Goal: Information Seeking & Learning: Compare options

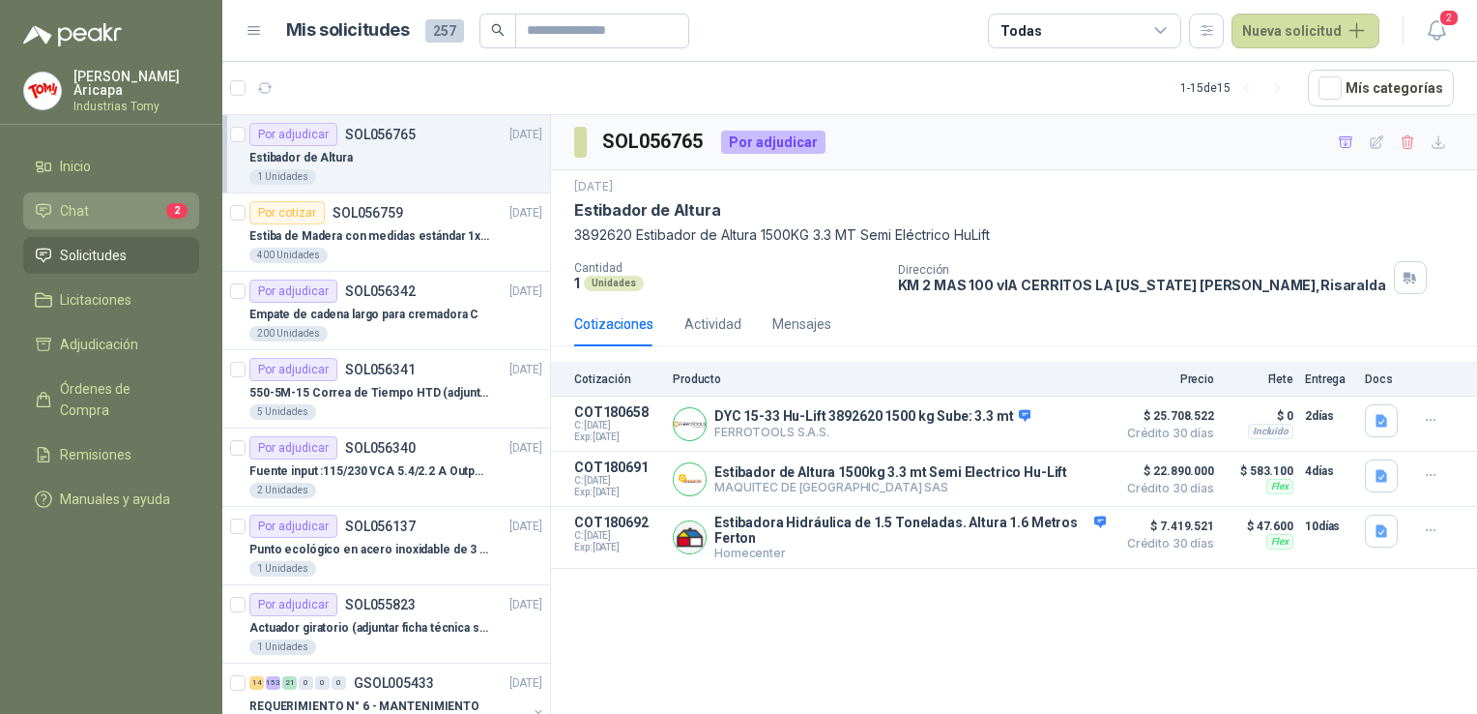
click at [124, 210] on li "Chat 2" at bounding box center [111, 210] width 153 height 21
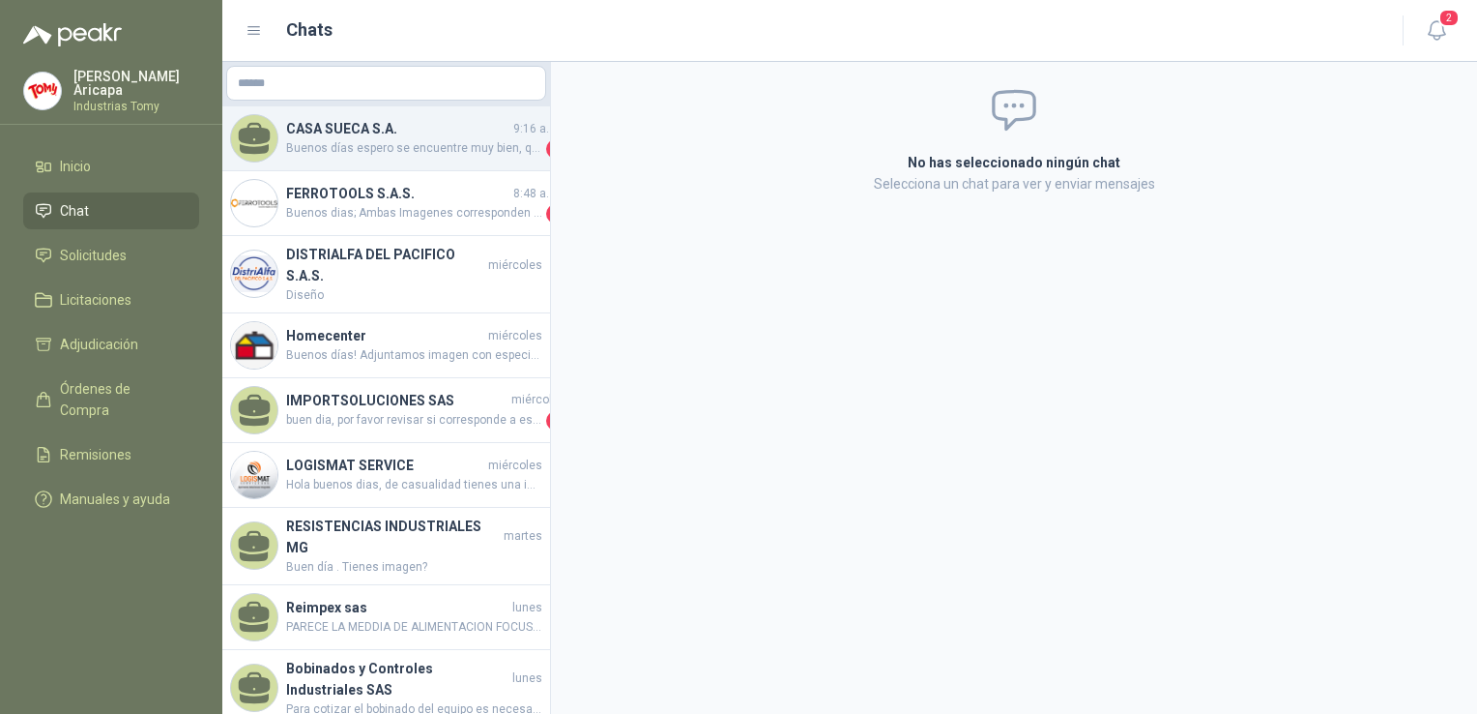
click at [434, 160] on div "CASA SUECA S.A. 9:16 a. m. Buenos días espero se encuentre muy bien, quería rea…" at bounding box center [386, 138] width 328 height 65
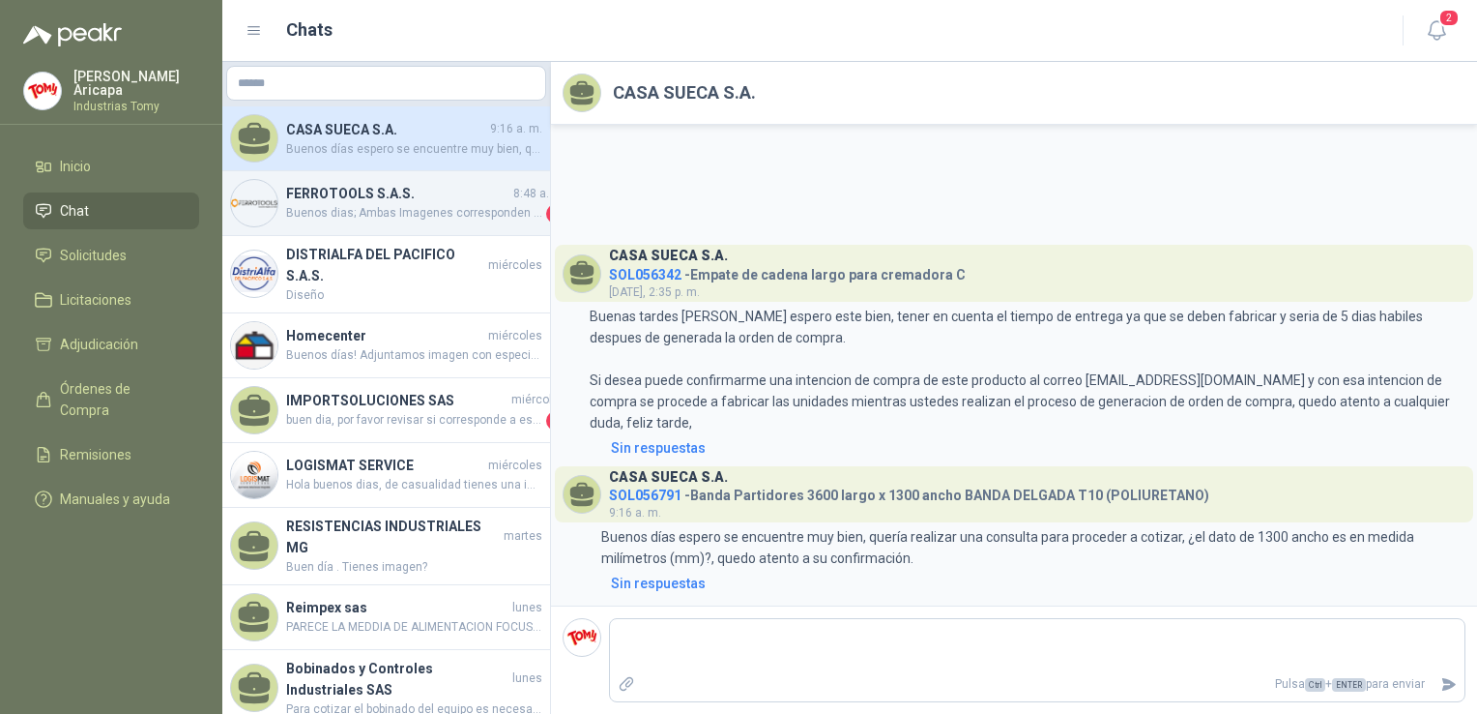
click at [408, 216] on span "Buenos dias; Ambas Imagenes corresponden al mismo producto. Adjunto Imagen de l…" at bounding box center [414, 213] width 256 height 19
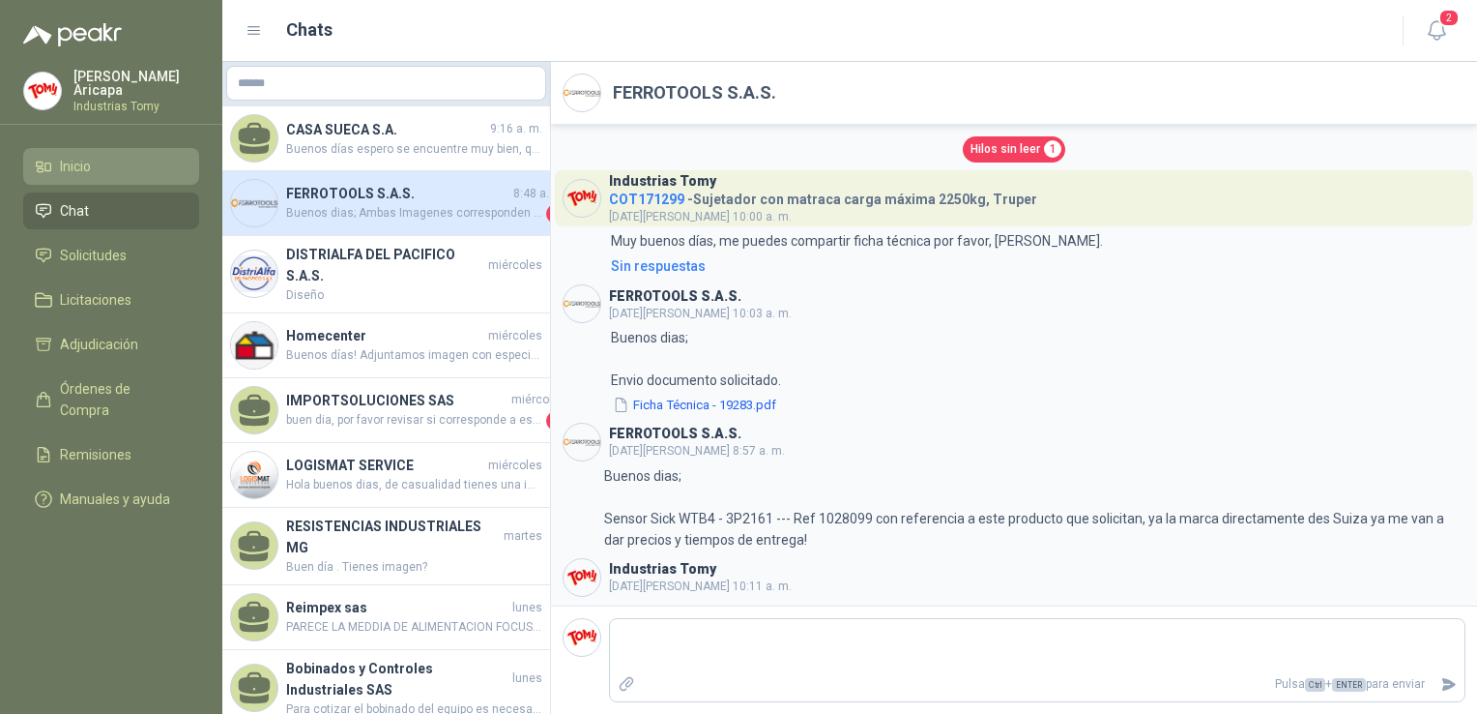
scroll to position [1001, 0]
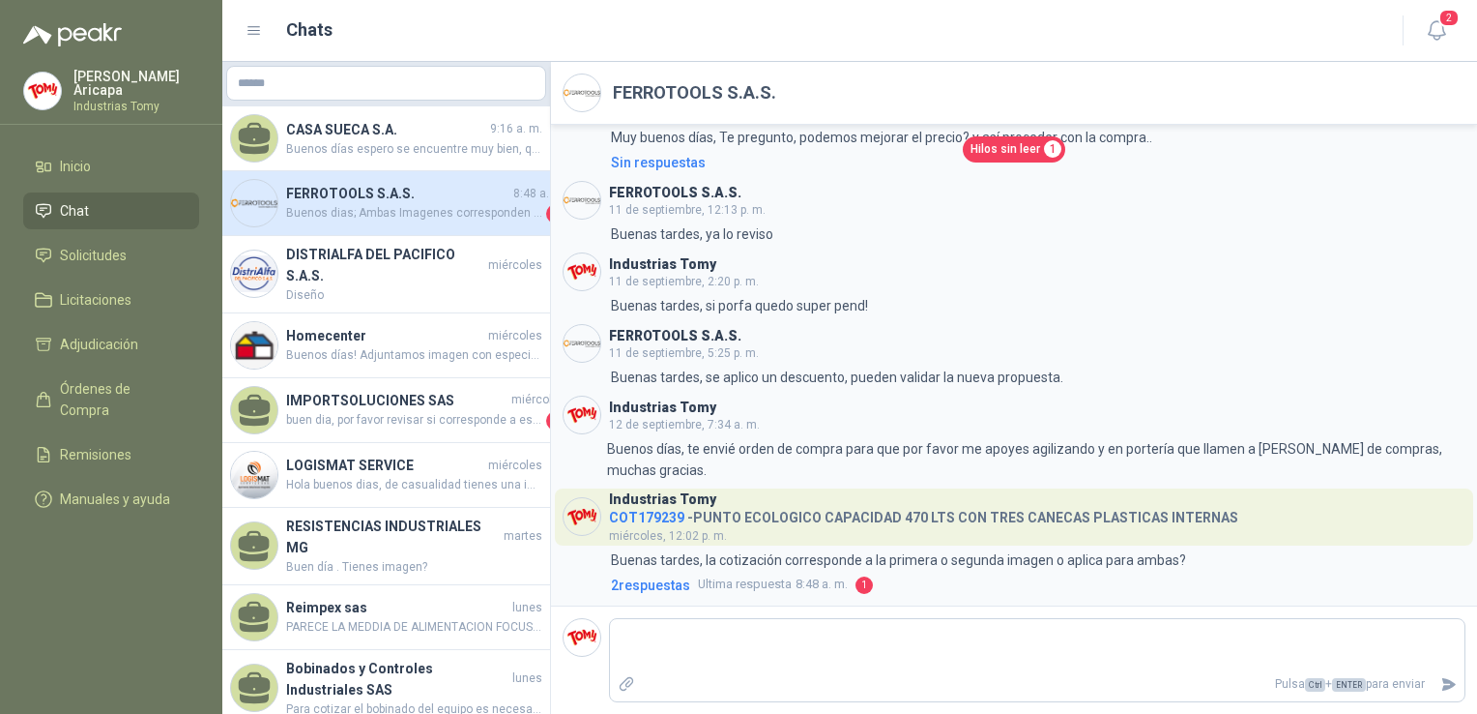
click at [74, 206] on span "Chat" at bounding box center [74, 210] width 29 height 21
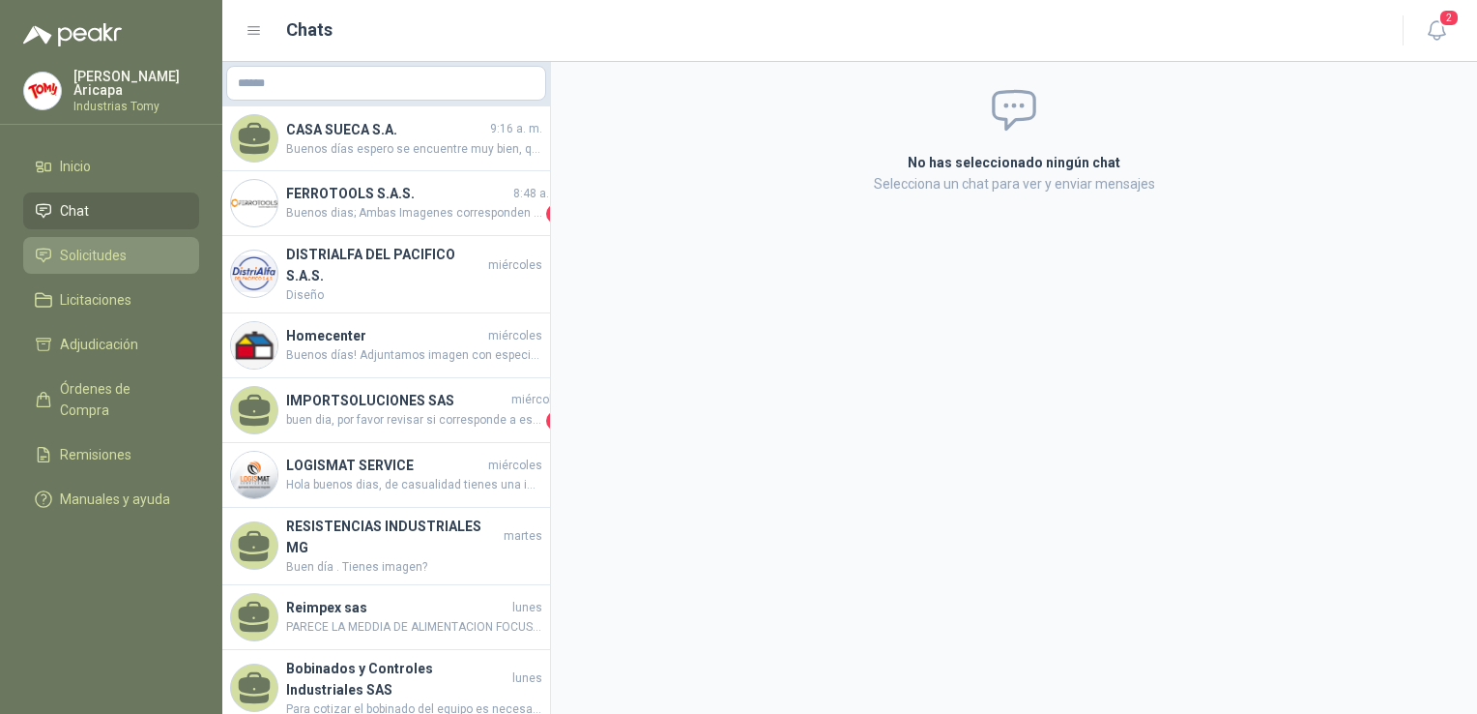
click at [107, 251] on span "Solicitudes" at bounding box center [93, 255] width 67 height 21
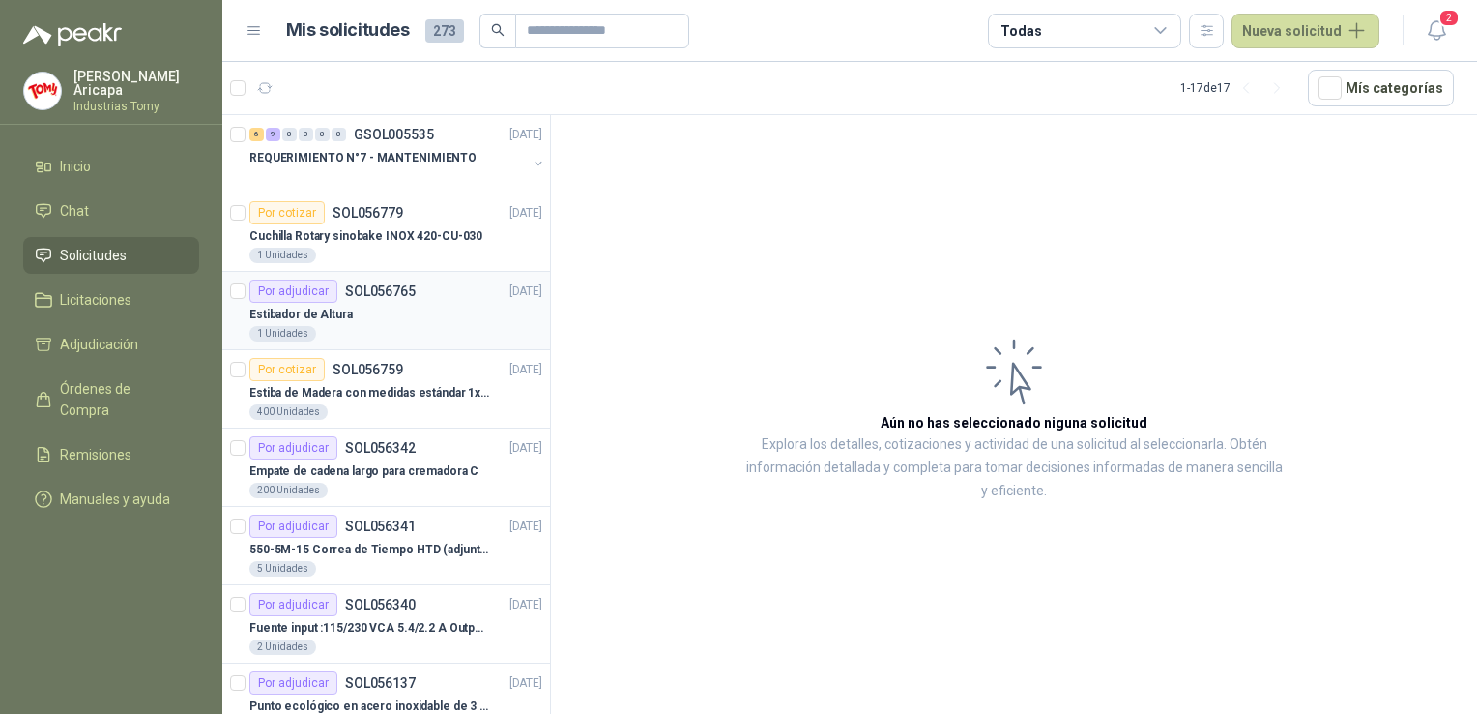
click at [391, 315] on div "Estibador de Altura" at bounding box center [395, 314] width 293 height 23
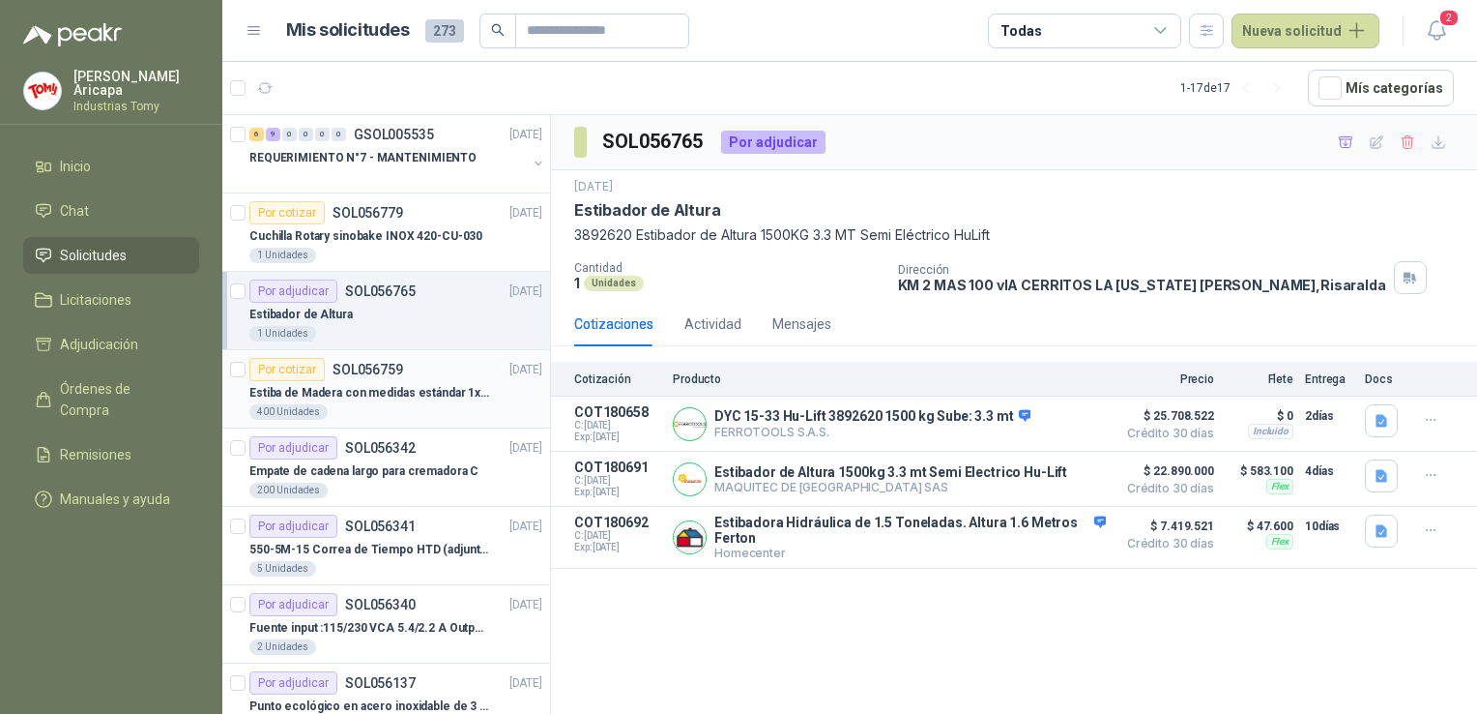
click at [380, 381] on div "Estiba de Madera con medidas estándar 1x120x15 de alto" at bounding box center [395, 392] width 293 height 23
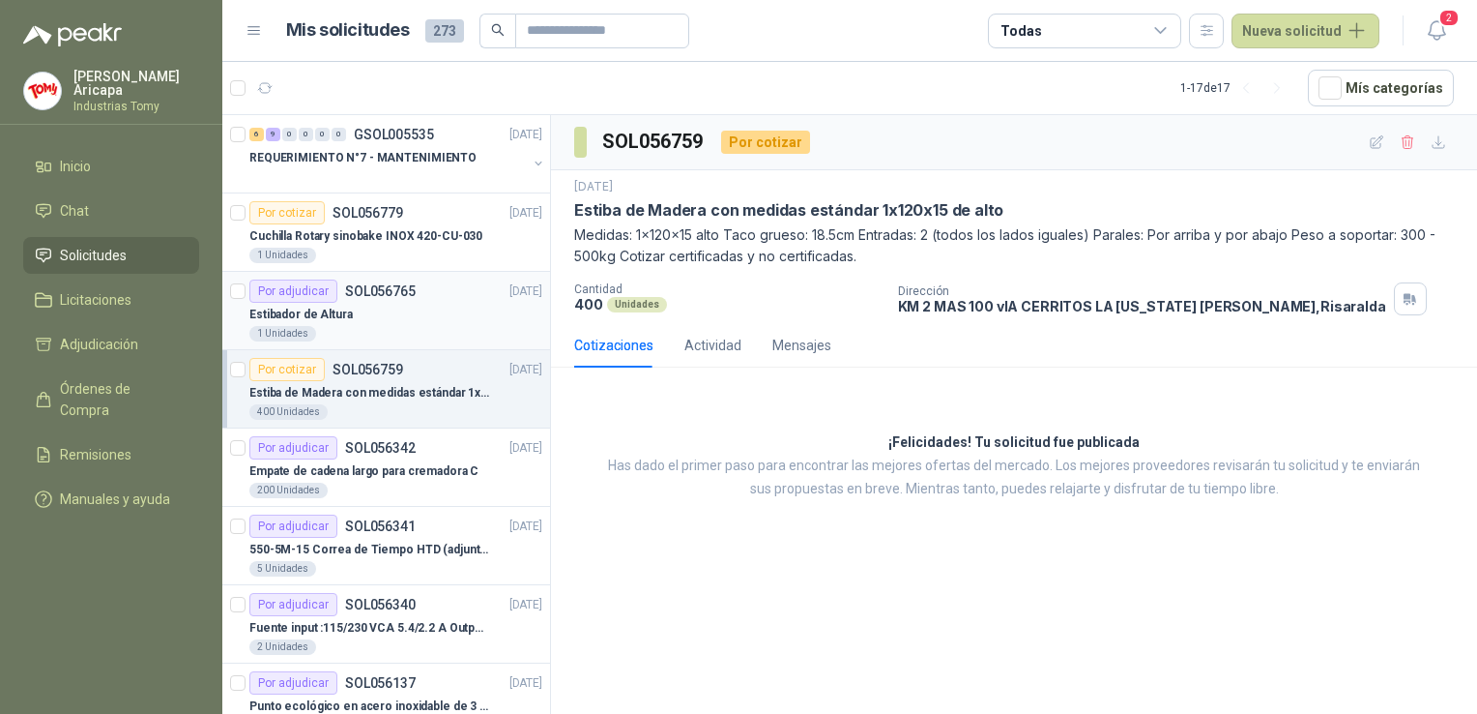
click at [401, 297] on div "Por adjudicar SOL056765" at bounding box center [332, 290] width 166 height 23
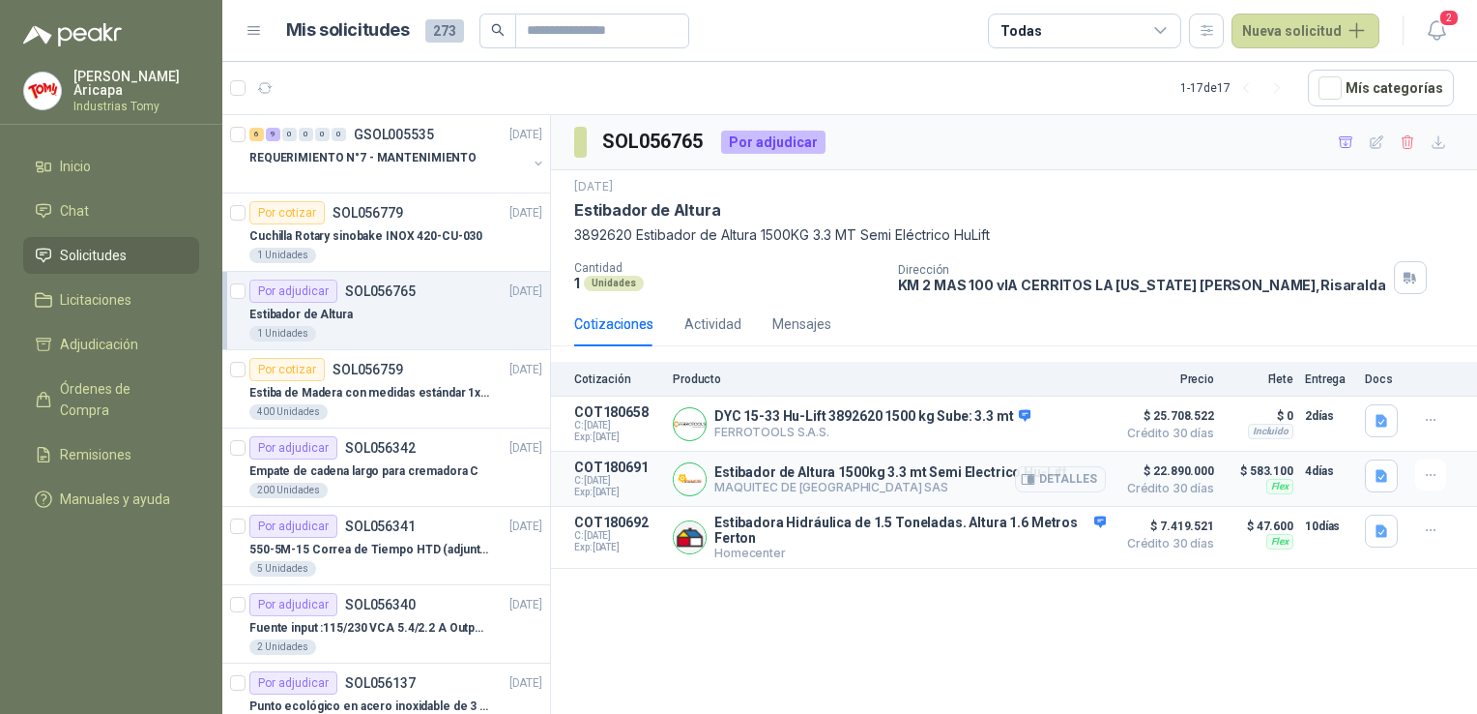
click at [932, 476] on p "Estibador de Altura 1500kg 3.3 mt Semi Electrico Hu-Lift" at bounding box center [891, 471] width 353 height 15
click at [870, 459] on div "Estibador de Altura 1500kg 3.3 mt Semi Electrico Hu-Lift MAQUITEC DE [GEOGRAPHI…" at bounding box center [889, 478] width 433 height 39
click at [1064, 470] on button "Detalles" at bounding box center [1060, 479] width 91 height 26
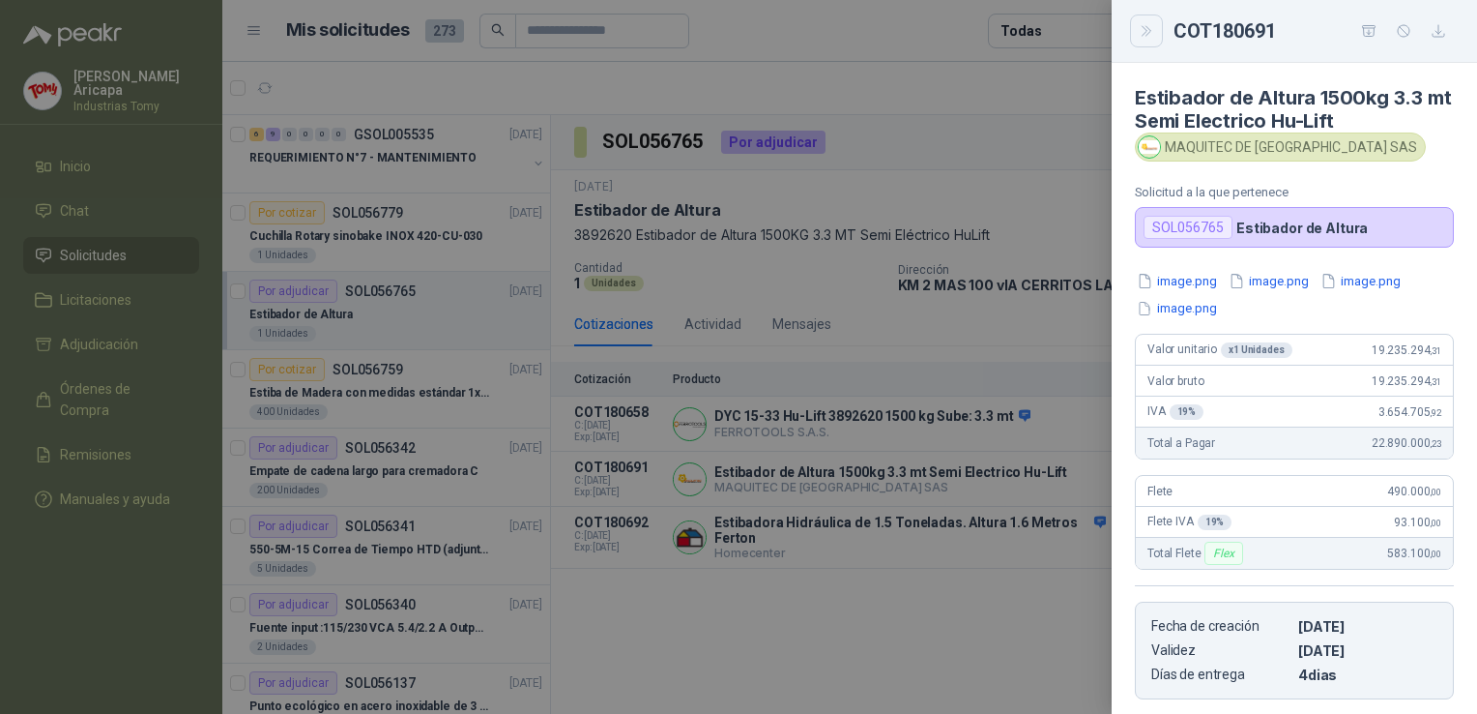
click at [1153, 29] on icon "Close" at bounding box center [1147, 31] width 16 height 16
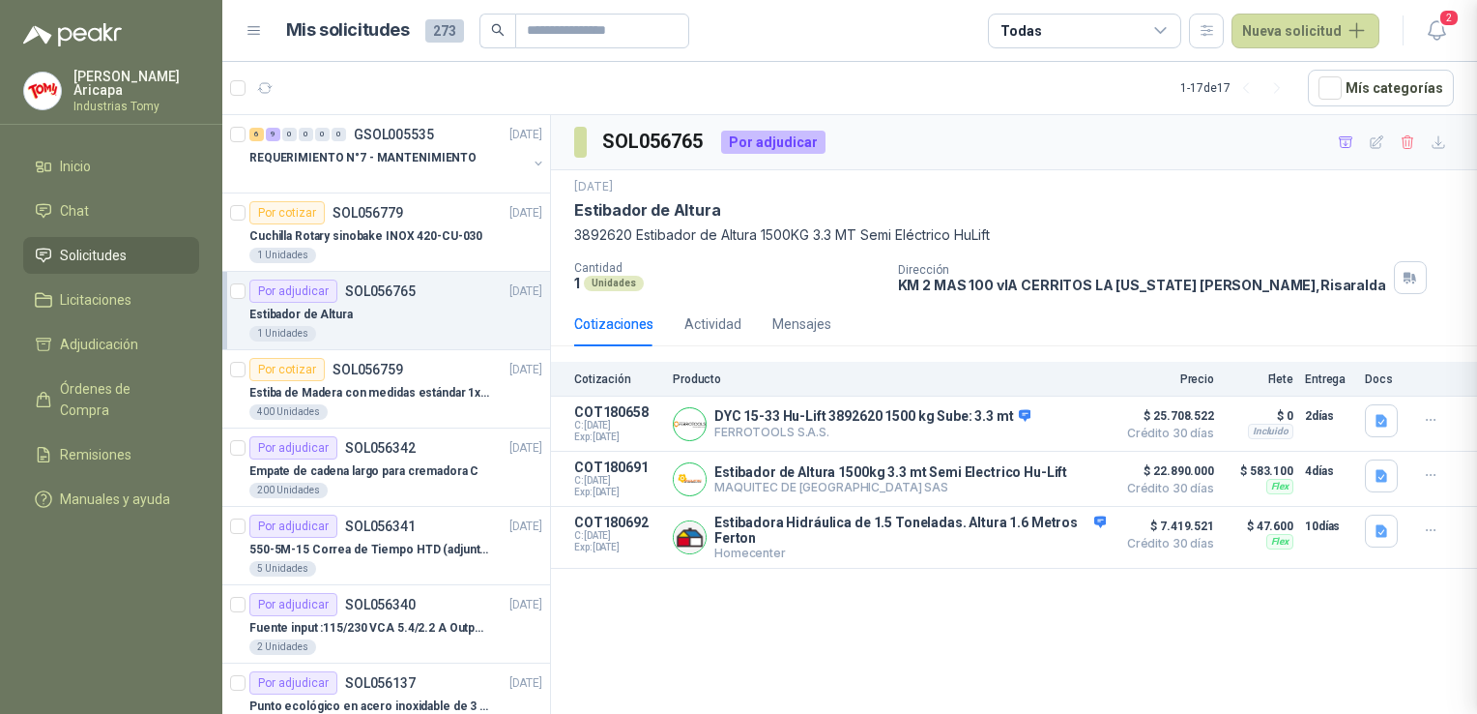
scroll to position [304, 0]
click at [898, 474] on p "Estibador de Altura 1500kg 3.3 mt Semi Electrico Hu-Lift" at bounding box center [891, 471] width 353 height 15
click at [1056, 480] on button "Detalles" at bounding box center [1060, 479] width 91 height 26
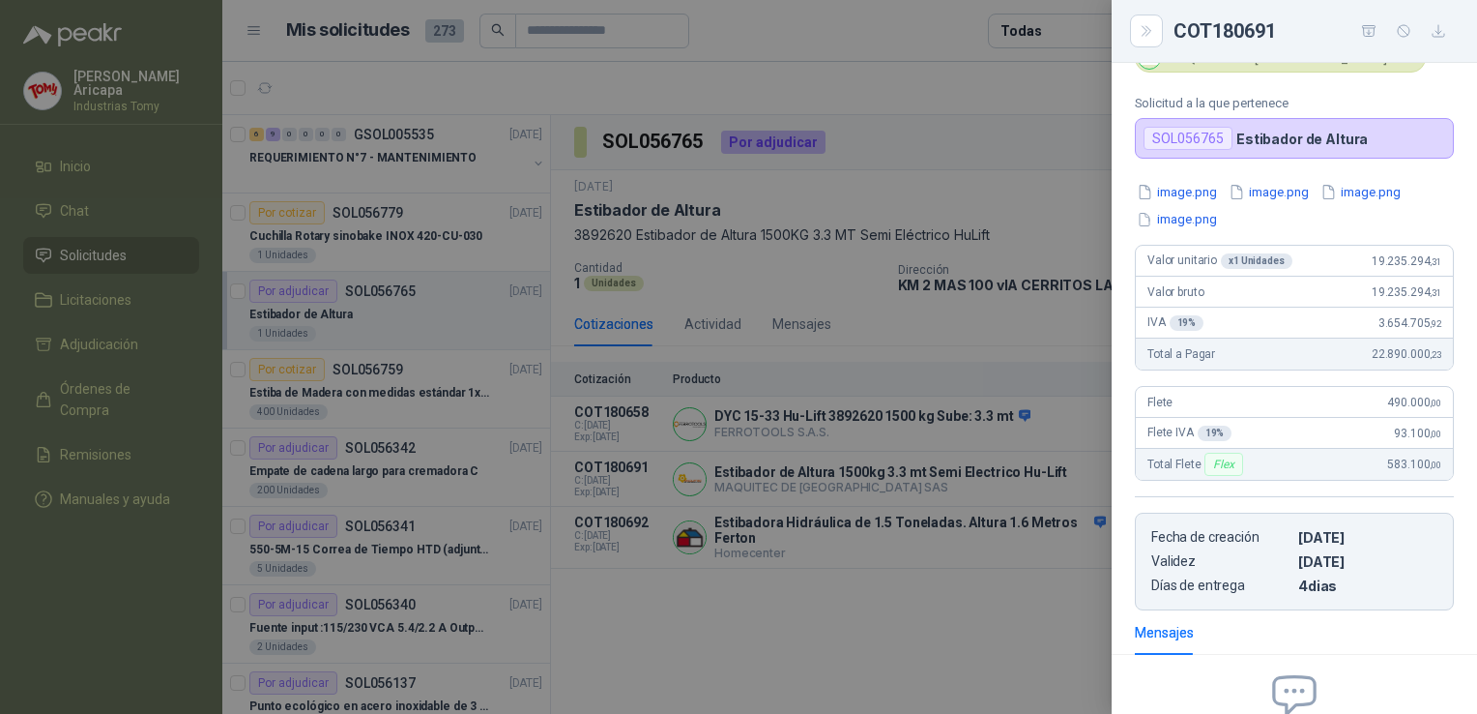
scroll to position [0, 0]
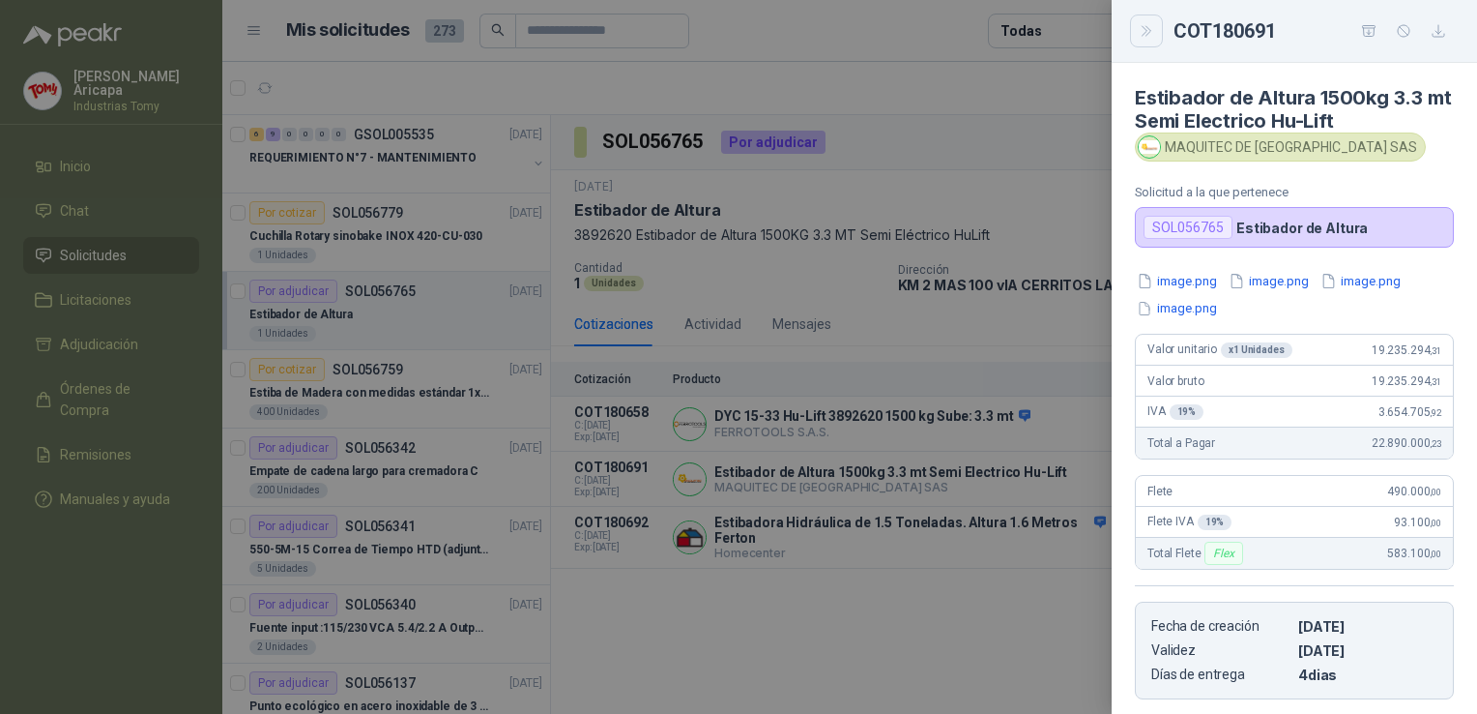
click at [1145, 31] on icon "Close" at bounding box center [1147, 31] width 16 height 16
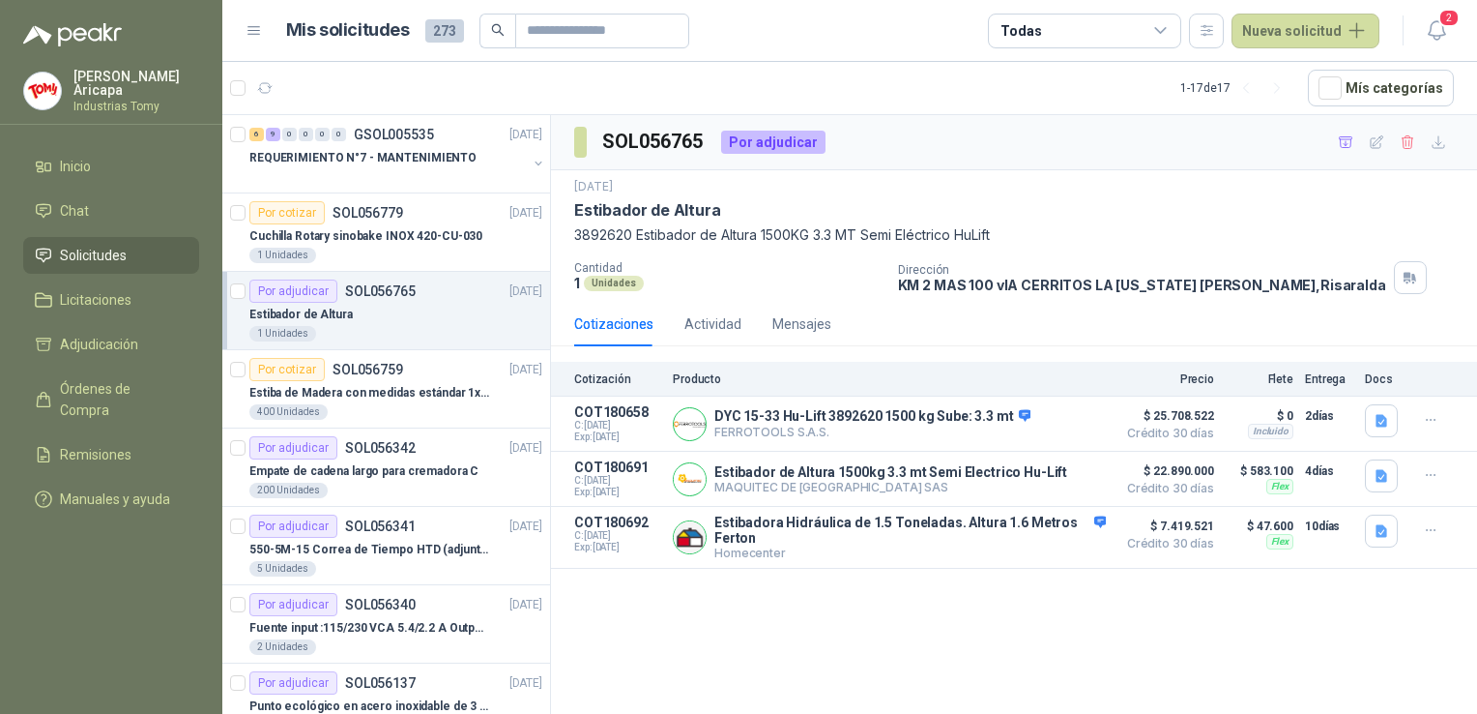
click at [1127, 168] on div "SOL056765 Por adjudicar [DATE] Estibador de Altura 3892620 Estibador de Altura …" at bounding box center [1014, 341] width 926 height 453
click at [1066, 478] on button "Detalles" at bounding box center [1060, 479] width 91 height 26
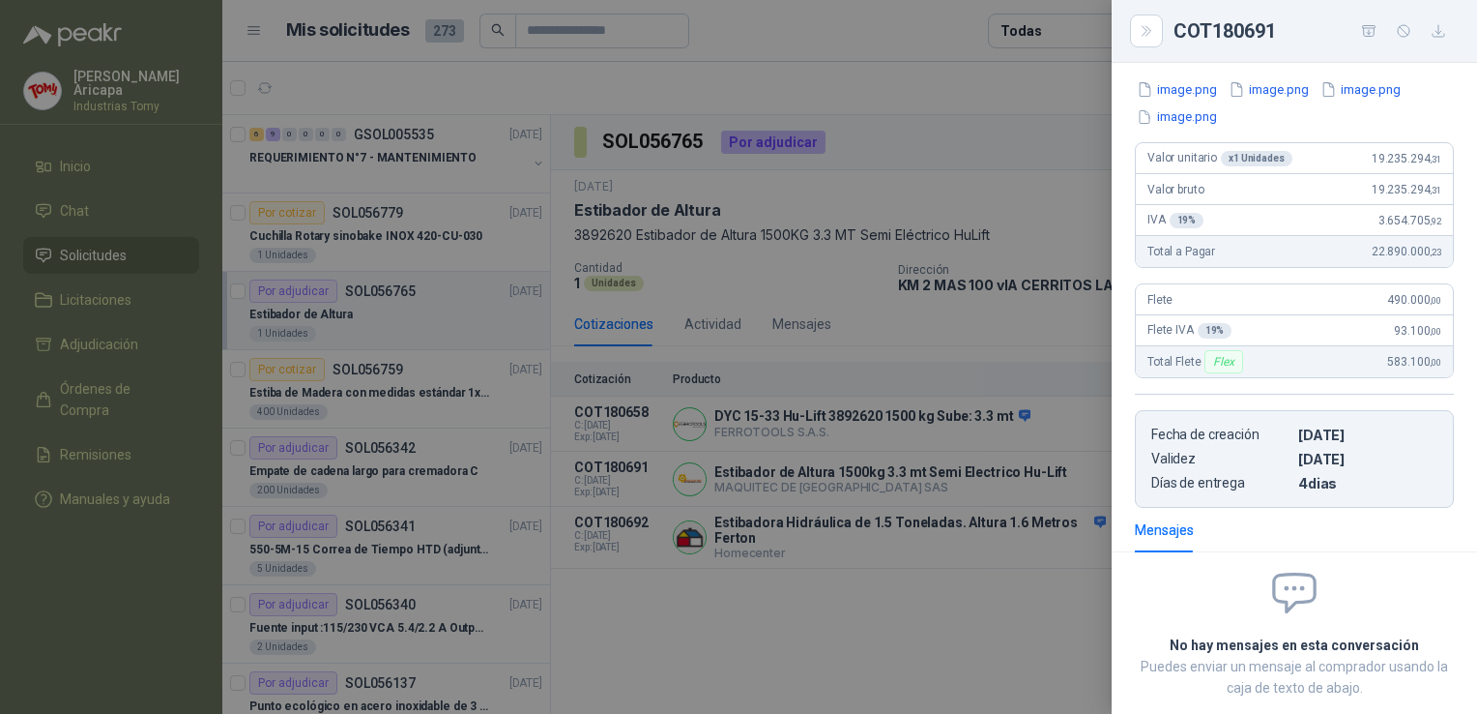
scroll to position [0, 0]
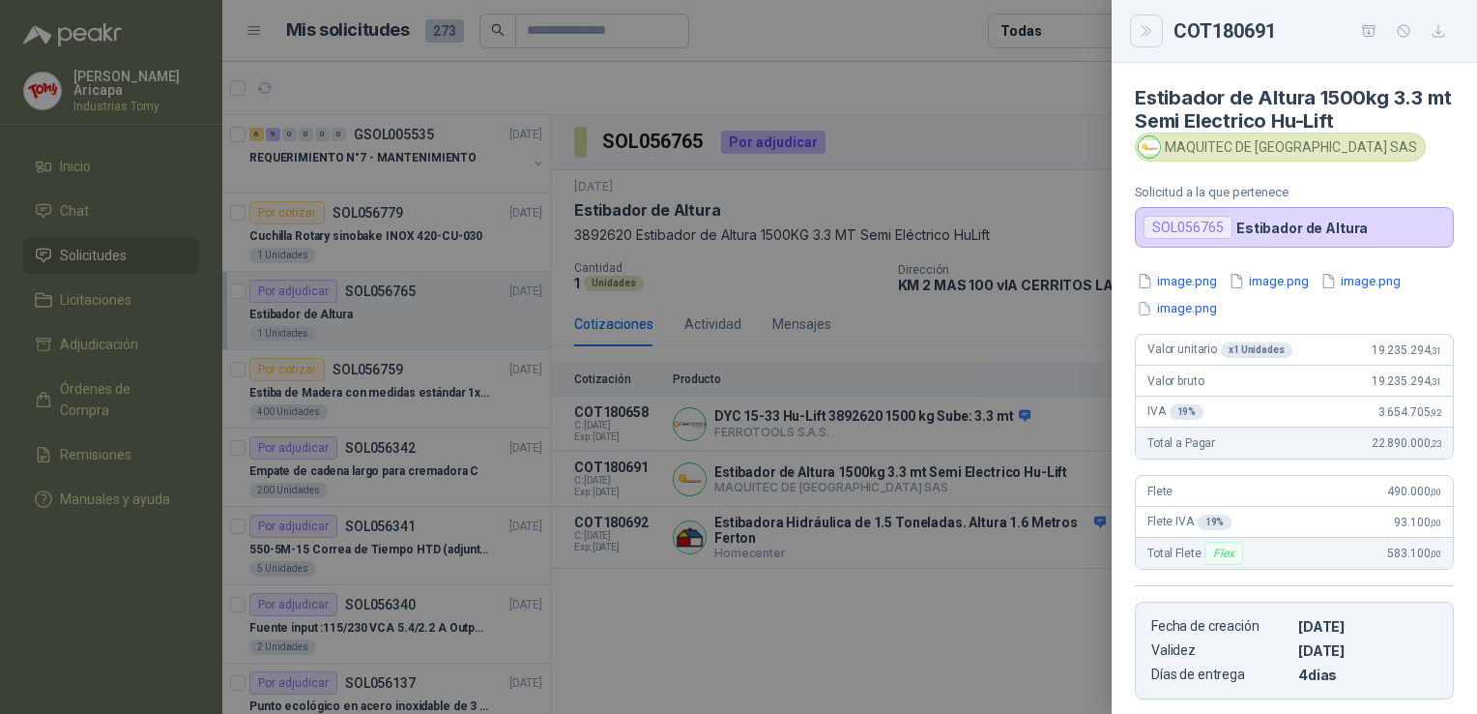
click at [1141, 28] on icon "Close" at bounding box center [1147, 31] width 16 height 16
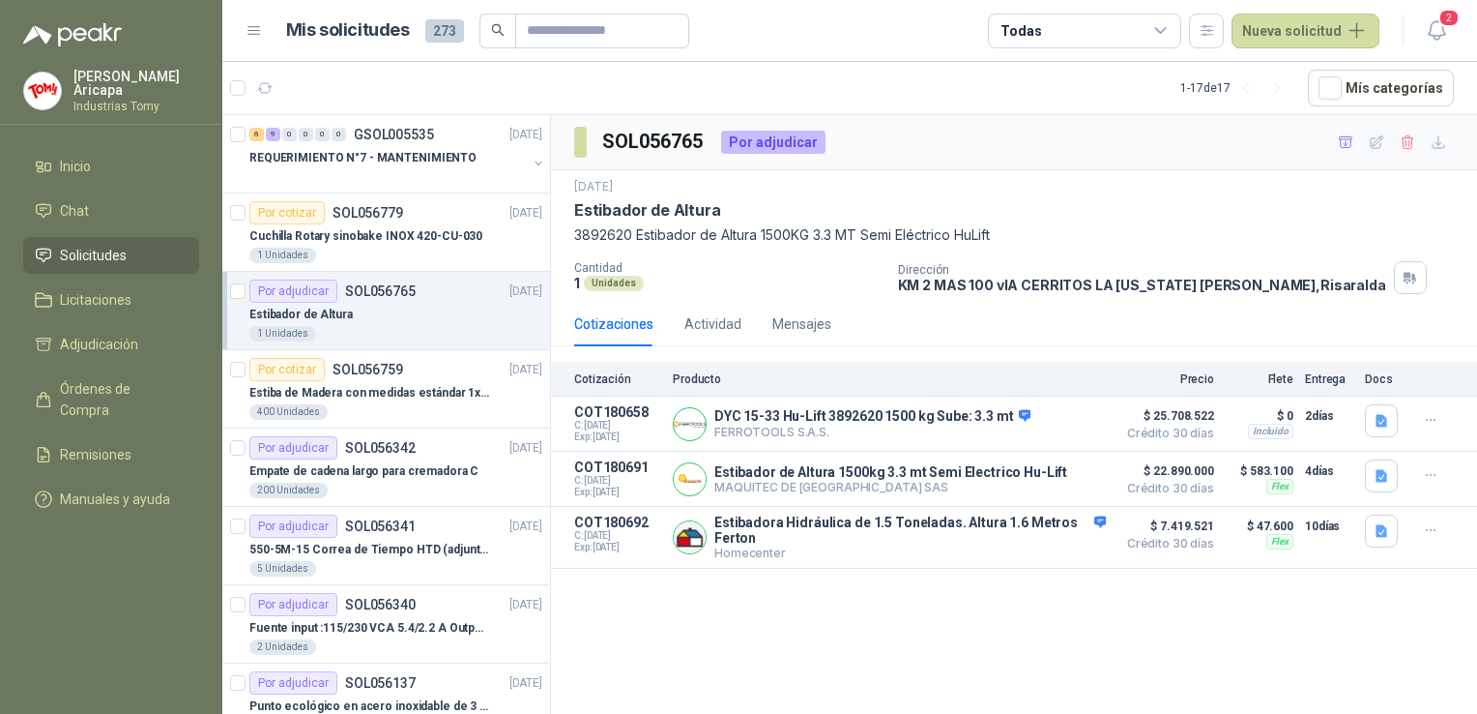
click at [1143, 242] on p "3892620 Estibador de Altura 1500KG 3.3 MT Semi Eléctrico HuLift" at bounding box center [1014, 234] width 880 height 21
click at [407, 362] on div "Por cotizar SOL056759 [DATE]" at bounding box center [395, 369] width 293 height 23
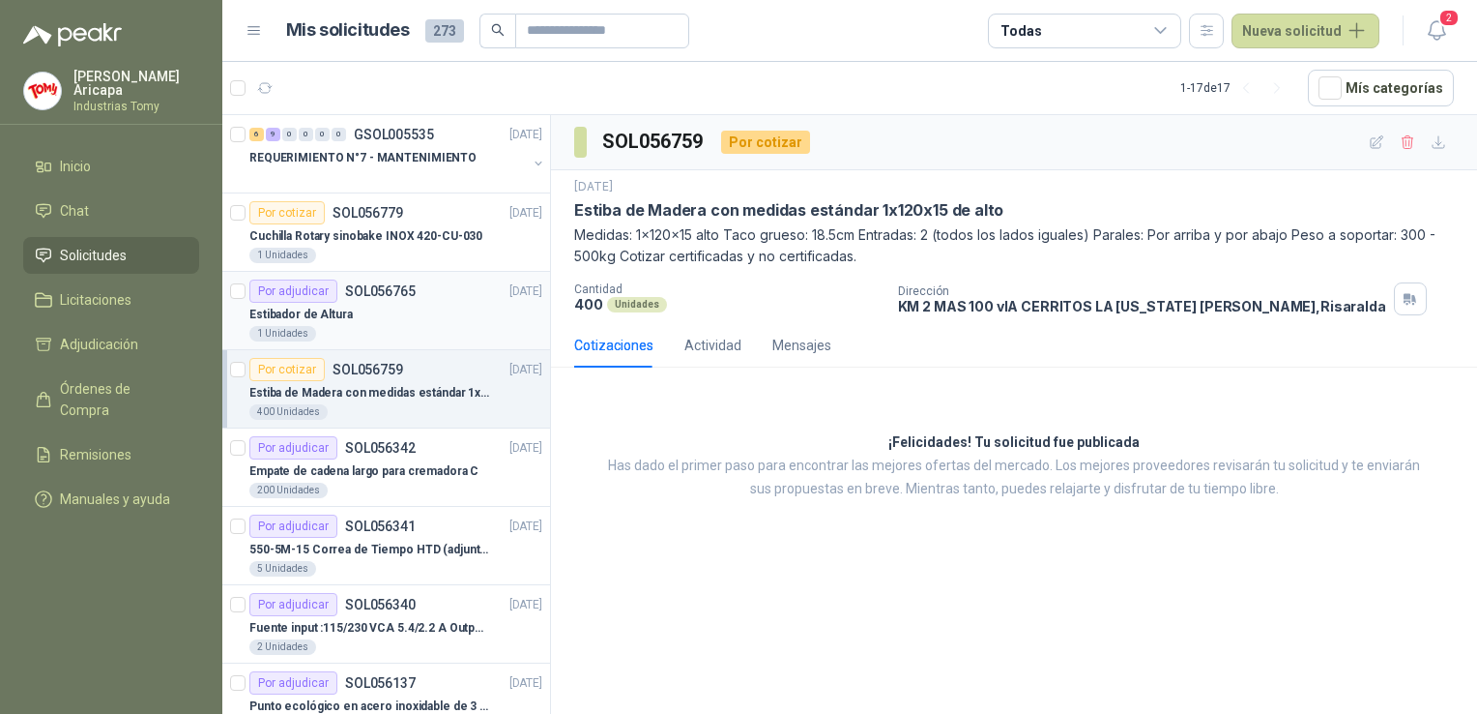
click at [380, 294] on p "SOL056765" at bounding box center [380, 291] width 71 height 14
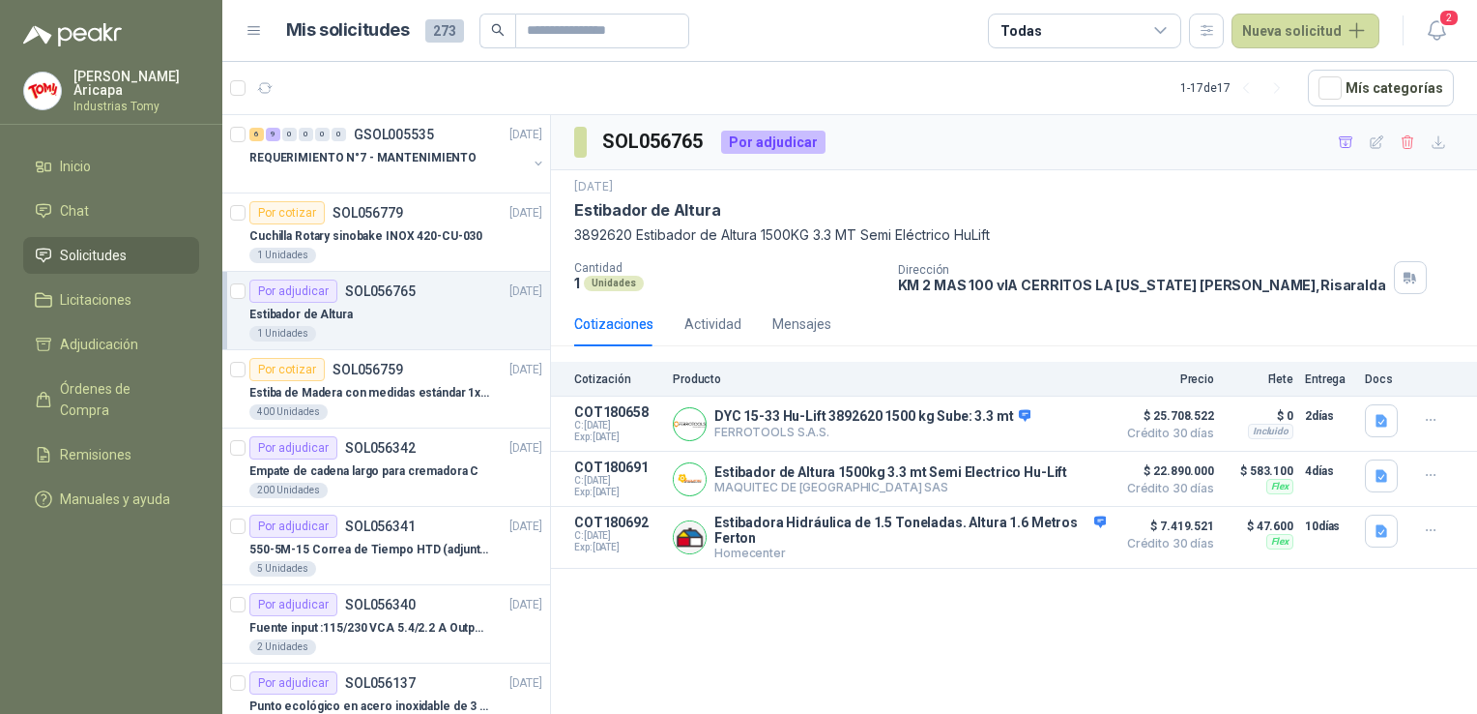
click at [1020, 633] on div "SOL056765 Por adjudicar [DATE] Estibador de Altura 3892620 Estibador de Altura …" at bounding box center [1014, 417] width 926 height 605
click at [1053, 482] on button "Detalles" at bounding box center [1060, 479] width 91 height 26
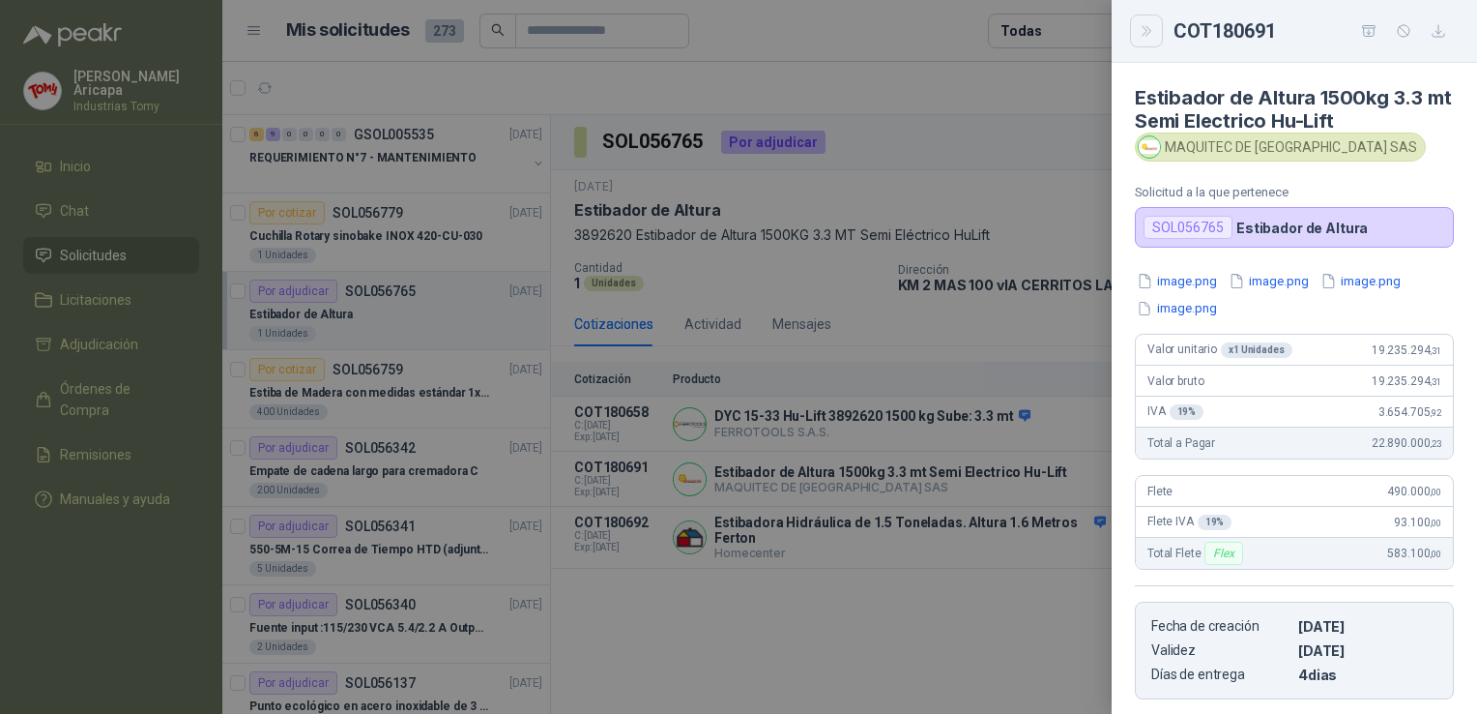
click at [1141, 26] on button "Close" at bounding box center [1146, 31] width 33 height 33
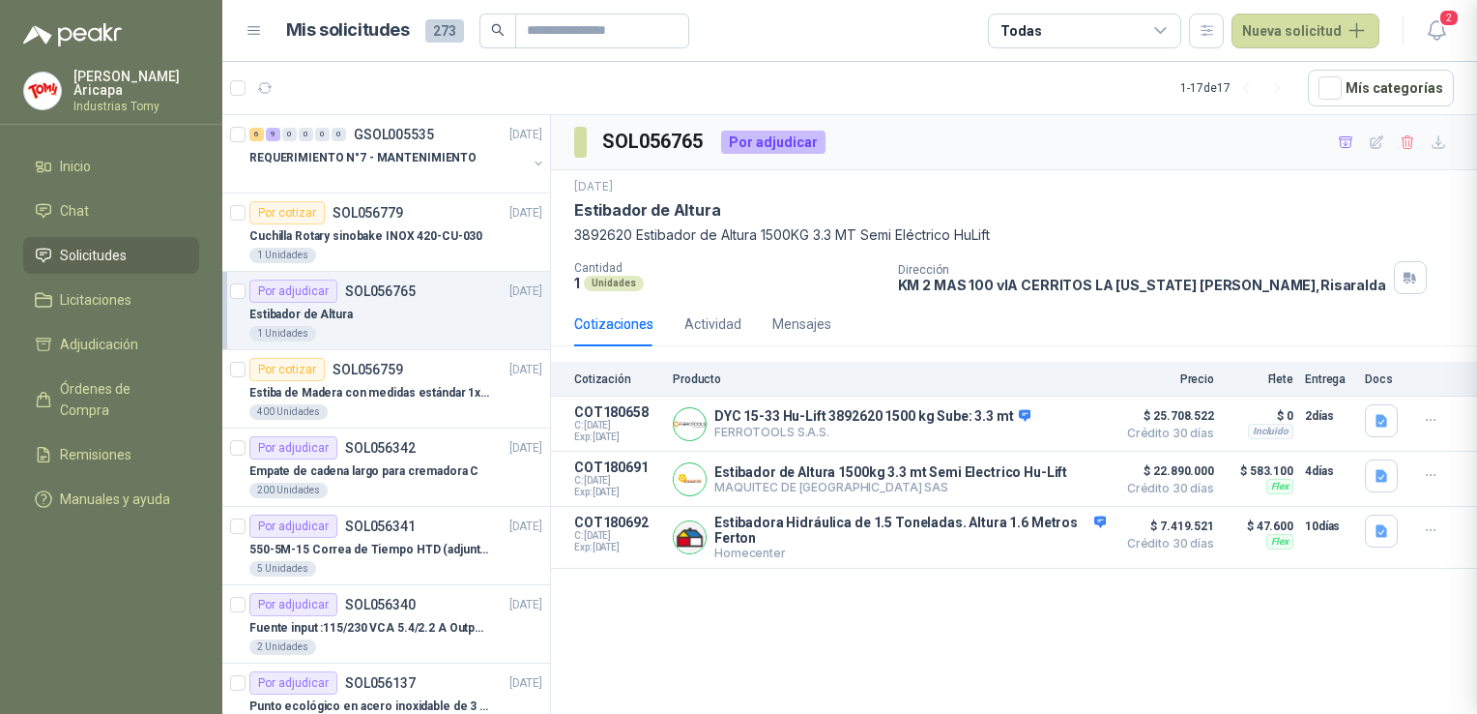
scroll to position [304, 0]
click at [990, 628] on div "SOL056765 Por adjudicar [DATE] Estibador de Altura 3892620 Estibador de Altura …" at bounding box center [1014, 417] width 926 height 605
click at [1424, 484] on button "button" at bounding box center [1431, 474] width 31 height 31
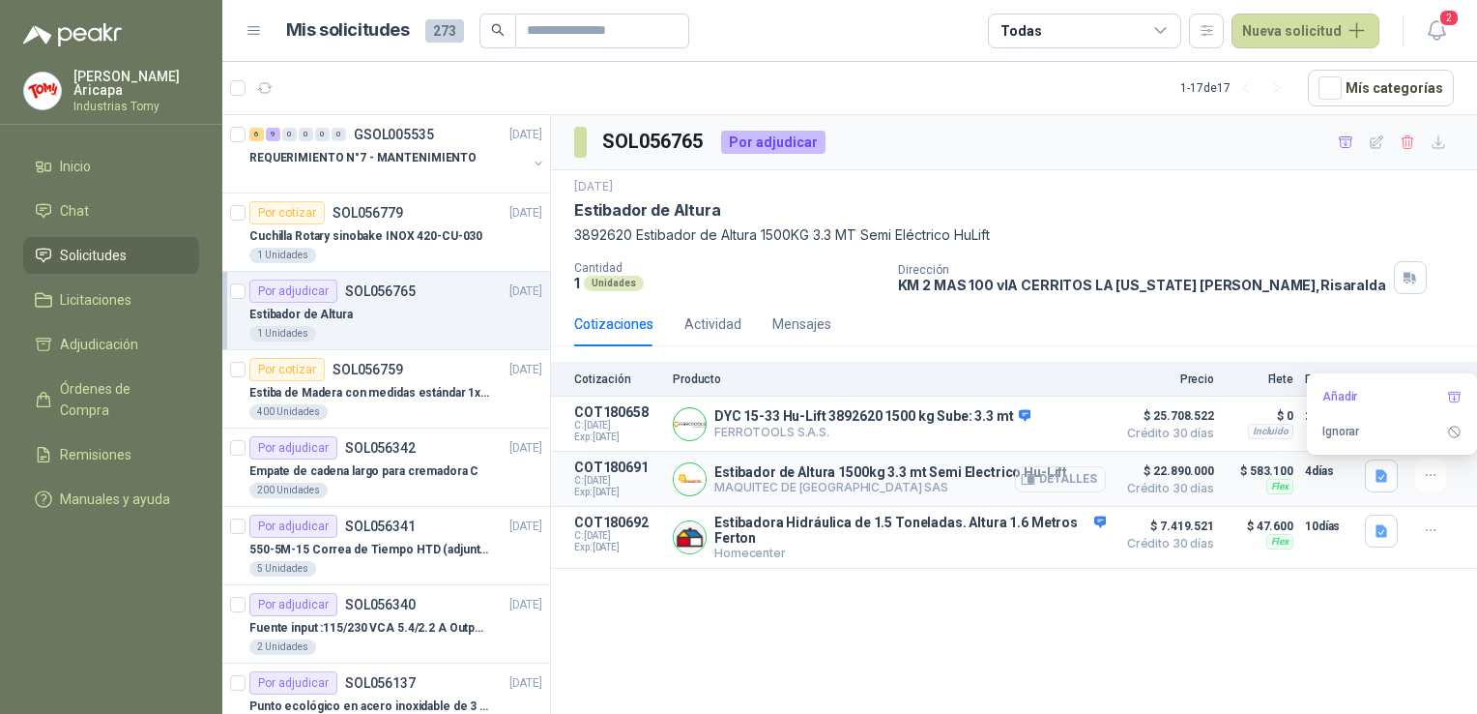
click at [1035, 470] on button "Detalles" at bounding box center [1060, 479] width 91 height 26
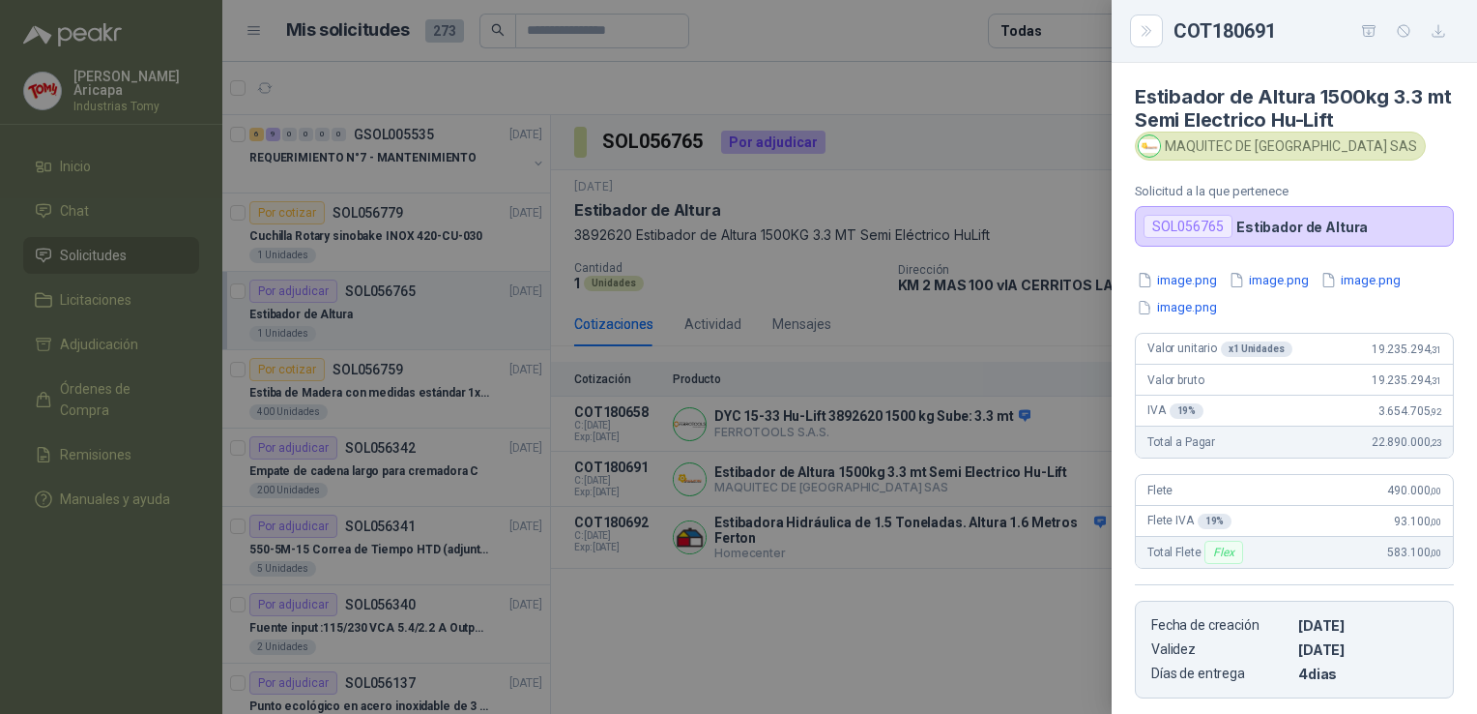
scroll to position [0, 0]
click at [1181, 199] on div "Solicitud a la que pertenece SOL056765 Estibador de [PERSON_NAME]" at bounding box center [1294, 216] width 319 height 63
click at [1155, 36] on button "Close" at bounding box center [1146, 31] width 33 height 33
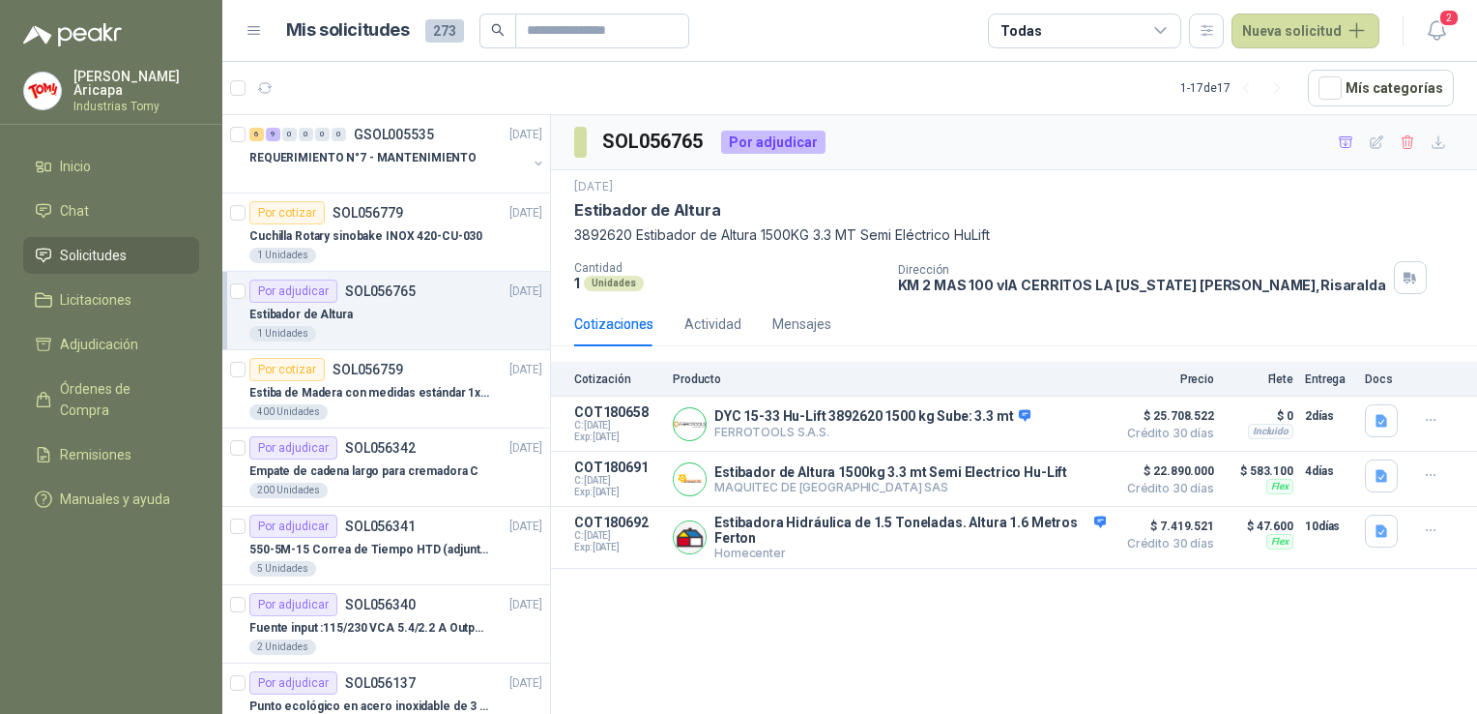
click at [1213, 646] on div "SOL056765 Por adjudicar [DATE] Estibador de Altura 3892620 Estibador de Altura …" at bounding box center [1014, 417] width 926 height 605
click at [1064, 488] on button "Detalles" at bounding box center [1060, 479] width 91 height 26
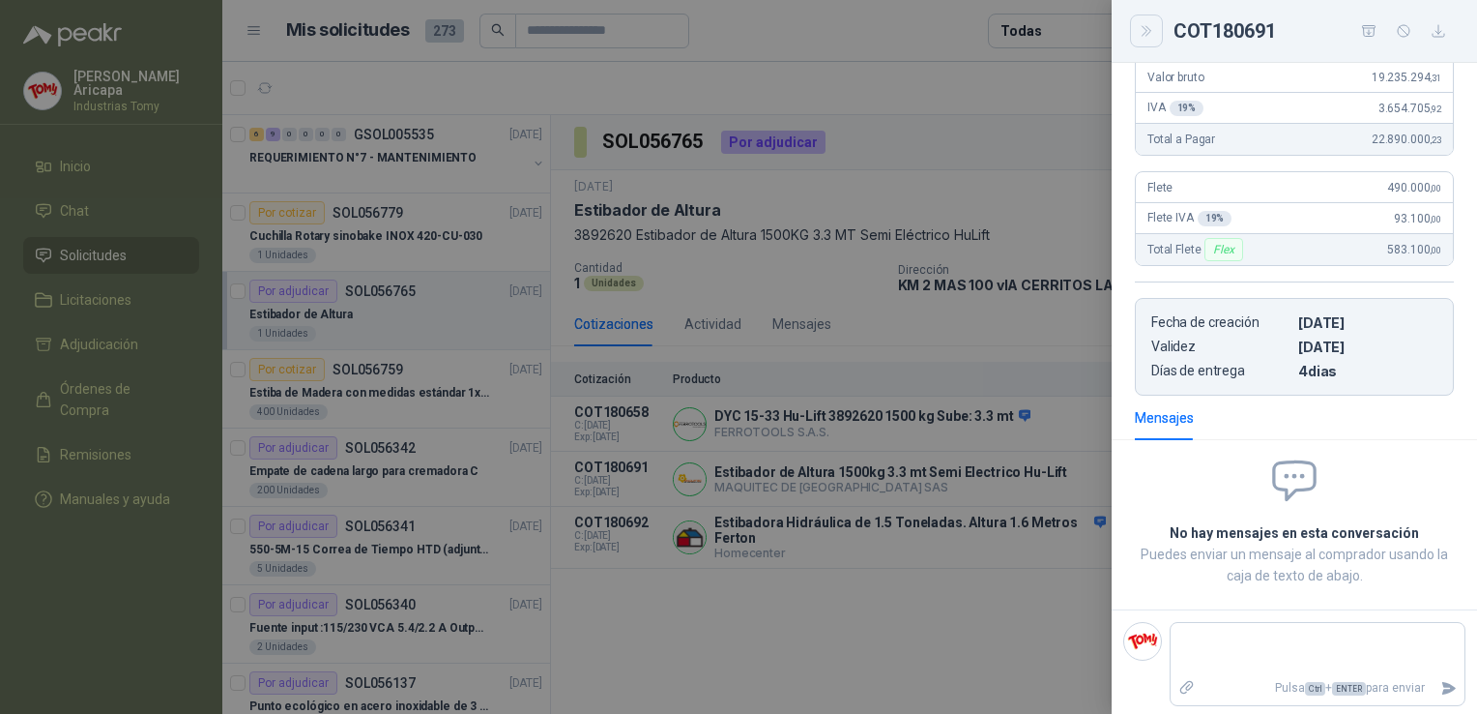
click at [1158, 31] on button "Close" at bounding box center [1146, 31] width 33 height 33
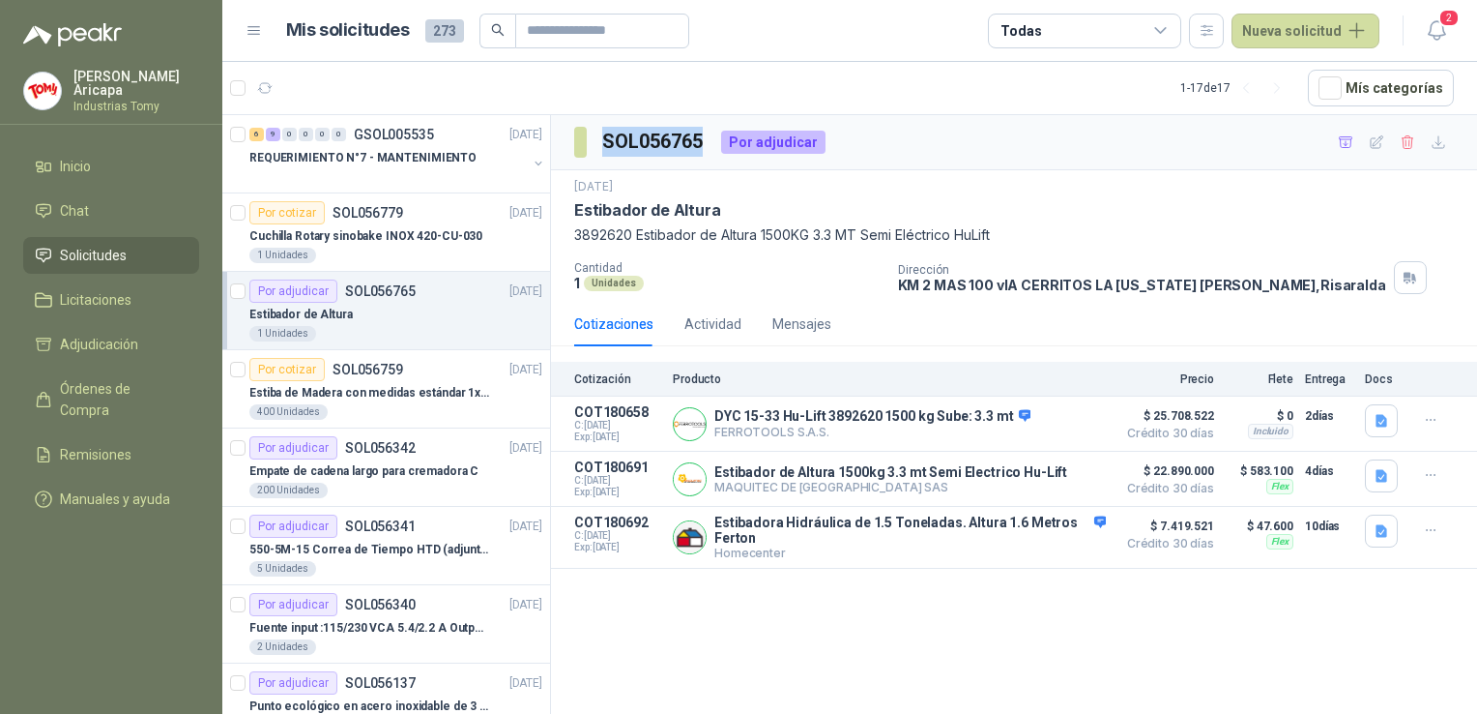
drag, startPoint x: 603, startPoint y: 133, endPoint x: 700, endPoint y: 142, distance: 97.1
click at [700, 142] on h3 "SOL056765" at bounding box center [653, 142] width 103 height 30
click at [970, 158] on div "SOL056765 Por adjudicar" at bounding box center [1014, 142] width 926 height 55
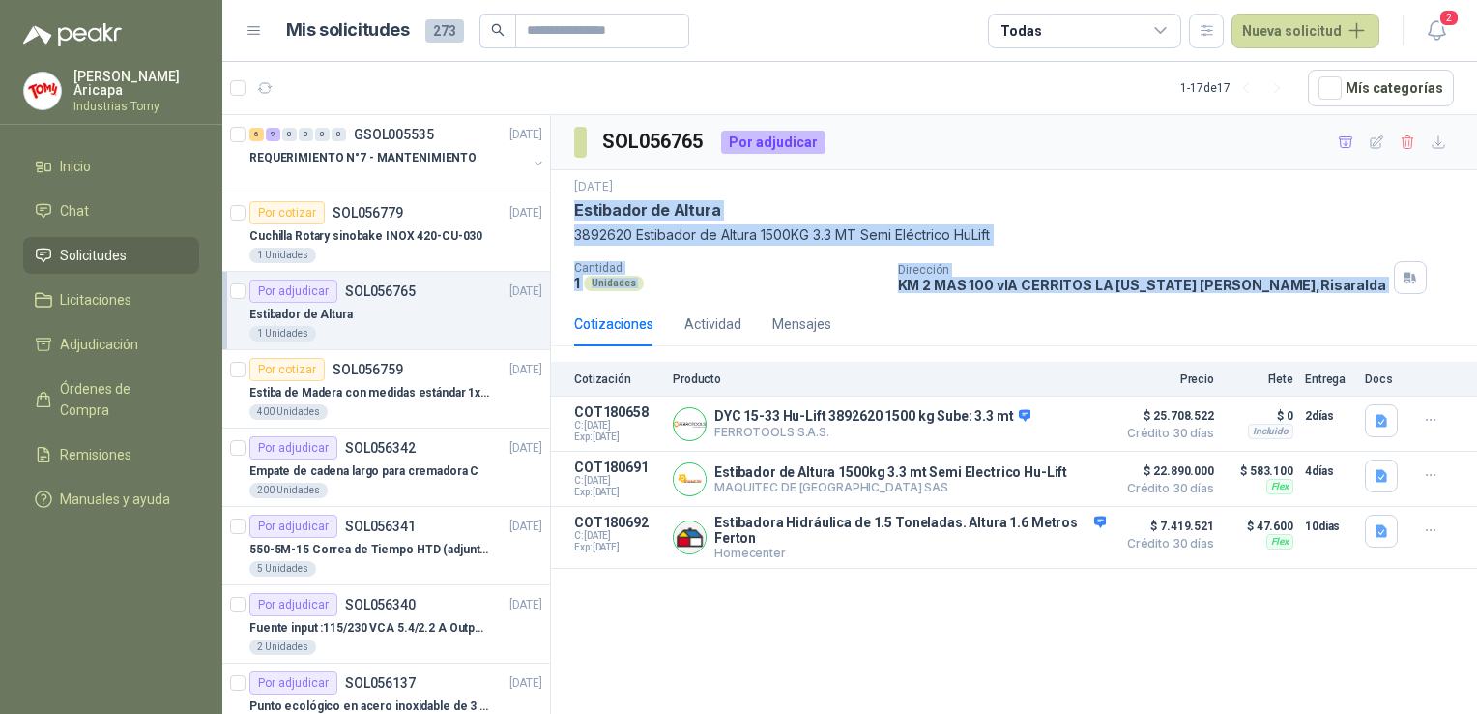
drag, startPoint x: 576, startPoint y: 207, endPoint x: 1342, endPoint y: 280, distance: 769.3
click at [1342, 280] on div "[DATE] Estibador de Altura 3892620 Estibador de Altura 1500KG 3.3 MT Semi Eléct…" at bounding box center [1014, 236] width 880 height 116
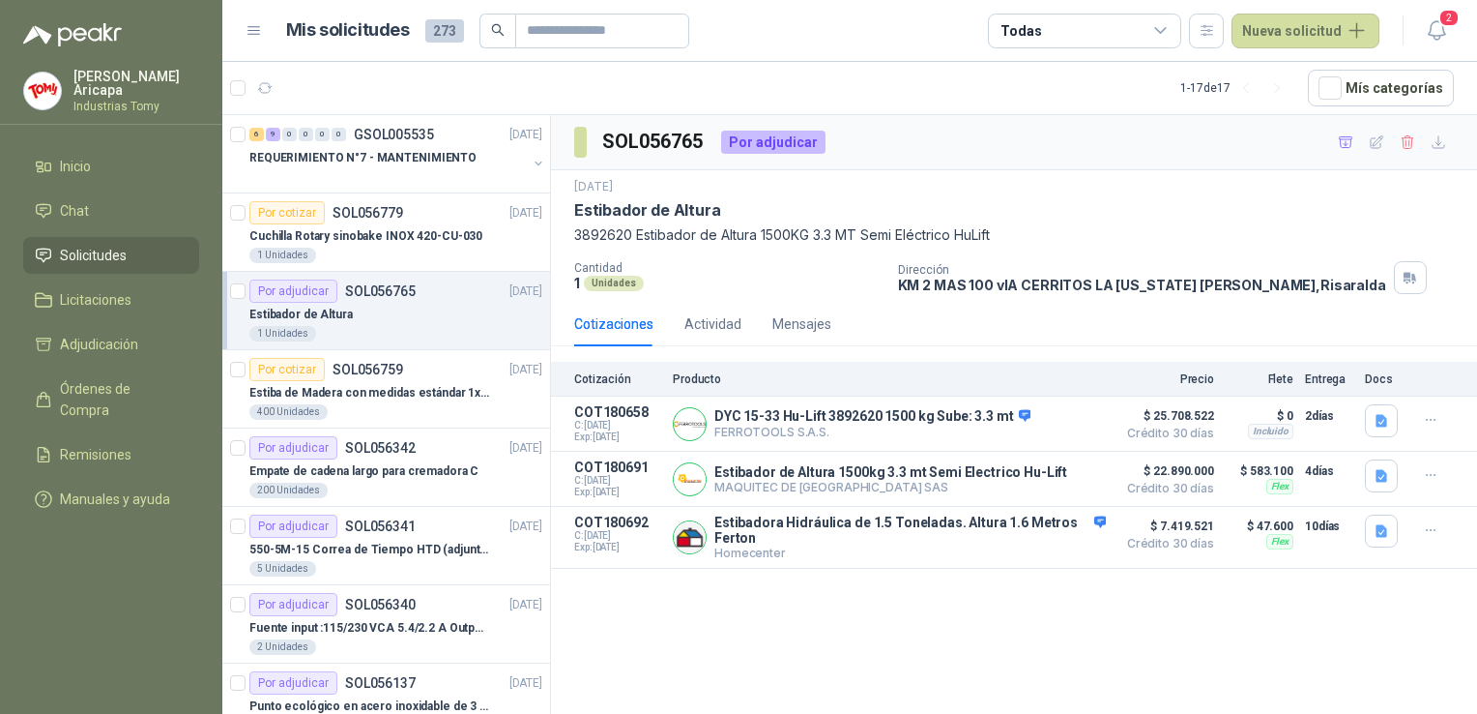
click at [848, 319] on div "Cotizaciones Actividad Mensajes" at bounding box center [1014, 324] width 880 height 44
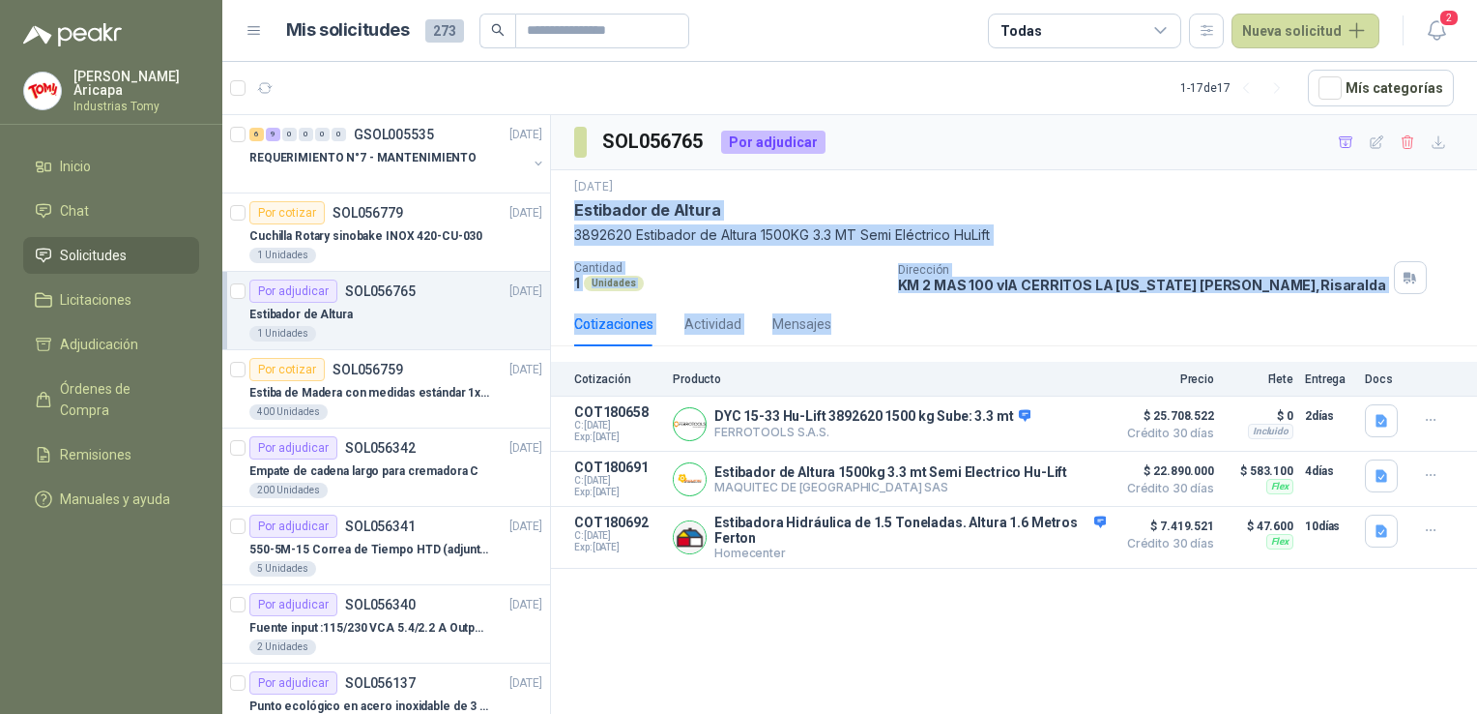
drag, startPoint x: 846, startPoint y: 330, endPoint x: 575, endPoint y: 206, distance: 297.7
click at [575, 206] on div "SOL056765 Por adjudicar [DATE] Estibador de Altura 3892620 Estibador de Altura …" at bounding box center [1014, 341] width 926 height 453
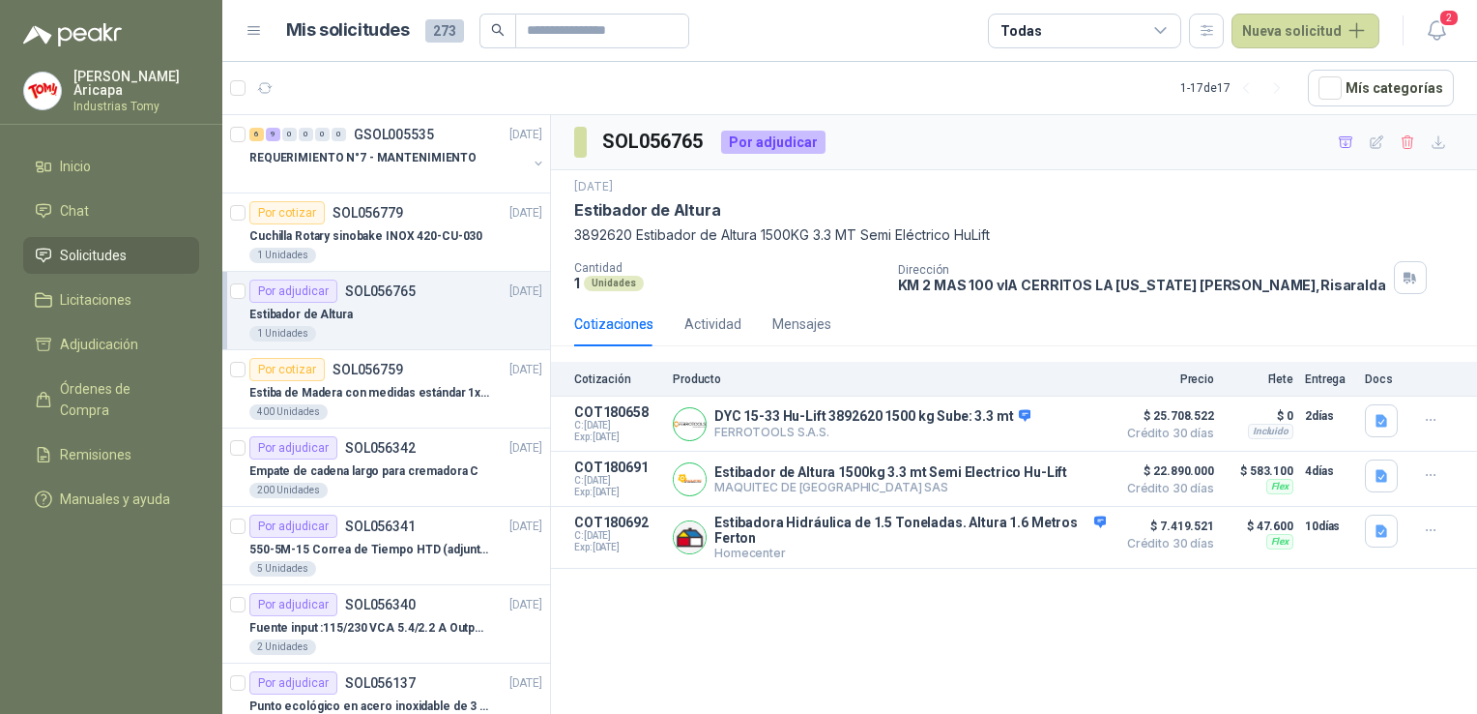
drag, startPoint x: 575, startPoint y: 206, endPoint x: 799, endPoint y: 191, distance: 223.8
click at [799, 191] on div "[DATE]" at bounding box center [1014, 187] width 880 height 18
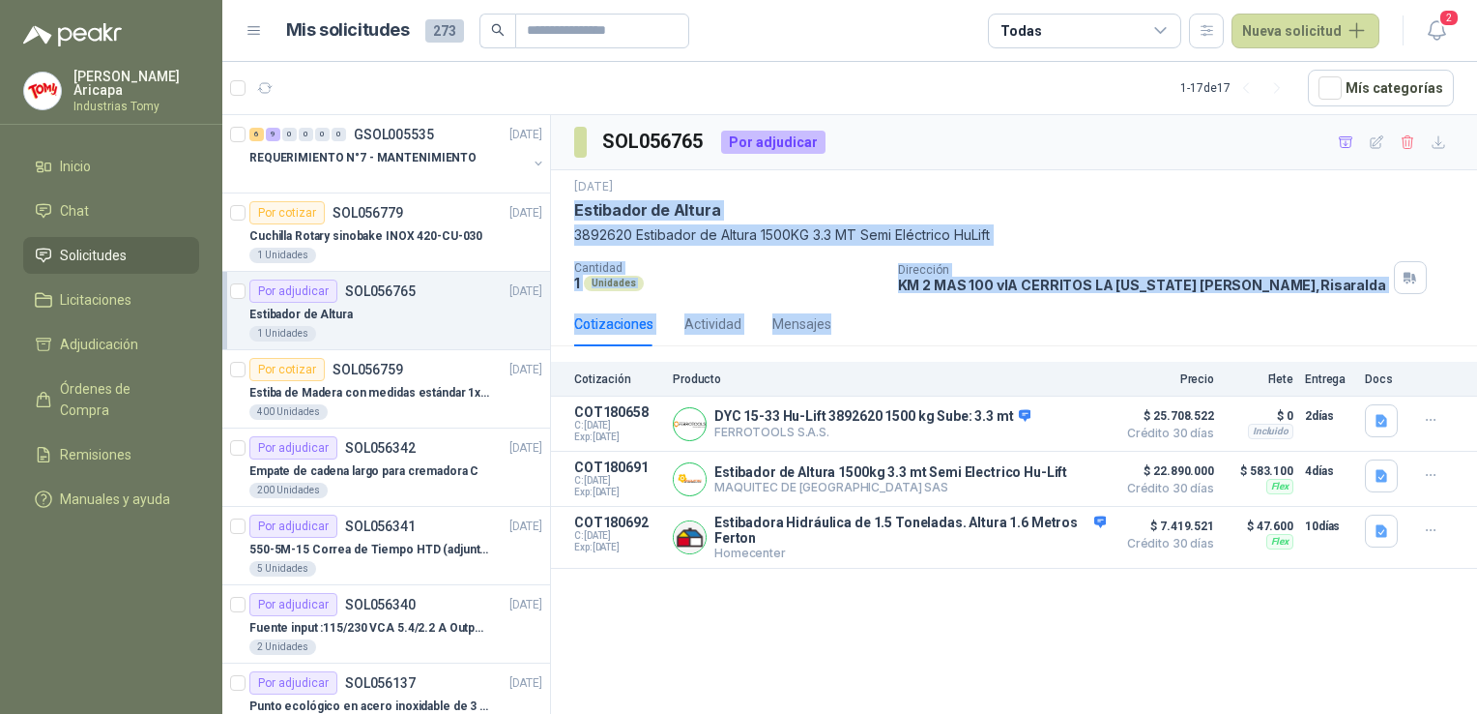
drag, startPoint x: 572, startPoint y: 209, endPoint x: 854, endPoint y: 316, distance: 301.1
click at [854, 316] on div "SOL056765 Por adjudicar [DATE] Estibador de Altura 3892620 Estibador de Altura …" at bounding box center [1014, 341] width 926 height 453
drag, startPoint x: 854, startPoint y: 316, endPoint x: 839, endPoint y: 335, distance: 23.4
click at [839, 335] on div "Cotizaciones Actividad Mensajes" at bounding box center [1014, 324] width 880 height 44
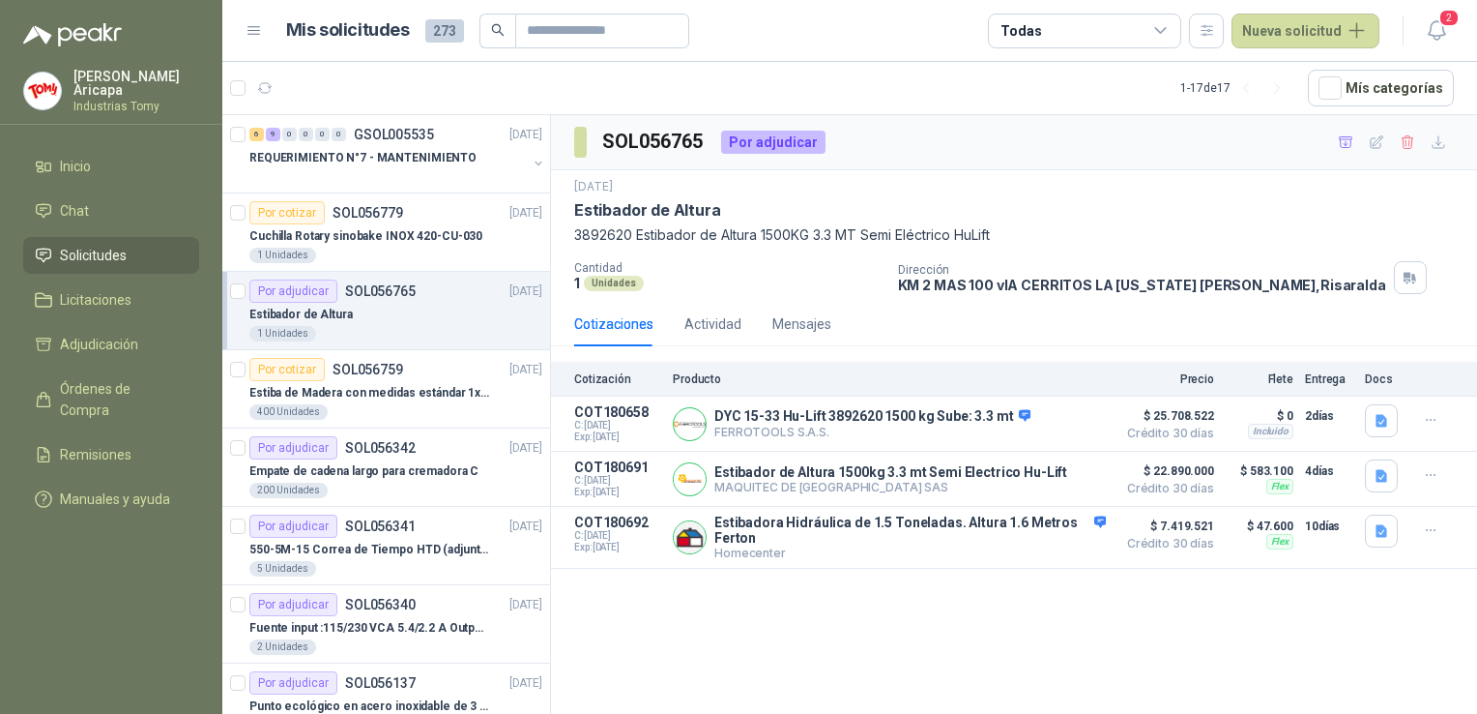
click at [874, 155] on div "SOL056765 Por adjudicar" at bounding box center [1014, 142] width 926 height 55
click at [400, 242] on p "Cuchilla Rotary sinobake INOX 420-CU-030" at bounding box center [365, 236] width 233 height 18
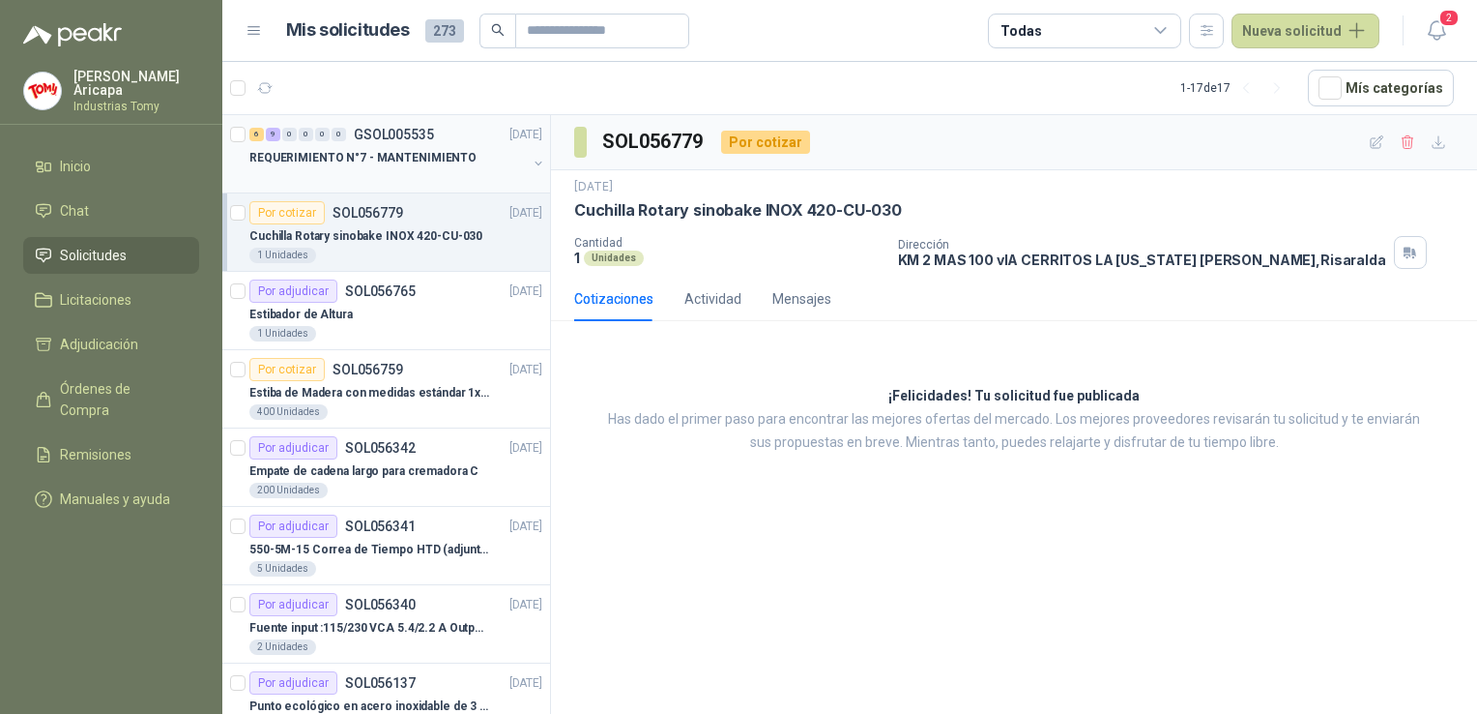
click at [366, 149] on p "REQUERIMIENTO N°7 - MANTENIMIENTO" at bounding box center [362, 158] width 227 height 18
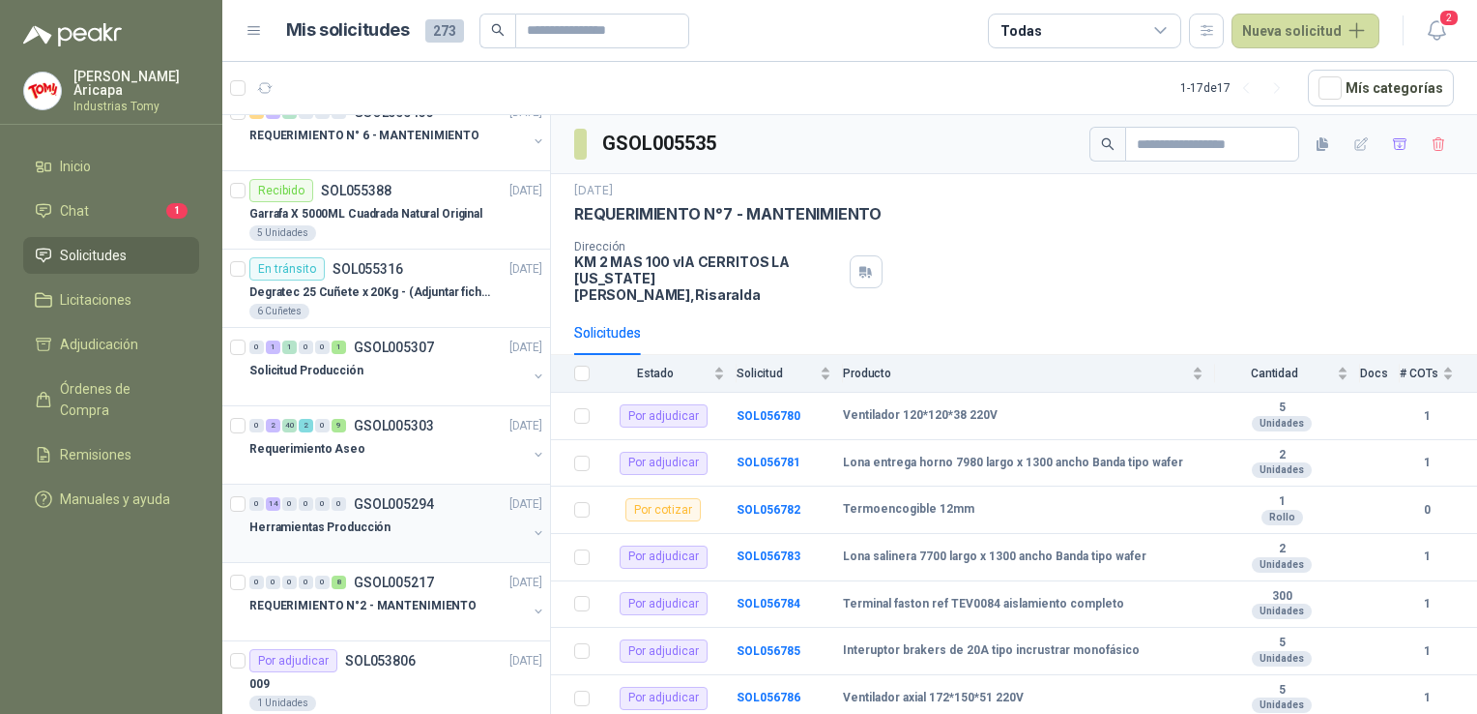
scroll to position [749, 0]
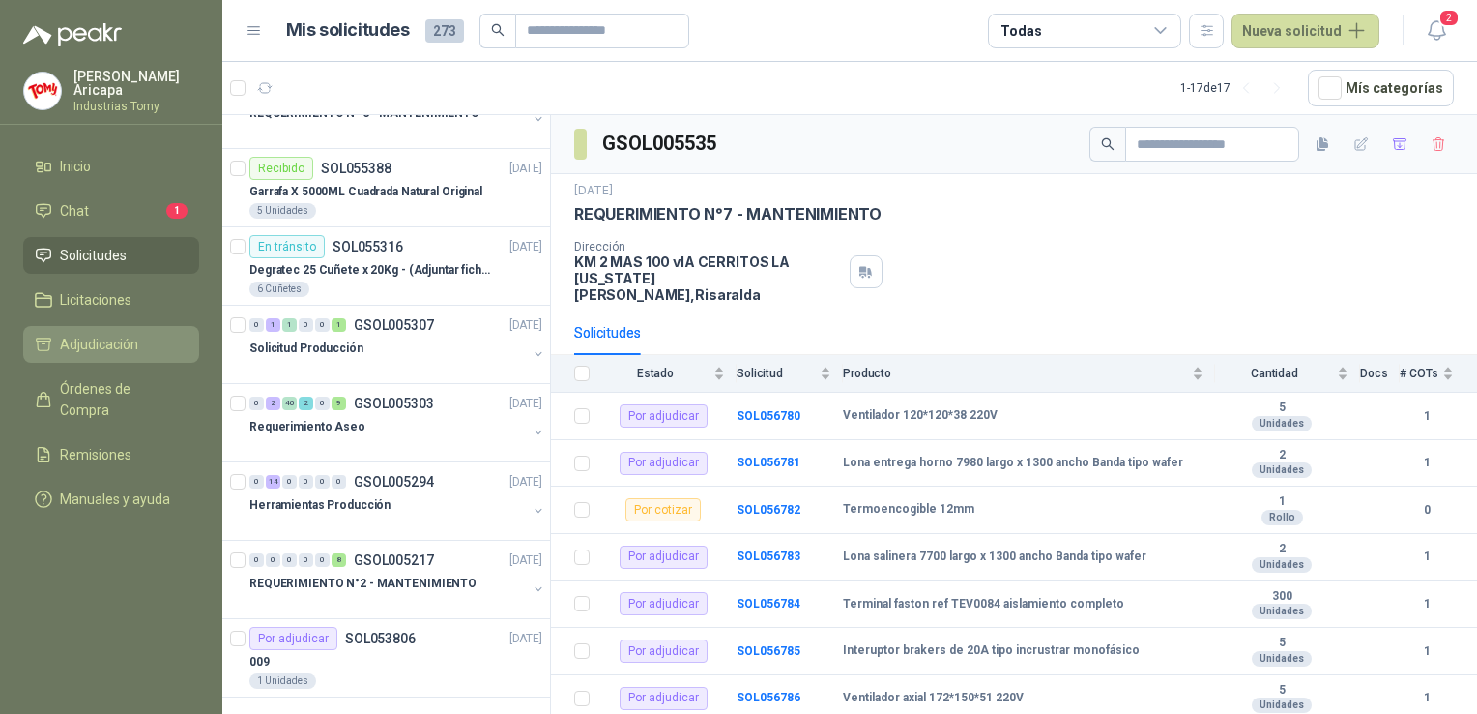
click at [88, 350] on span "Adjudicación" at bounding box center [99, 344] width 78 height 21
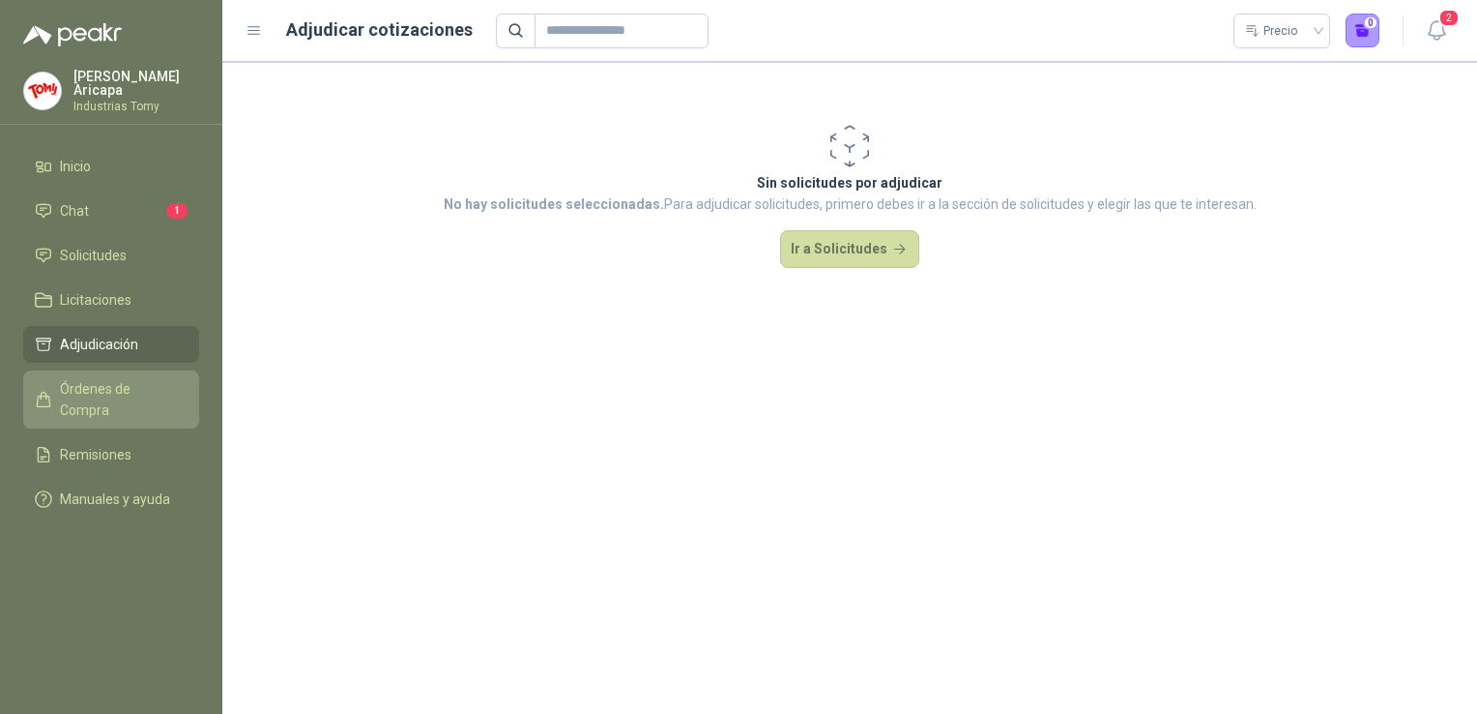
click at [94, 383] on span "Órdenes de Compra" at bounding box center [120, 399] width 121 height 43
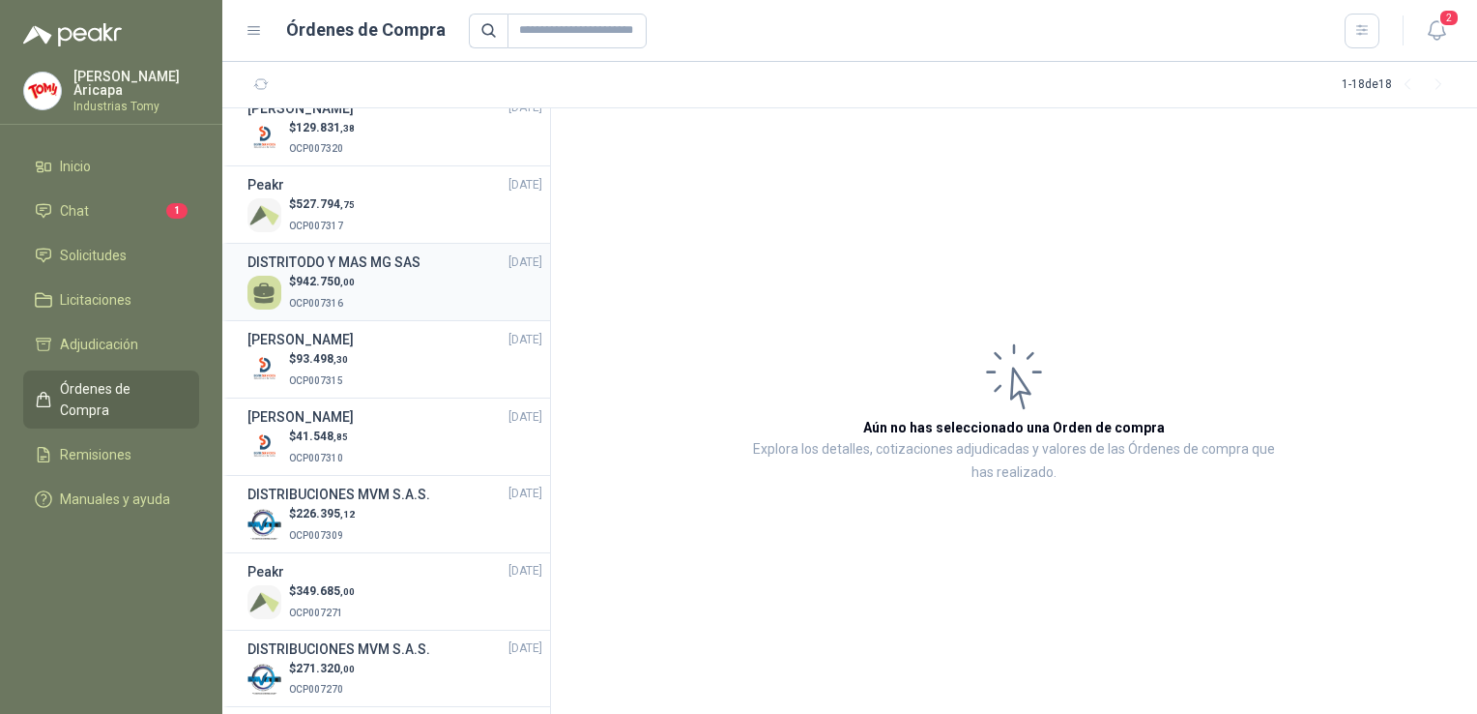
scroll to position [634, 0]
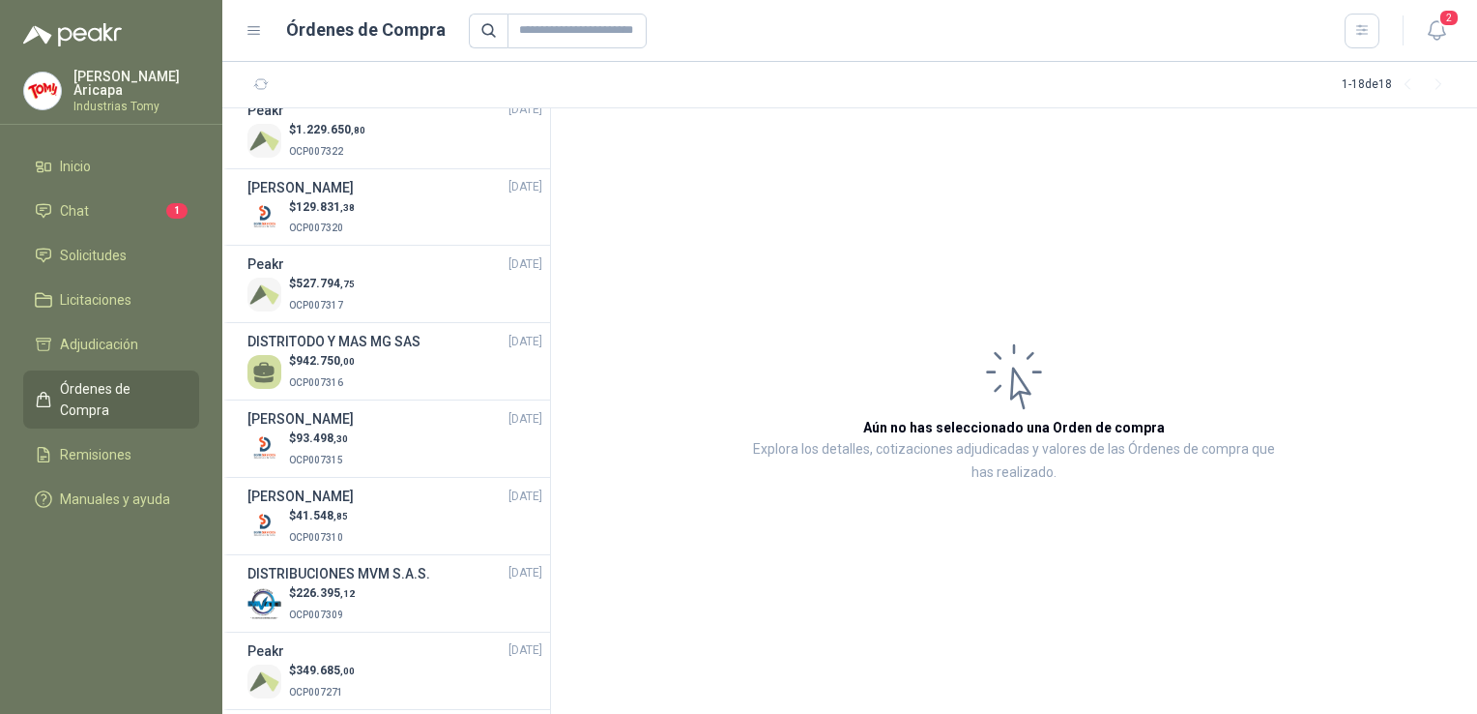
click at [98, 274] on ul "Inicio Chat 1 Solicitudes Licitaciones Adjudicación Órdenes de Compra Remisione…" at bounding box center [111, 336] width 222 height 377
click at [103, 257] on span "Solicitudes" at bounding box center [93, 255] width 67 height 21
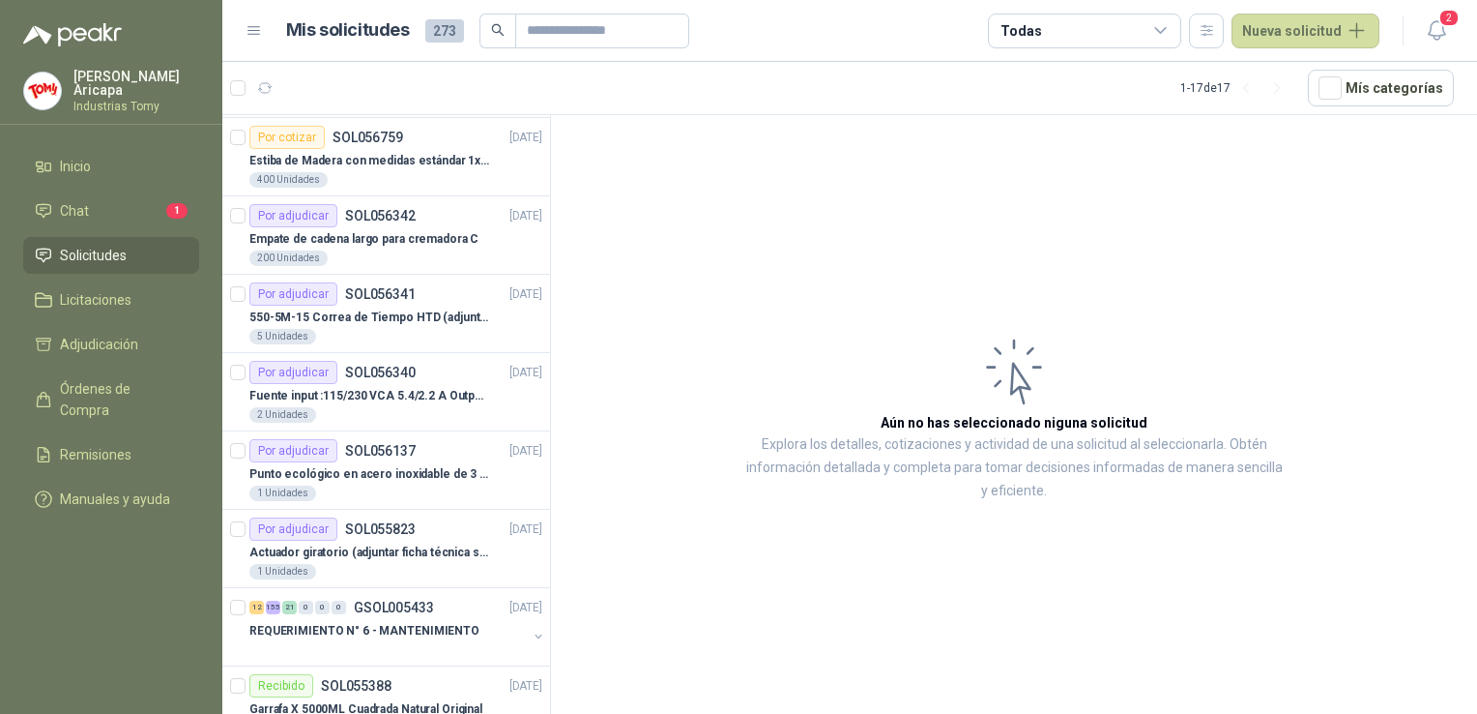
scroll to position [749, 0]
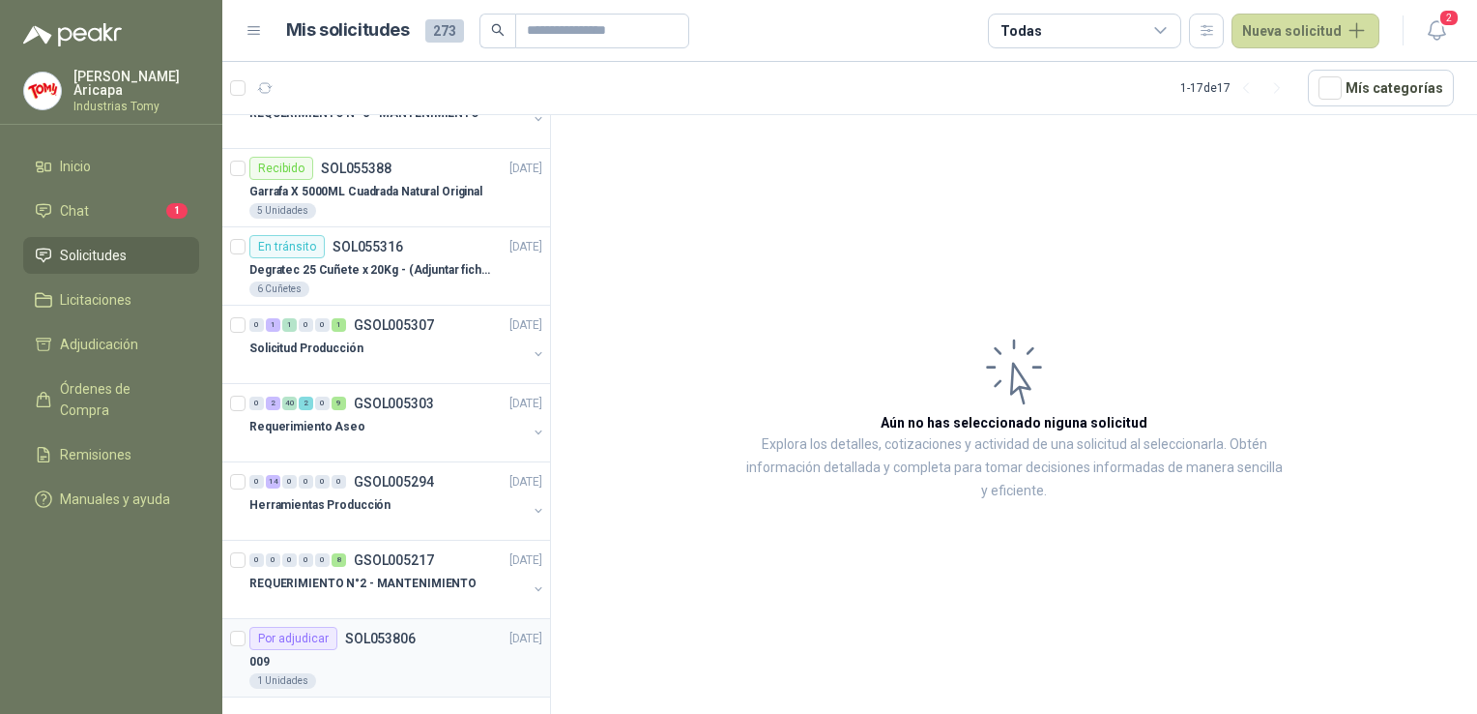
click at [388, 638] on p "SOL053806" at bounding box center [380, 638] width 71 height 14
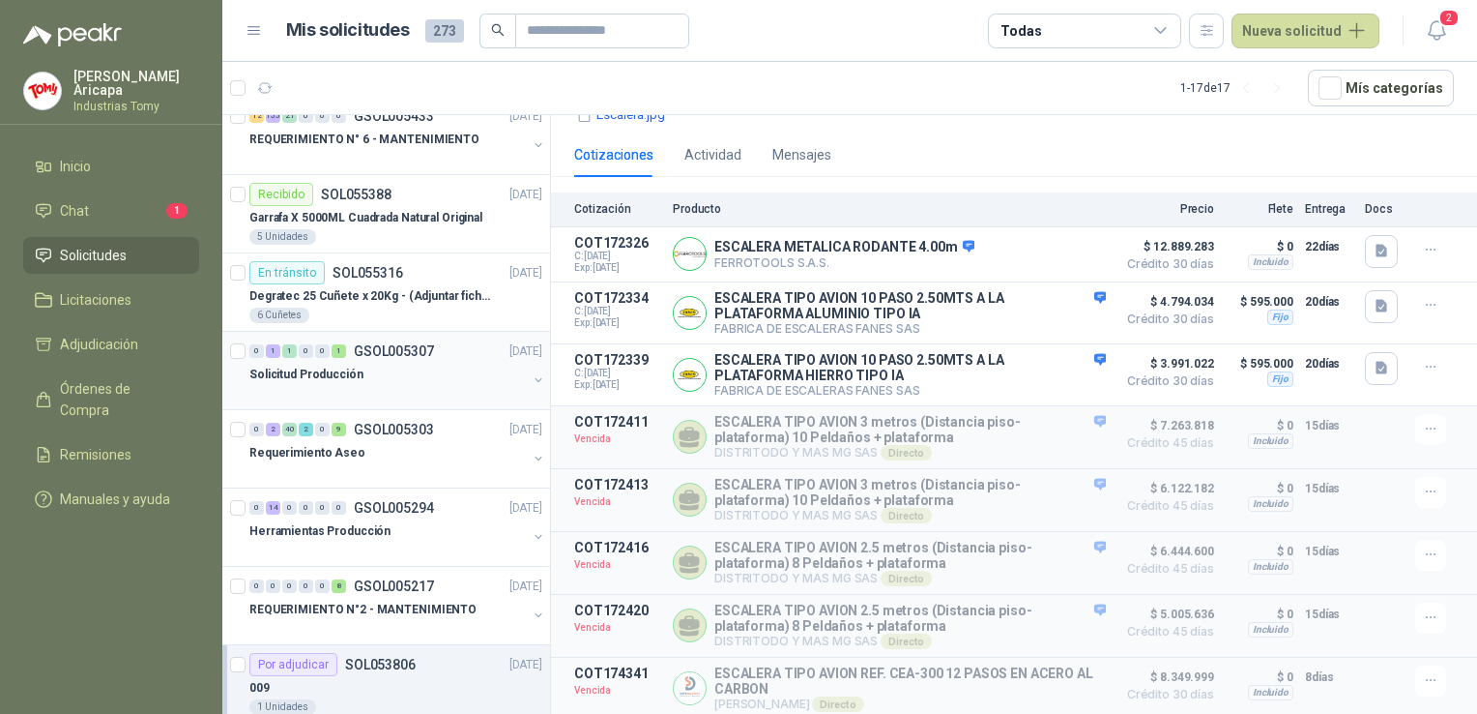
scroll to position [749, 0]
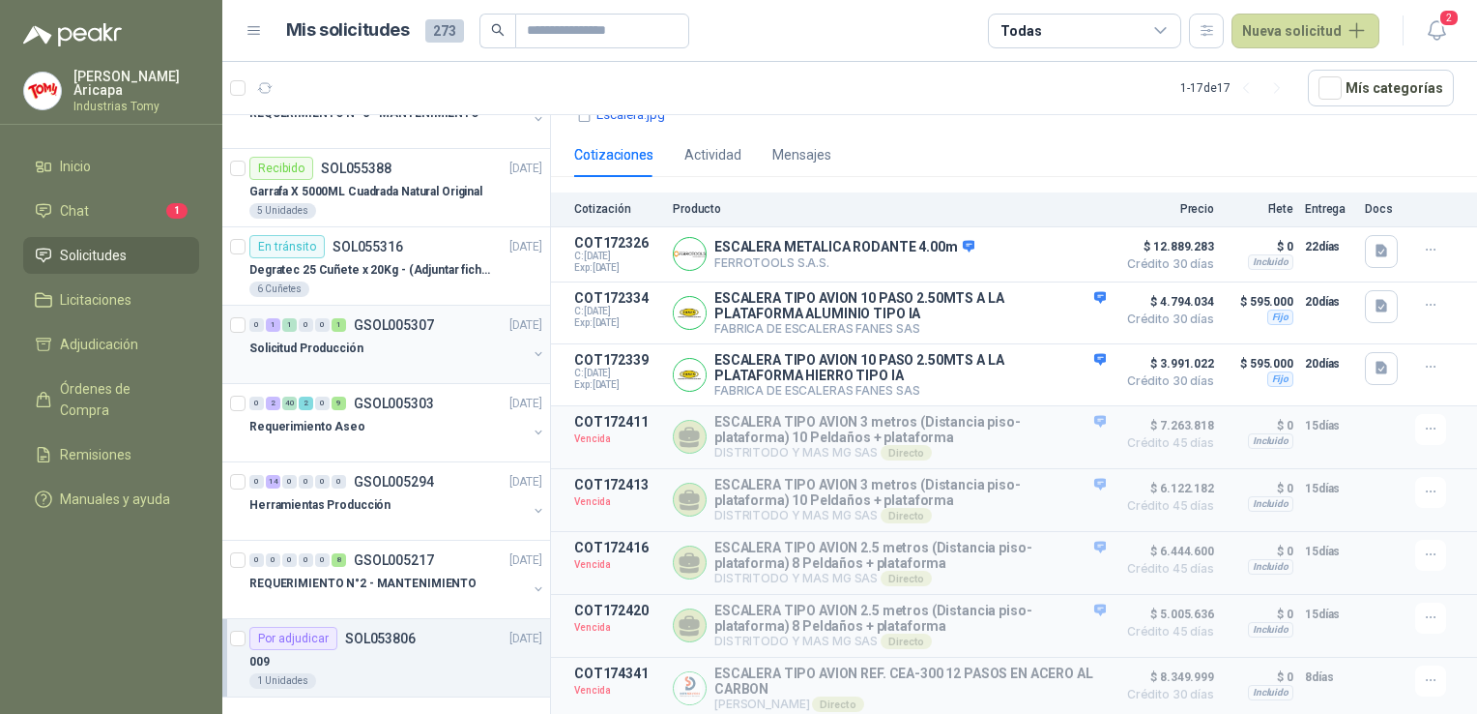
click at [367, 360] on div at bounding box center [388, 367] width 278 height 15
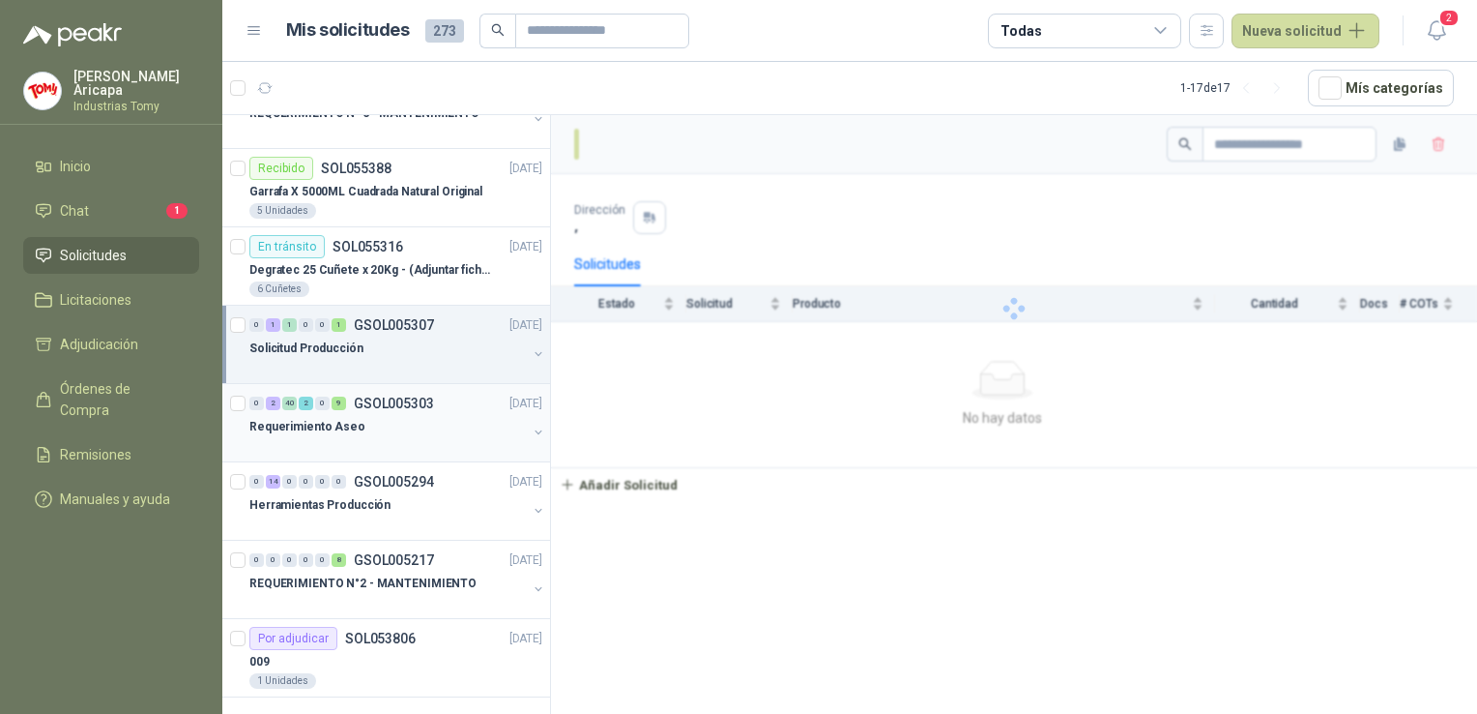
click at [365, 432] on div "Requerimiento Aseo" at bounding box center [388, 426] width 278 height 23
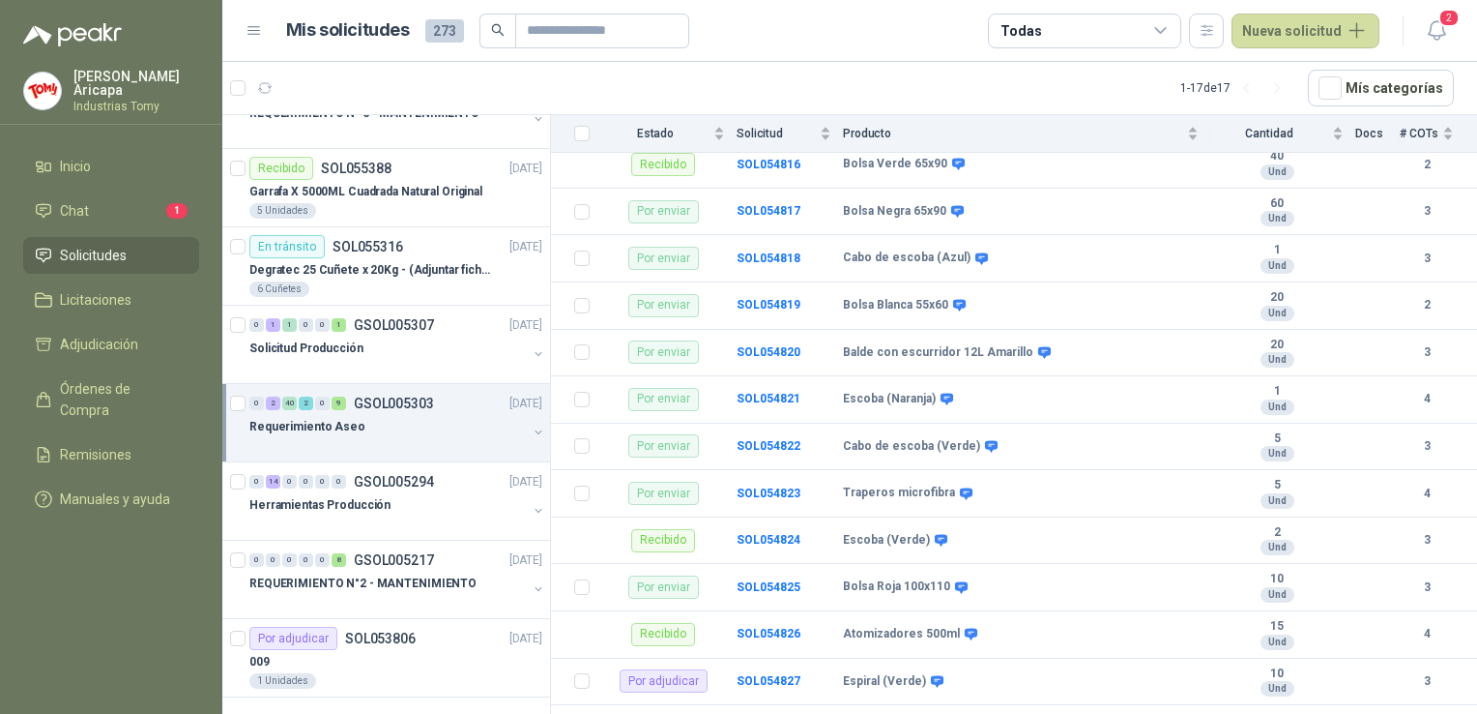
scroll to position [52, 0]
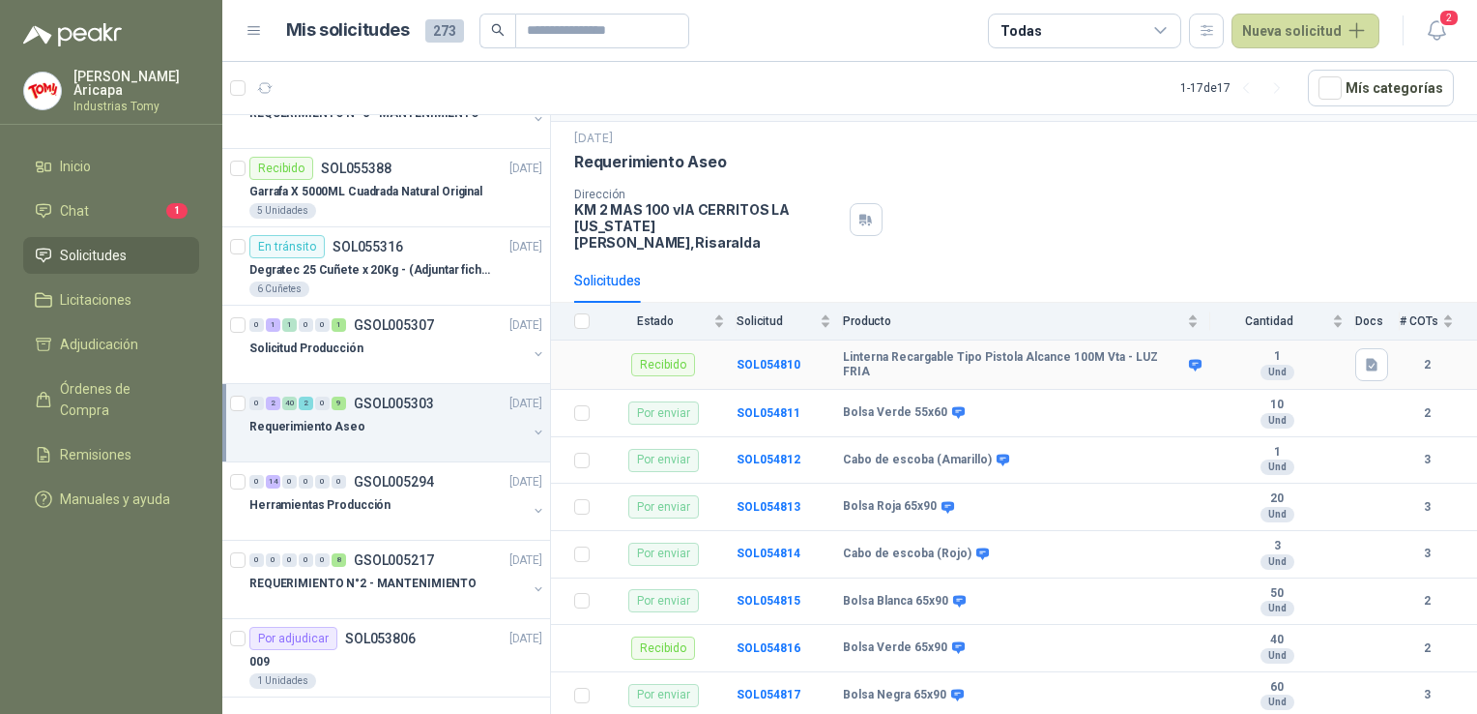
click at [910, 350] on b "Linterna Recargable Tipo Pistola Alcance 100M Vta - LUZ FRIA" at bounding box center [1013, 365] width 341 height 30
click at [903, 401] on td "Bolsa Verde 55x60" at bounding box center [1026, 413] width 367 height 47
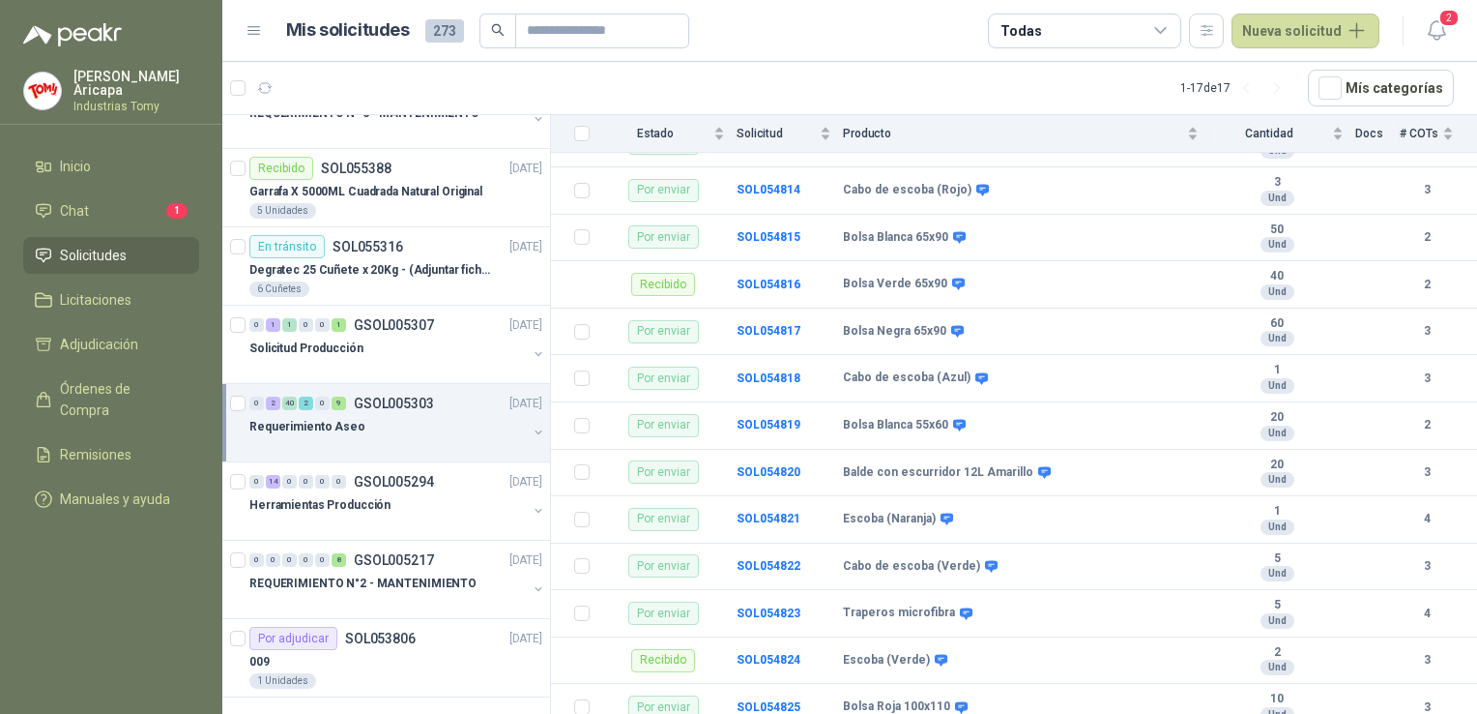
scroll to position [0, 0]
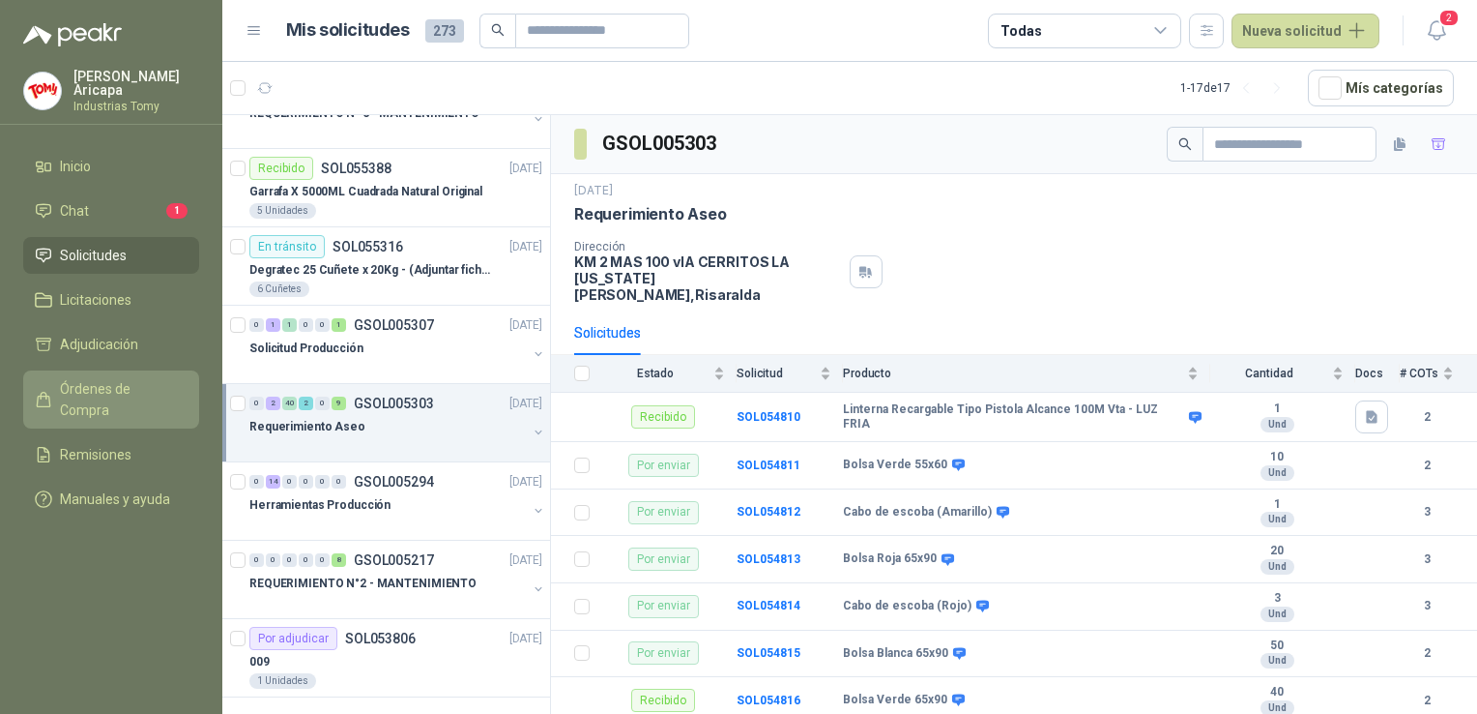
click at [93, 389] on span "Órdenes de Compra" at bounding box center [120, 399] width 121 height 43
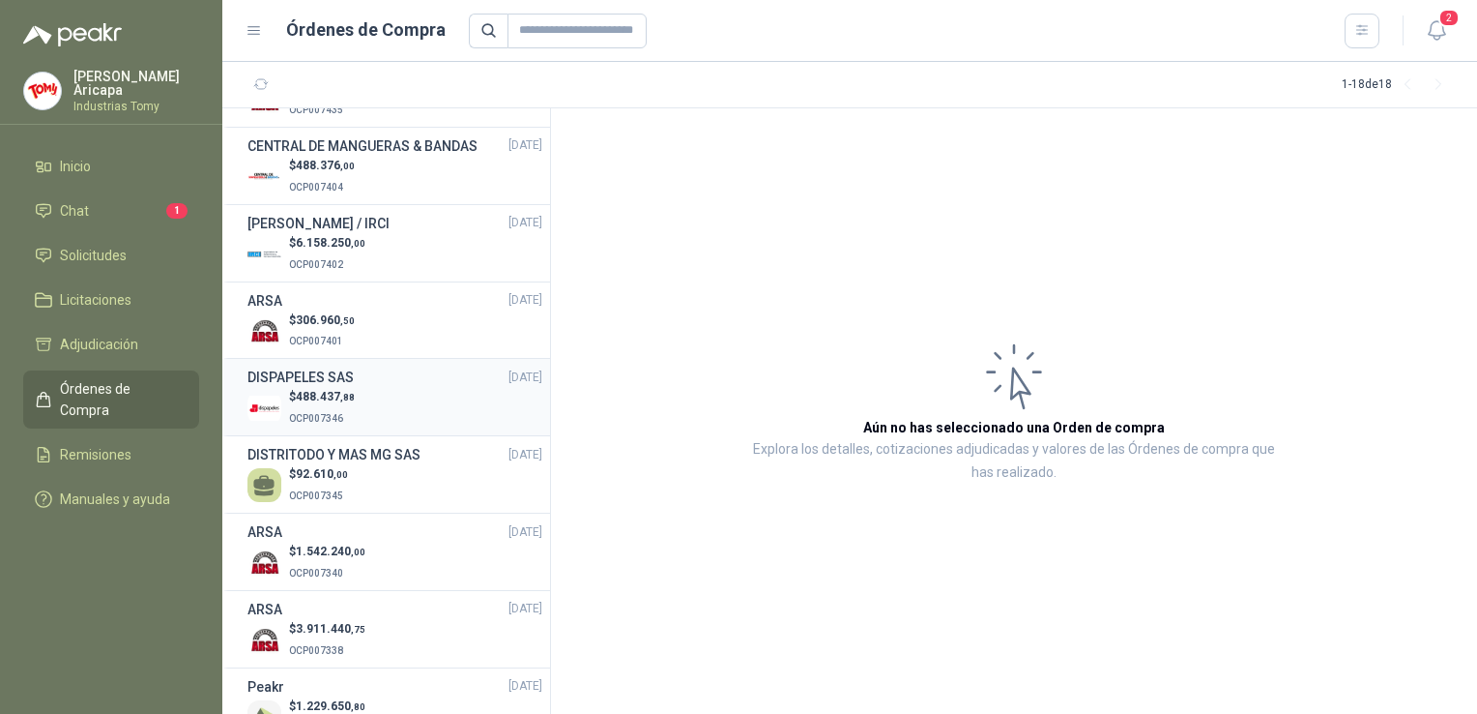
scroll to position [54, 0]
click at [375, 392] on div "DISPAPELES SAS [DATE]" at bounding box center [395, 380] width 295 height 21
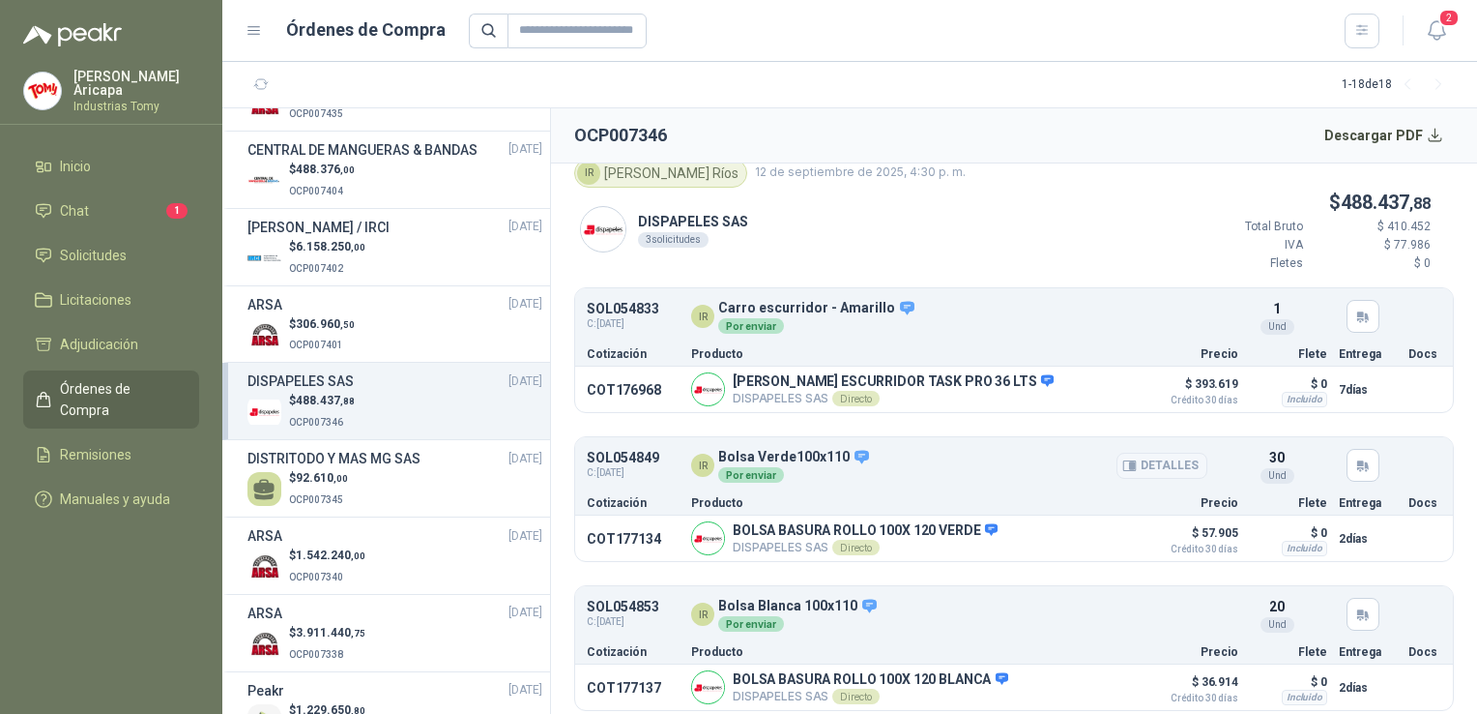
scroll to position [22, 0]
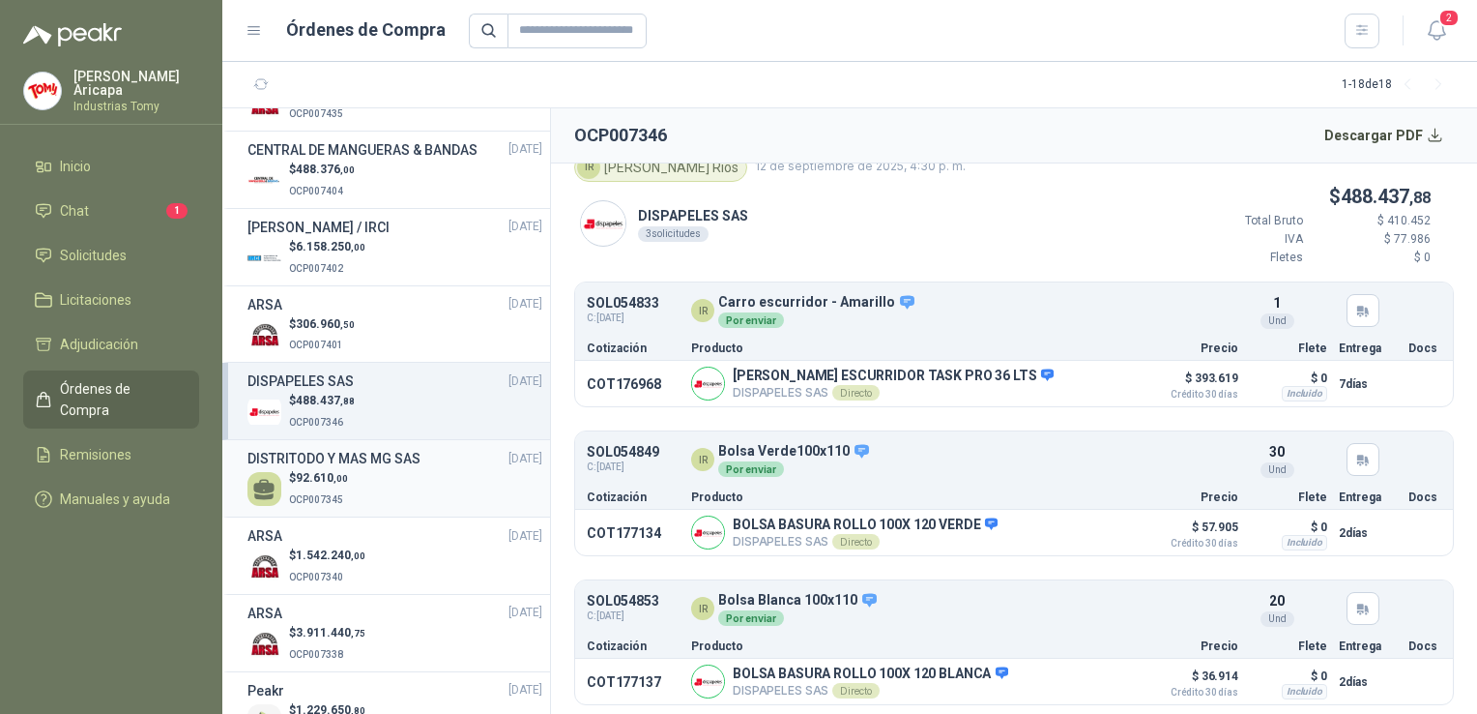
click at [392, 509] on div "$ 92.610 ,00 OCP007345" at bounding box center [395, 489] width 295 height 40
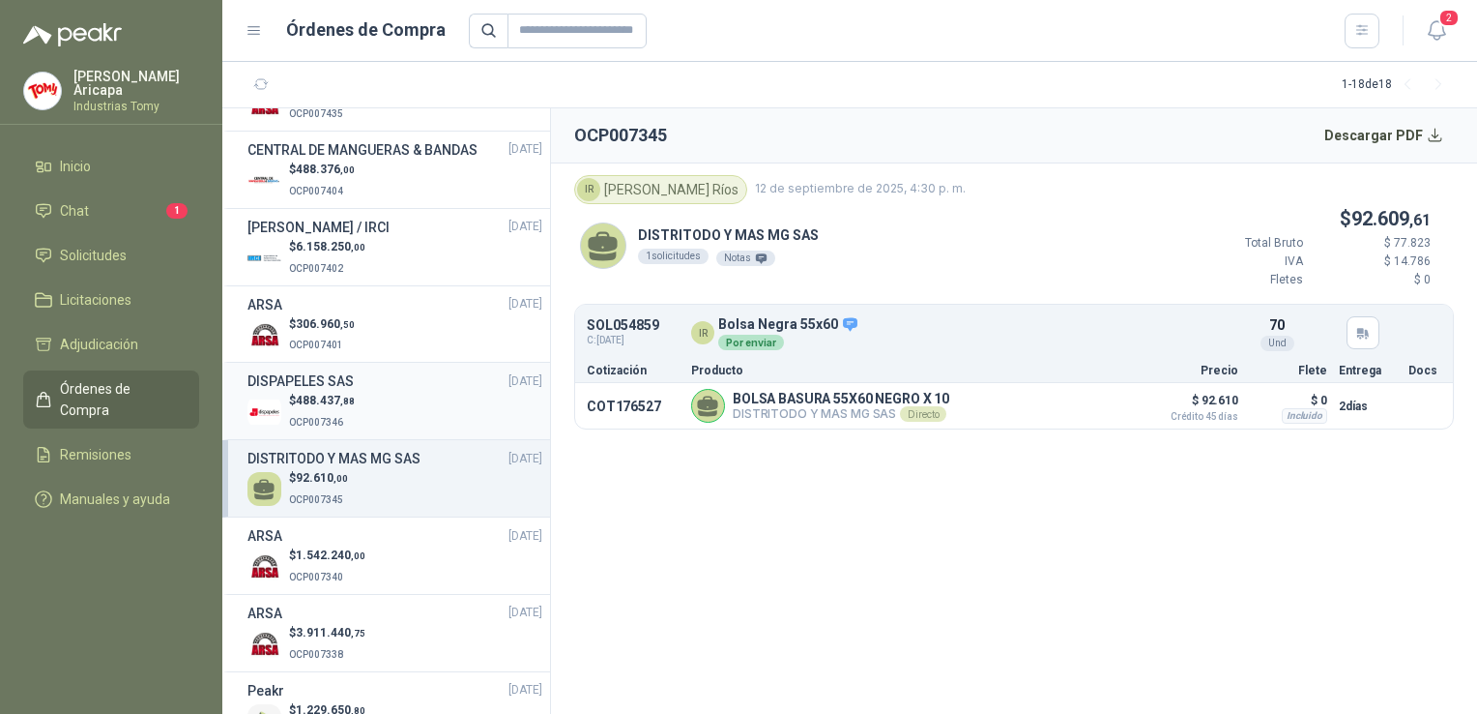
click at [308, 410] on p "$ 488.437 ,88" at bounding box center [322, 401] width 66 height 18
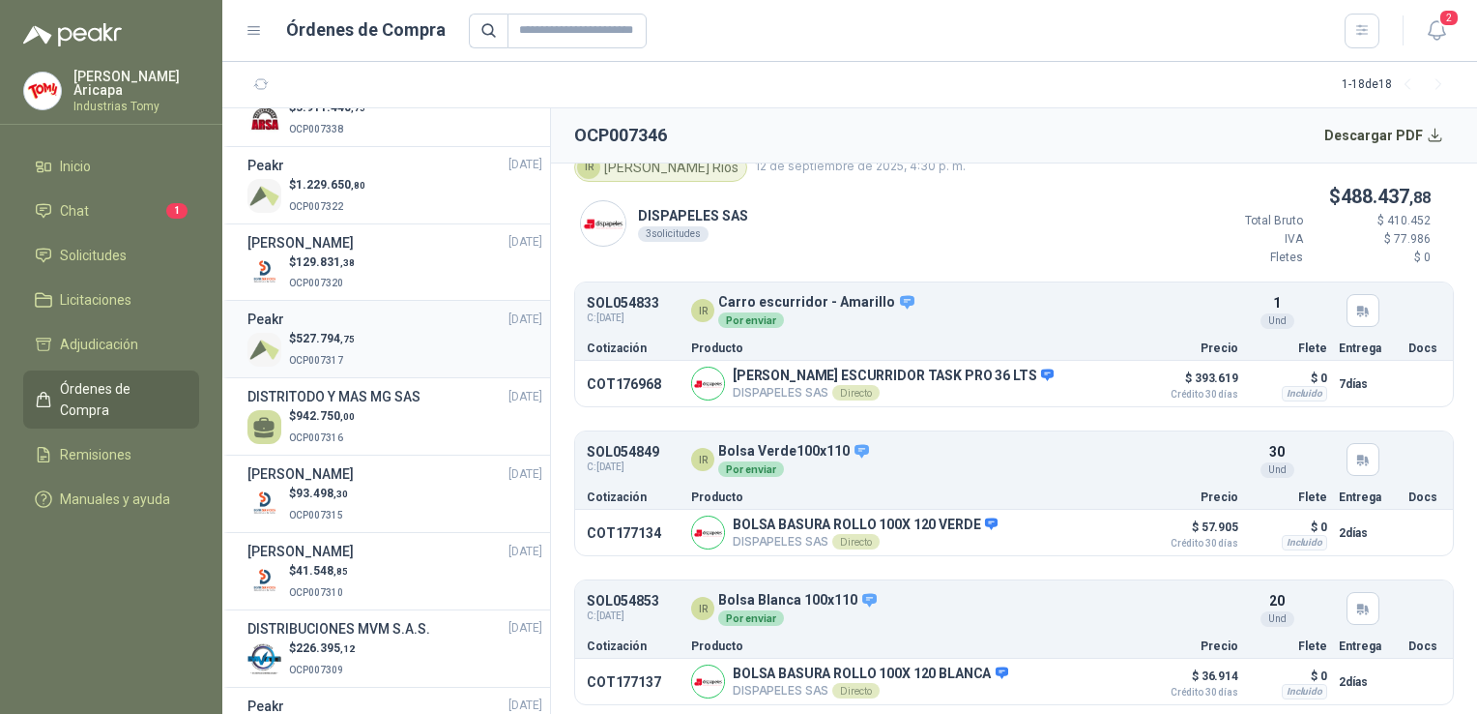
scroll to position [634, 0]
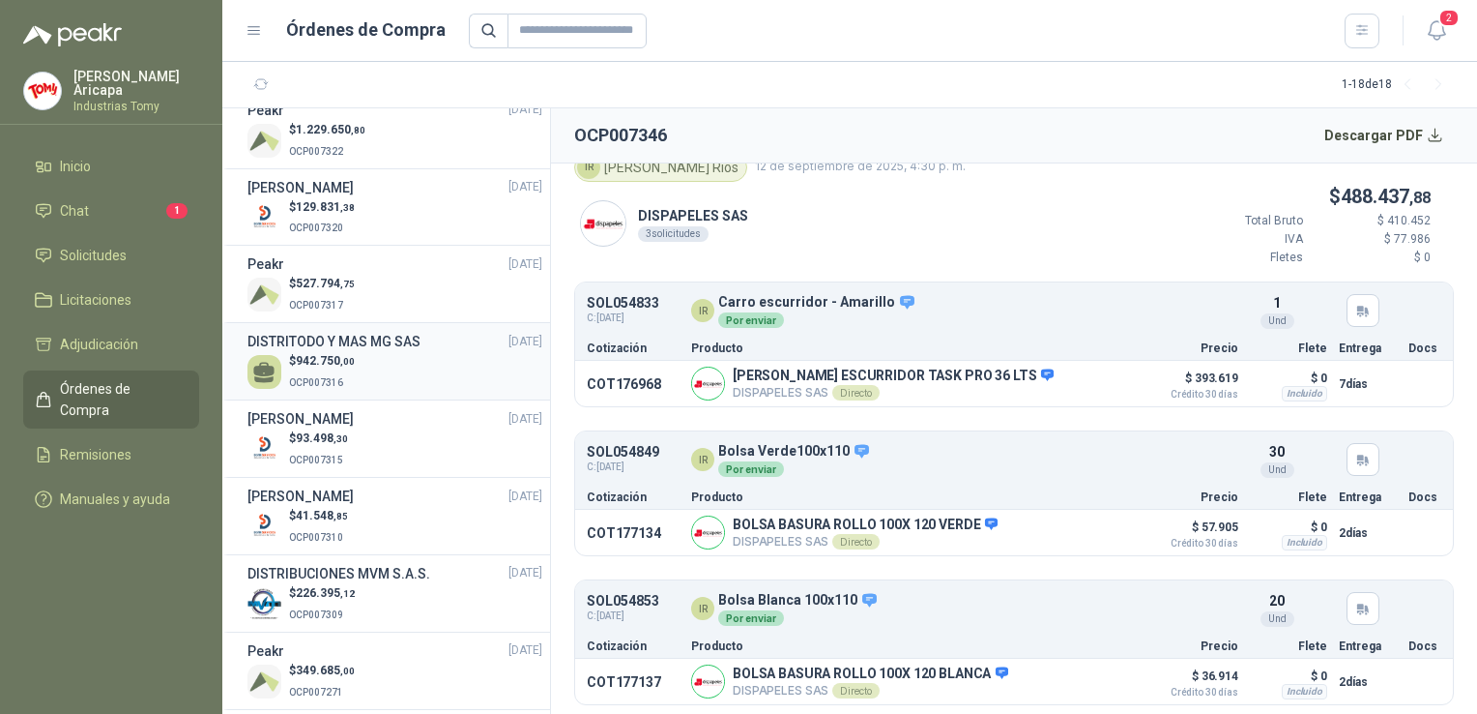
click at [397, 391] on div "$ 942.750 ,00 OCP007316" at bounding box center [395, 372] width 295 height 40
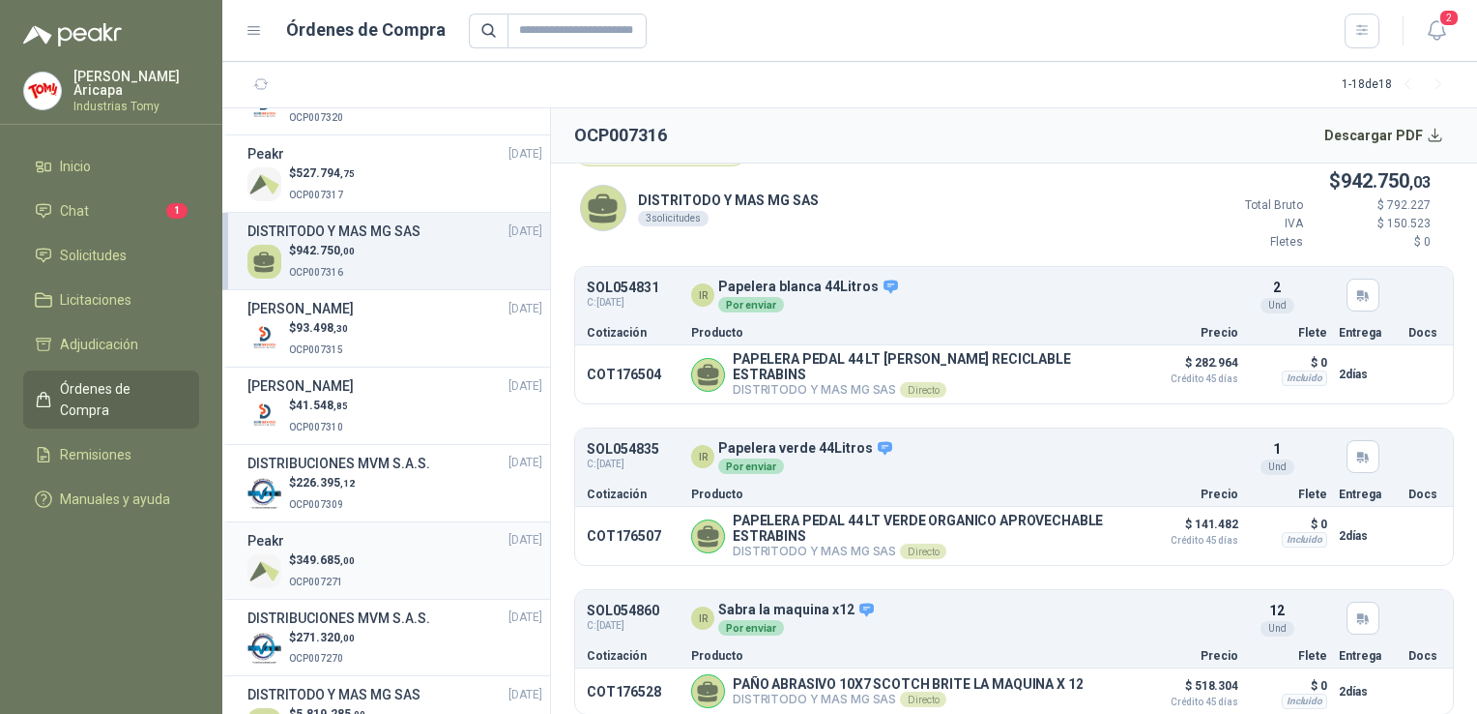
scroll to position [828, 0]
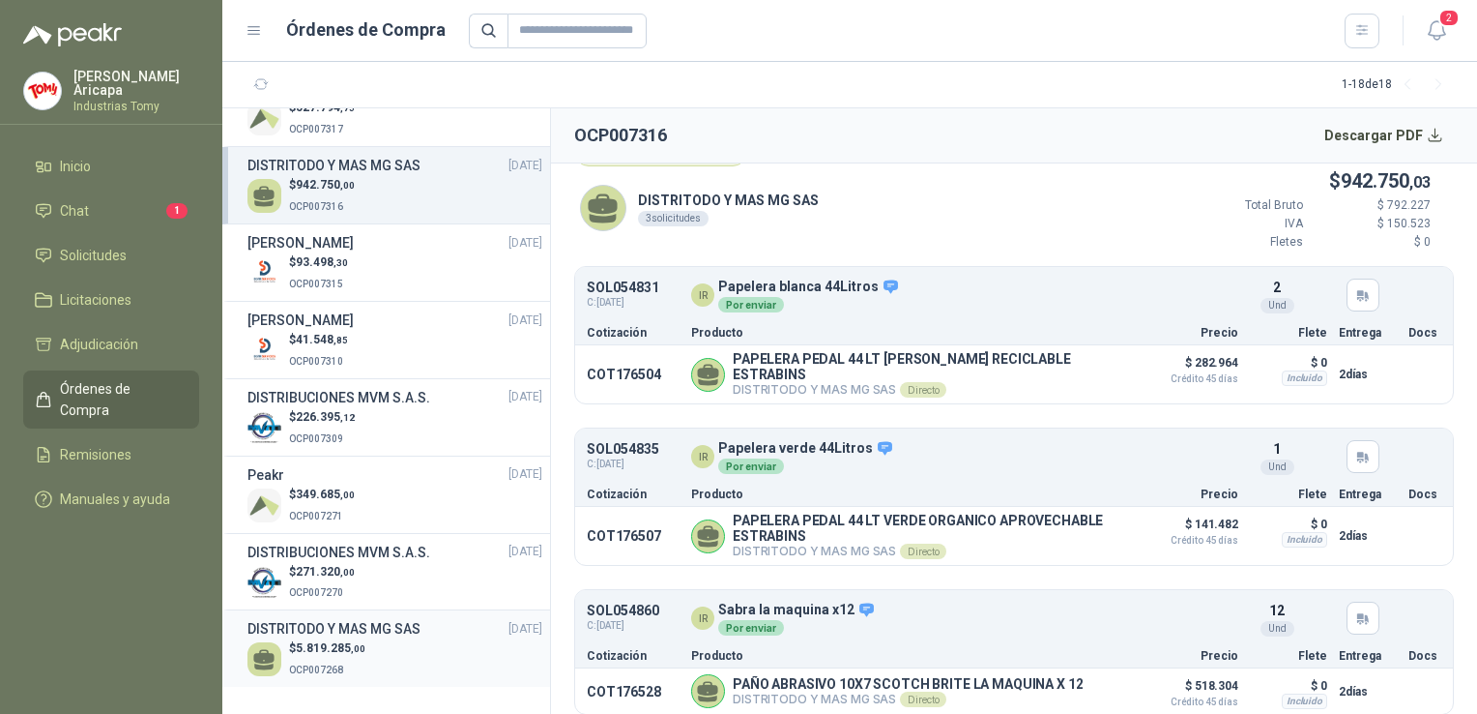
click at [348, 632] on h3 "DISTRITODO Y MAS MG SAS" at bounding box center [334, 628] width 173 height 21
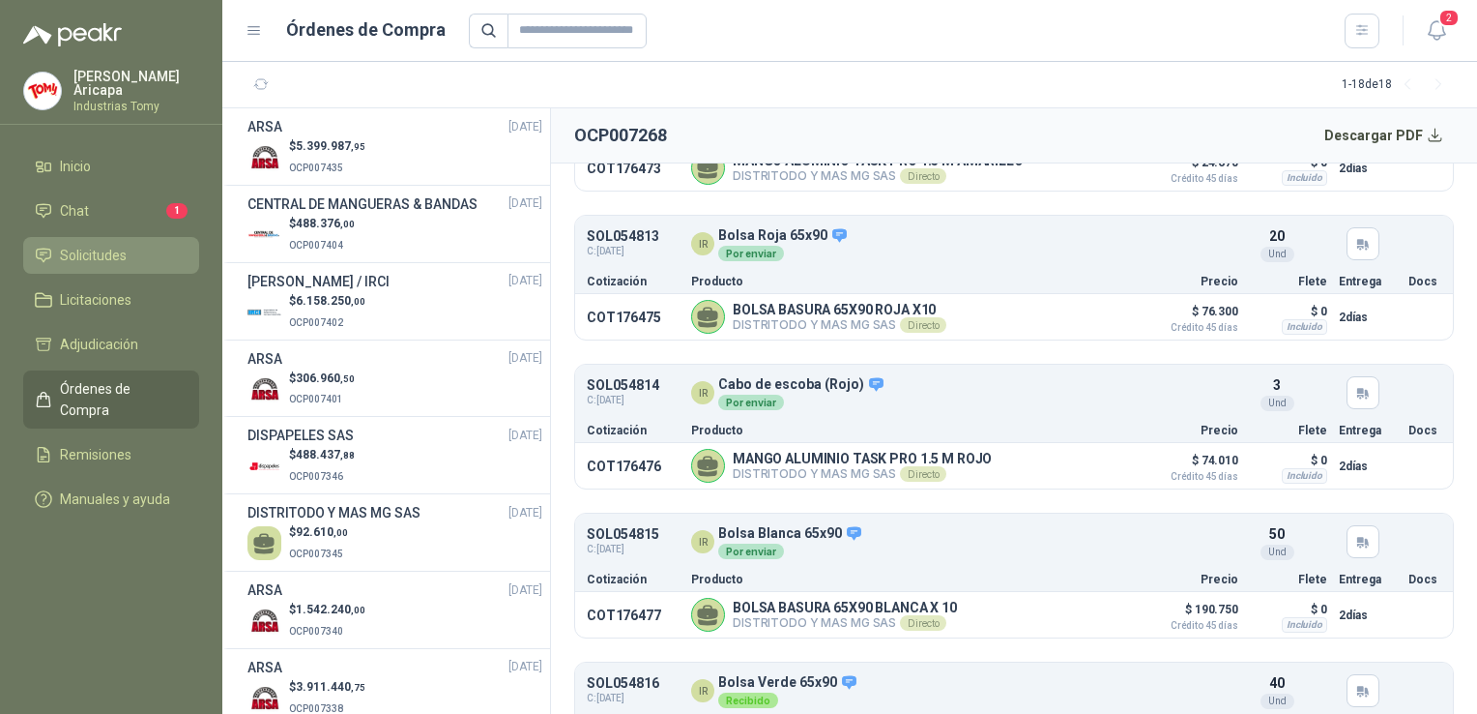
click at [54, 263] on link "Solicitudes" at bounding box center [111, 255] width 176 height 37
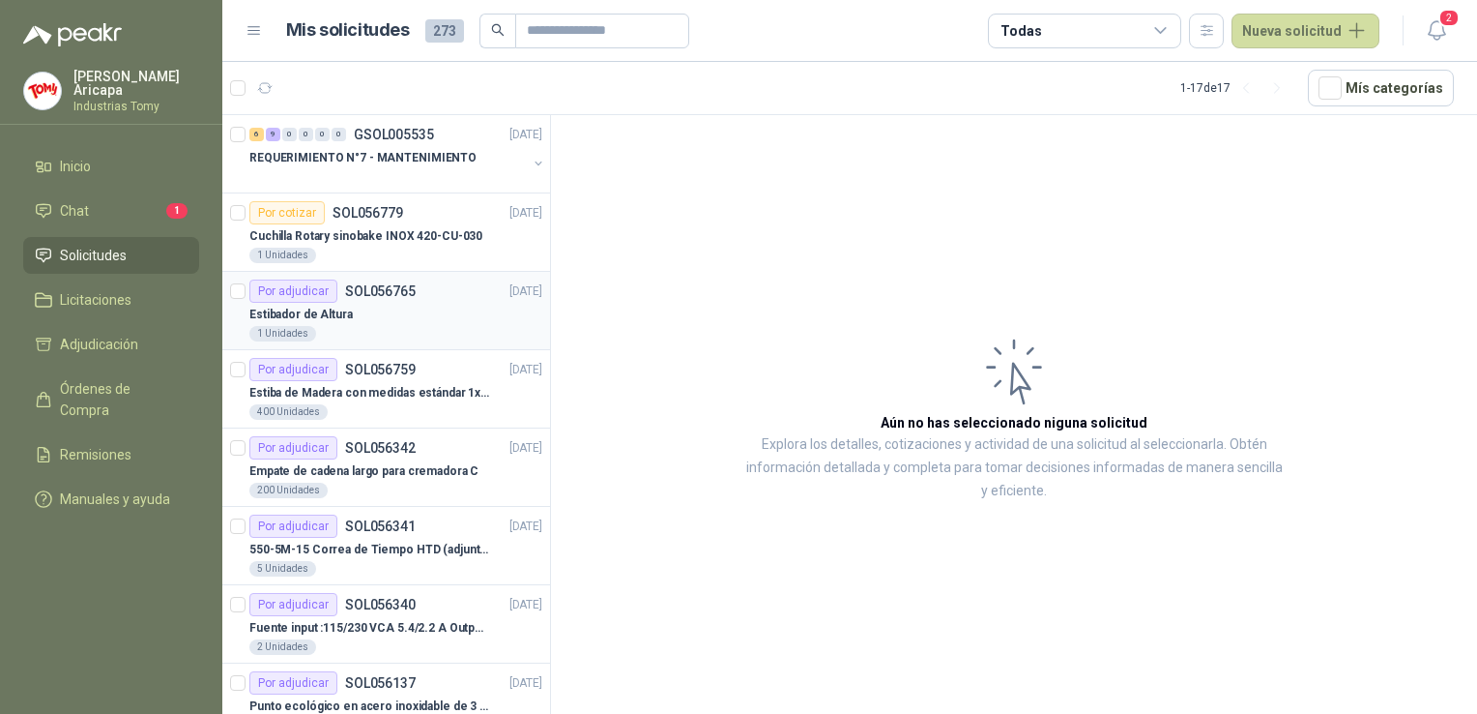
click at [360, 313] on div "Estibador de Altura" at bounding box center [395, 314] width 293 height 23
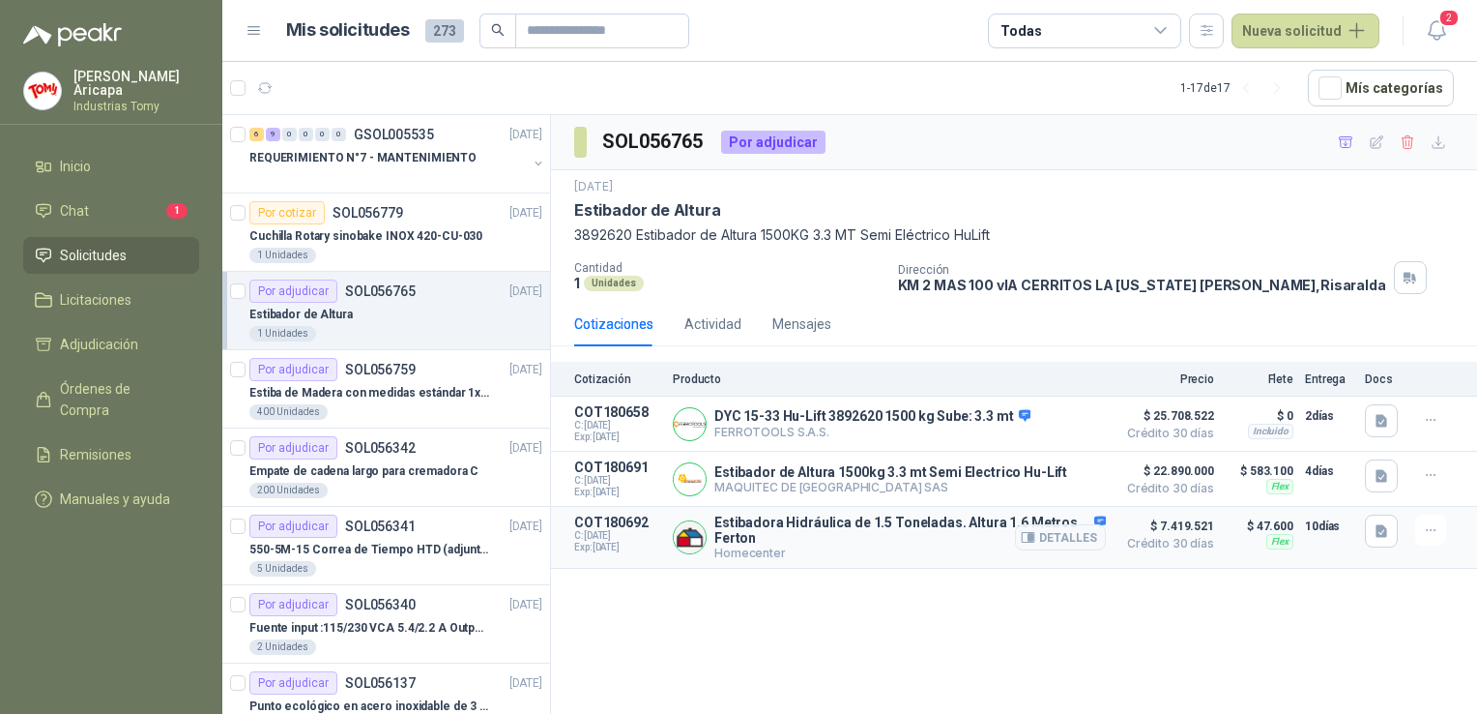
click at [1159, 559] on p "$ 7.419.521 Crédito 30 días" at bounding box center [1166, 536] width 97 height 45
click at [939, 416] on p "DYC 15-33 Hu-Lift 3892620 1500 kg Sube: 3.3 mt" at bounding box center [873, 416] width 316 height 17
click at [1071, 423] on button "Detalles" at bounding box center [1060, 424] width 91 height 26
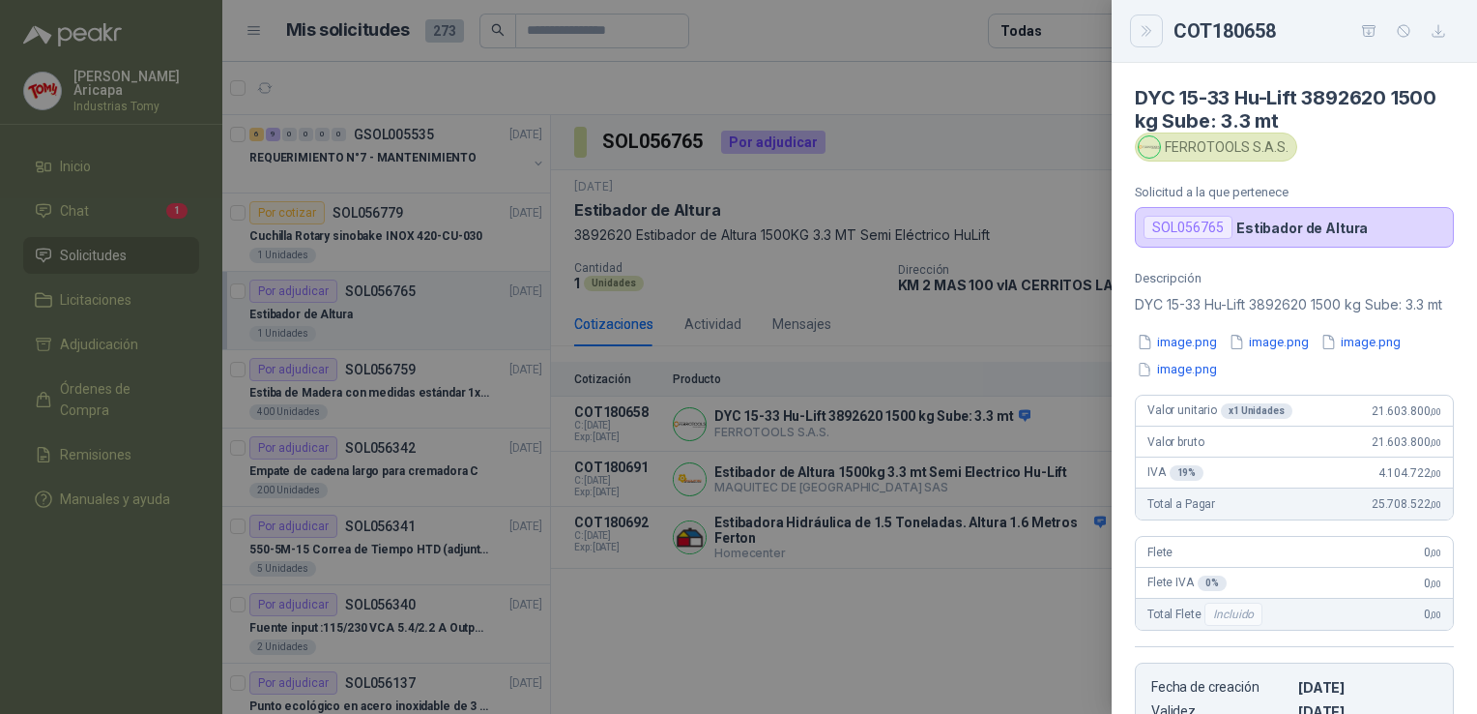
click at [1157, 31] on button "Close" at bounding box center [1146, 31] width 33 height 33
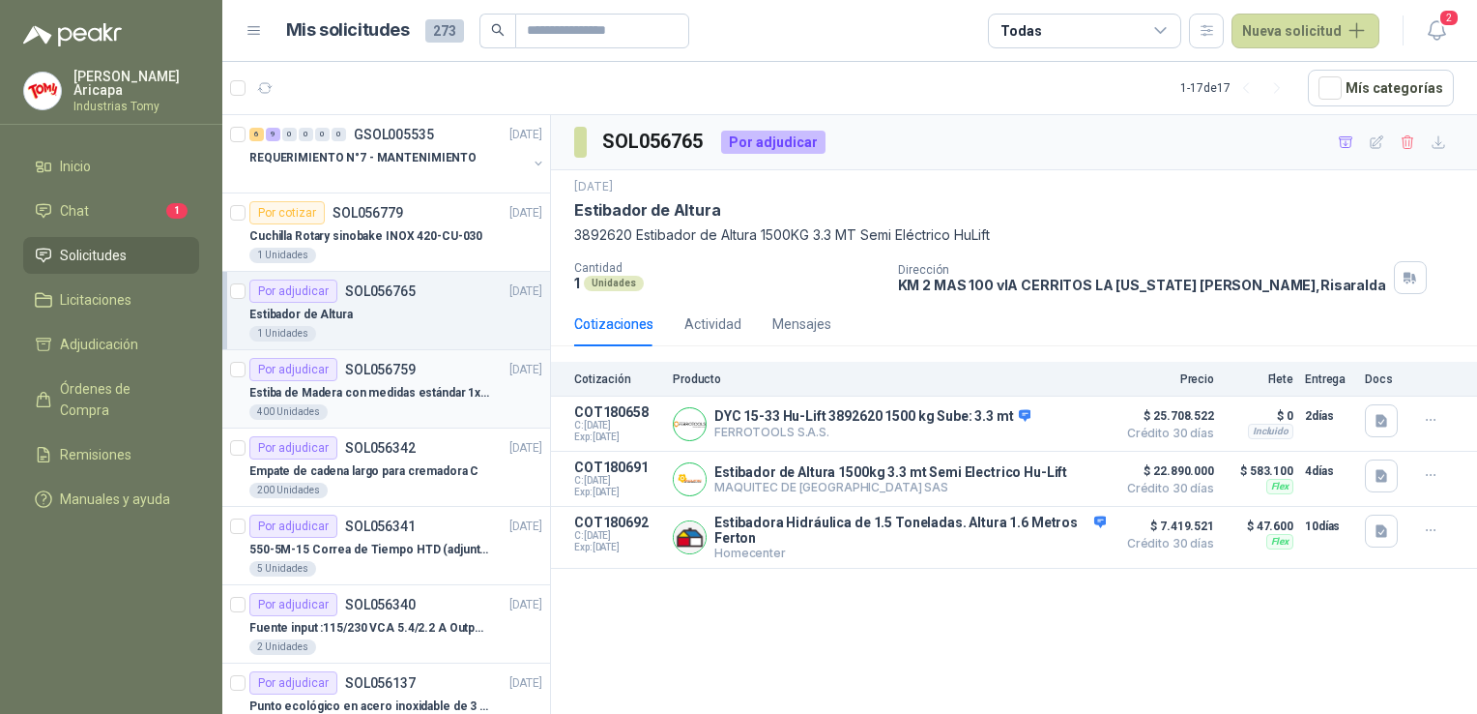
click at [336, 389] on p "Estiba de Madera con medidas estándar 1x120x15 de alto" at bounding box center [369, 393] width 241 height 18
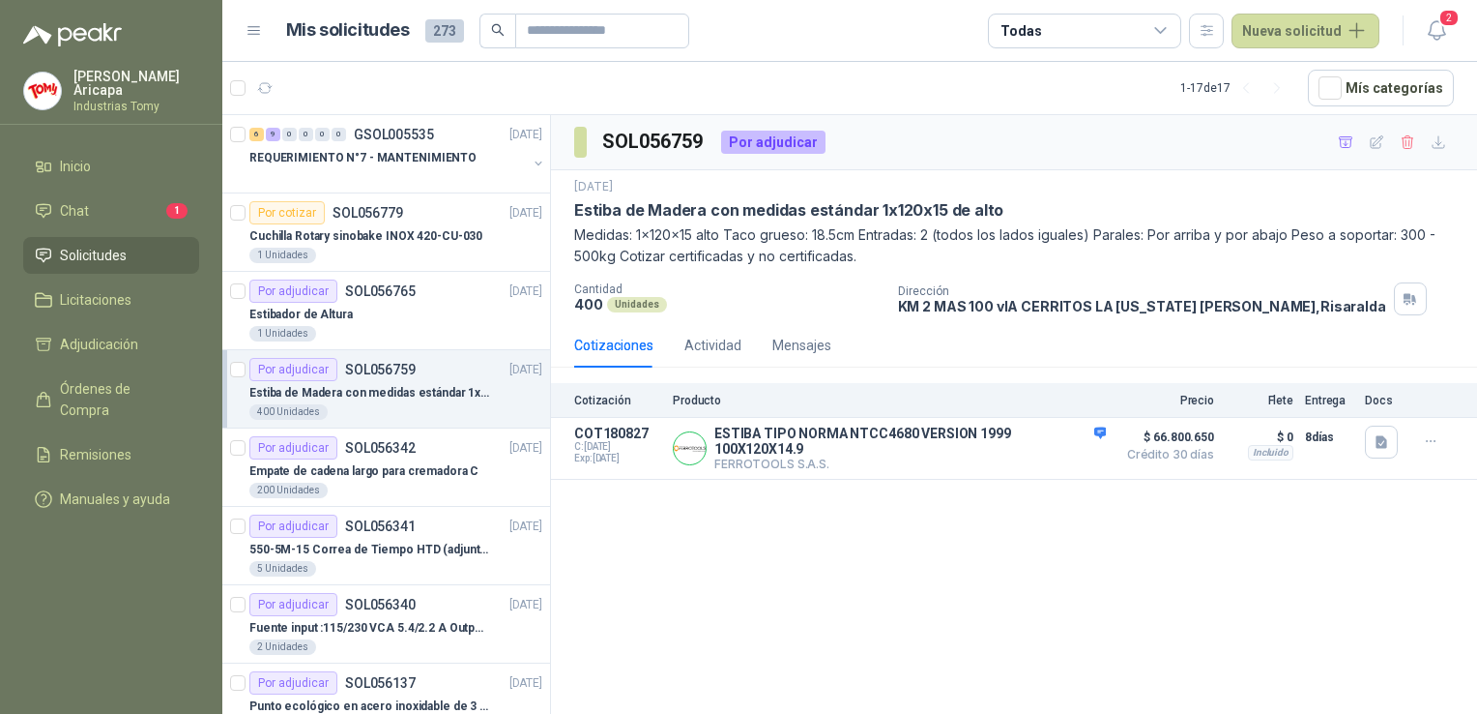
drag, startPoint x: 776, startPoint y: 437, endPoint x: 1121, endPoint y: 541, distance: 359.7
click at [776, 438] on p "ESTIBA TIPO NORMA NTCC4680 VERSION 1999 100X120X14.9" at bounding box center [911, 440] width 392 height 31
click at [1051, 453] on button "Detalles" at bounding box center [1060, 448] width 91 height 26
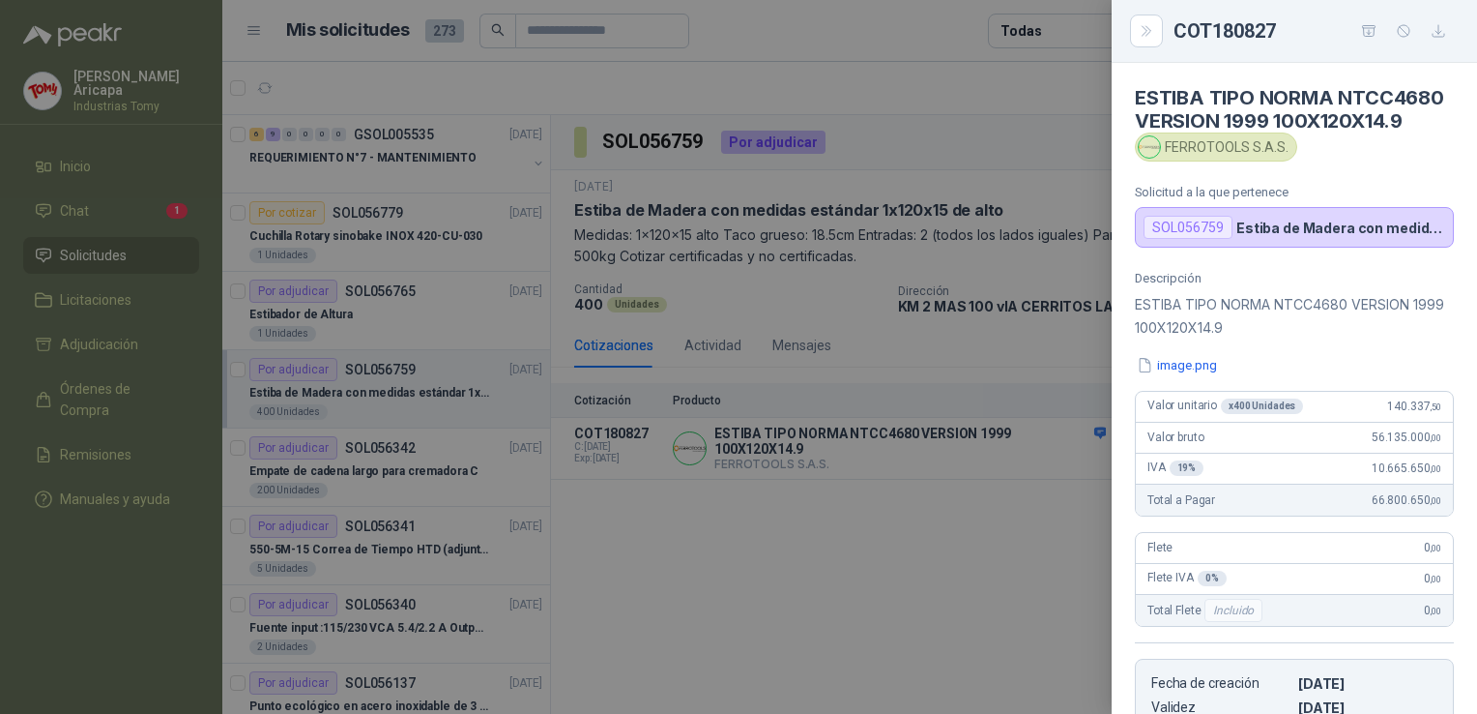
click at [1165, 404] on div "Descripción ESTIBA TIPO NORMA NTCC4680 VERSION 1999 100X120X14.9 image.png Valo…" at bounding box center [1294, 513] width 365 height 485
click at [1169, 375] on button "image.png" at bounding box center [1177, 365] width 84 height 20
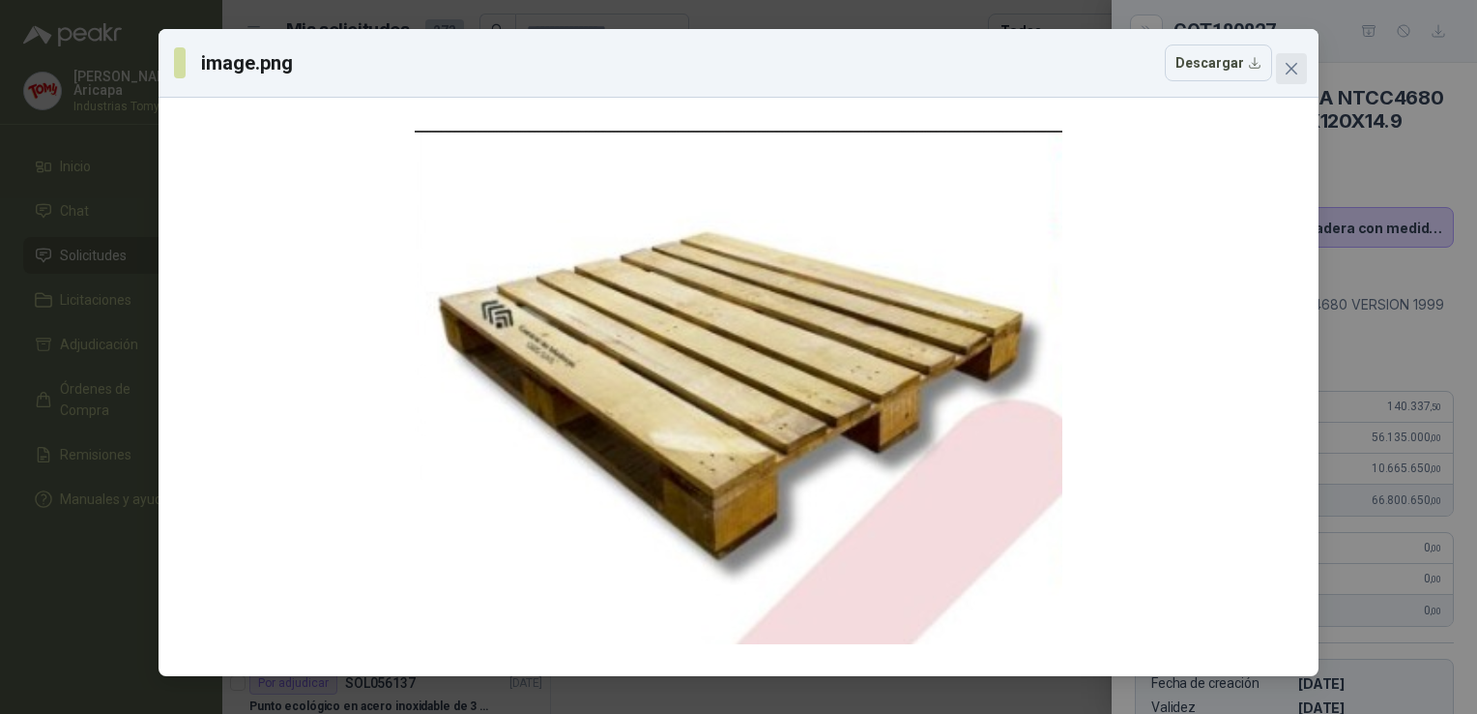
click at [1283, 70] on span "Close" at bounding box center [1291, 68] width 31 height 15
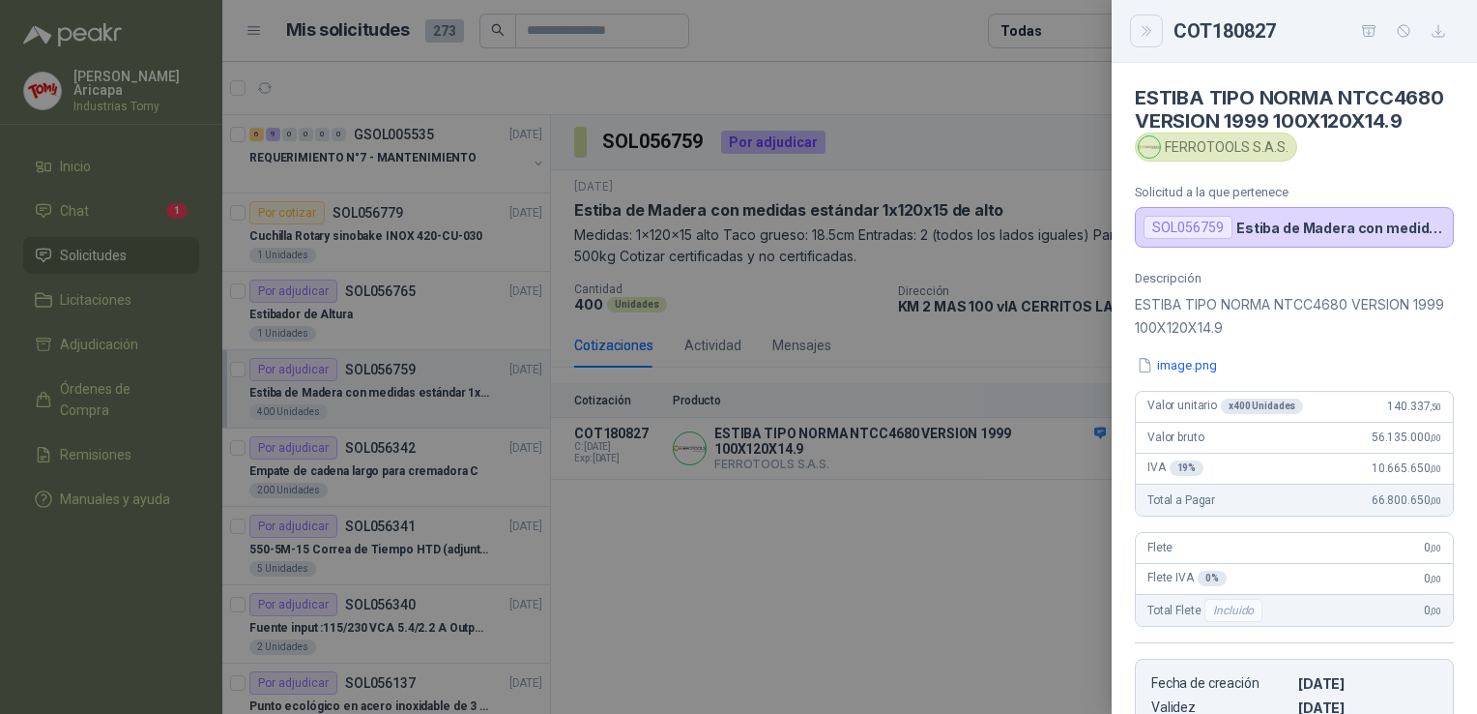
click at [1146, 29] on icon "Close" at bounding box center [1147, 31] width 16 height 16
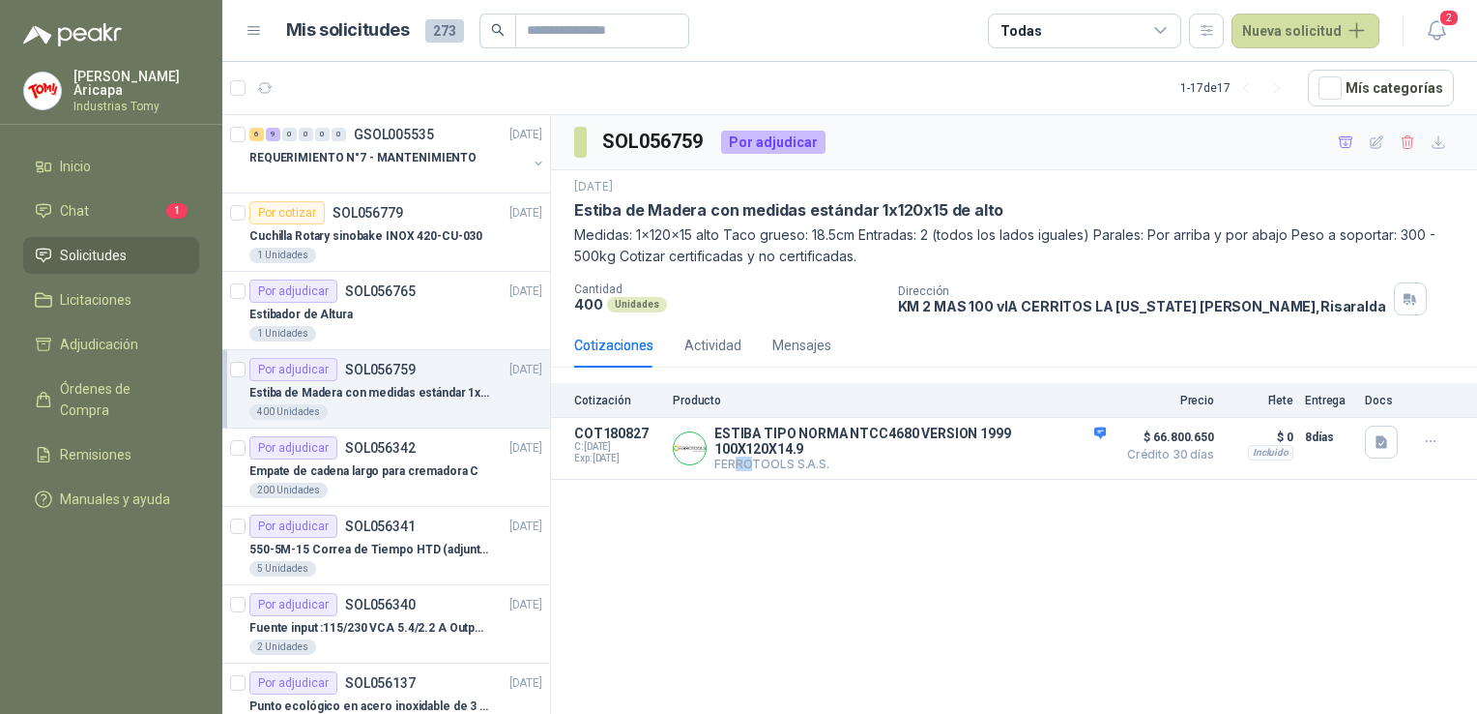
drag, startPoint x: 747, startPoint y: 623, endPoint x: 738, endPoint y: 635, distance: 15.9
click at [738, 635] on div "SOL056759 Por adjudicar [DATE] Estiba [PERSON_NAME] con medidas estándar 1x120x…" at bounding box center [1014, 417] width 926 height 605
click at [757, 562] on div "SOL056759 Por adjudicar [DATE] Estiba [PERSON_NAME] con medidas estándar 1x120x…" at bounding box center [1014, 417] width 926 height 605
click at [782, 292] on p "Cantidad" at bounding box center [728, 289] width 308 height 14
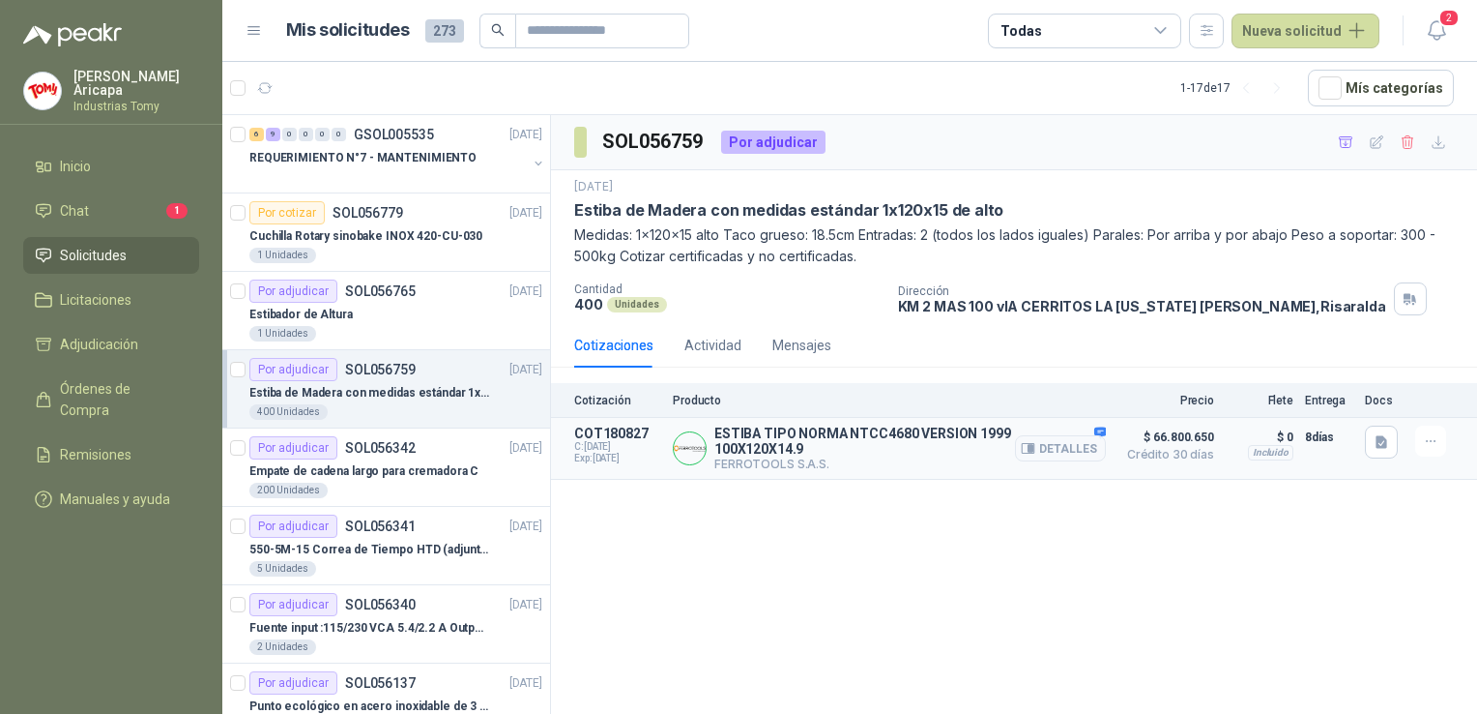
click at [774, 434] on p "ESTIBA TIPO NORMA NTCC4680 VERSION 1999 100X120X14.9" at bounding box center [911, 440] width 392 height 31
click at [1071, 447] on button "Detalles" at bounding box center [1060, 448] width 91 height 26
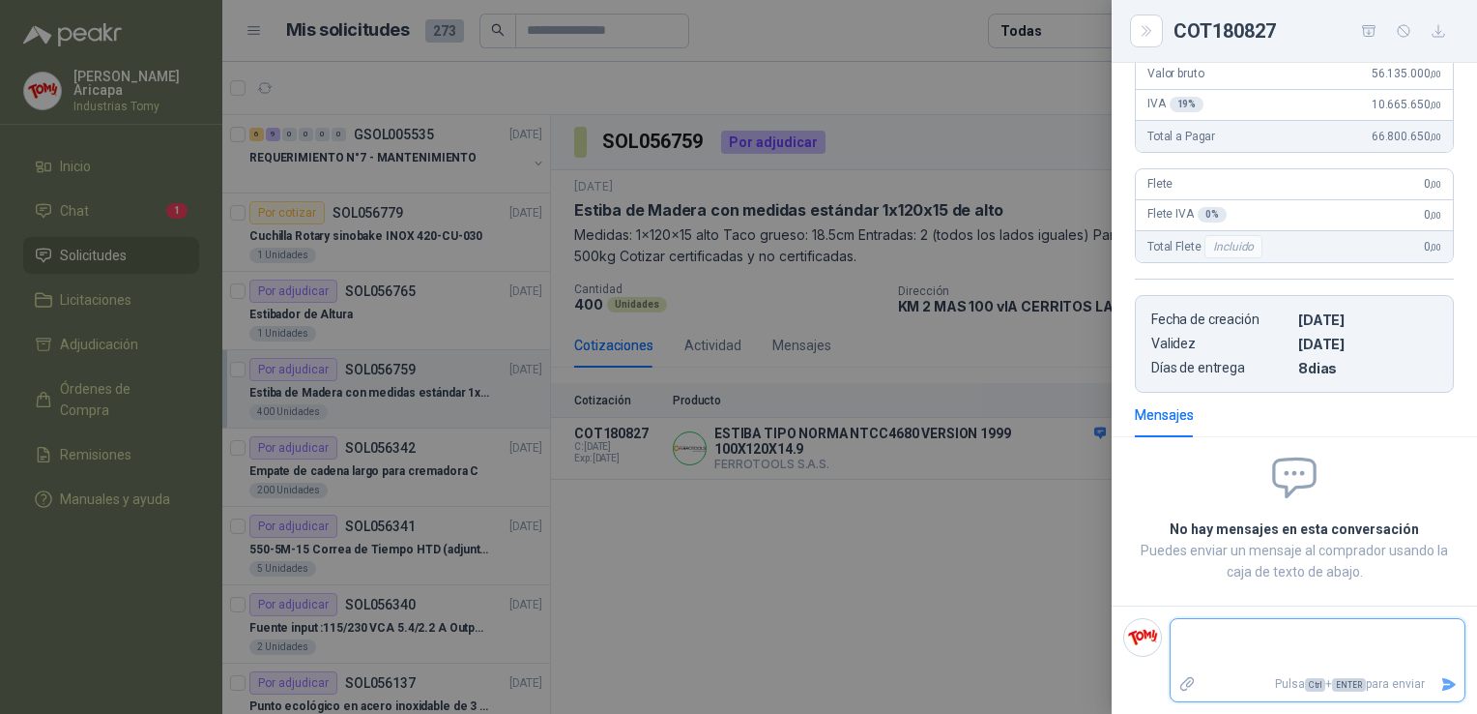
click at [1238, 635] on textarea at bounding box center [1318, 645] width 294 height 44
type textarea "*"
type textarea "**"
type textarea "***"
type textarea "****"
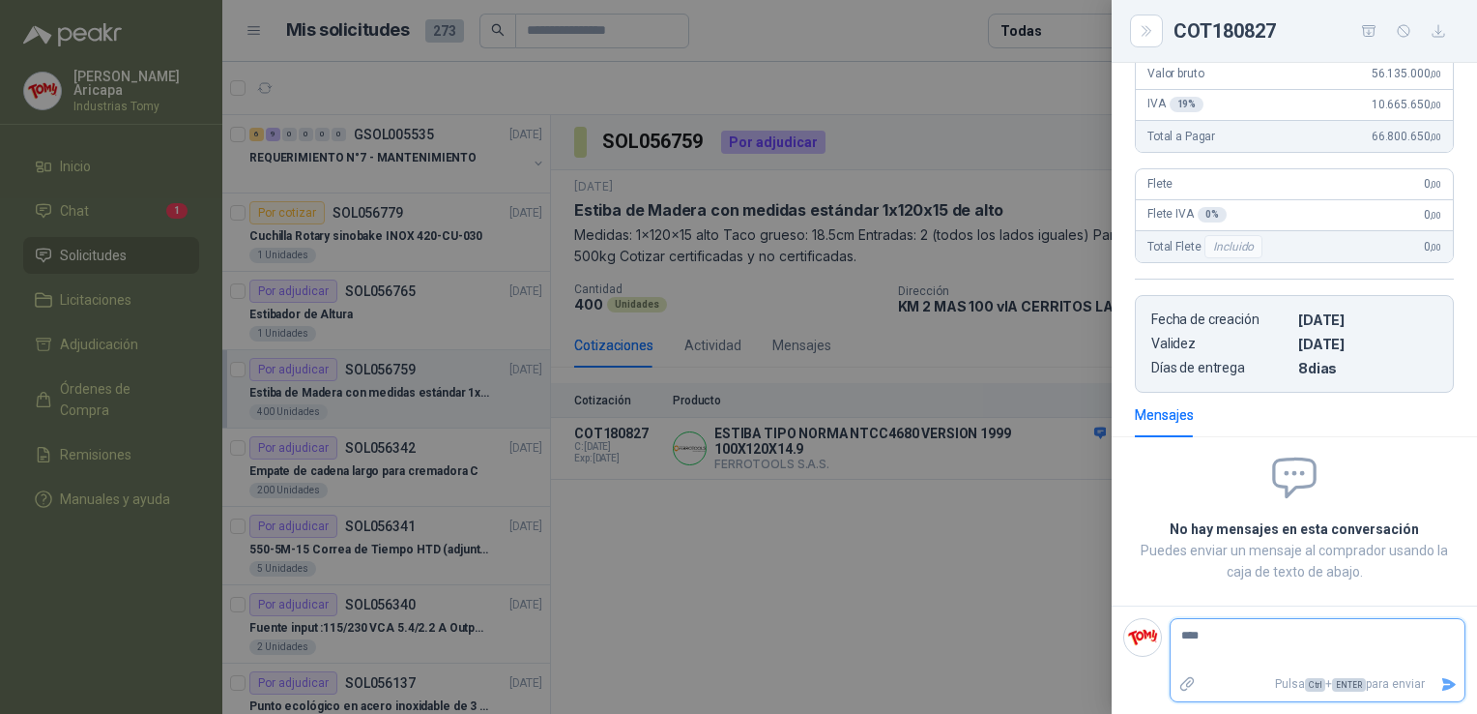
type textarea "*****"
type textarea "******"
type textarea "********"
type textarea "*********"
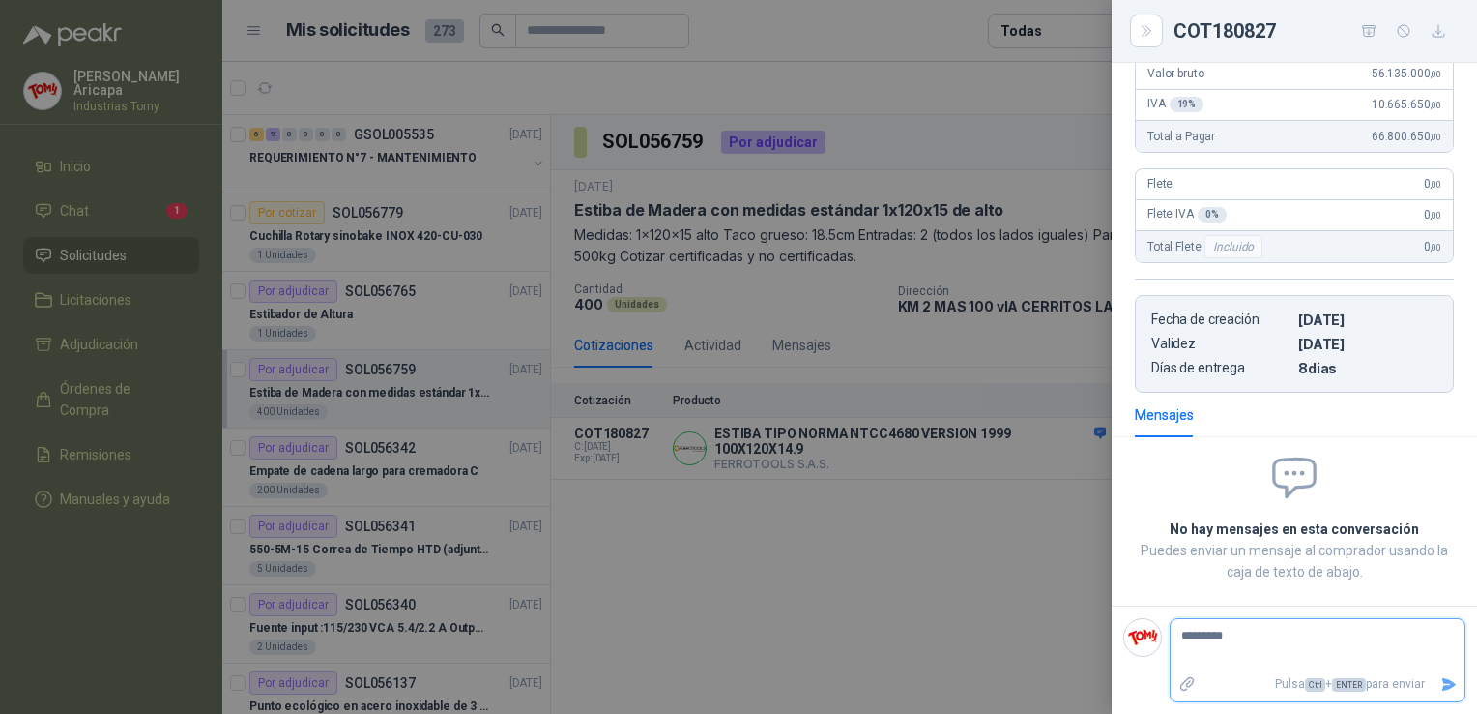
type textarea "**********"
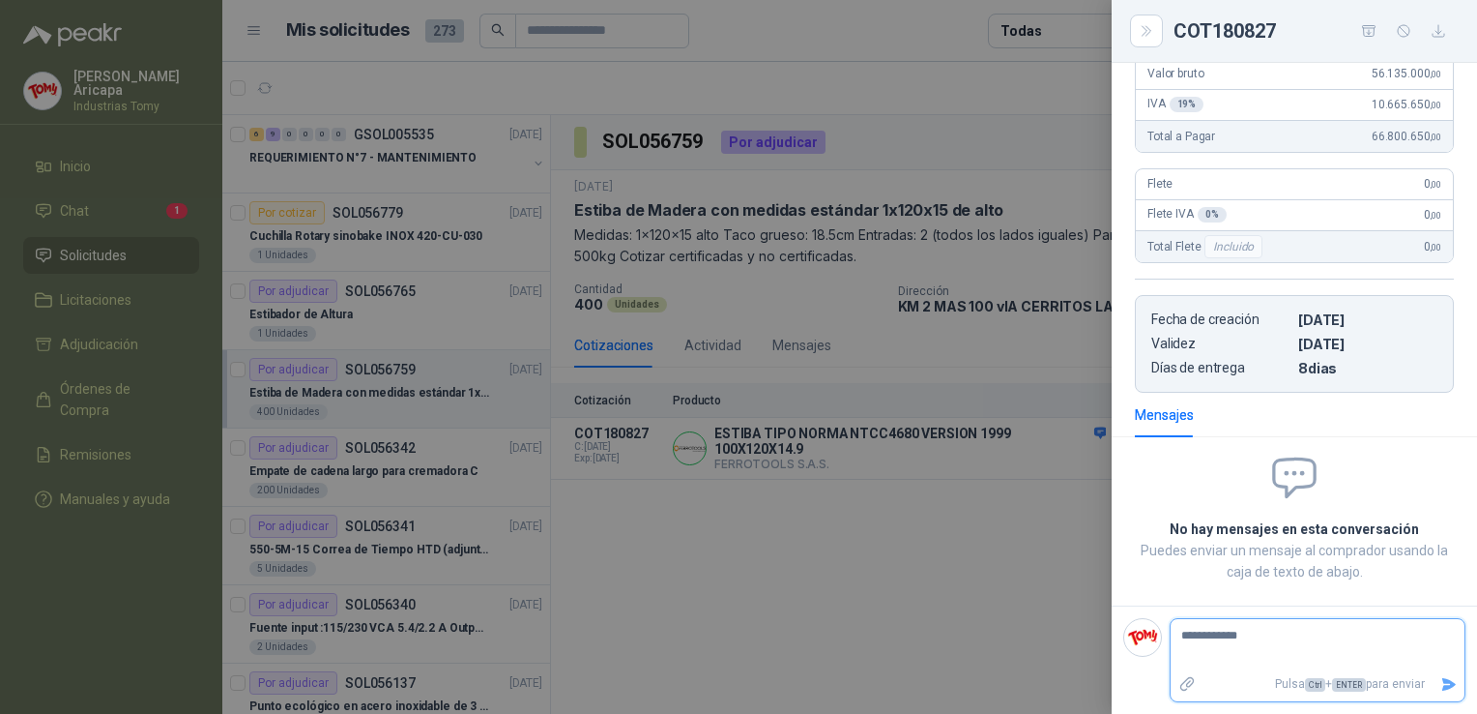
type textarea "**********"
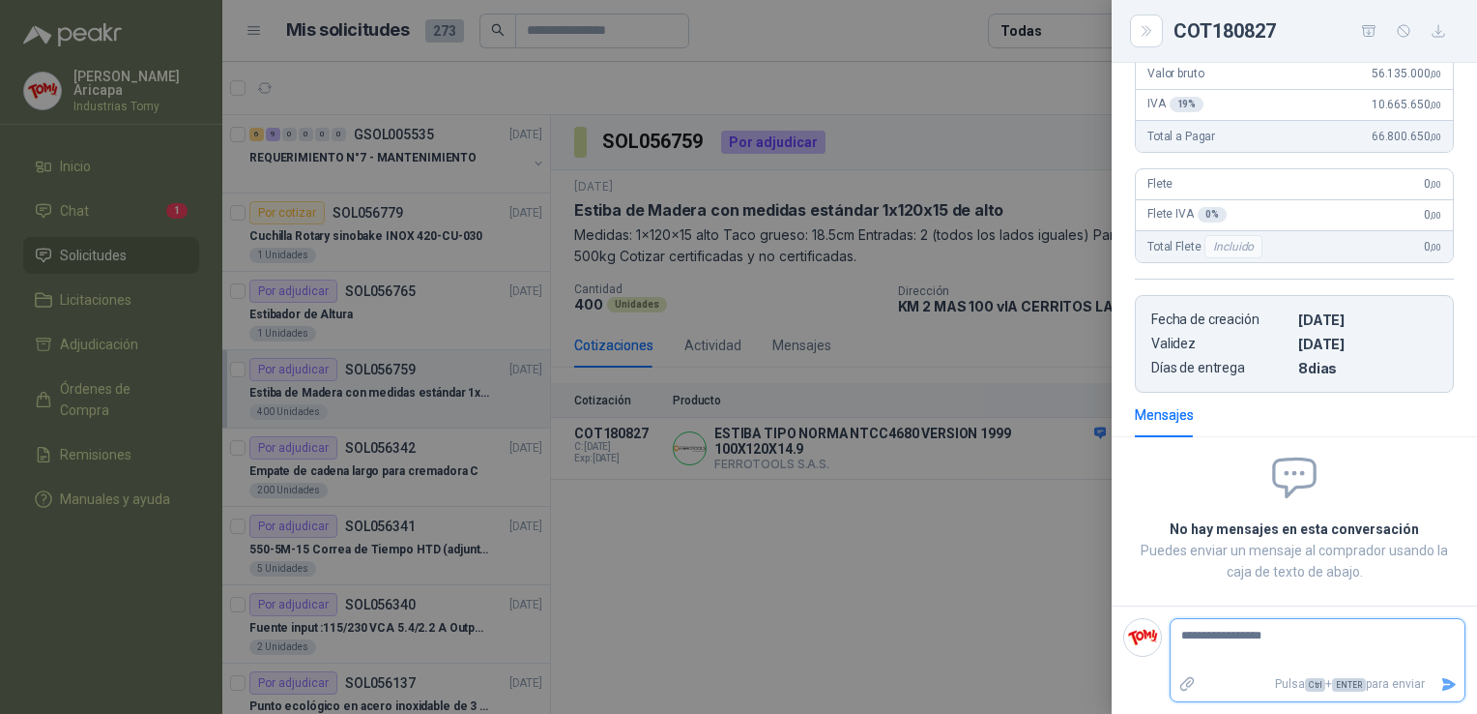
type textarea "**********"
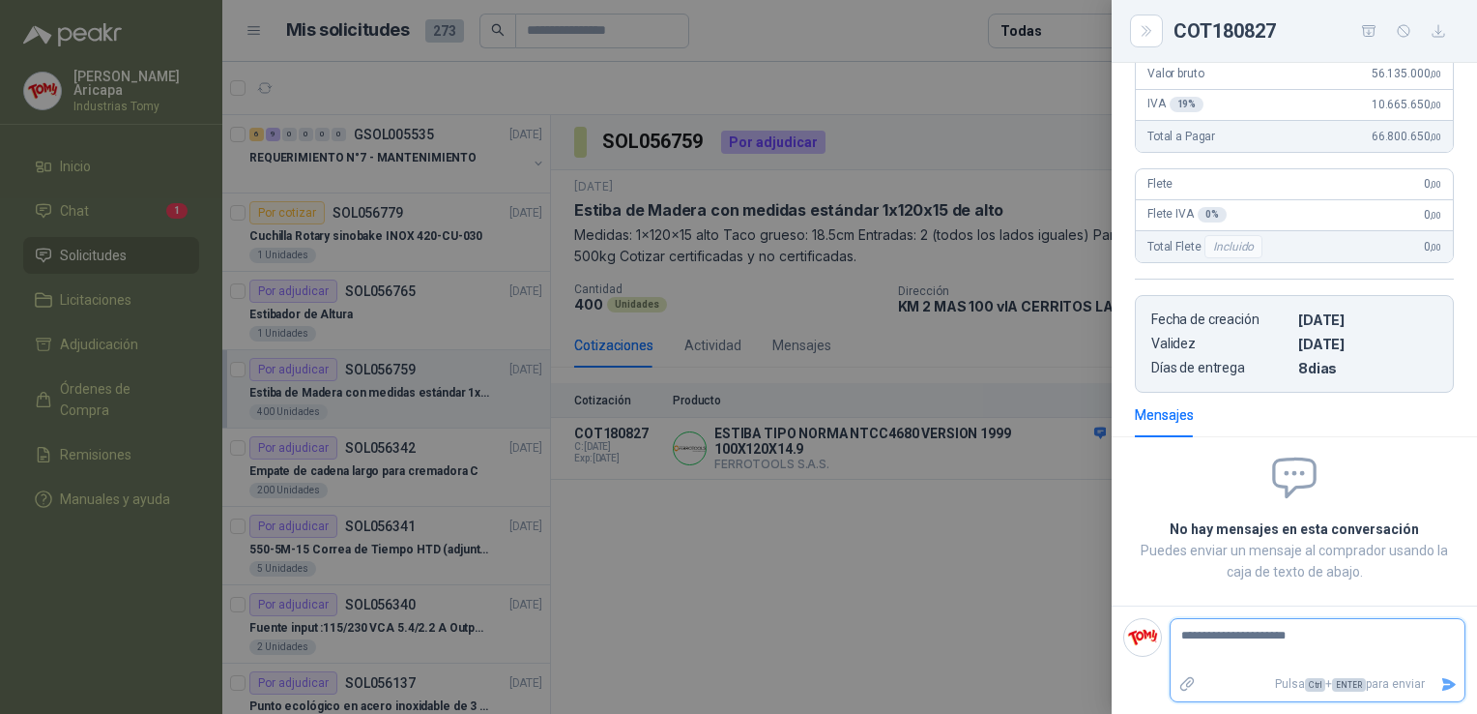
type textarea "**********"
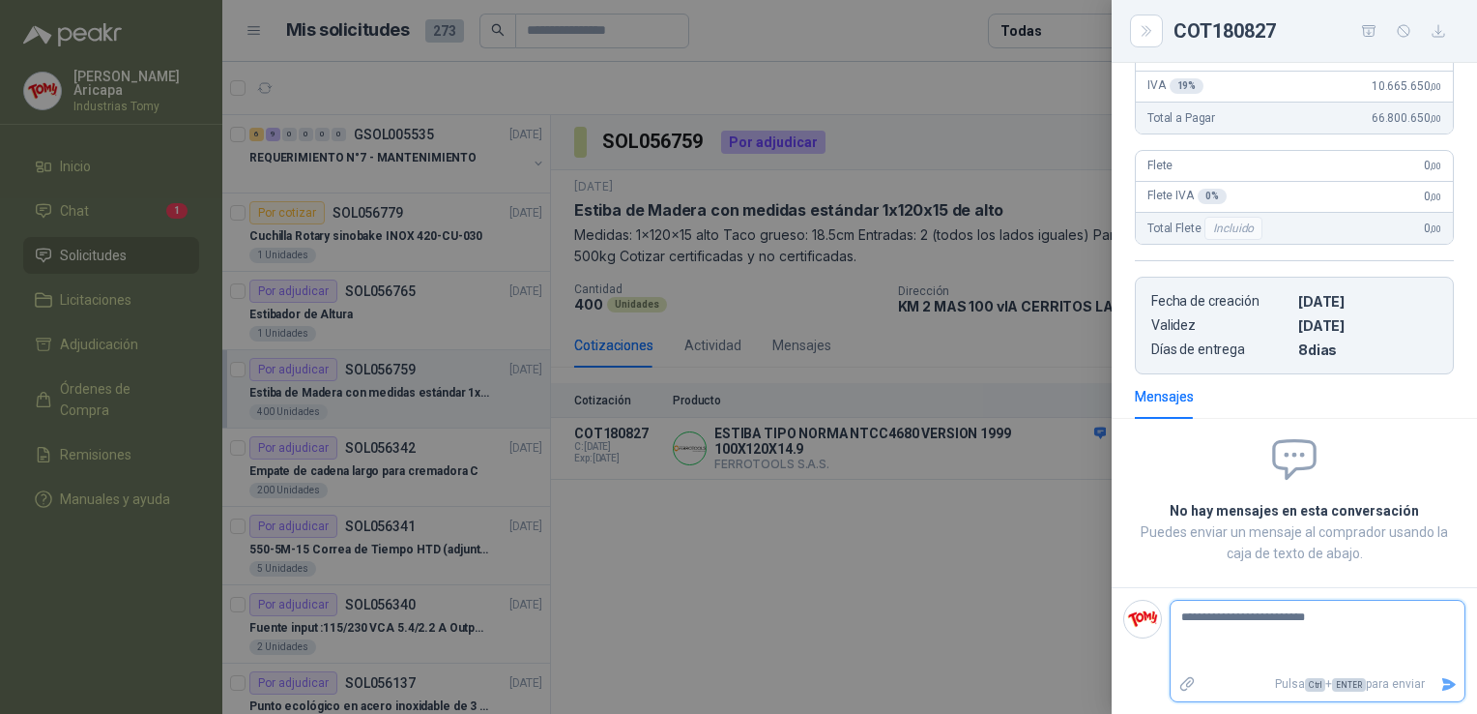
type textarea "**********"
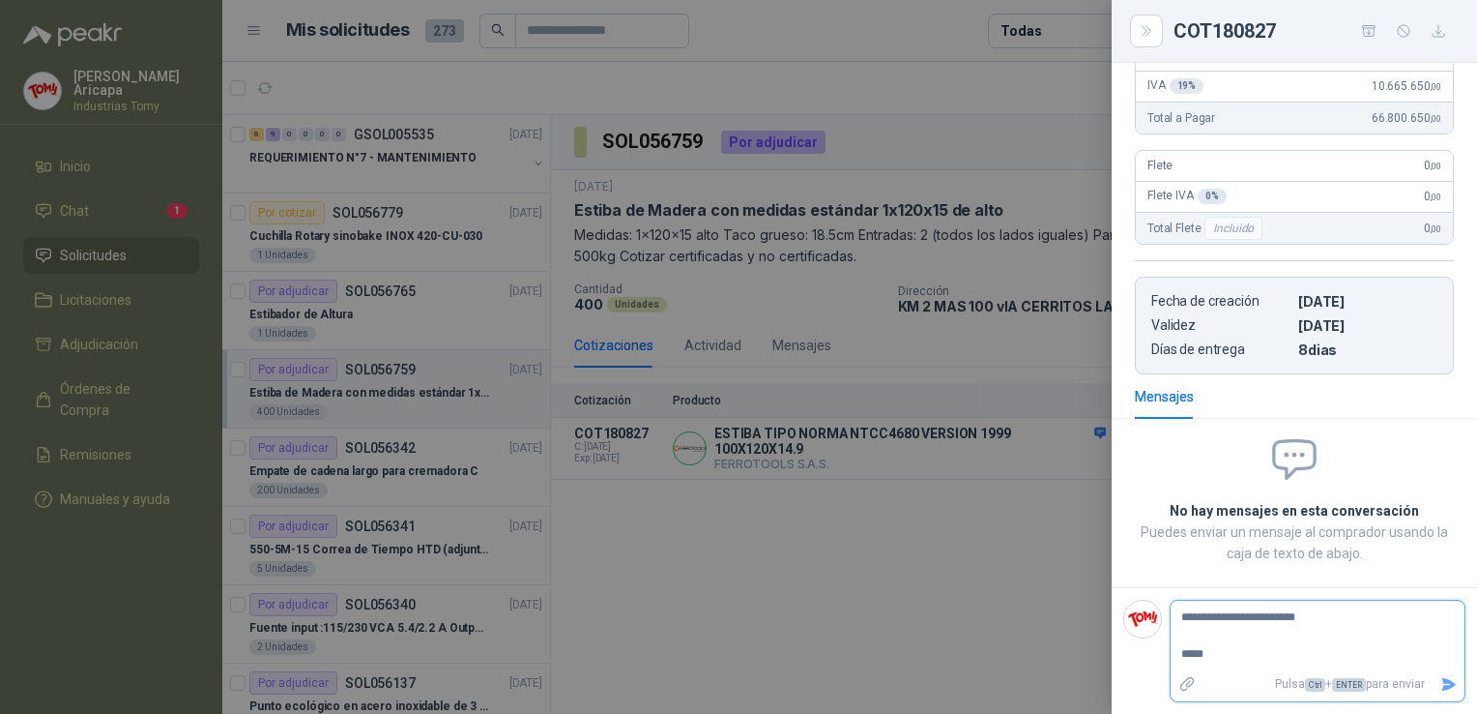
type textarea "**********"
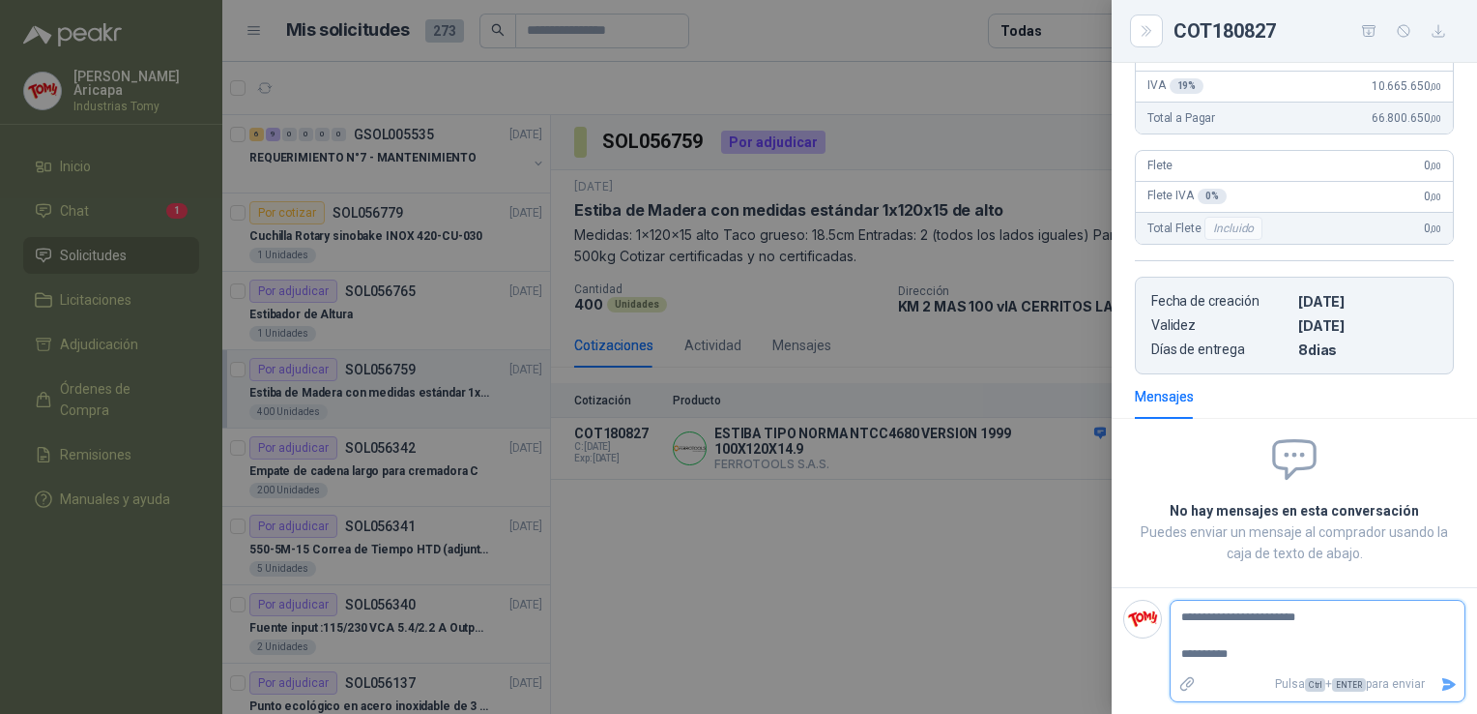
type textarea "**********"
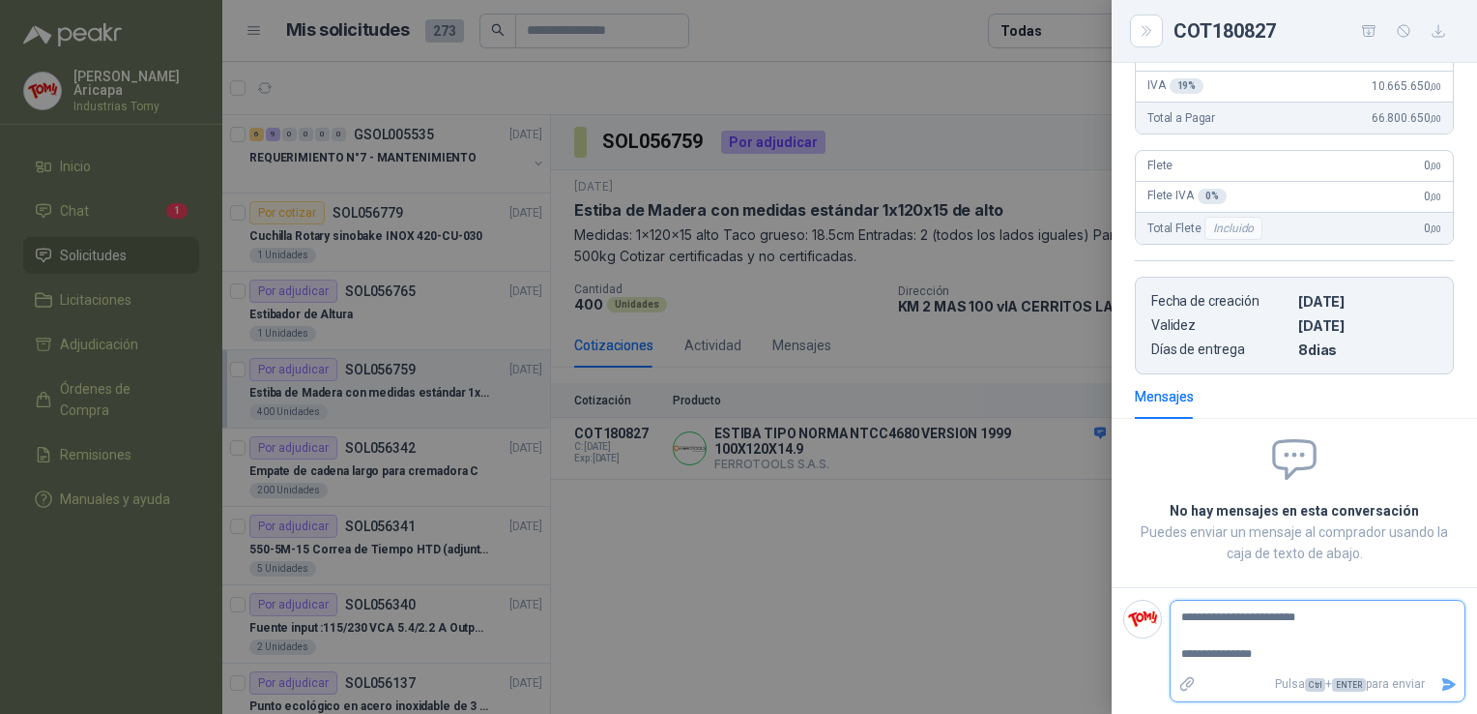
type textarea "**********"
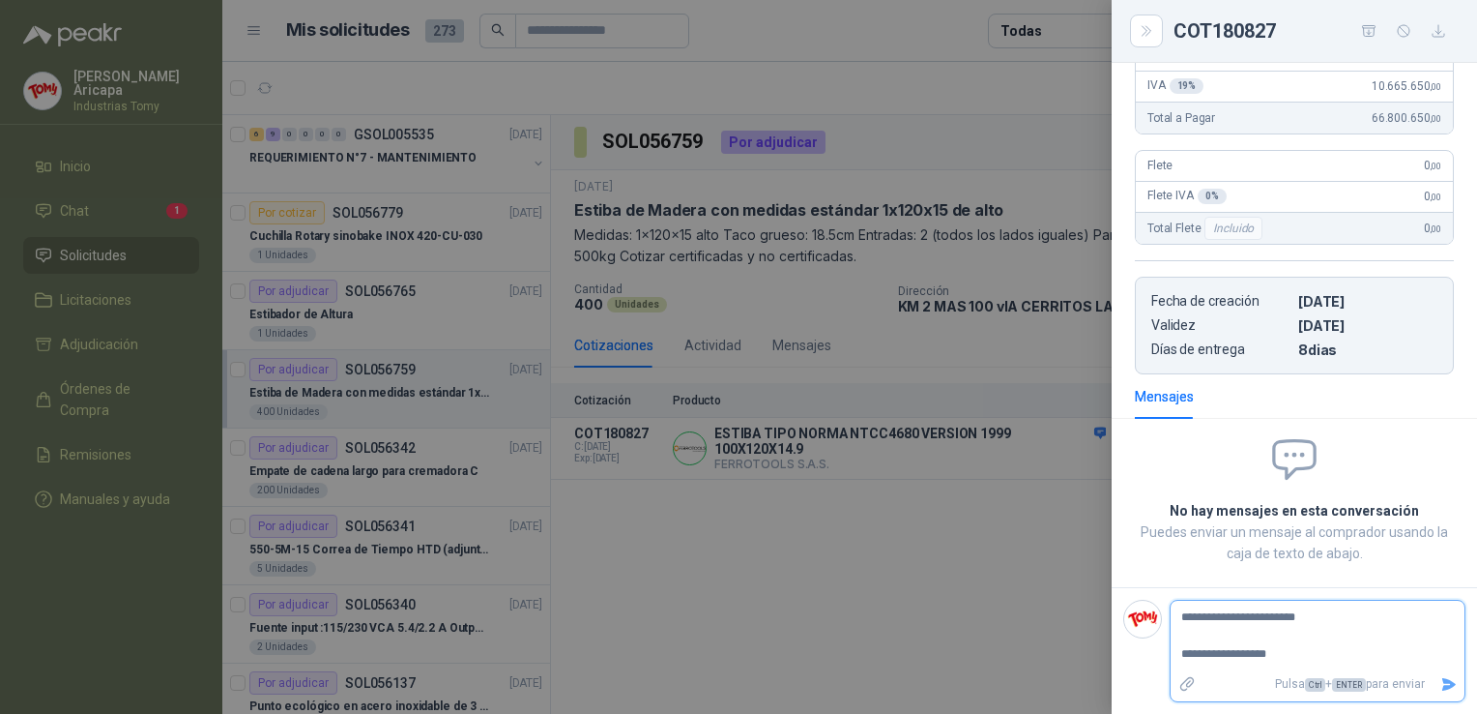
type textarea "**********"
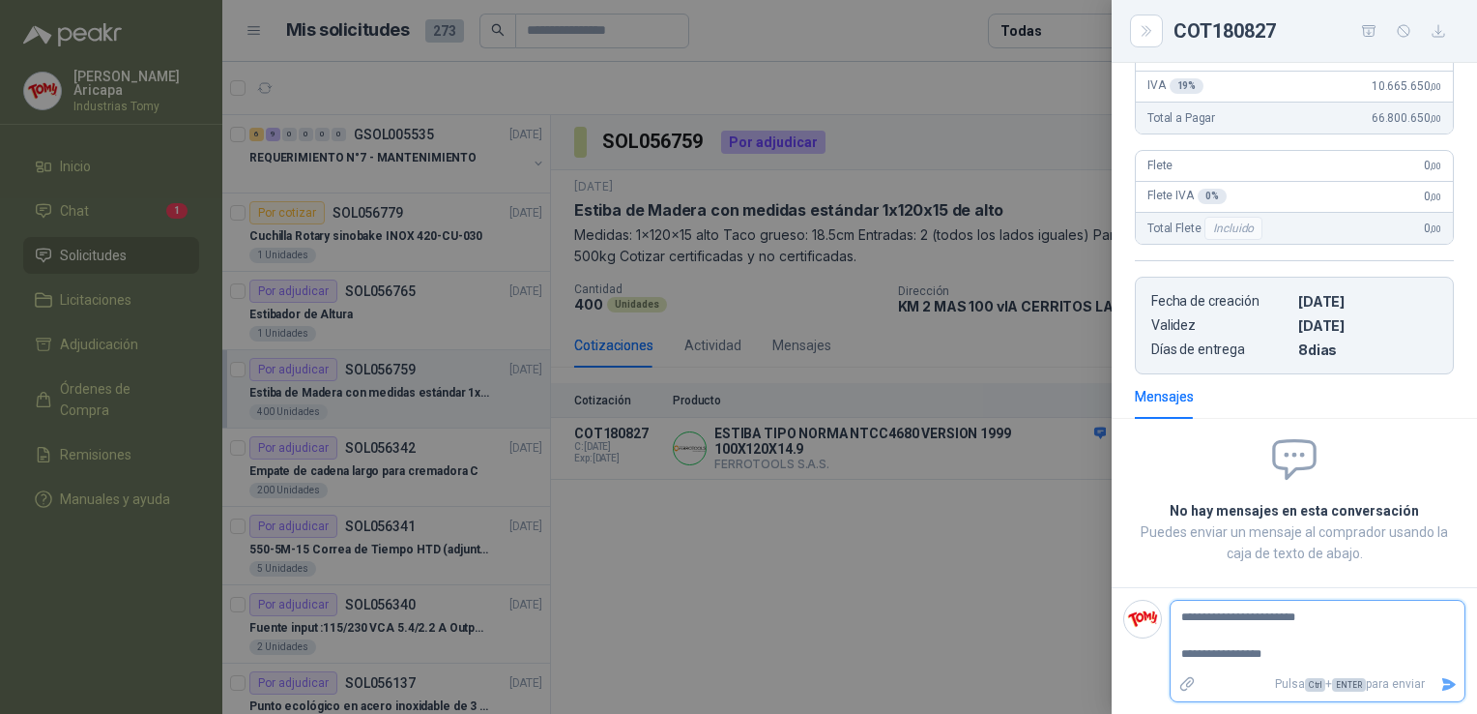
type textarea "**********"
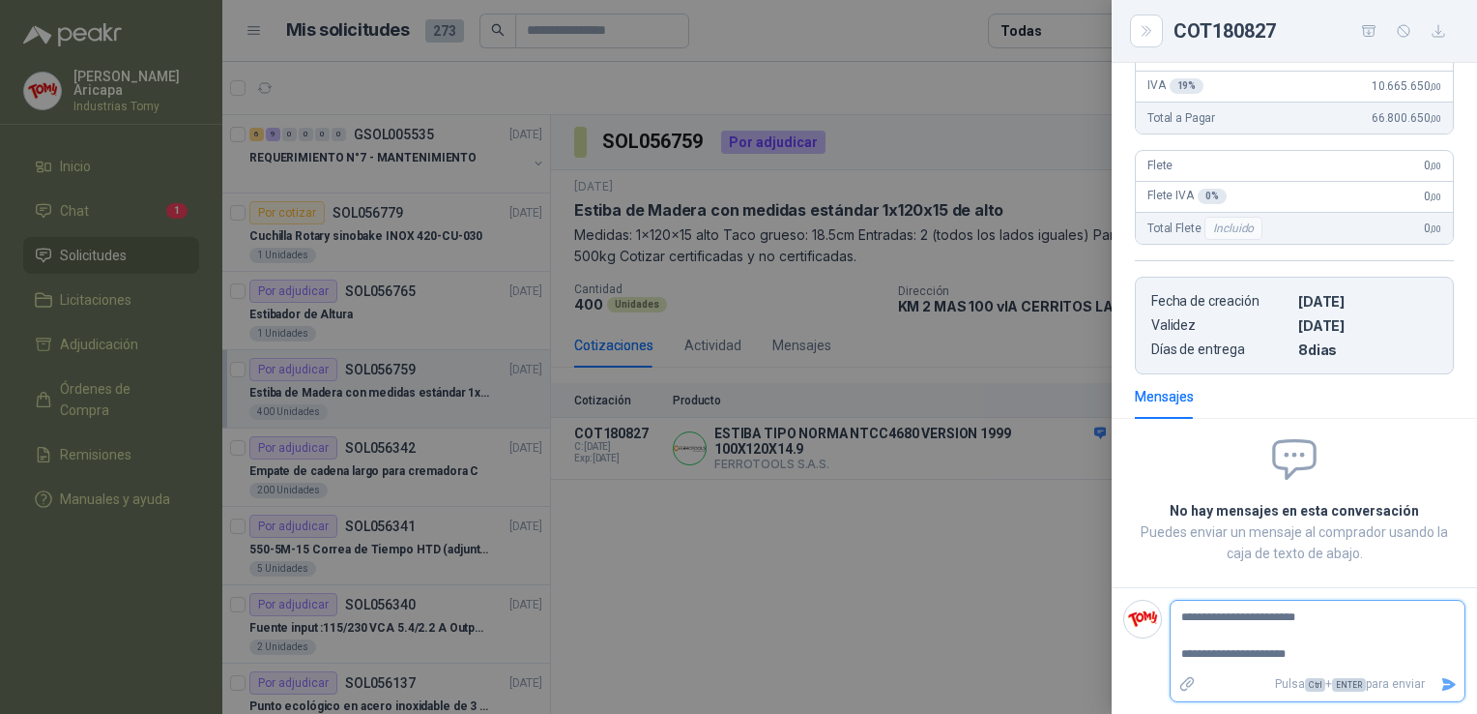
type textarea "**********"
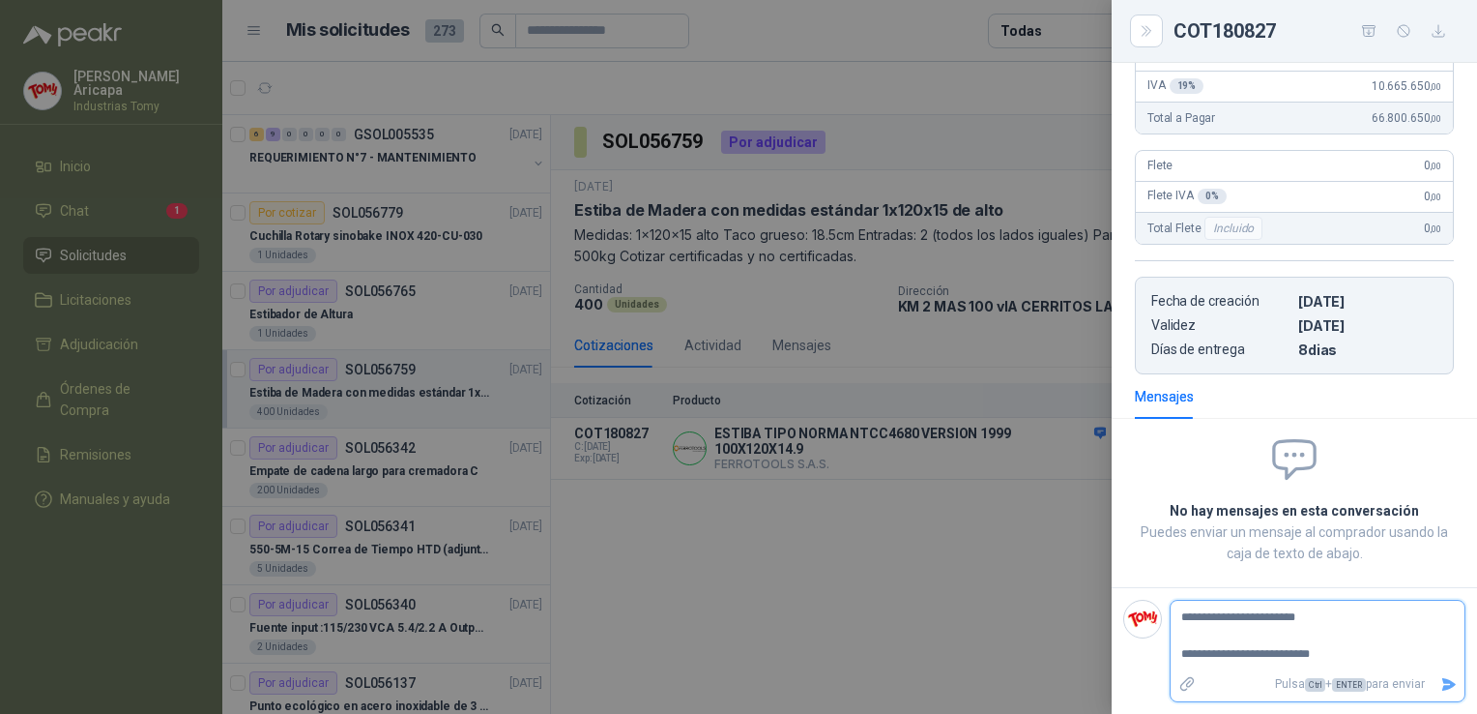
type textarea "**********"
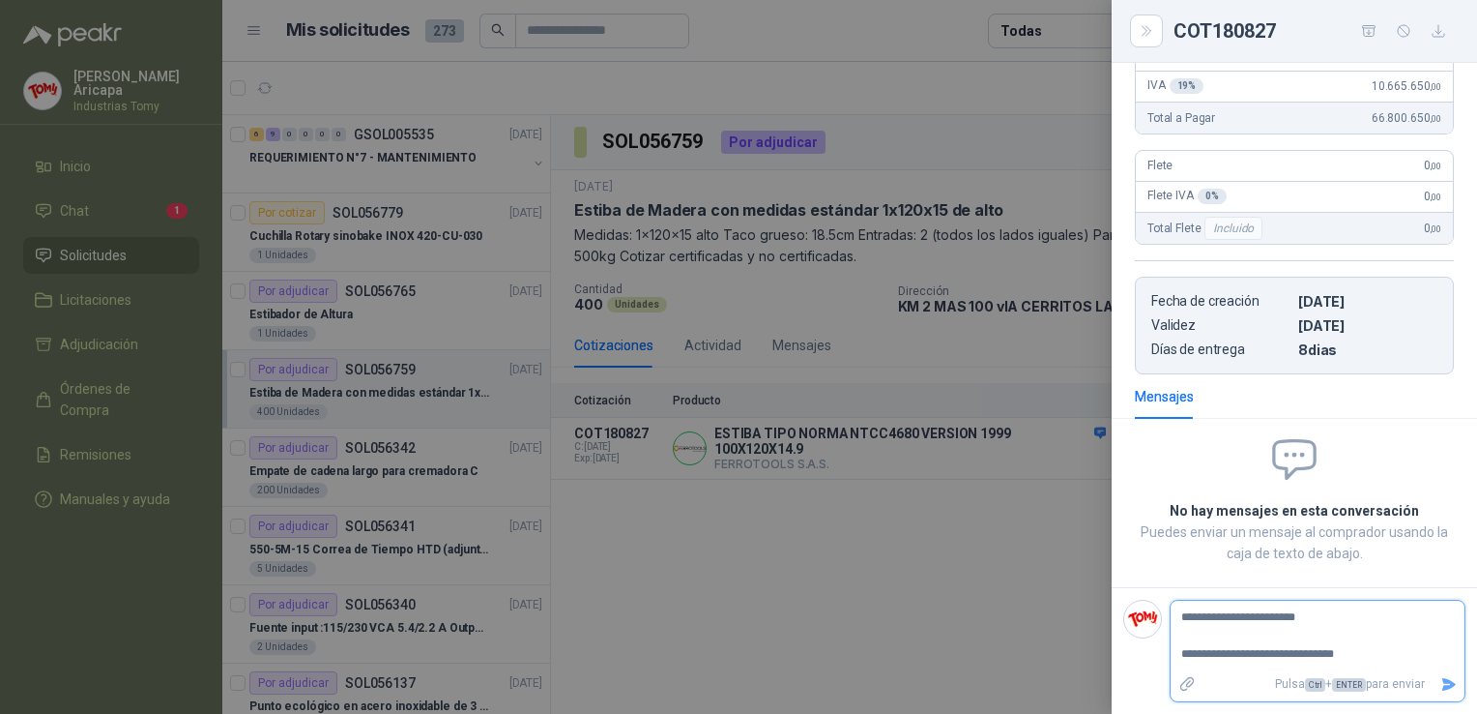
type textarea "**********"
click at [1385, 667] on textarea "**********" at bounding box center [1310, 635] width 278 height 63
type textarea "**********"
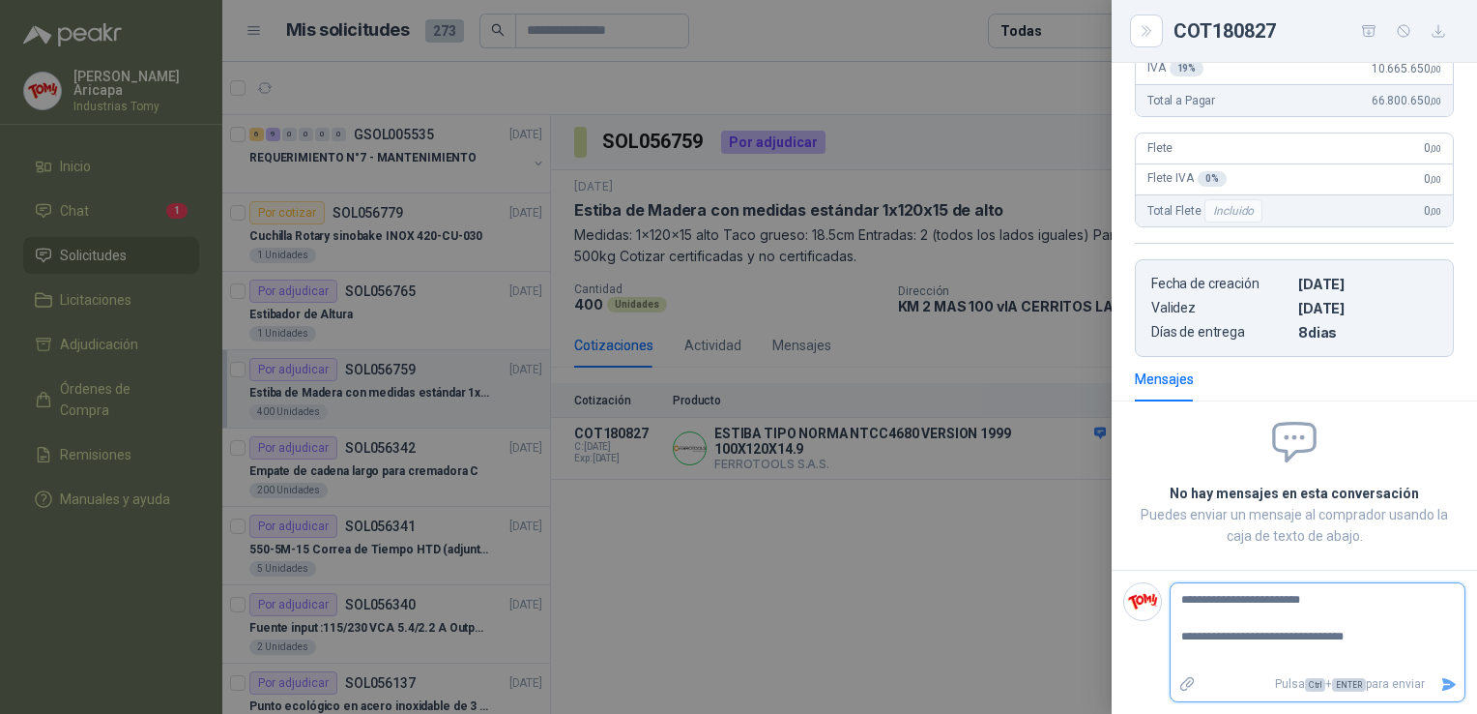
scroll to position [419, 0]
type textarea "**********"
click at [1443, 683] on icon "Enviar" at bounding box center [1450, 684] width 14 height 13
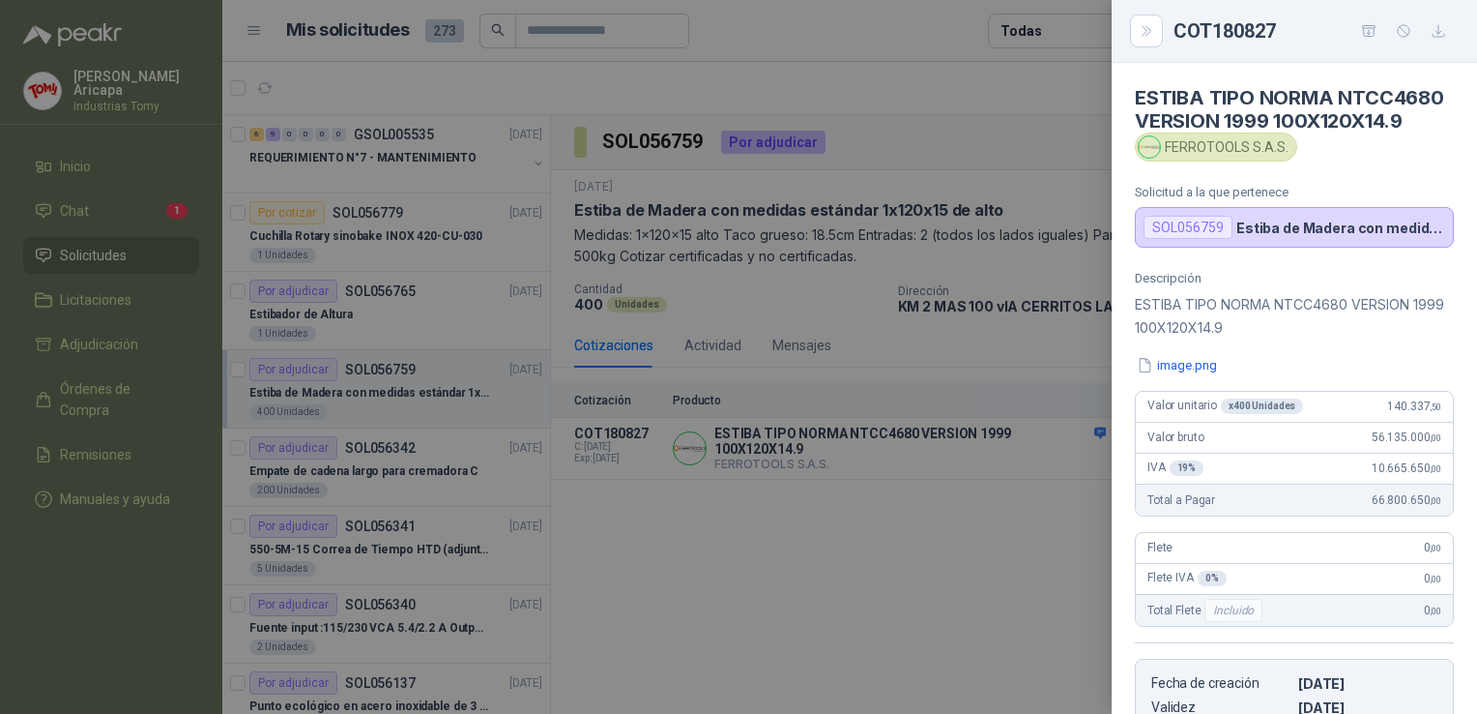
scroll to position [0, 0]
click at [1139, 34] on icon "Close" at bounding box center [1147, 31] width 16 height 16
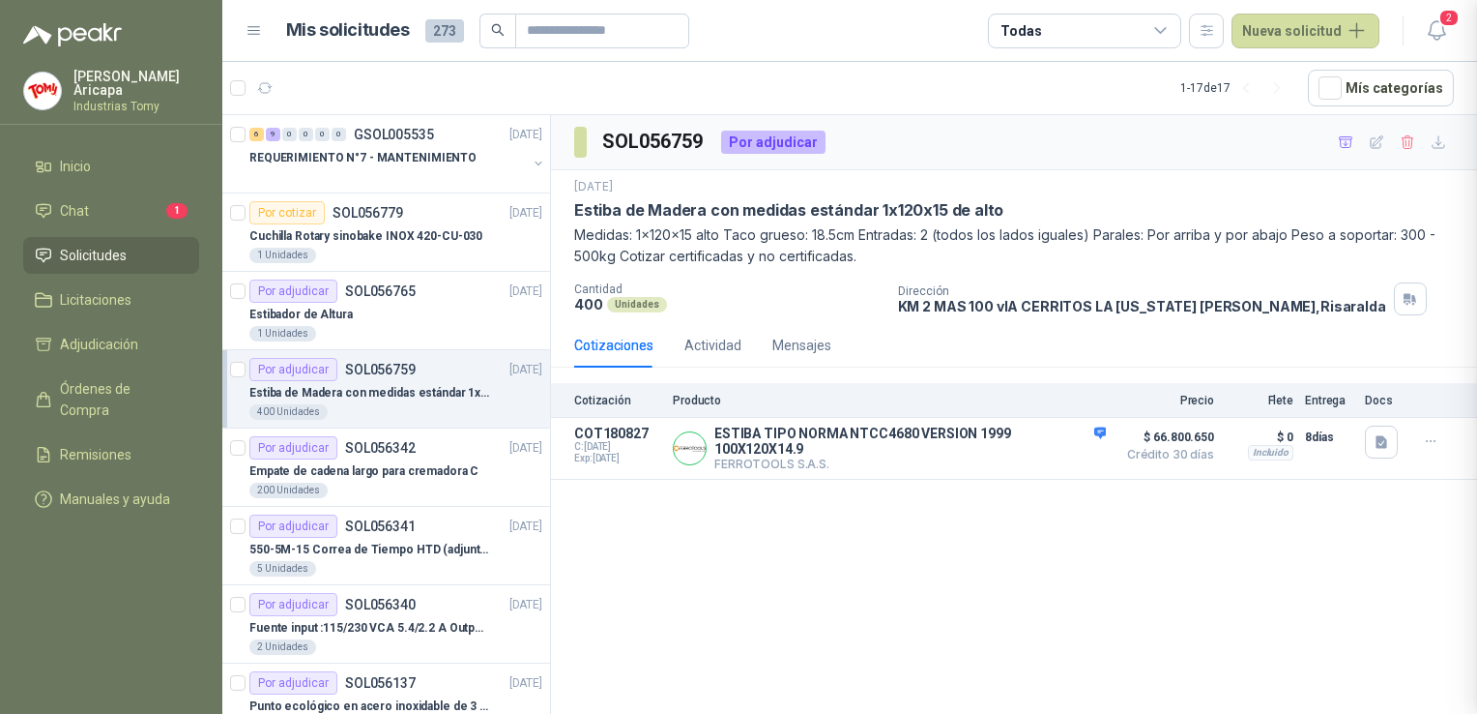
scroll to position [360, 0]
click at [839, 549] on div "SOL056759 Por adjudicar [DATE] Estiba [PERSON_NAME] con medidas estándar 1x120x…" at bounding box center [1014, 417] width 926 height 605
click at [1066, 441] on button "Detalles" at bounding box center [1060, 448] width 91 height 26
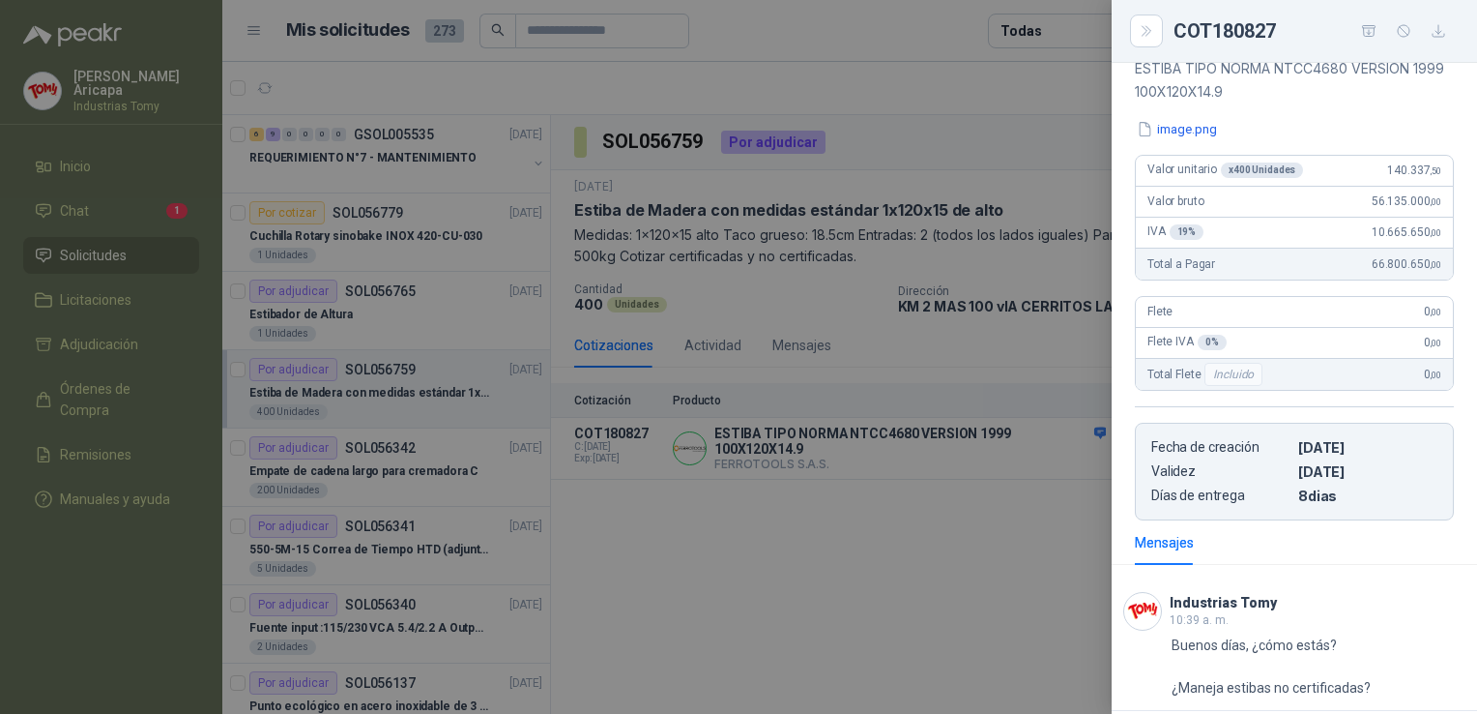
scroll to position [0, 0]
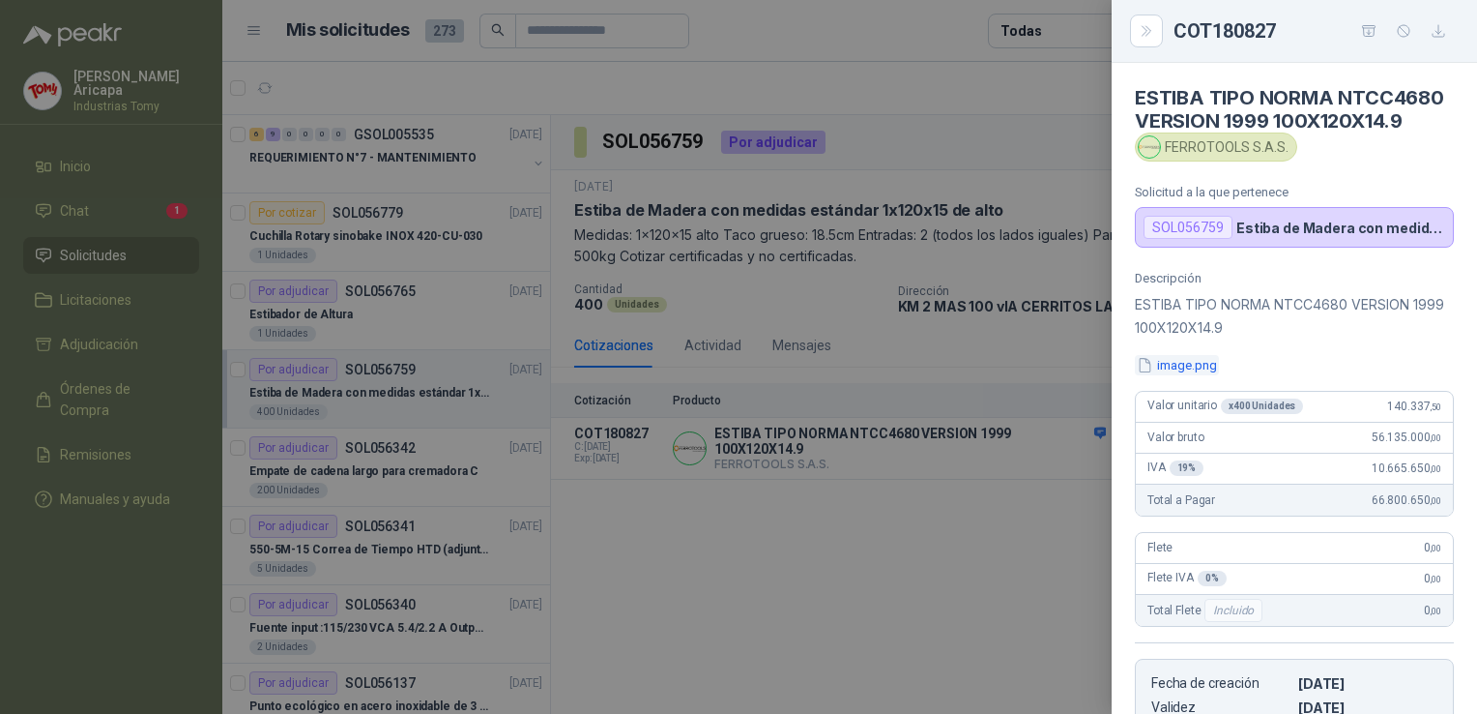
click at [1183, 375] on button "image.png" at bounding box center [1177, 365] width 84 height 20
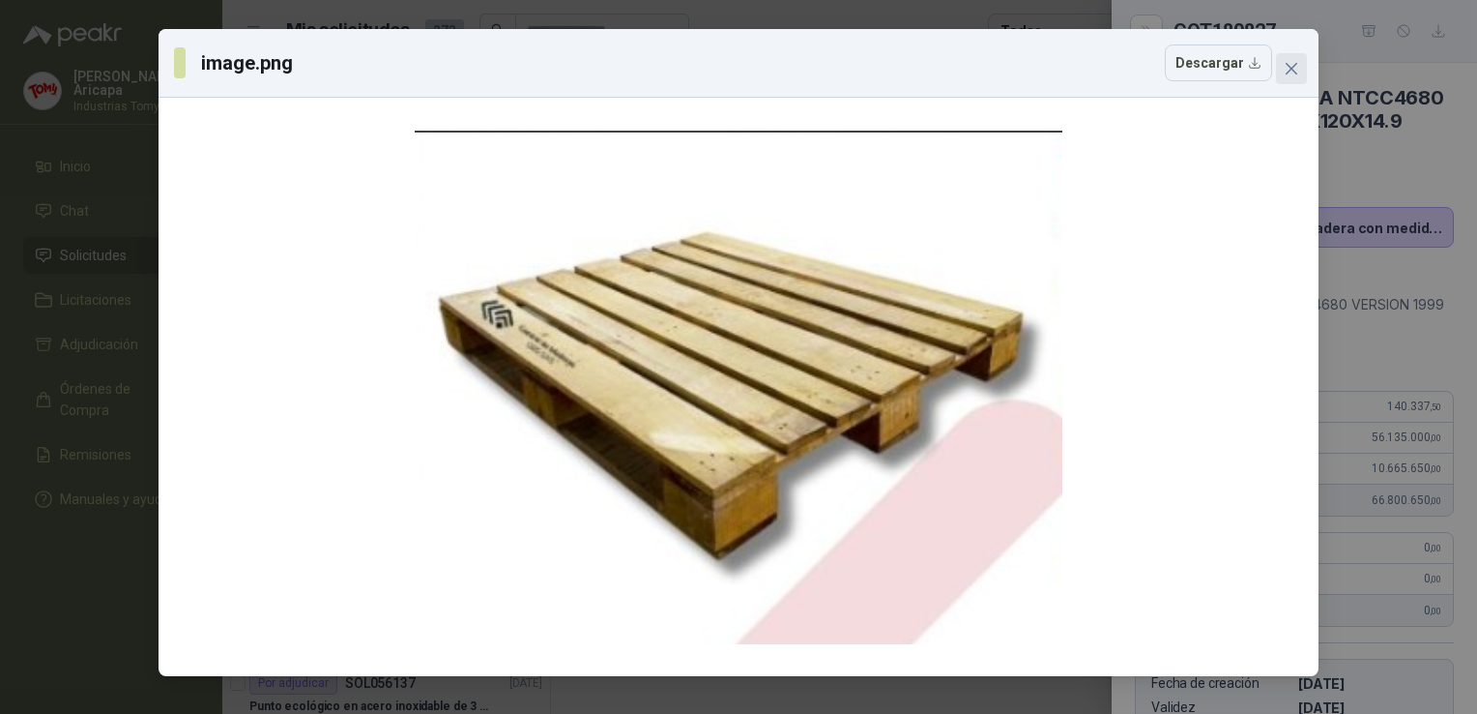
click at [1295, 68] on icon "close" at bounding box center [1291, 68] width 15 height 15
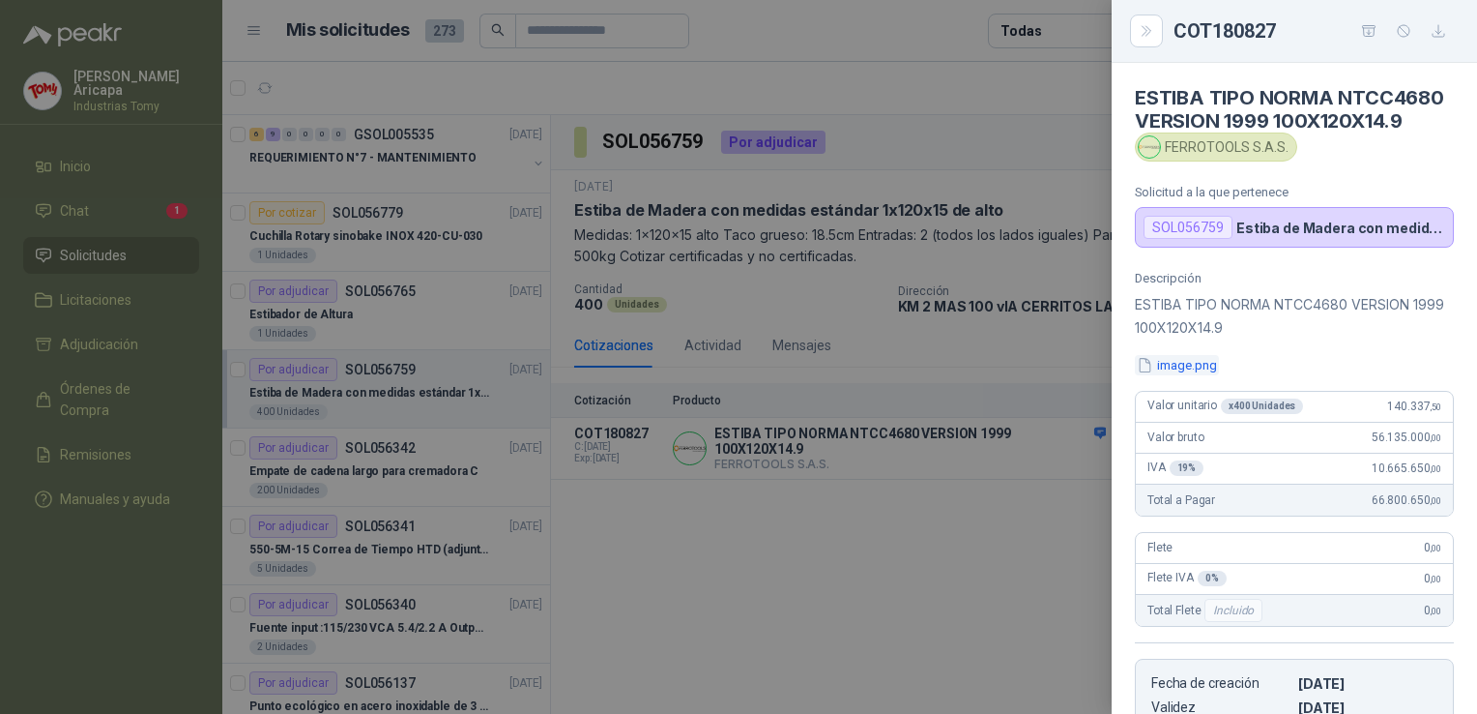
click at [1172, 375] on button "image.png" at bounding box center [1177, 365] width 84 height 20
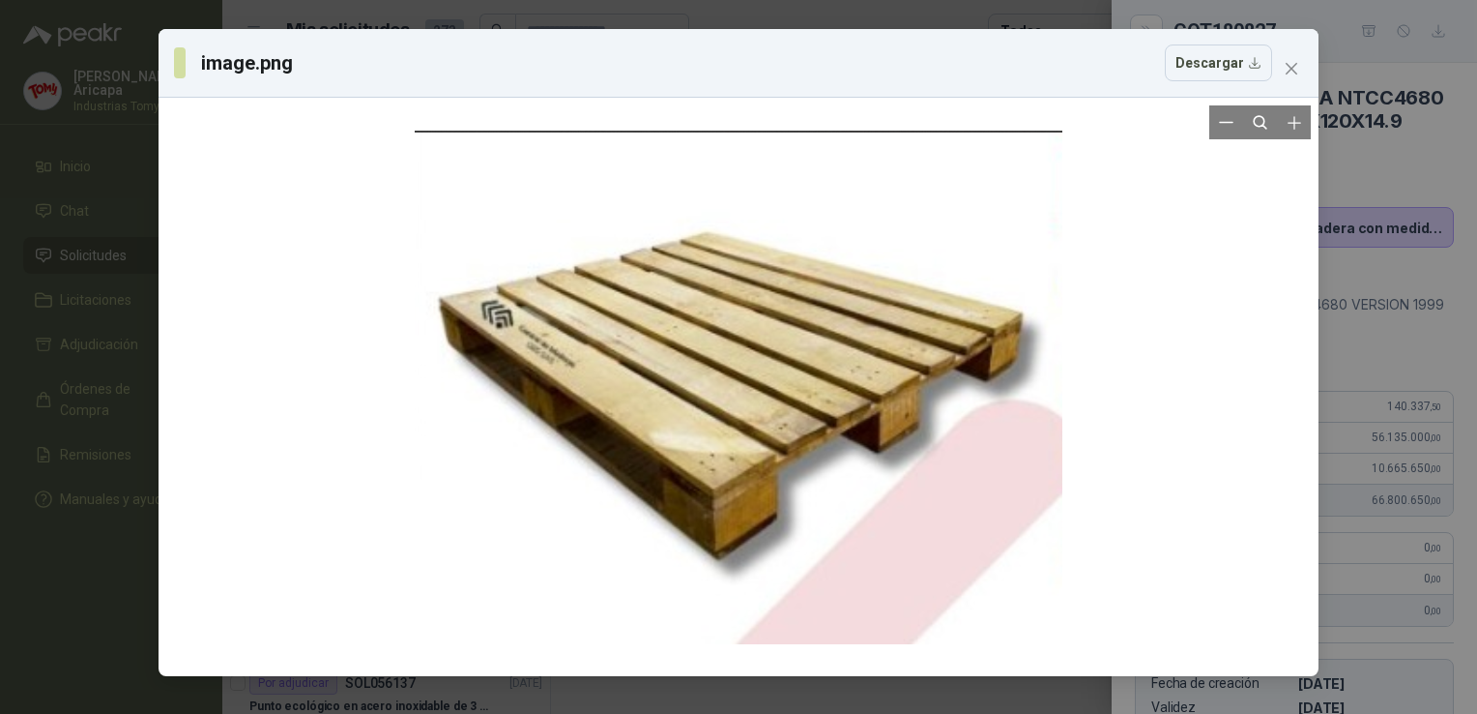
click at [805, 467] on div at bounding box center [739, 386] width 648 height 563
click at [1292, 72] on icon "close" at bounding box center [1291, 68] width 15 height 15
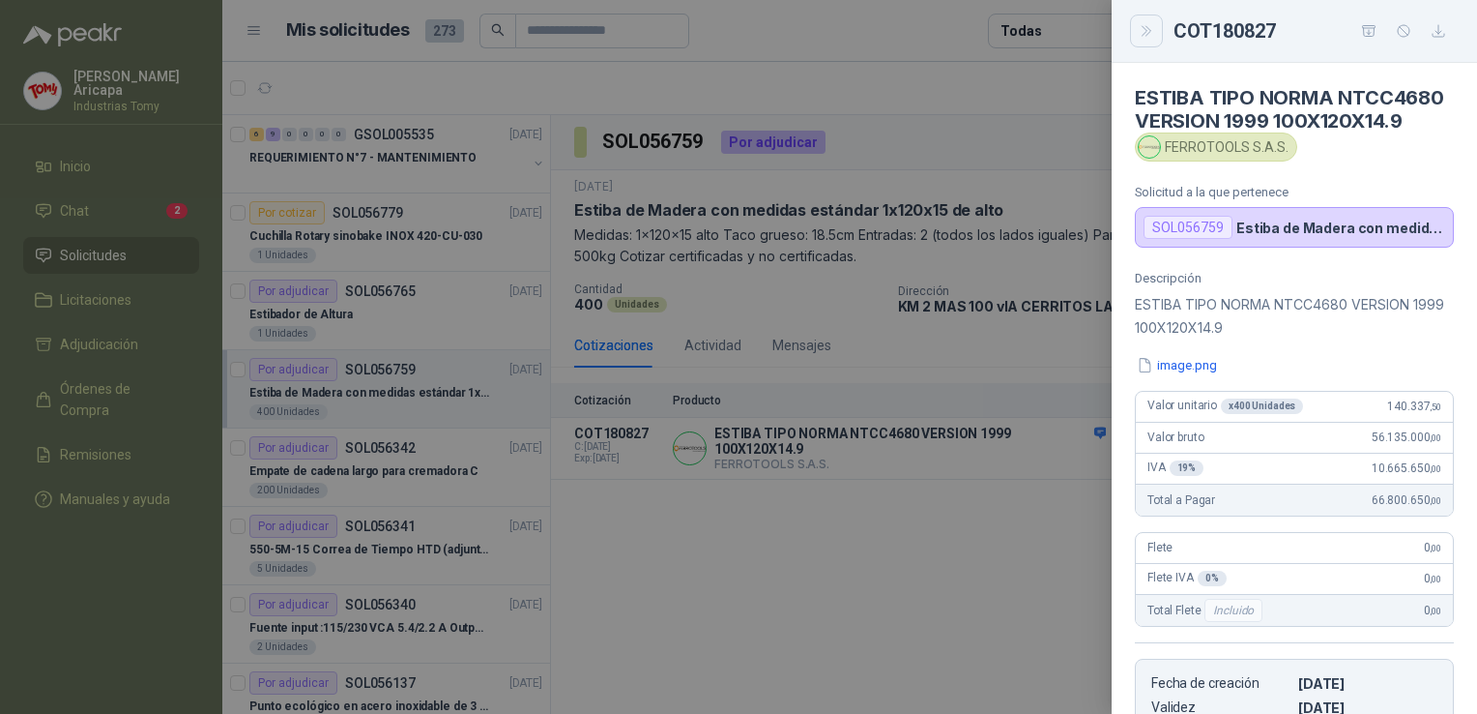
click at [1153, 32] on icon "Close" at bounding box center [1147, 31] width 16 height 16
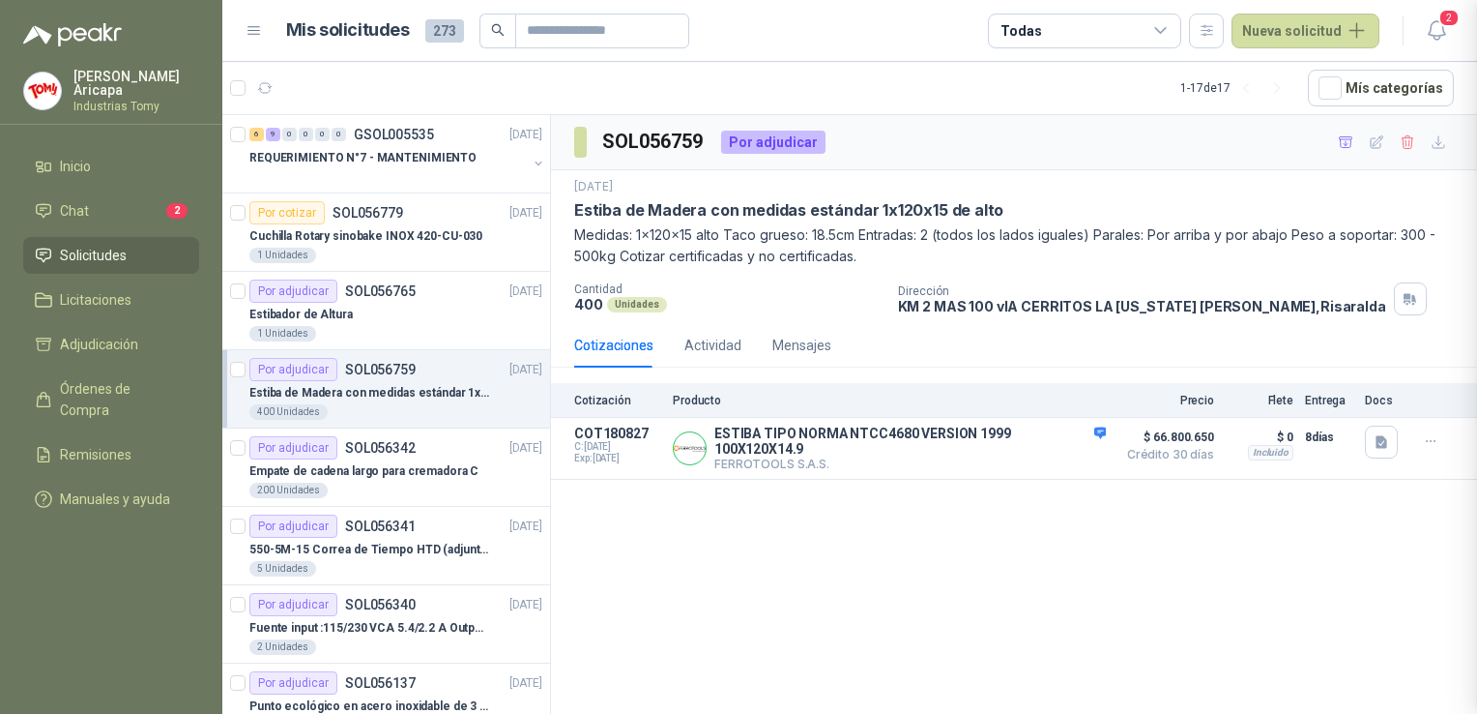
scroll to position [360, 0]
click at [391, 323] on div "Estibador de Altura" at bounding box center [395, 314] width 293 height 23
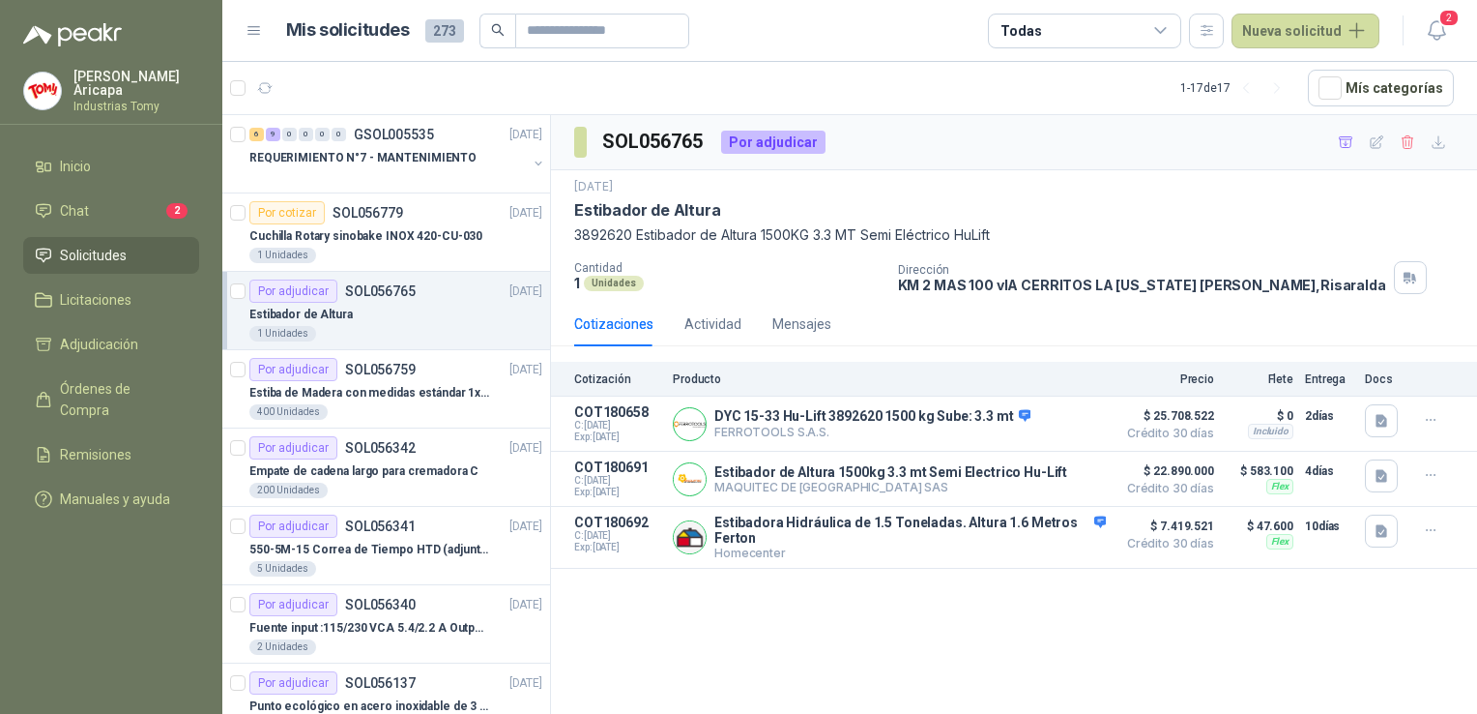
click at [861, 189] on div "[DATE]" at bounding box center [1014, 187] width 880 height 18
click at [1060, 476] on button "Detalles" at bounding box center [1060, 479] width 91 height 26
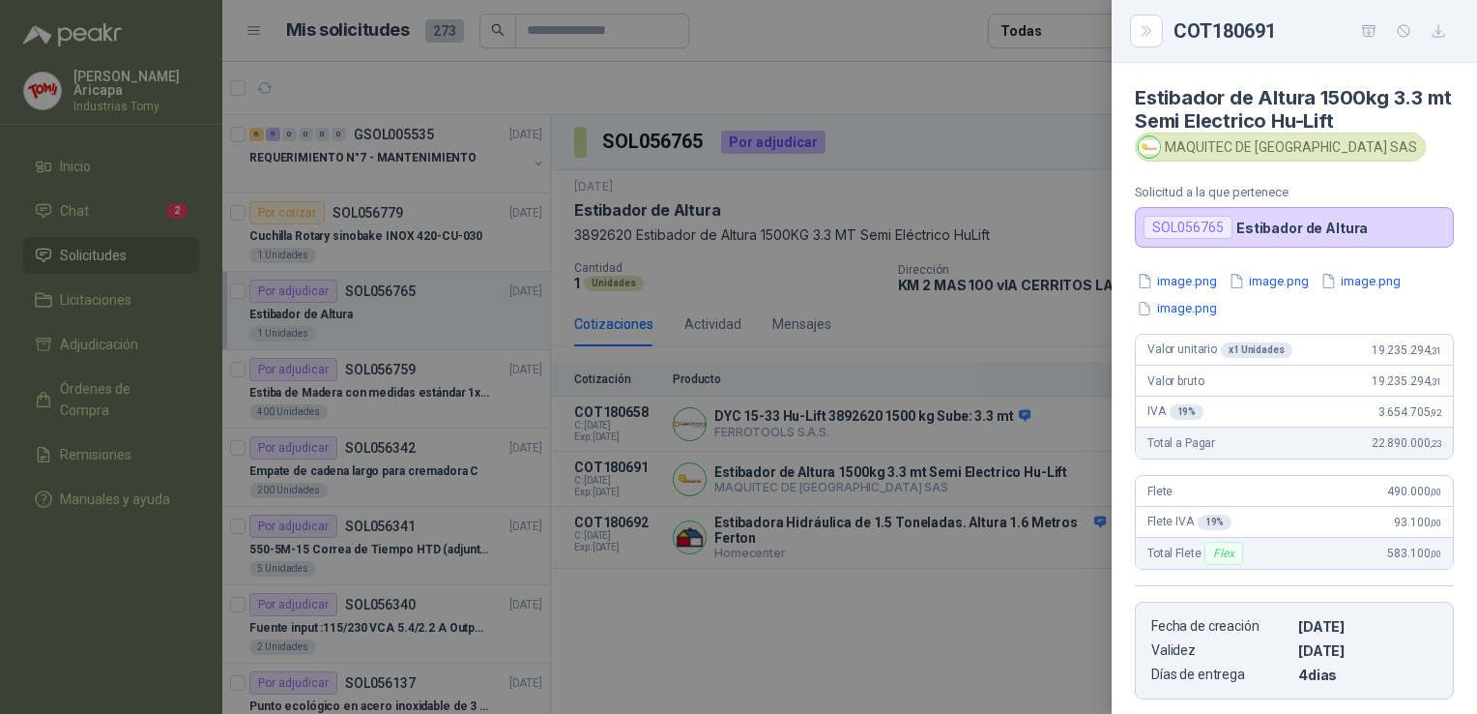
scroll to position [294, 0]
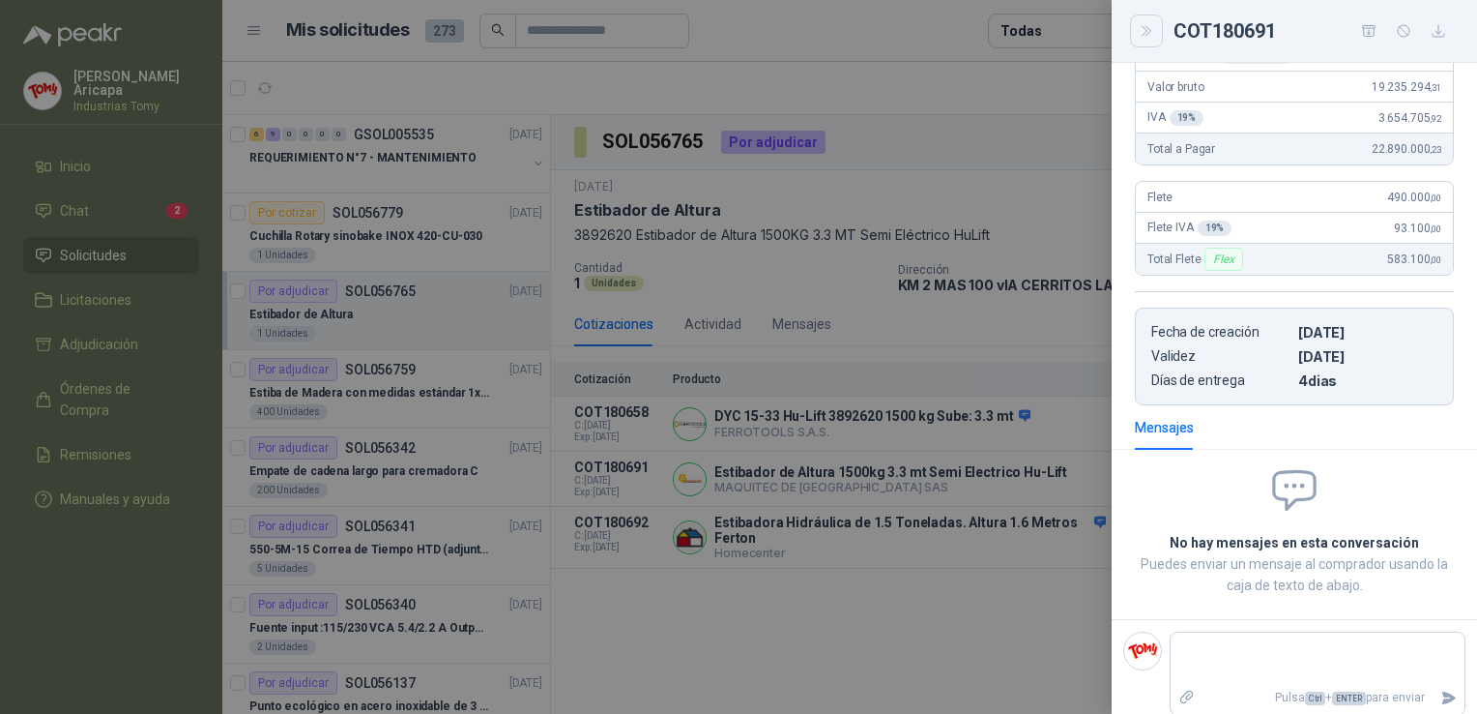
click at [1152, 25] on icon "Close" at bounding box center [1147, 31] width 16 height 16
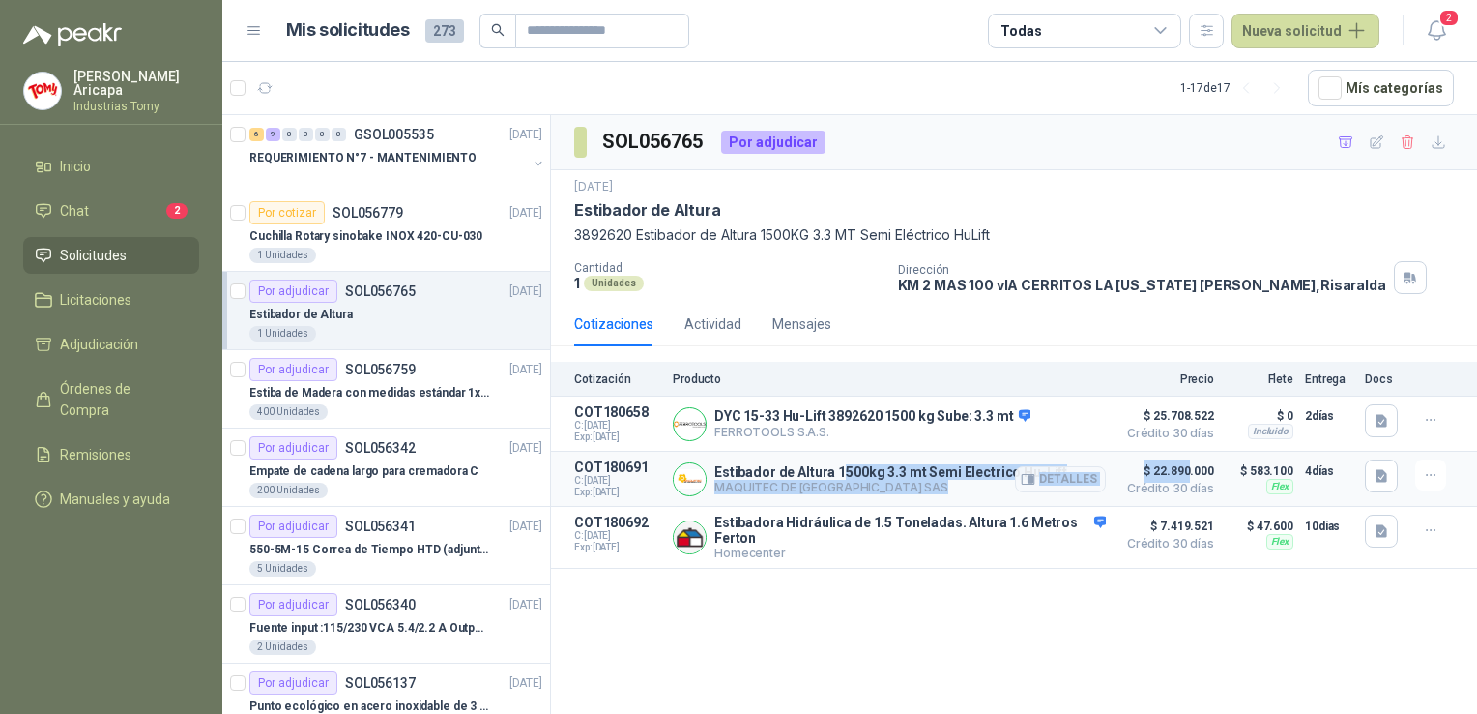
drag, startPoint x: 832, startPoint y: 471, endPoint x: 1189, endPoint y: 477, distance: 357.8
click at [1189, 477] on article "COT180691 C: [DATE] Exp: [DATE] Estibador de Altura 1500kg 3.3 mt Semi Electric…" at bounding box center [1014, 479] width 926 height 55
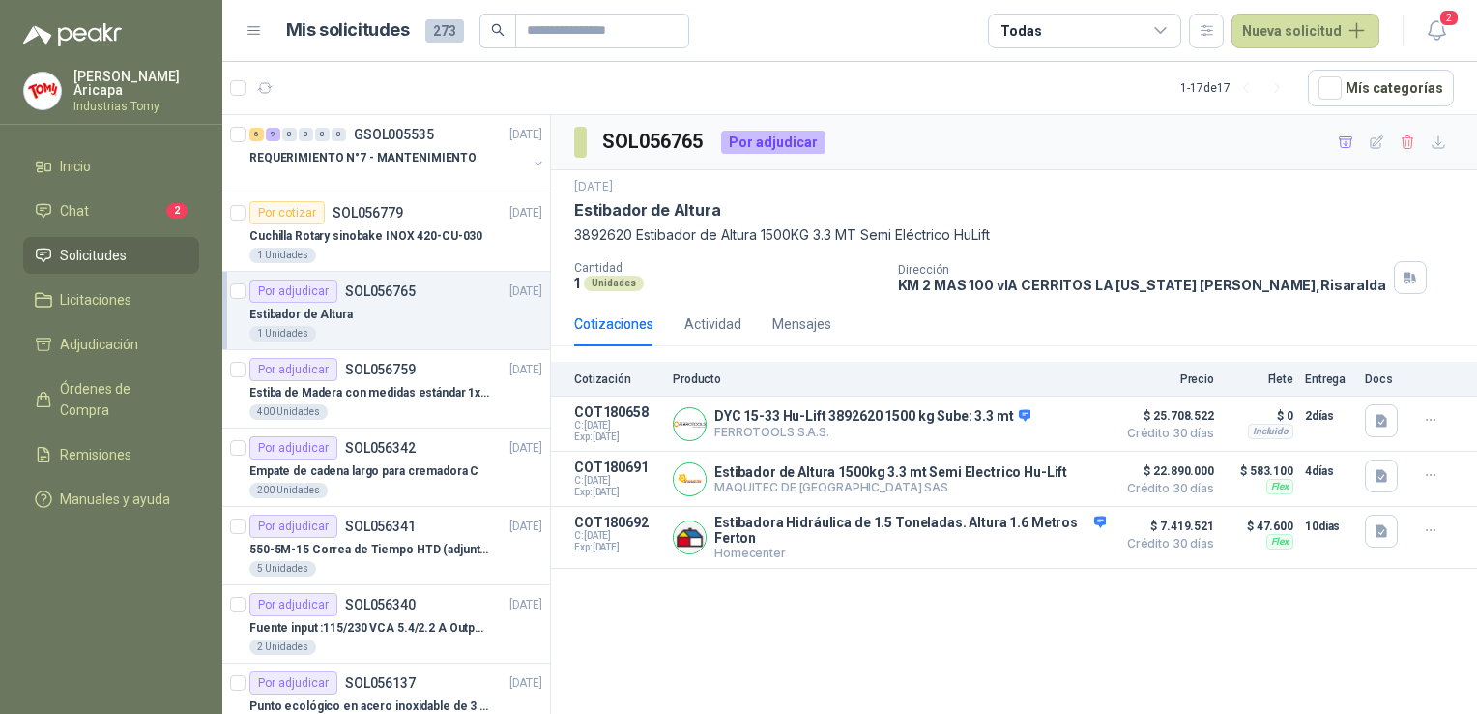
click at [982, 617] on div "SOL056765 Por adjudicar [DATE] Estibador de Altura 3892620 Estibador de Altura …" at bounding box center [1014, 417] width 926 height 605
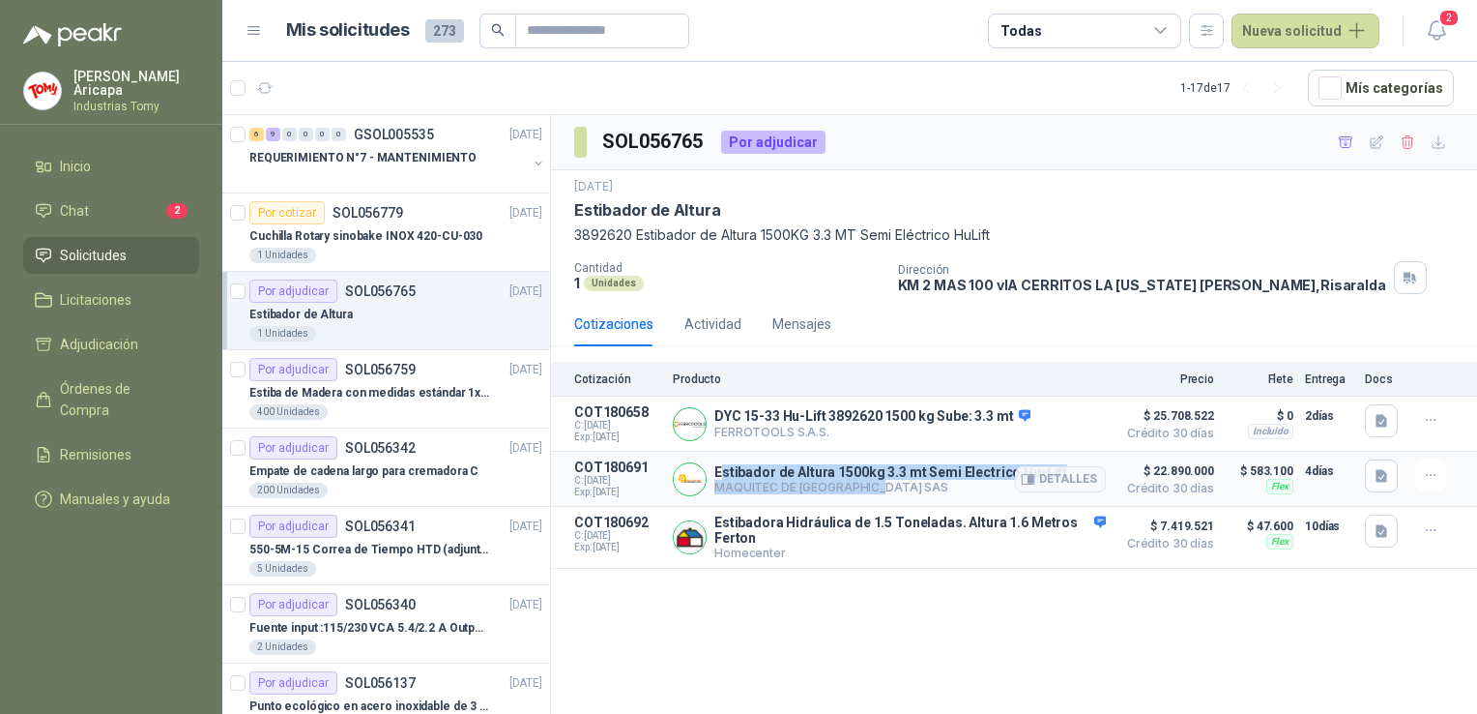
drag, startPoint x: 715, startPoint y: 470, endPoint x: 884, endPoint y: 491, distance: 170.5
click at [884, 491] on div "Estibador de Altura 1500kg 3.3 mt Semi Electrico Hu-Lift MAQUITEC DE [GEOGRAPHI…" at bounding box center [891, 479] width 353 height 30
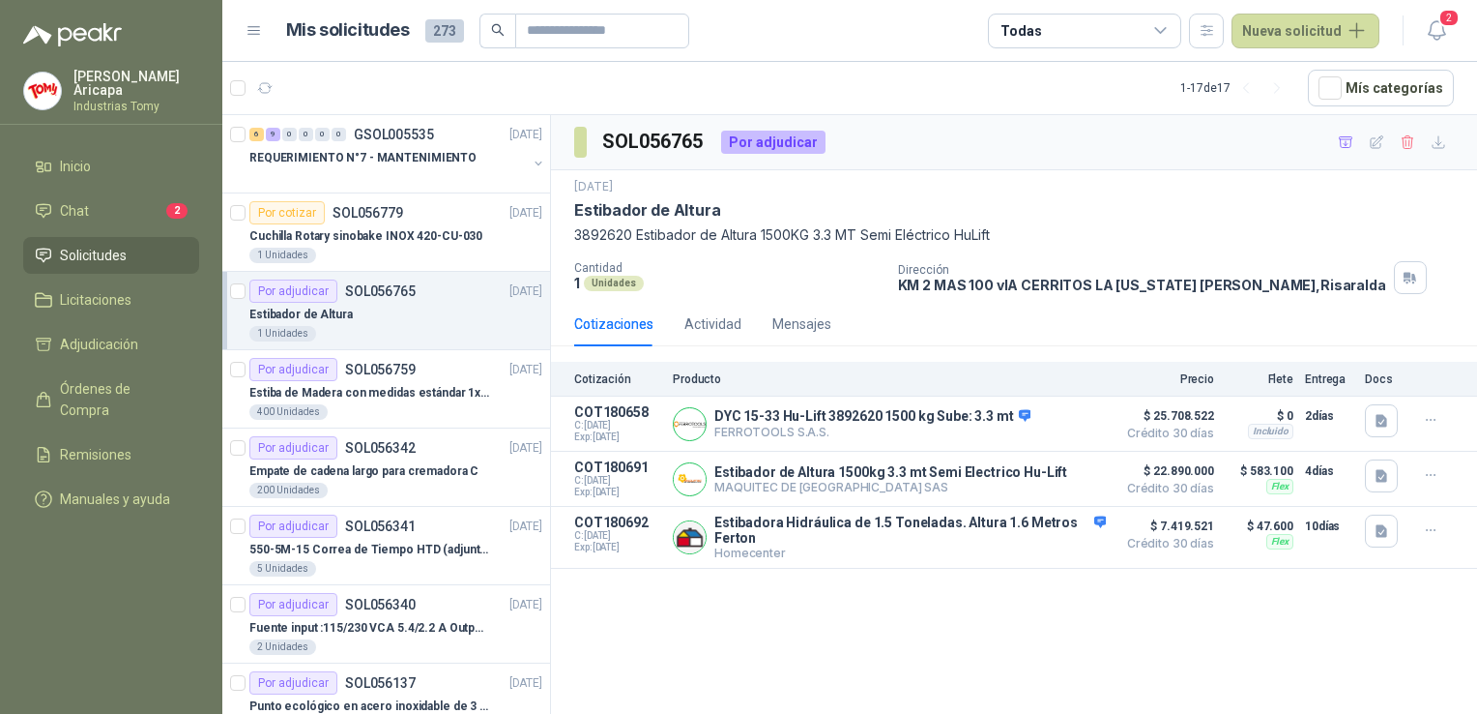
drag, startPoint x: 884, startPoint y: 491, endPoint x: 932, endPoint y: 586, distance: 106.4
click at [932, 586] on div "SOL056765 Por adjudicar [DATE] Estibador de Altura 3892620 Estibador de Altura …" at bounding box center [1014, 417] width 926 height 605
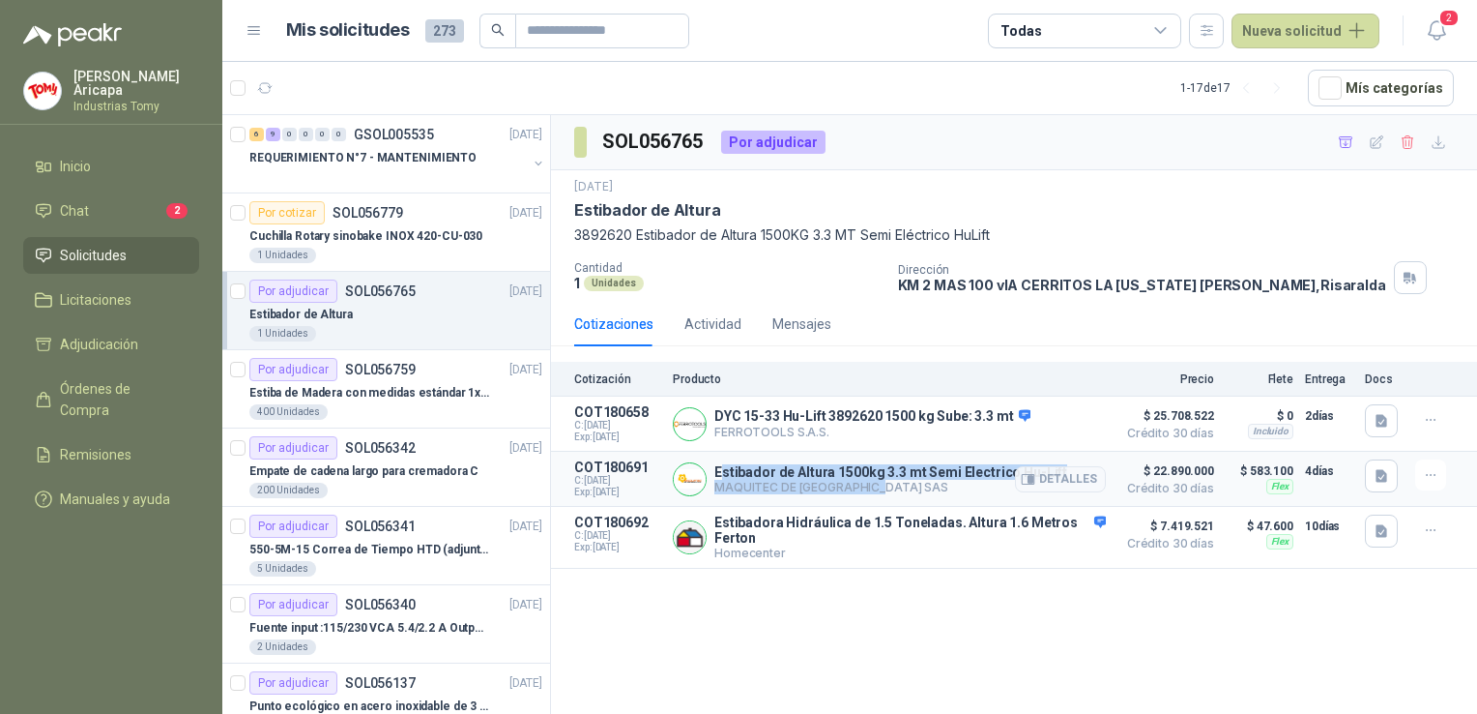
drag, startPoint x: 716, startPoint y: 471, endPoint x: 895, endPoint y: 487, distance: 180.6
click at [895, 487] on div "Estibador de Altura 1500kg 3.3 mt Semi Electrico Hu-Lift MAQUITEC DE [GEOGRAPHI…" at bounding box center [891, 479] width 353 height 30
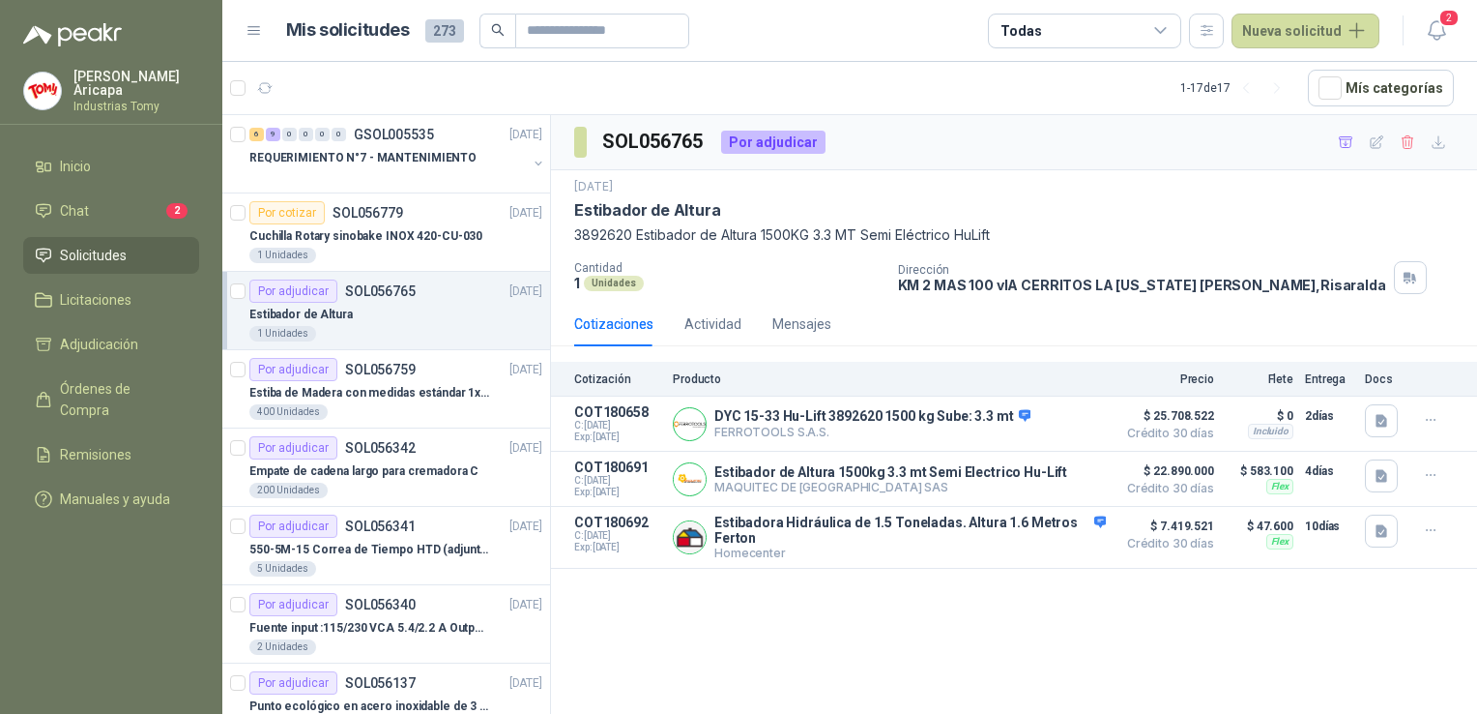
drag, startPoint x: 895, startPoint y: 487, endPoint x: 903, endPoint y: 603, distance: 116.3
click at [903, 603] on div "SOL056765 Por adjudicar [DATE] Estibador de Altura 3892620 Estibador de Altura …" at bounding box center [1014, 417] width 926 height 605
click at [100, 381] on span "Órdenes de Compra" at bounding box center [120, 399] width 121 height 43
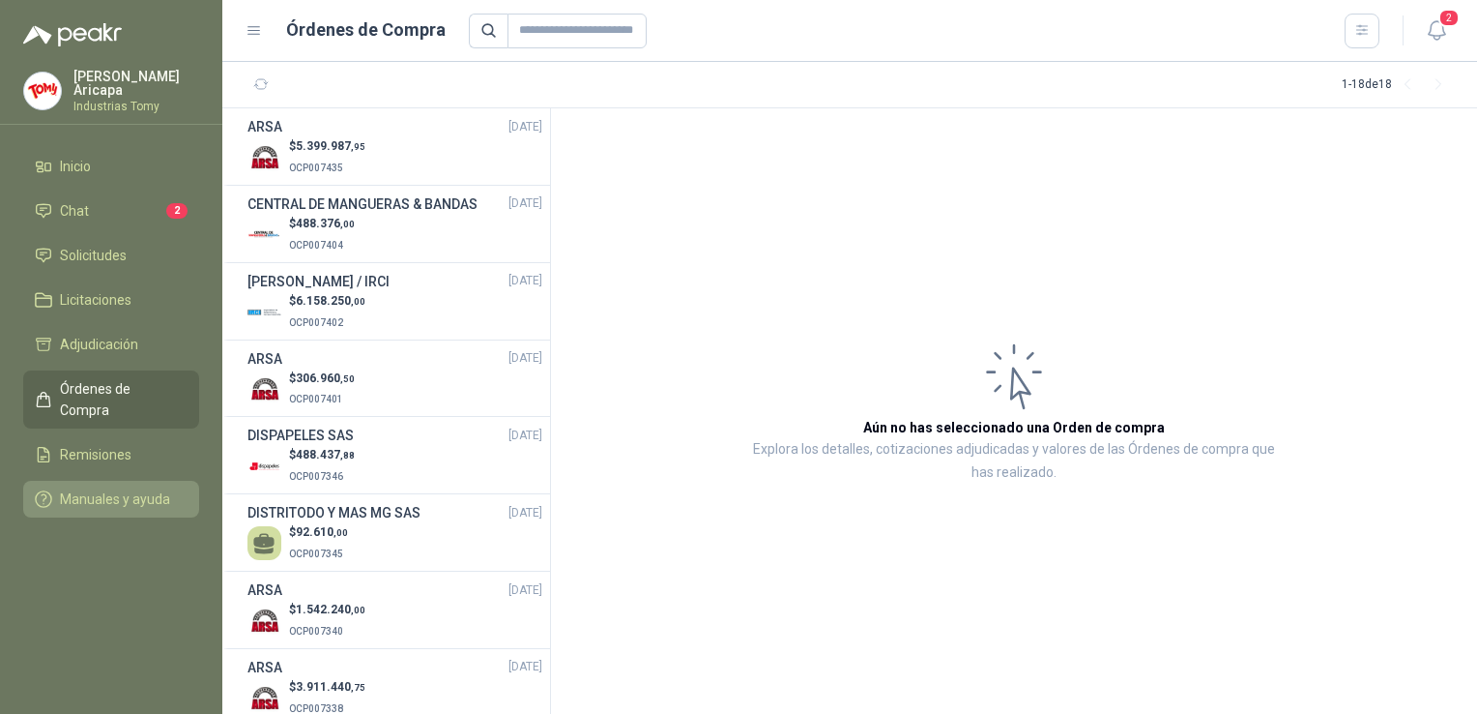
click at [83, 488] on span "Manuales y ayuda" at bounding box center [115, 498] width 110 height 21
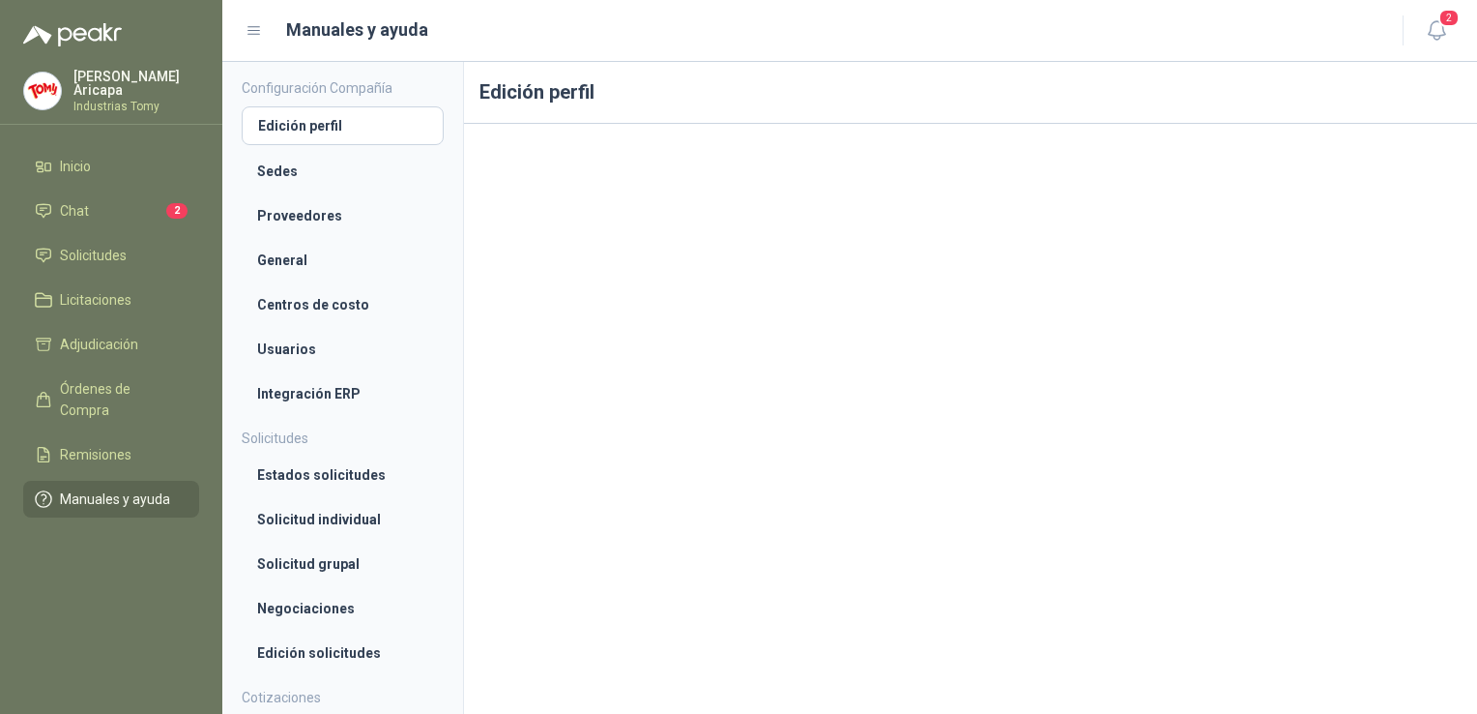
click at [336, 86] on h4 "Configuración Compañía" at bounding box center [343, 87] width 202 height 21
click at [300, 217] on li "Proveedores" at bounding box center [342, 215] width 171 height 21
click at [68, 255] on span "Solicitudes" at bounding box center [93, 255] width 67 height 21
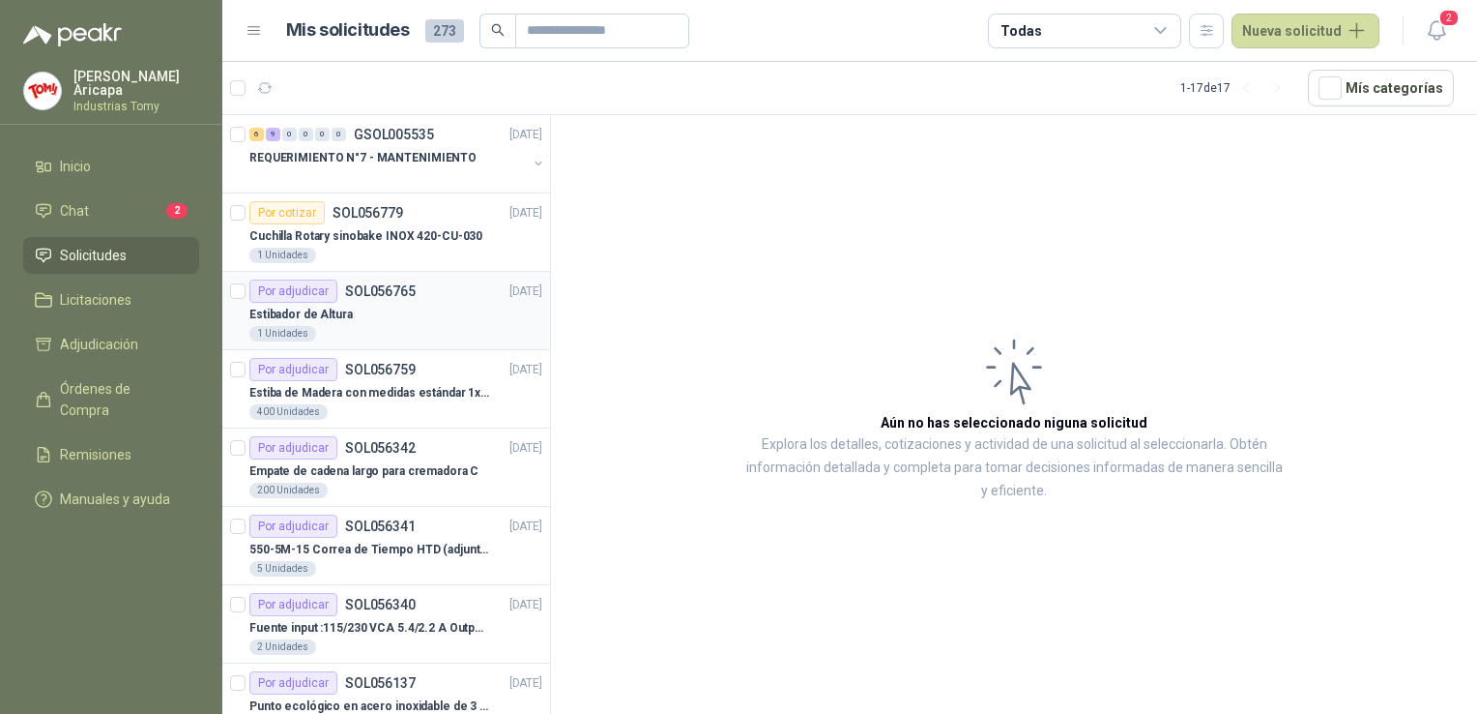
click at [375, 304] on div "Estibador de Altura" at bounding box center [395, 314] width 293 height 23
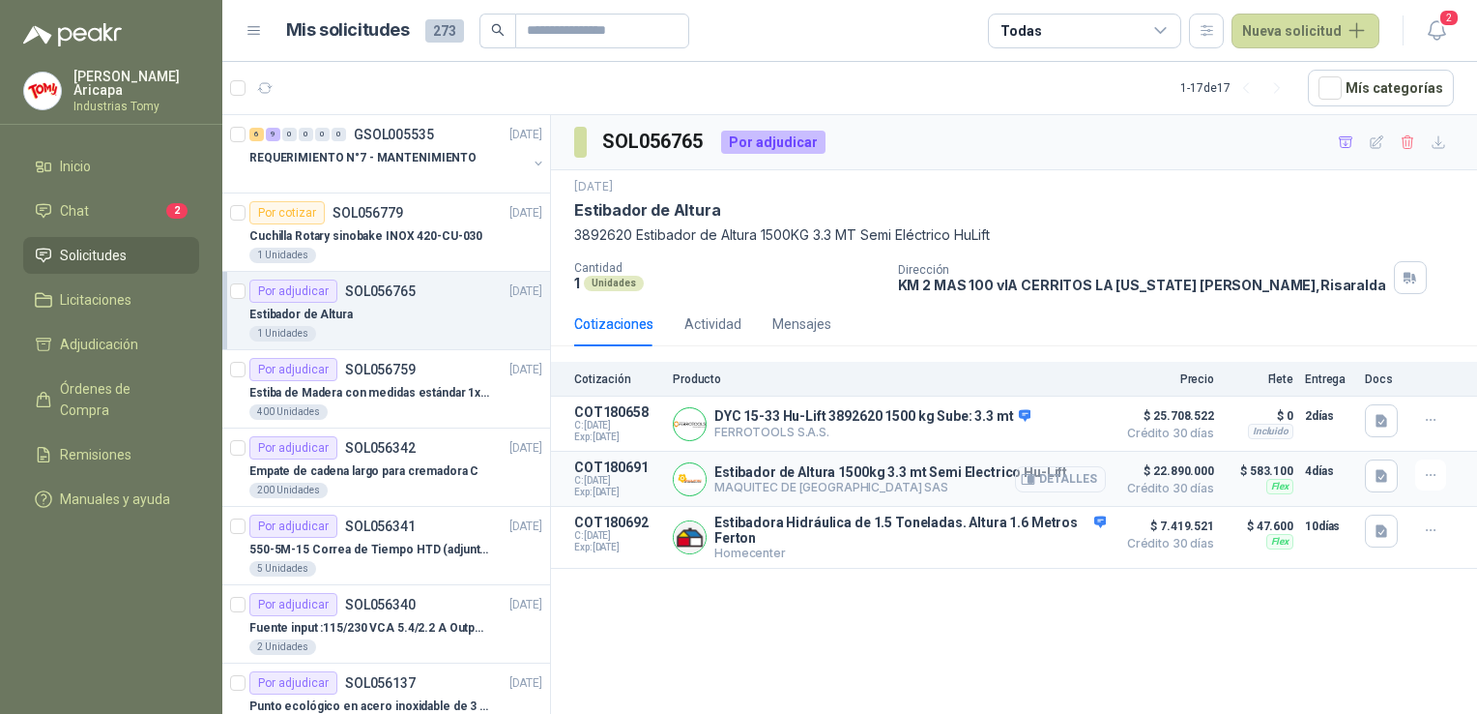
click at [1075, 484] on button "Detalles" at bounding box center [1060, 479] width 91 height 26
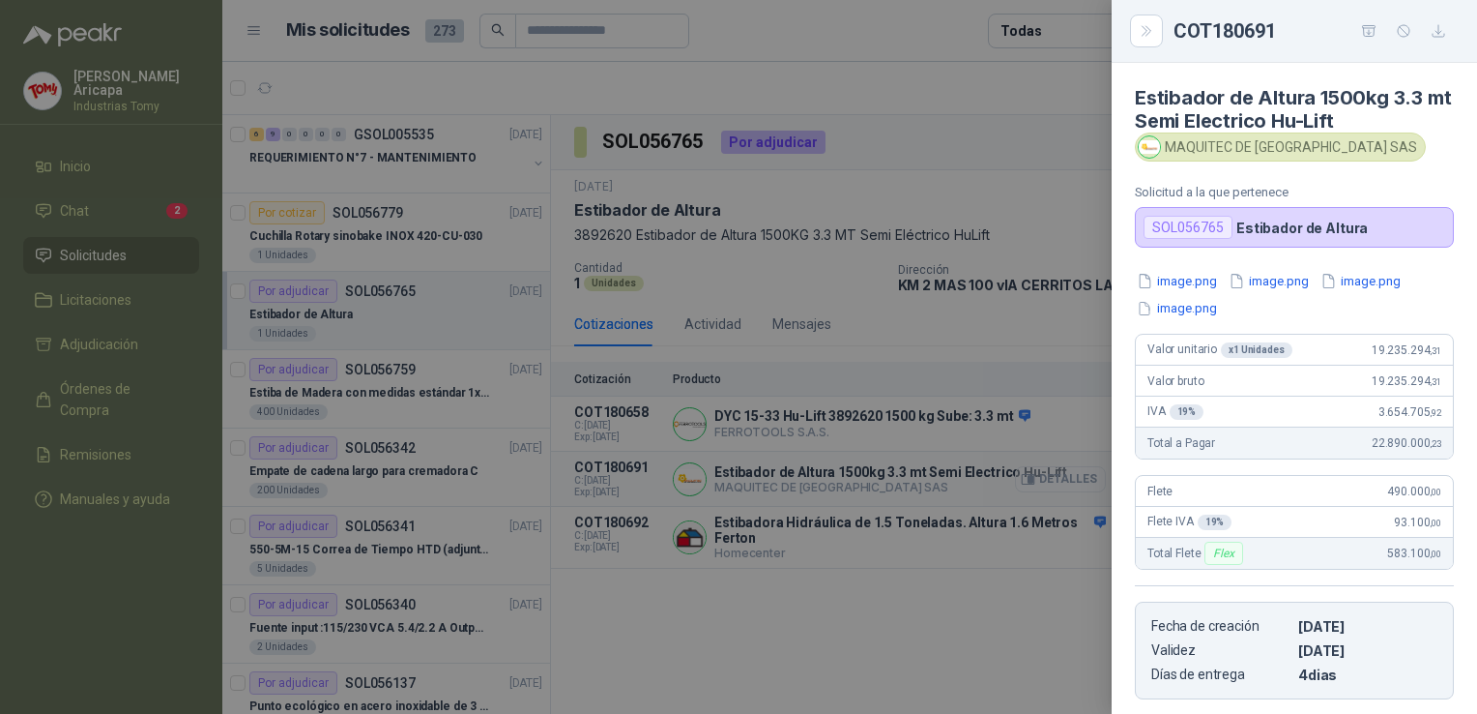
scroll to position [294, 0]
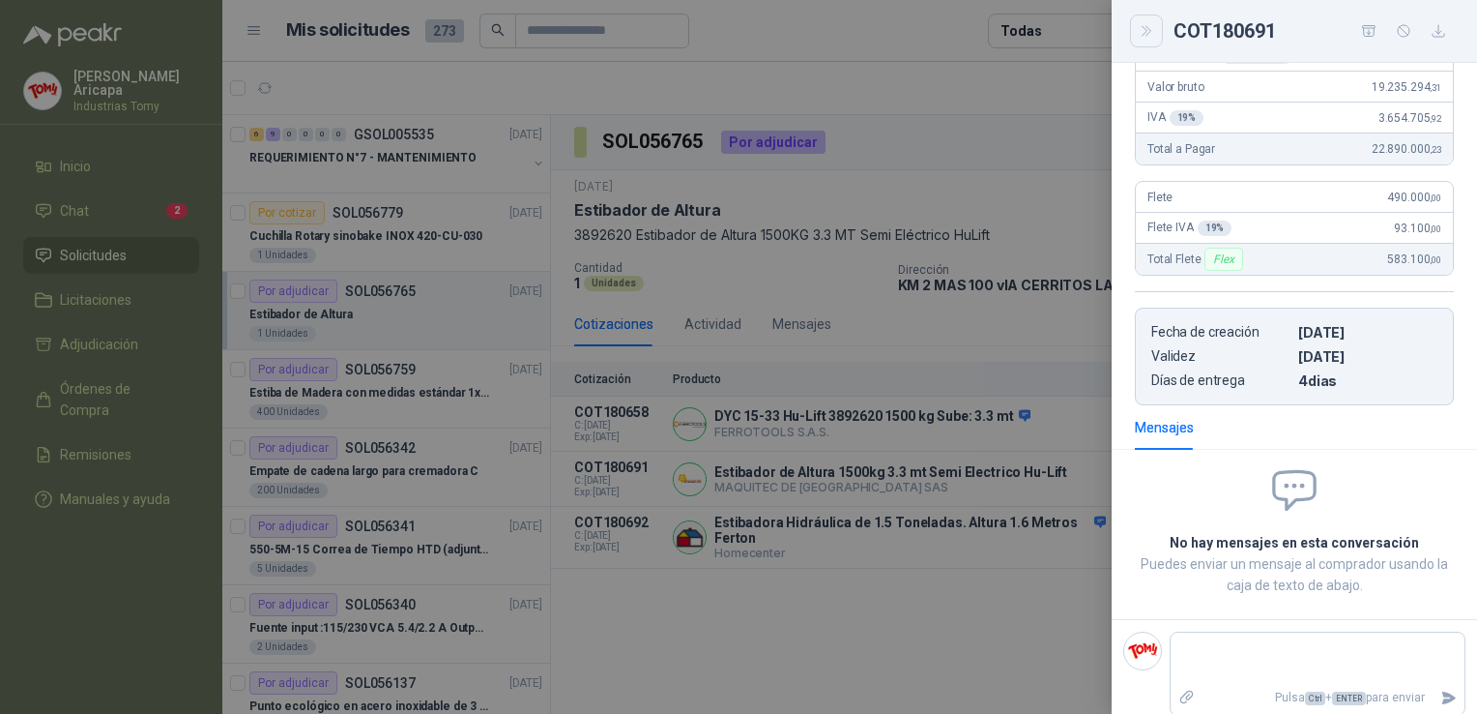
click at [1148, 33] on icon "Close" at bounding box center [1146, 31] width 9 height 10
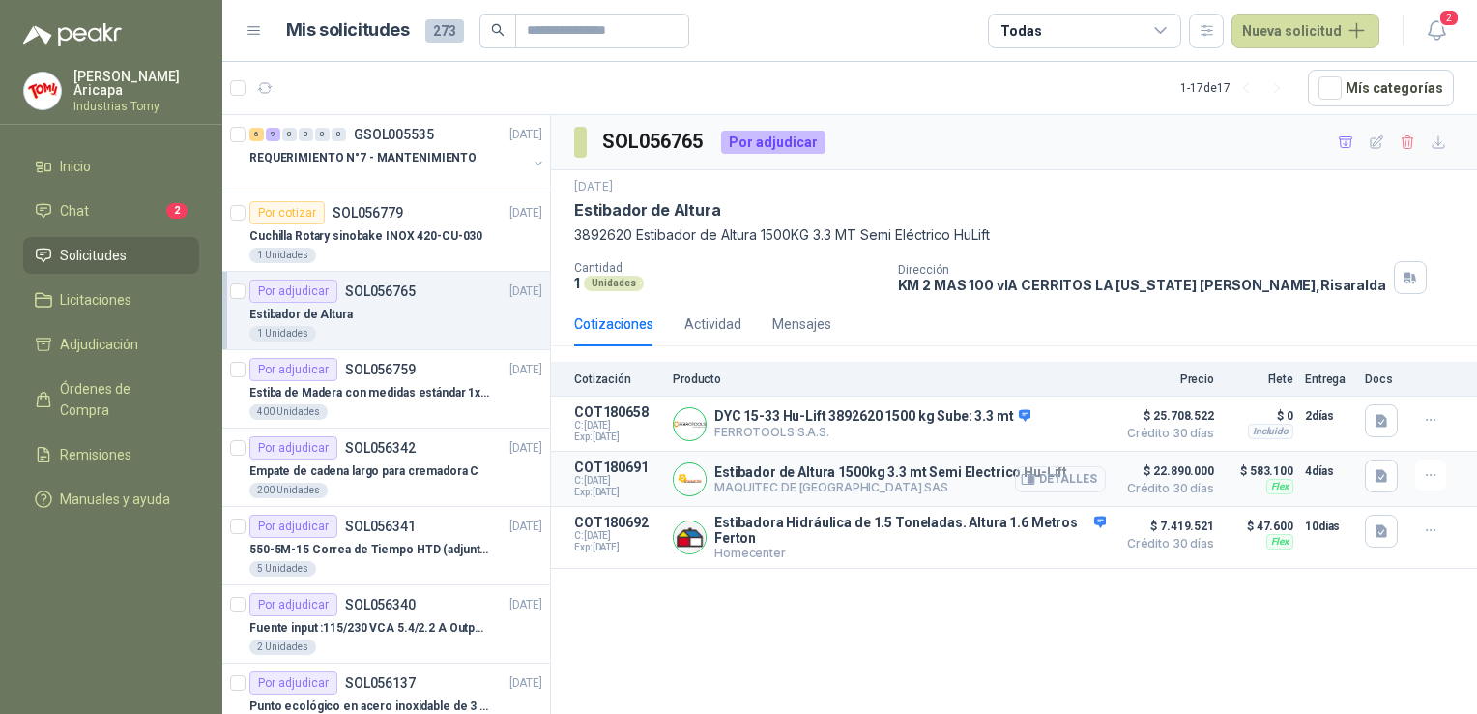
click at [1063, 474] on button "Detalles" at bounding box center [1060, 479] width 91 height 26
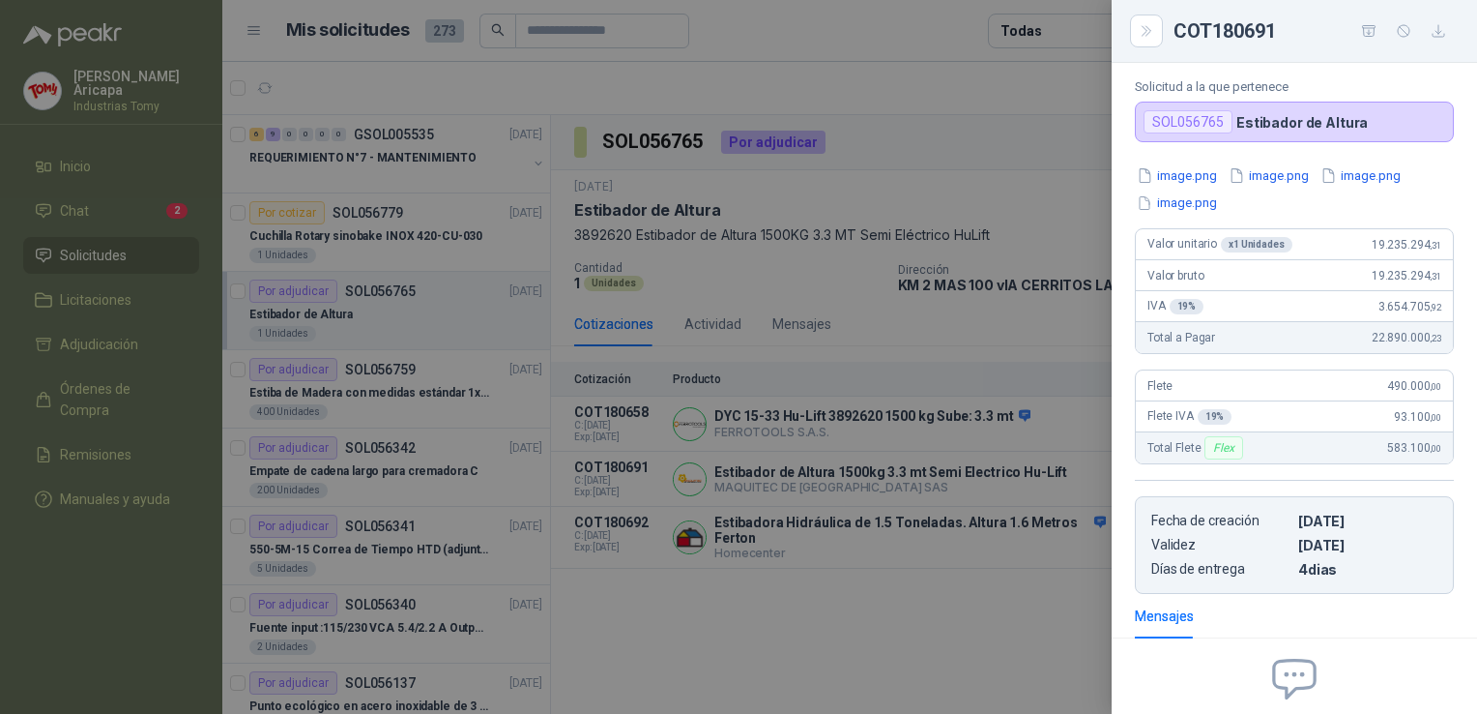
scroll to position [0, 0]
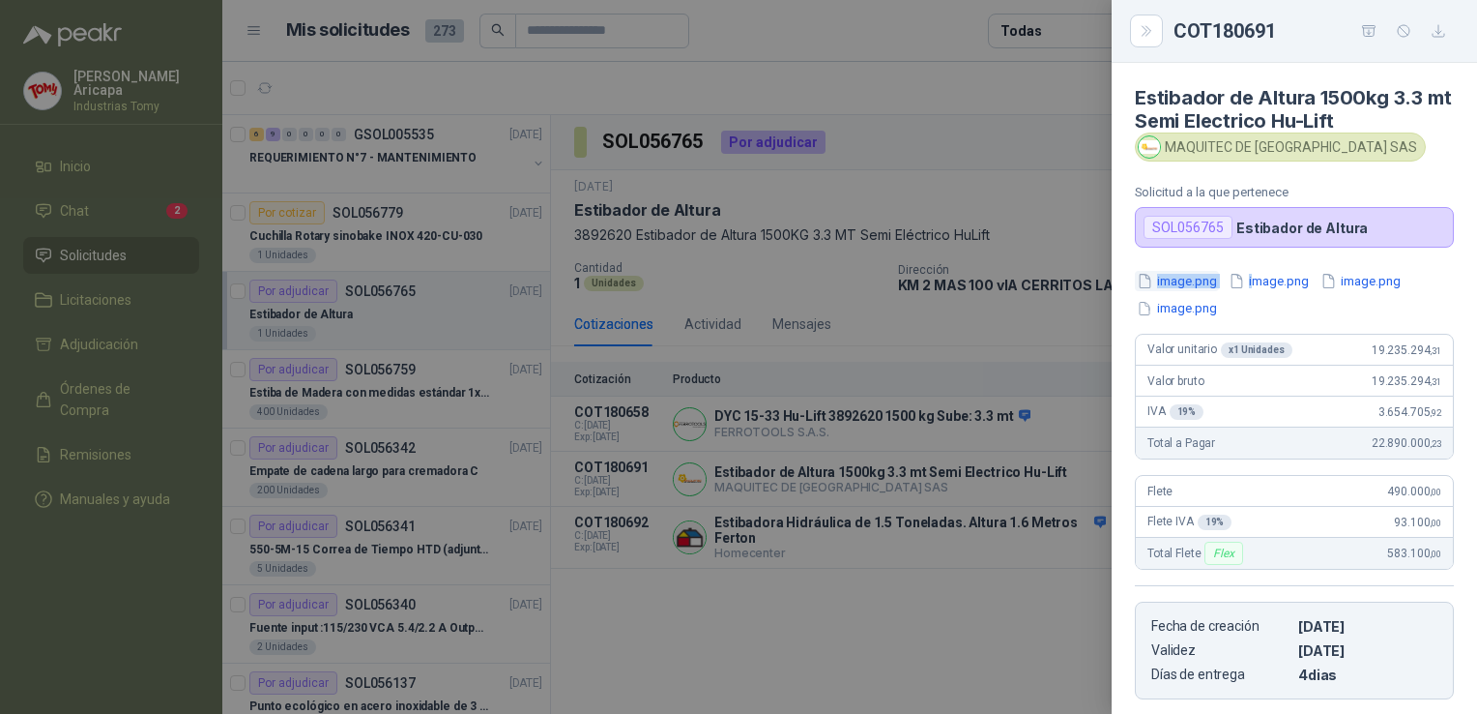
drag, startPoint x: 1253, startPoint y: 313, endPoint x: 1141, endPoint y: 272, distance: 119.6
click at [1141, 272] on div "image.png image.png image.png image.png" at bounding box center [1294, 294] width 319 height 47
drag, startPoint x: 1141, startPoint y: 272, endPoint x: 1245, endPoint y: 303, distance: 108.9
click at [1245, 303] on div "image.png image.png image.png image.png" at bounding box center [1294, 294] width 319 height 47
click at [1244, 306] on div "image.png image.png image.png image.png" at bounding box center [1294, 294] width 319 height 47
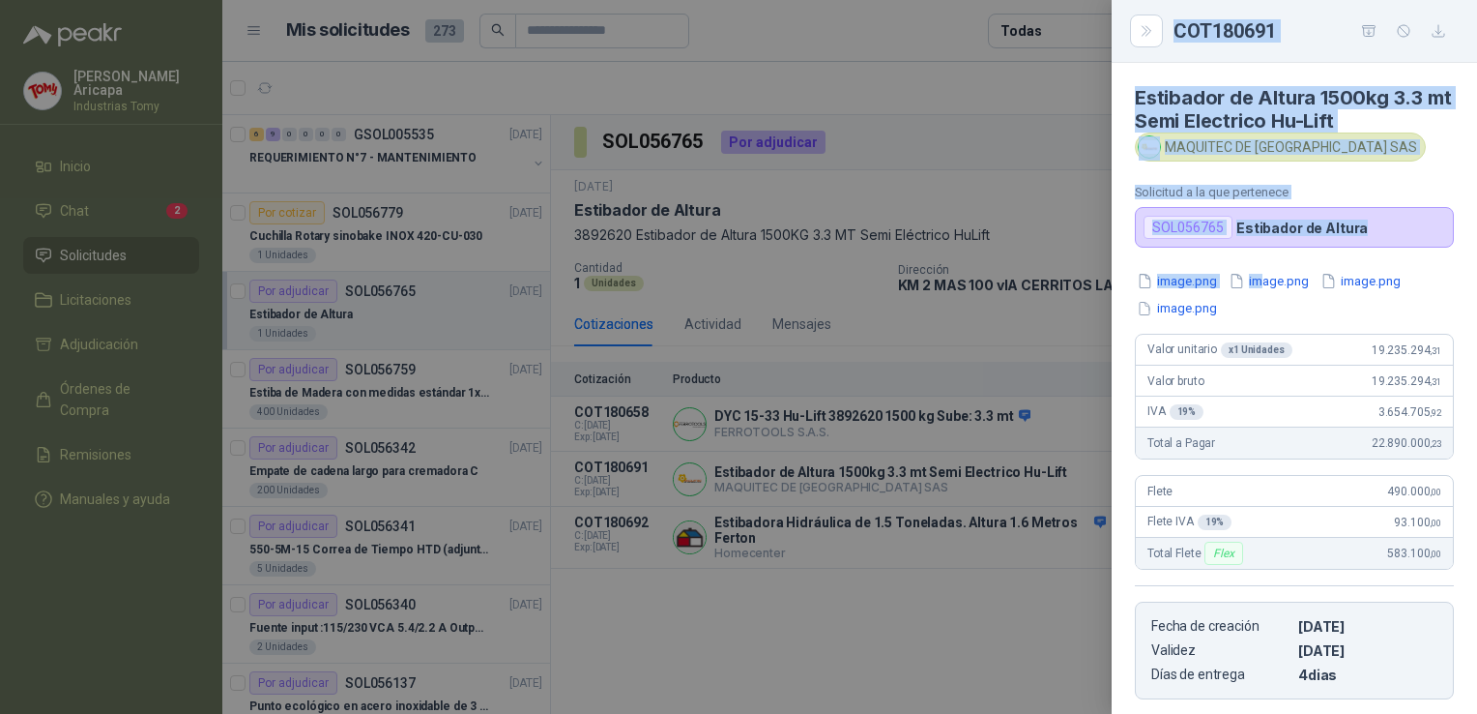
drag, startPoint x: 1259, startPoint y: 313, endPoint x: 1093, endPoint y: 277, distance: 170.3
click at [1093, 277] on div "COT180691 Estibador de Altura 1500kg 3.3 mt Semi Electrico Hu-Lift MAQUITEC DE …" at bounding box center [738, 357] width 1477 height 714
drag, startPoint x: 1093, startPoint y: 277, endPoint x: 1245, endPoint y: 307, distance: 155.9
click at [1245, 307] on div "image.png image.png image.png image.png" at bounding box center [1294, 294] width 319 height 47
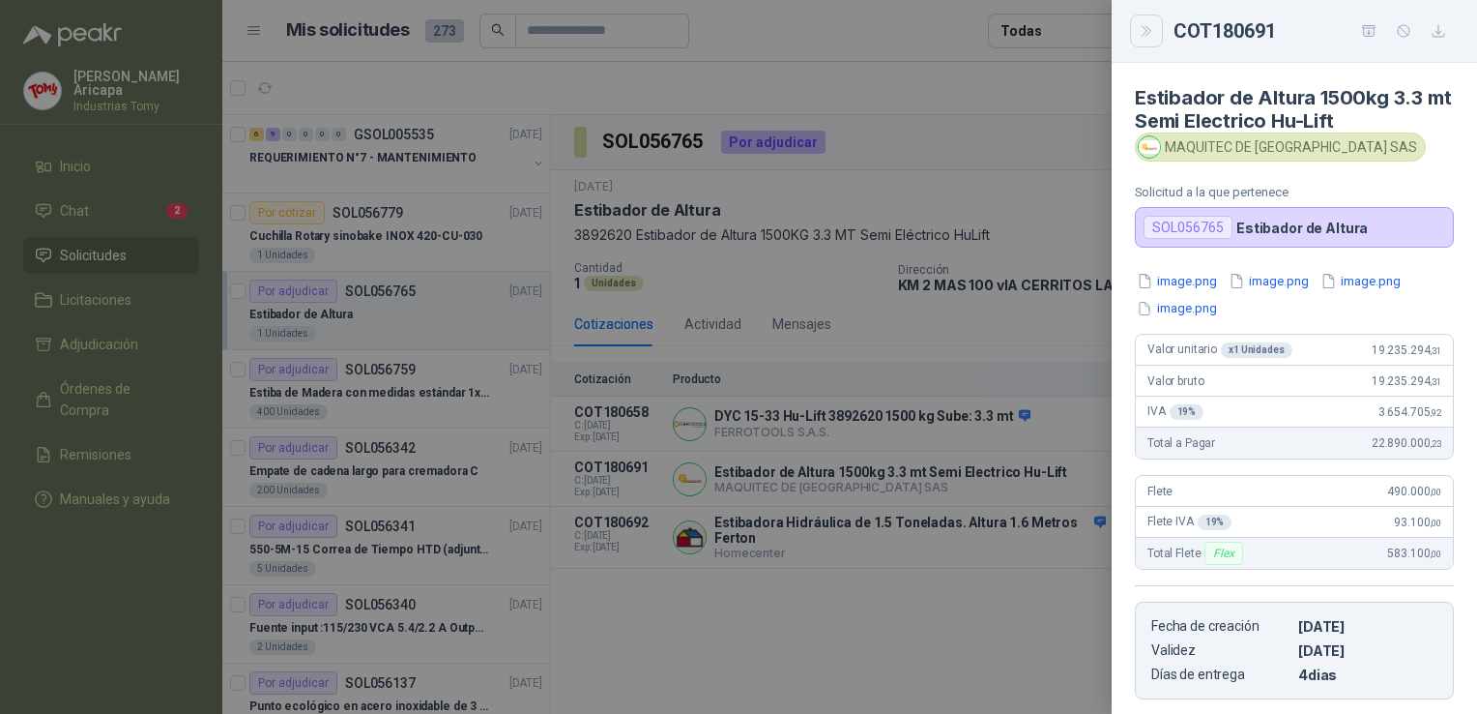
click at [1151, 33] on icon "Close" at bounding box center [1147, 31] width 16 height 16
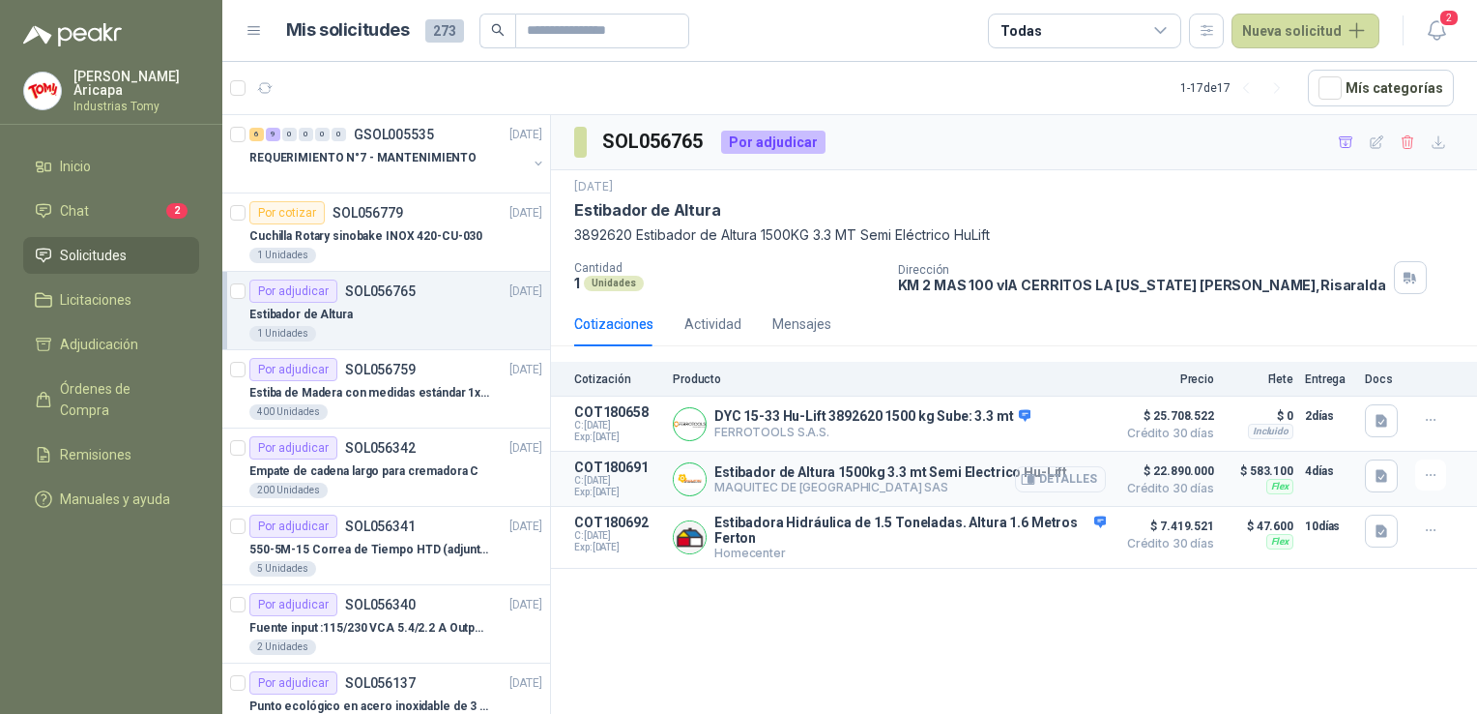
click at [1067, 482] on button "Detalles" at bounding box center [1060, 479] width 91 height 26
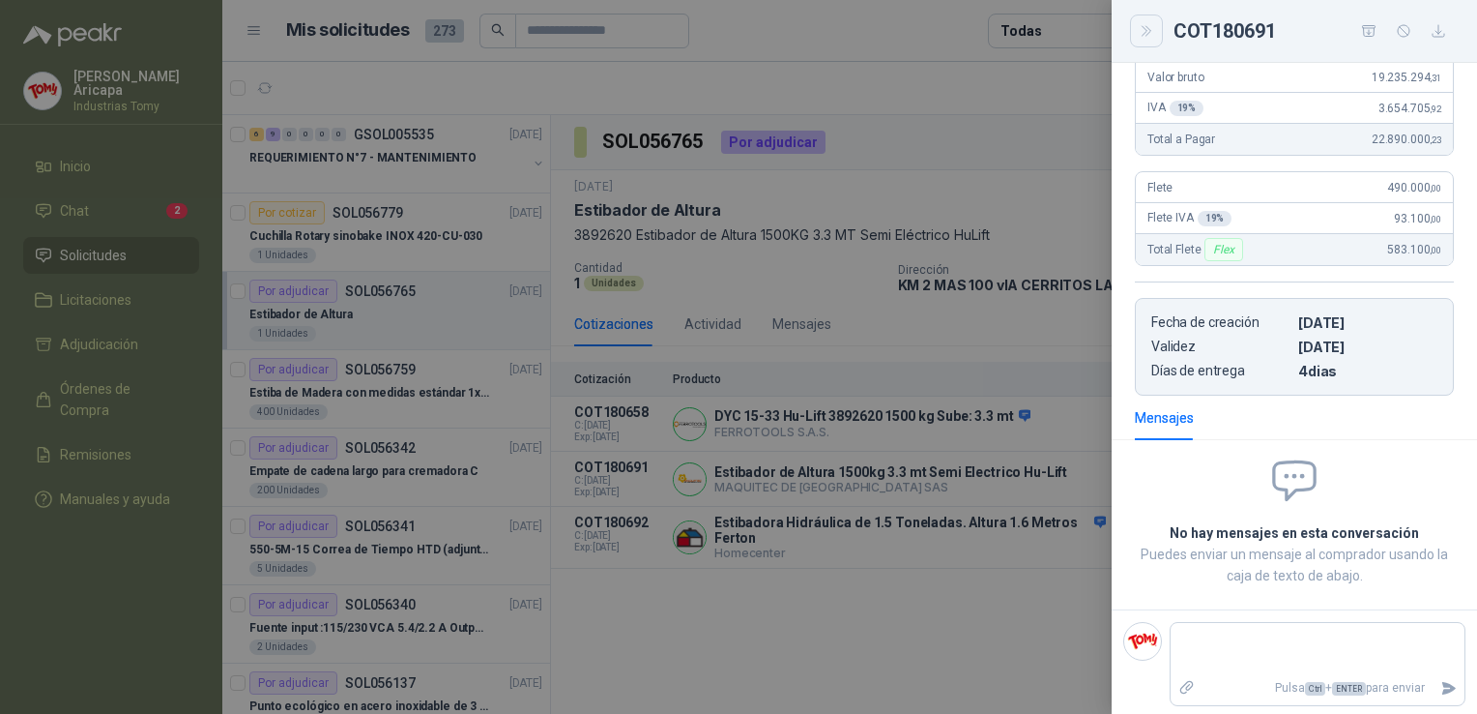
click at [1143, 26] on icon "Close" at bounding box center [1146, 31] width 9 height 10
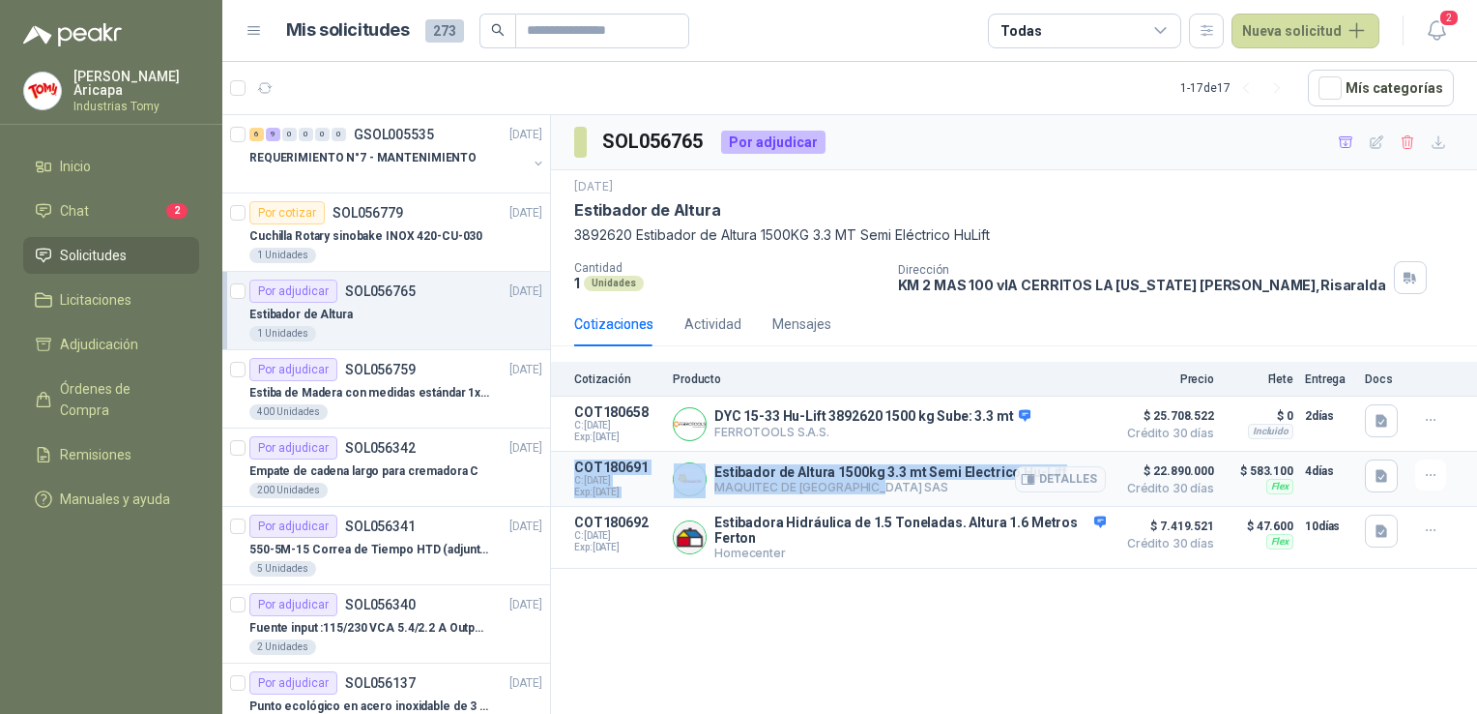
drag, startPoint x: 573, startPoint y: 462, endPoint x: 942, endPoint y: 501, distance: 370.4
click at [942, 501] on article "COT180691 C: [DATE] Exp: [DATE] Estibador de Altura 1500kg 3.3 mt Semi Electric…" at bounding box center [1014, 479] width 926 height 55
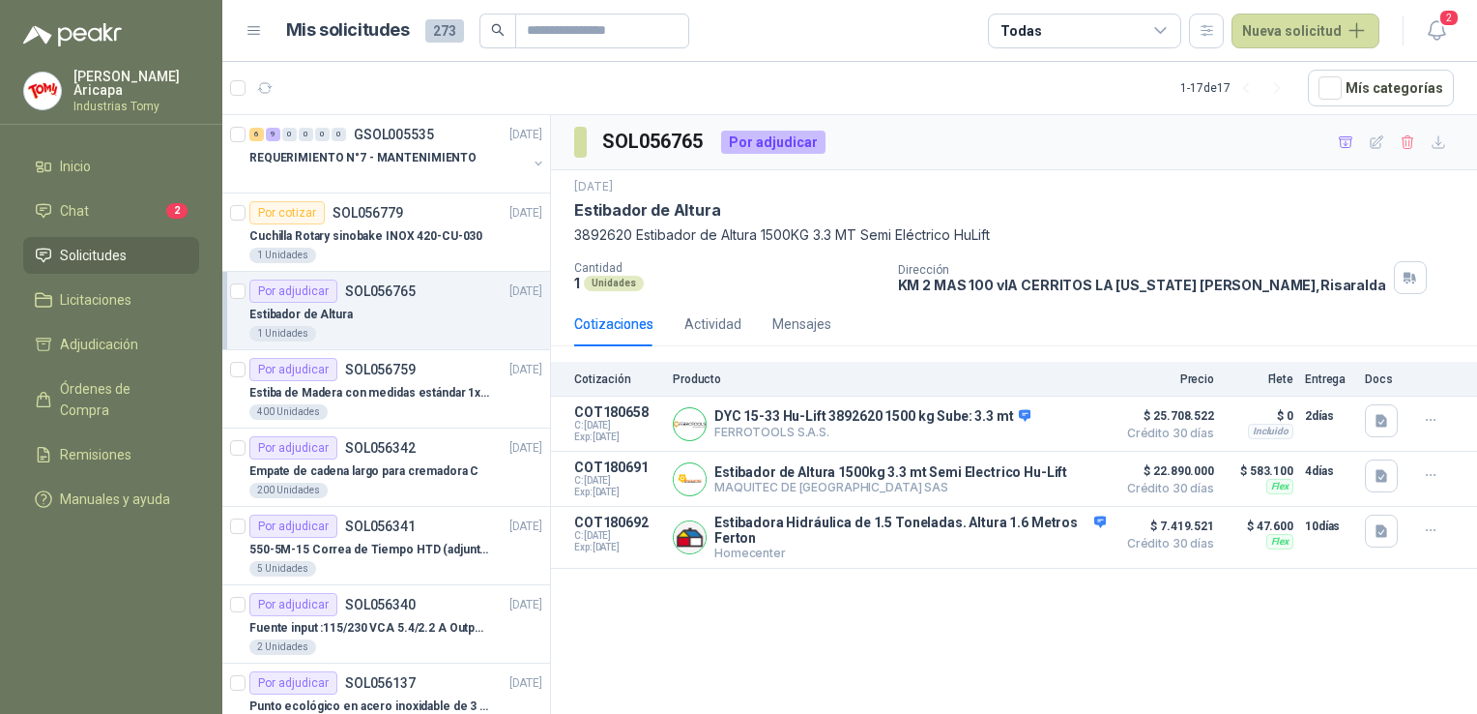
drag, startPoint x: 942, startPoint y: 501, endPoint x: 931, endPoint y: 629, distance: 129.0
click at [931, 629] on div "SOL056765 Por adjudicar [DATE] Estibador de Altura 3892620 Estibador de Altura …" at bounding box center [1014, 417] width 926 height 605
click at [978, 583] on div "SOL056765 Por adjudicar [DATE] Estibador de Altura 3892620 Estibador de Altura …" at bounding box center [1014, 417] width 926 height 605
click at [1064, 479] on button "Detalles" at bounding box center [1060, 479] width 91 height 26
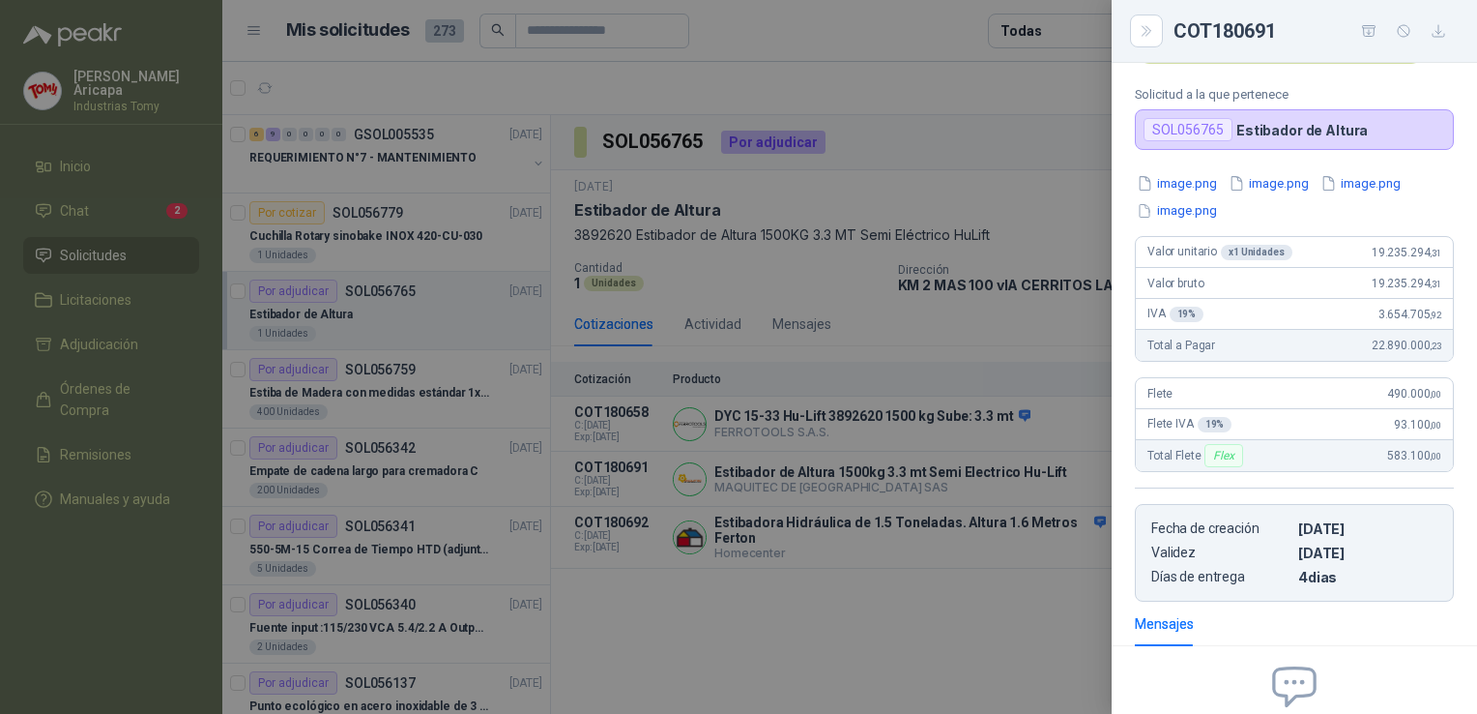
scroll to position [0, 0]
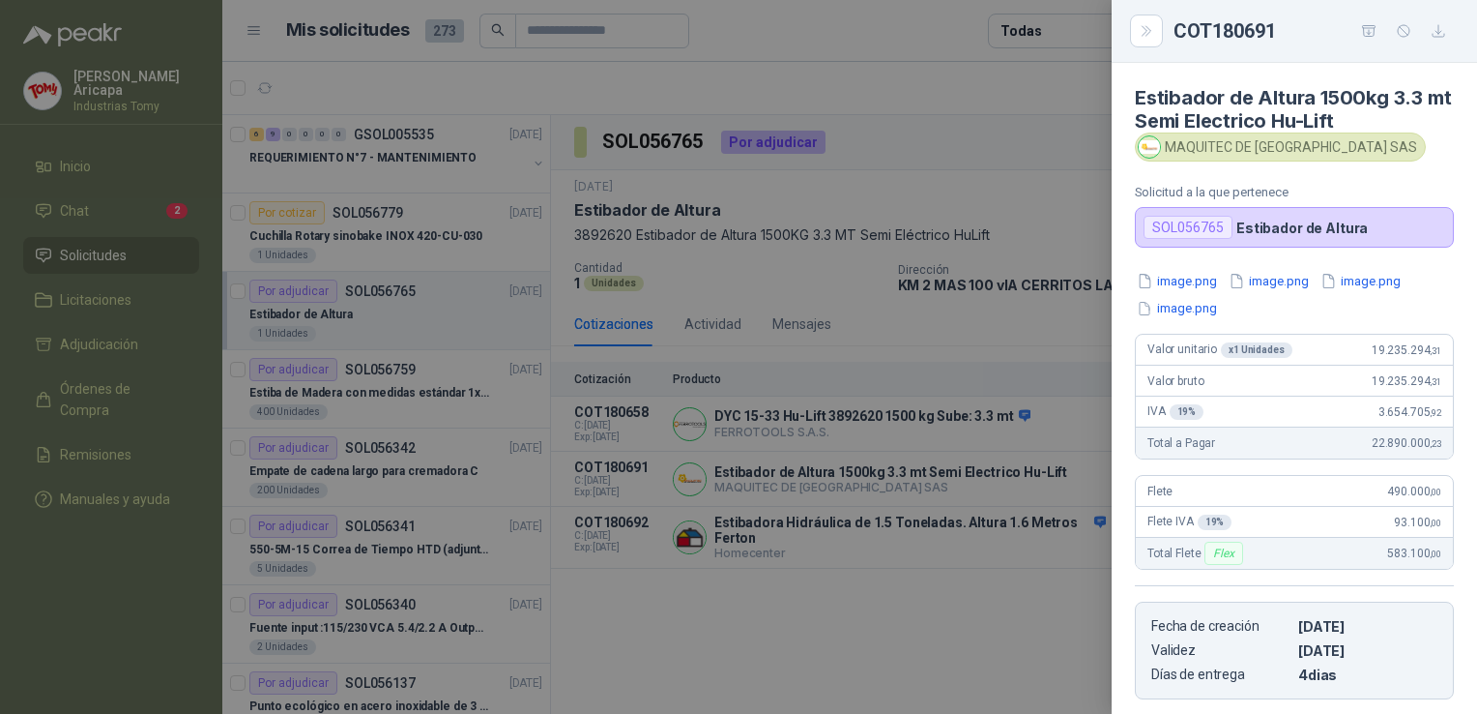
click at [1385, 152] on div "MAQUITEC DE [GEOGRAPHIC_DATA] SAS" at bounding box center [1294, 146] width 319 height 29
click at [1149, 25] on icon "Close" at bounding box center [1147, 31] width 16 height 16
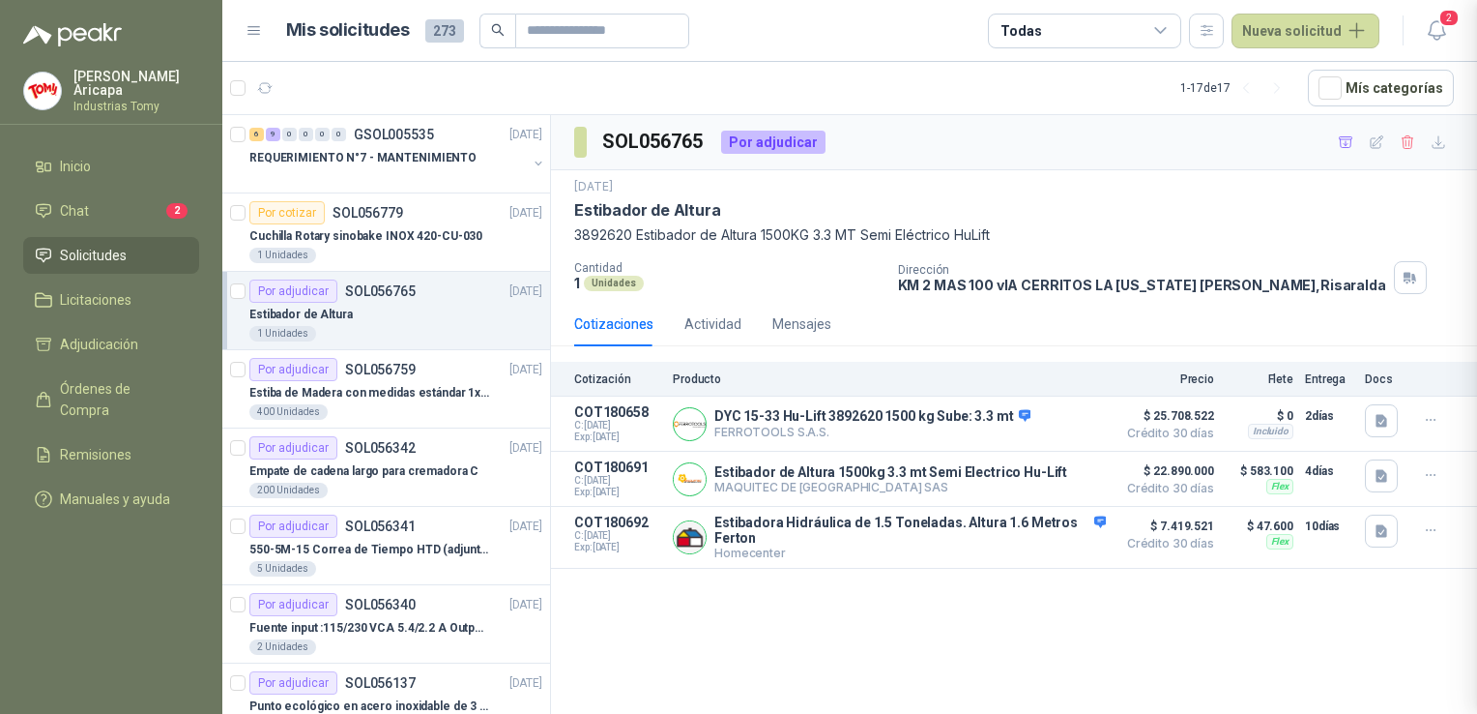
scroll to position [304, 0]
click at [889, 651] on div "SOL056765 Por adjudicar [DATE] Estibador de Altura 3892620 Estibador de Altura …" at bounding box center [1014, 417] width 926 height 605
click at [1062, 478] on button "Detalles" at bounding box center [1060, 479] width 91 height 26
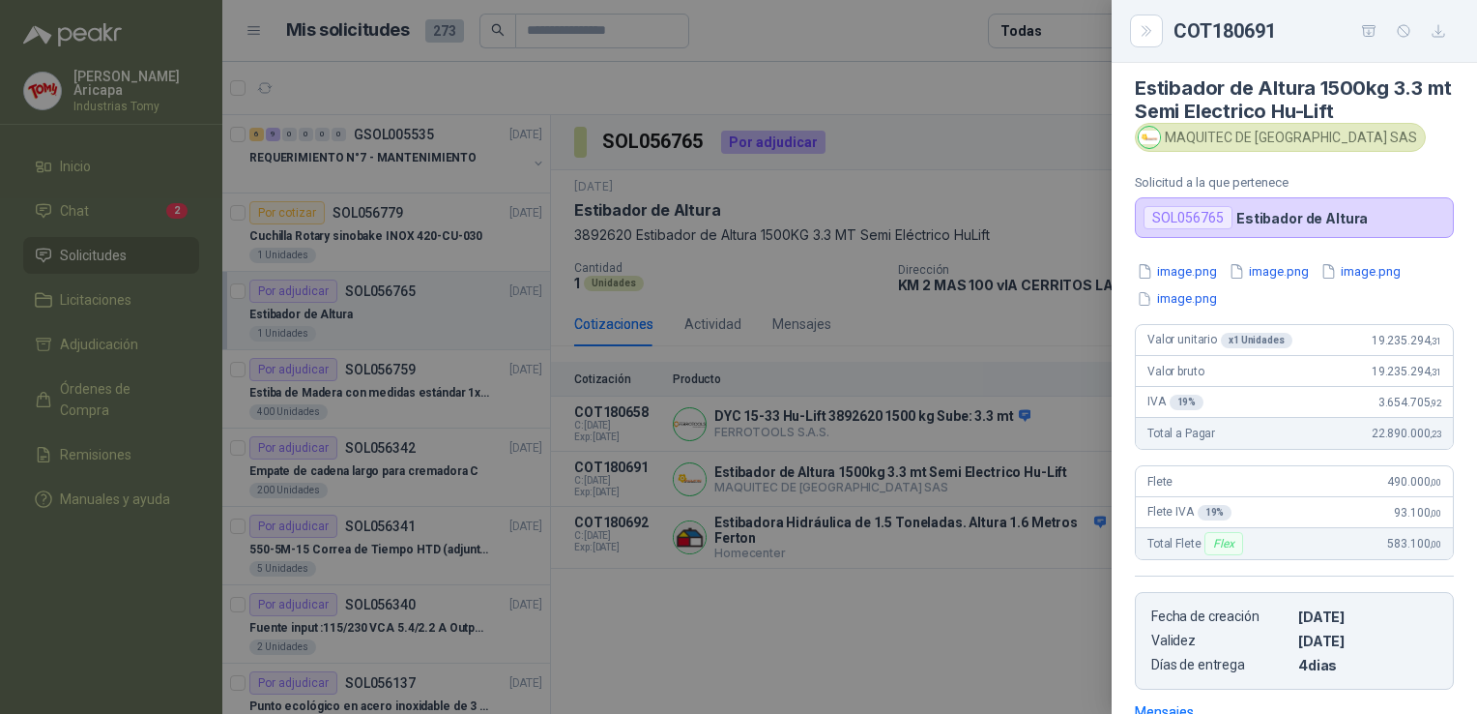
scroll to position [0, 0]
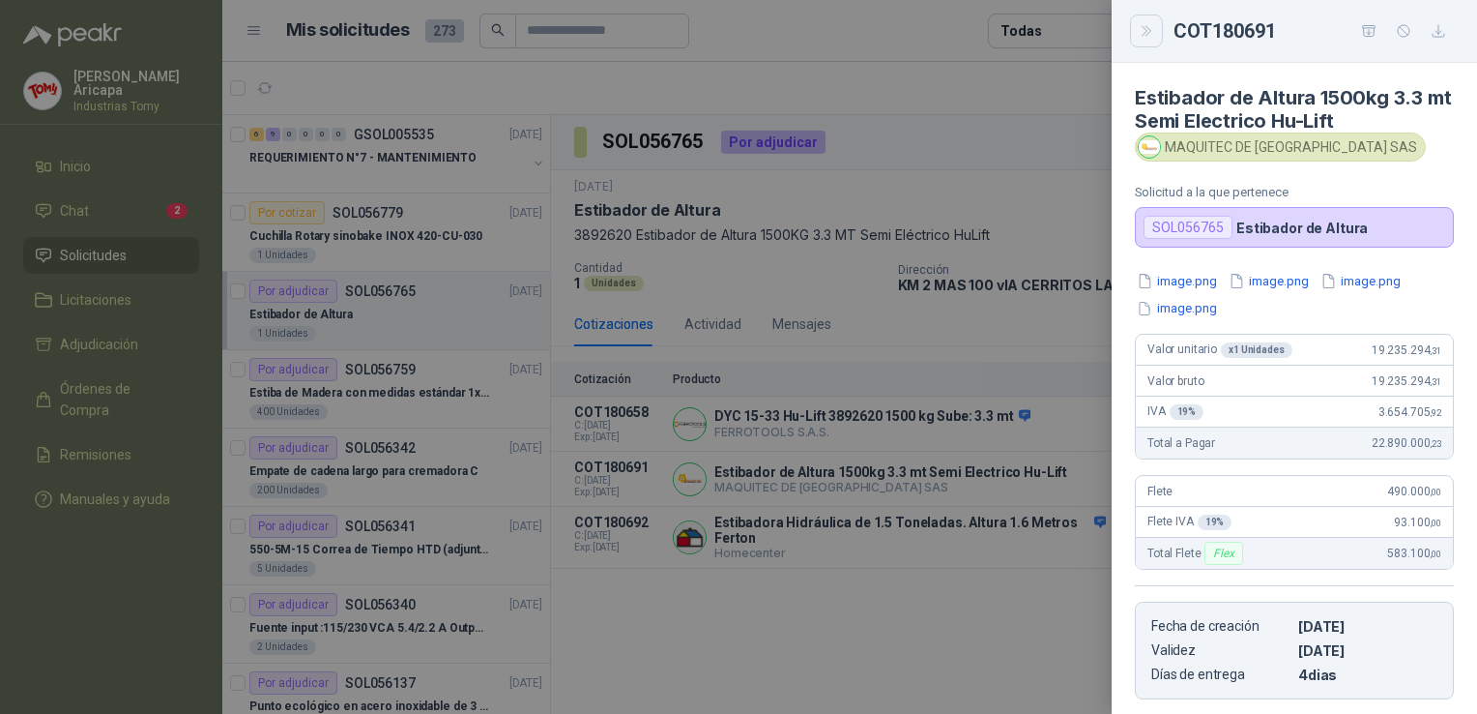
click at [1151, 33] on icon "Close" at bounding box center [1147, 31] width 16 height 16
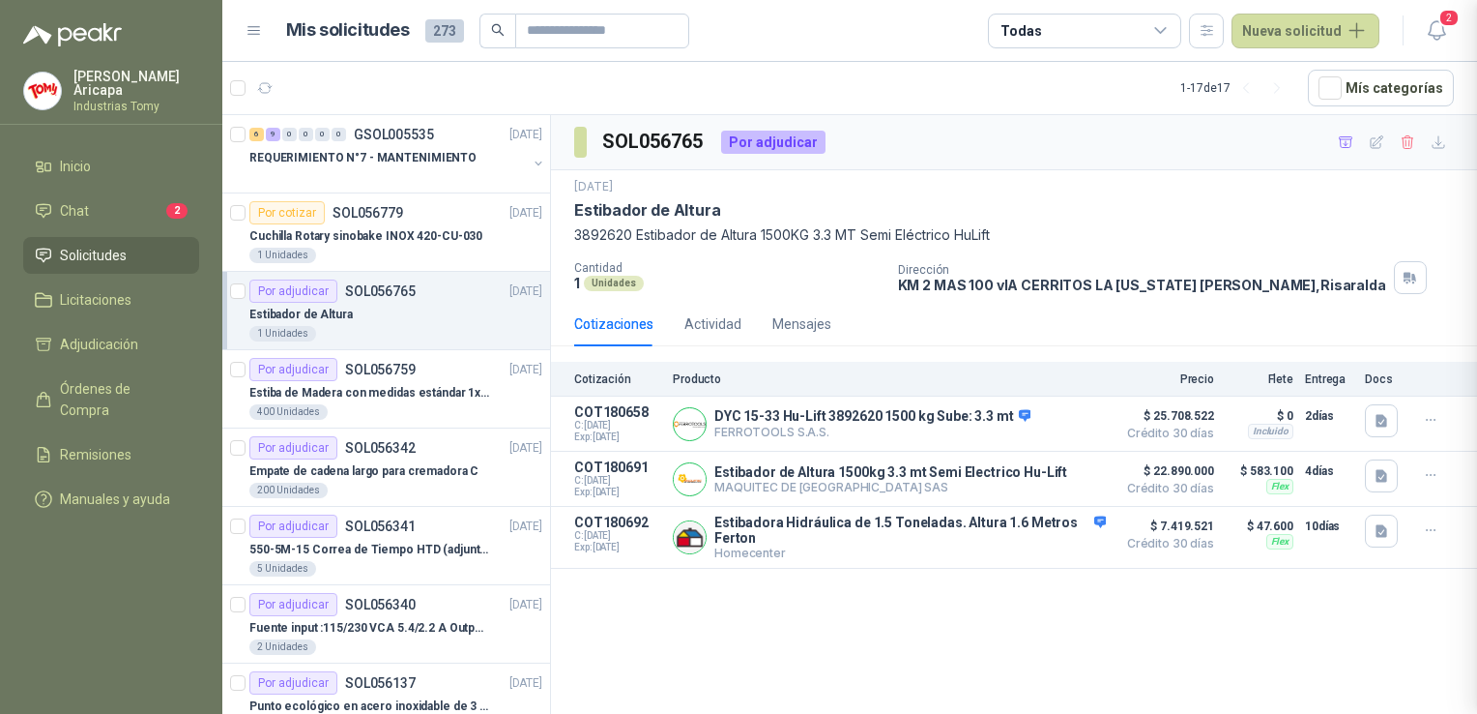
scroll to position [304, 0]
click at [1351, 663] on div "SOL056765 Por adjudicar [DATE] Estibador de Altura 3892620 Estibador de Altura …" at bounding box center [1014, 417] width 926 height 605
click at [1013, 644] on div "SOL056765 Por adjudicar [DATE] Estibador de Altura 3892620 Estibador de Altura …" at bounding box center [1014, 417] width 926 height 605
click at [852, 606] on div "SOL056765 Por adjudicar [DATE] Estibador de Altura 3892620 Estibador de Altura …" at bounding box center [1014, 417] width 926 height 605
click at [1042, 475] on button "Detalles" at bounding box center [1060, 479] width 91 height 26
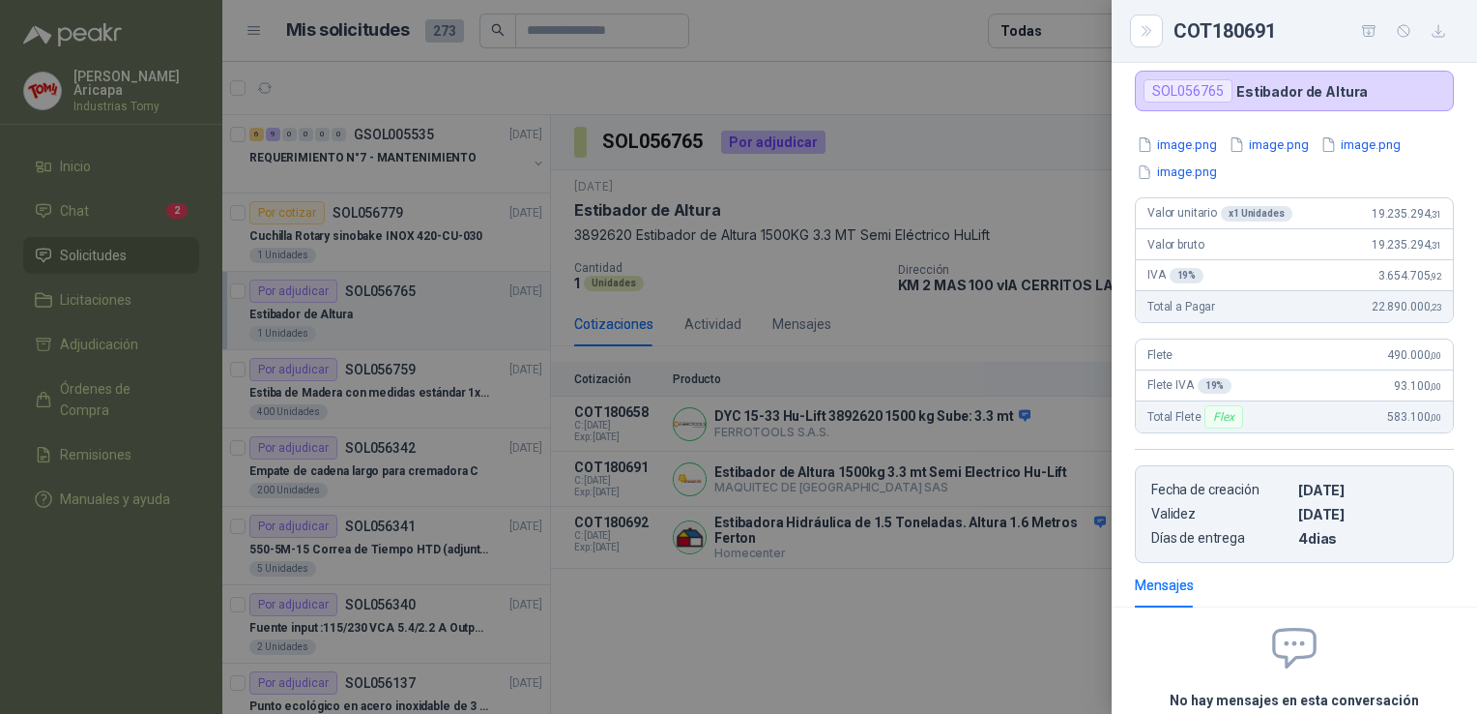
scroll to position [0, 0]
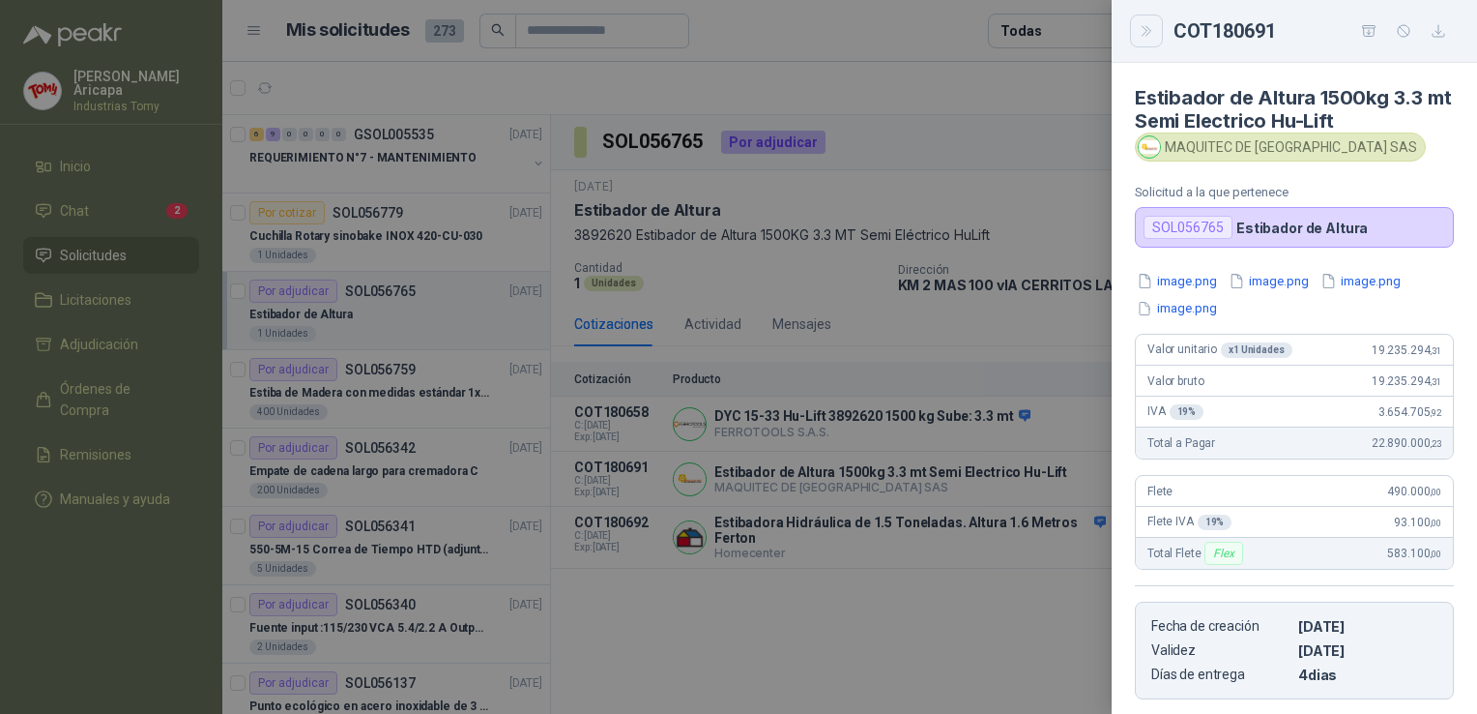
click at [1149, 29] on icon "Close" at bounding box center [1146, 31] width 9 height 10
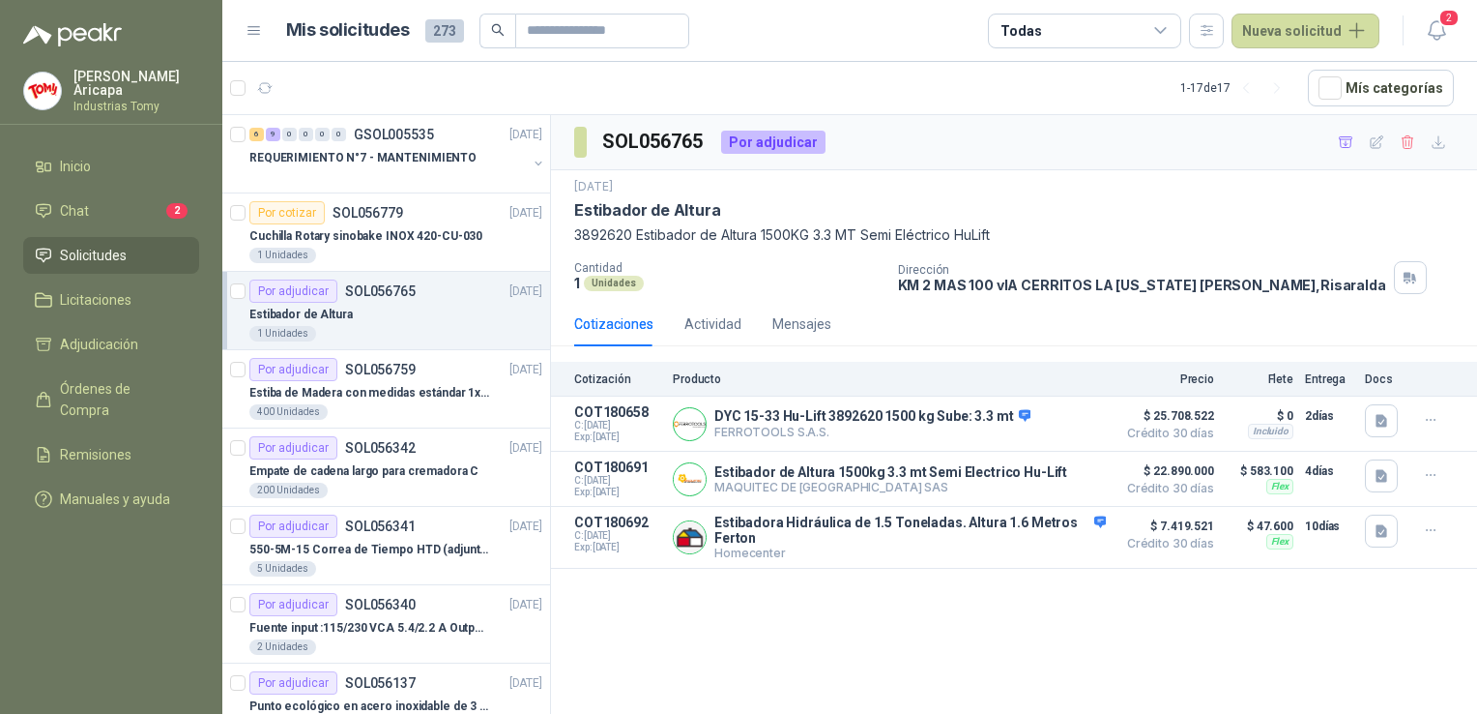
click at [1100, 194] on div "[DATE]" at bounding box center [1014, 187] width 880 height 18
click at [1014, 188] on div "[DATE]" at bounding box center [1014, 187] width 880 height 18
click at [897, 637] on div "SOL056765 Por adjudicar [DATE] Estibador de Altura 3892620 Estibador de Altura …" at bounding box center [1014, 417] width 926 height 605
click at [886, 635] on div "SOL056765 Por adjudicar [DATE] Estibador de Altura 3892620 Estibador de Altura …" at bounding box center [1014, 417] width 926 height 605
click at [1024, 602] on div "SOL056765 Por adjudicar [DATE] Estibador de Altura 3892620 Estibador de Altura …" at bounding box center [1014, 417] width 926 height 605
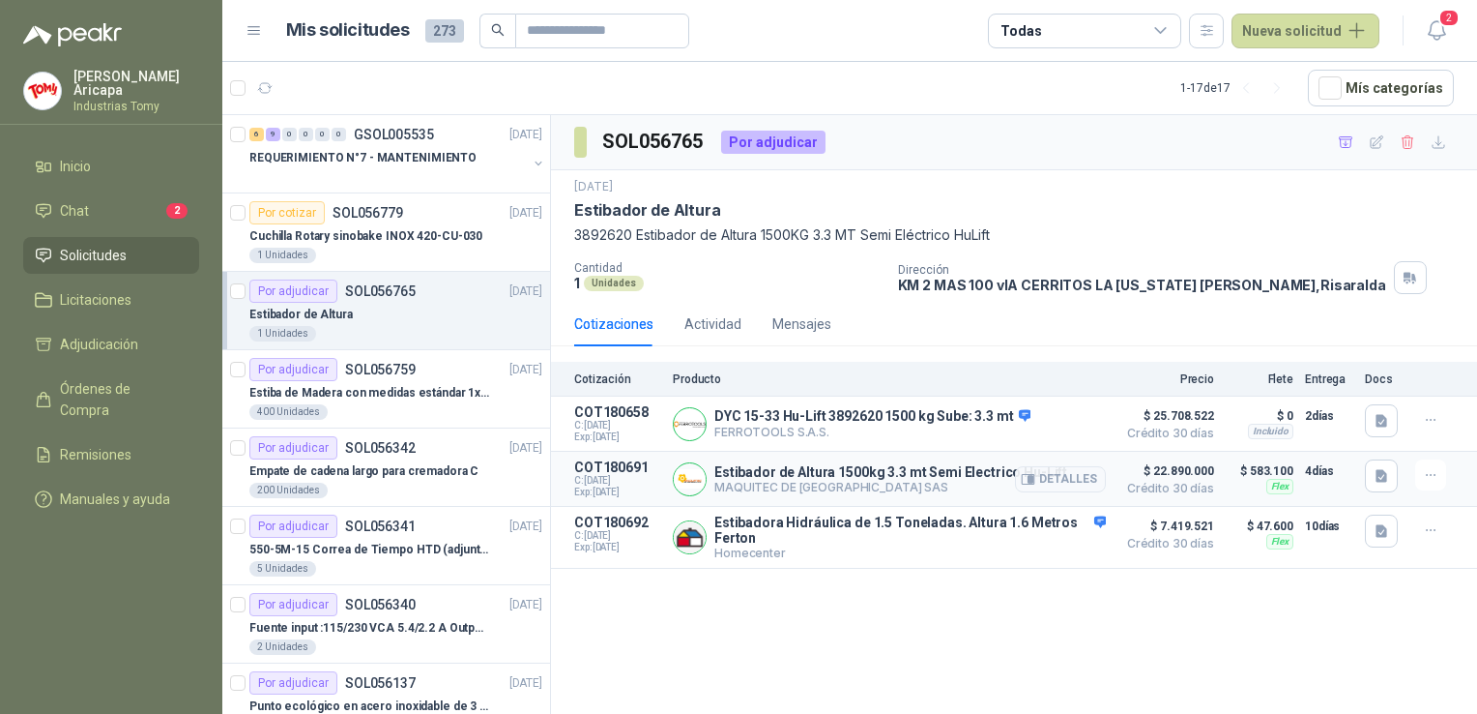
click at [787, 478] on p "Estibador de Altura 1500kg 3.3 mt Semi Electrico Hu-Lift" at bounding box center [891, 471] width 353 height 15
click at [1081, 486] on button "Detalles" at bounding box center [1060, 479] width 91 height 26
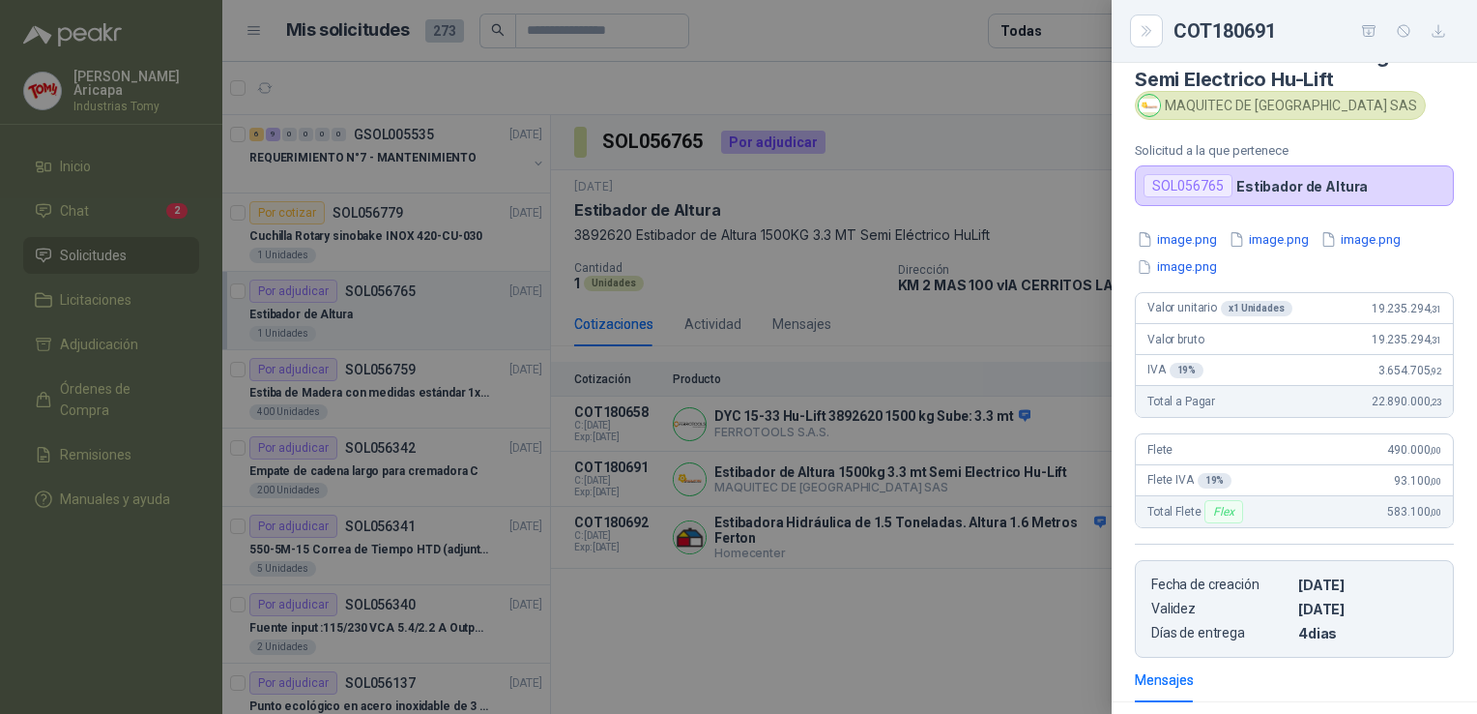
scroll to position [0, 0]
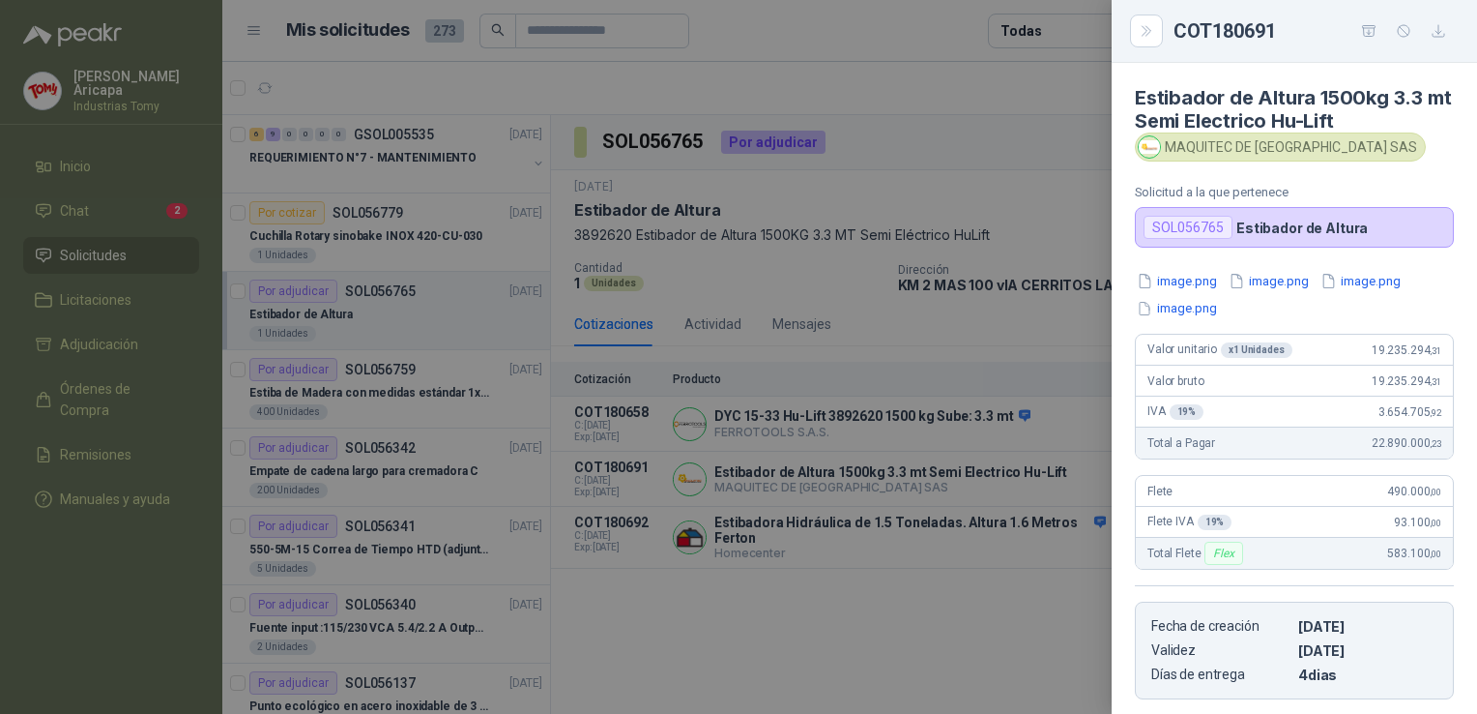
click at [705, 495] on div at bounding box center [738, 357] width 1477 height 714
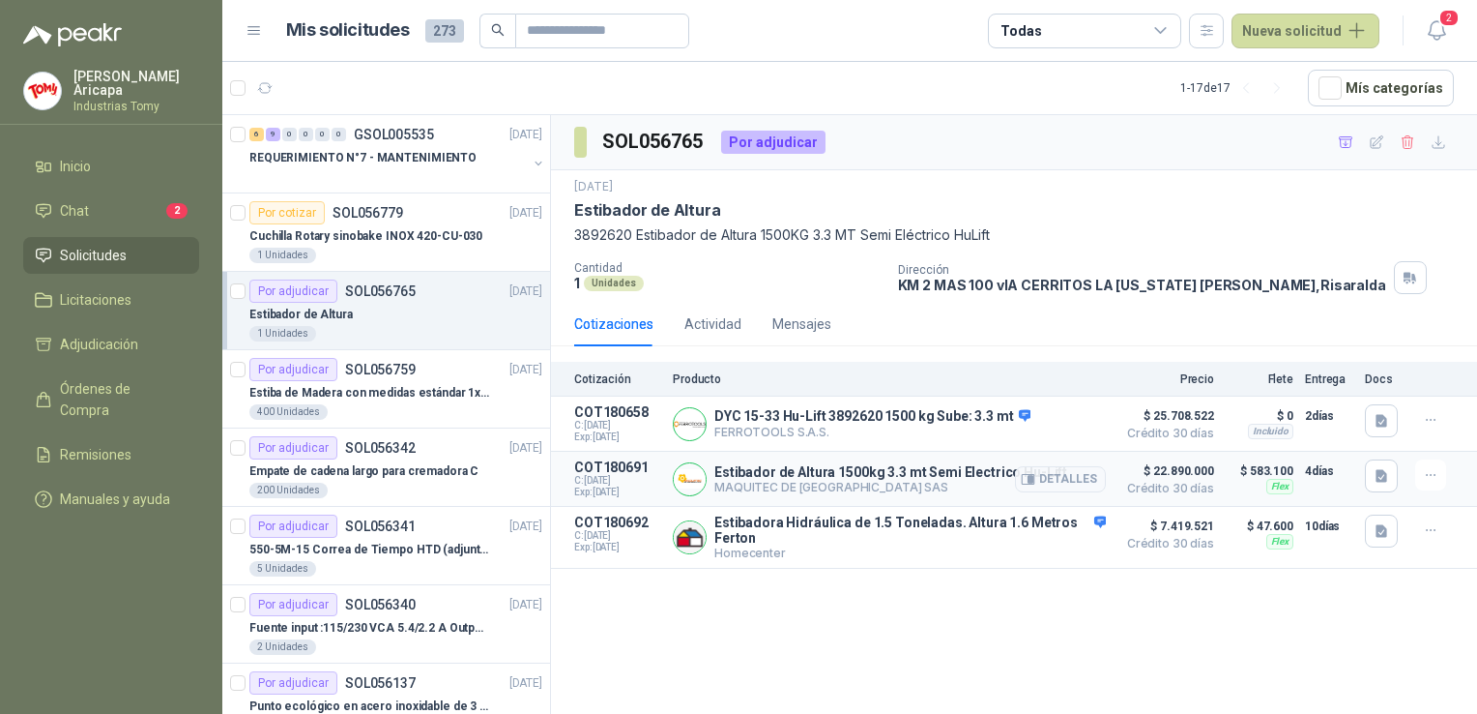
click at [584, 462] on p "COT180691" at bounding box center [617, 466] width 87 height 15
click at [348, 307] on div "Estibador de Altura" at bounding box center [395, 314] width 293 height 23
click at [1067, 482] on button "Detalles" at bounding box center [1060, 479] width 91 height 26
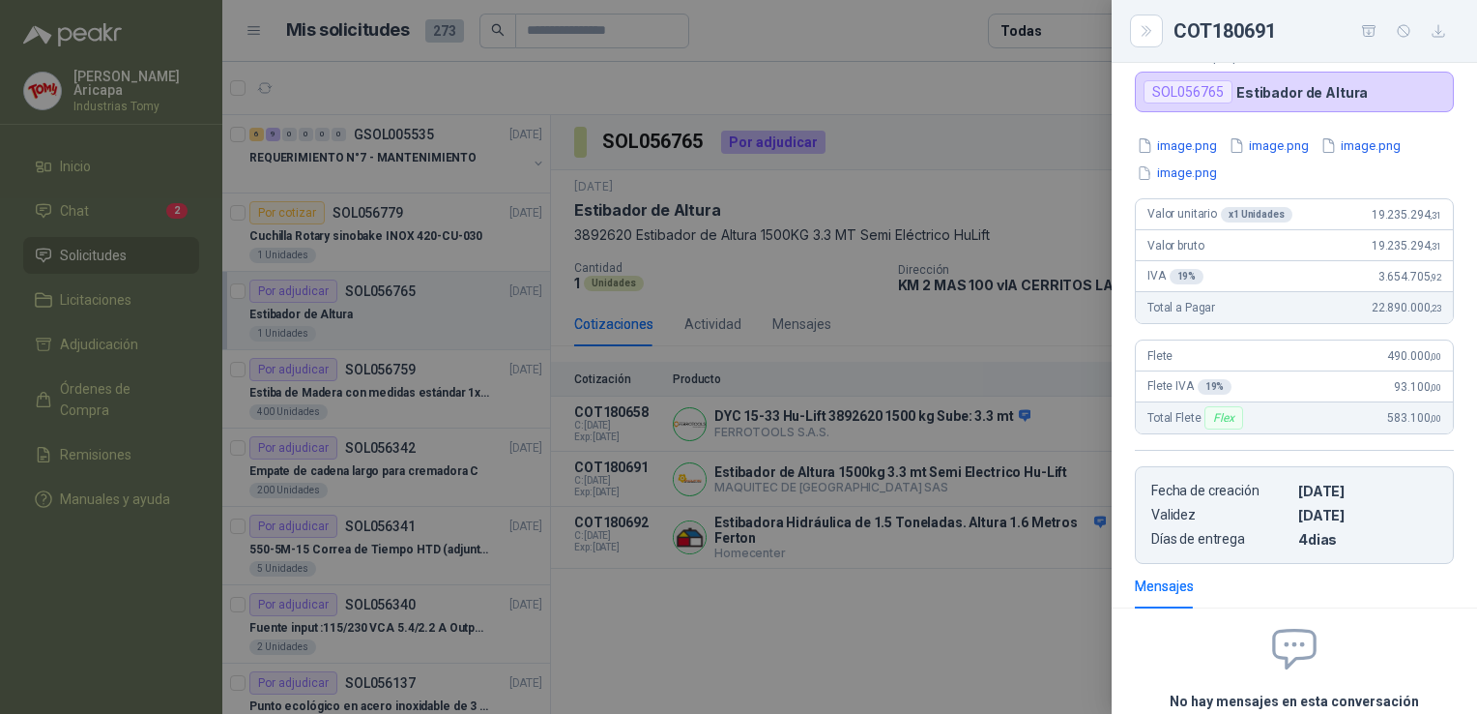
scroll to position [0, 0]
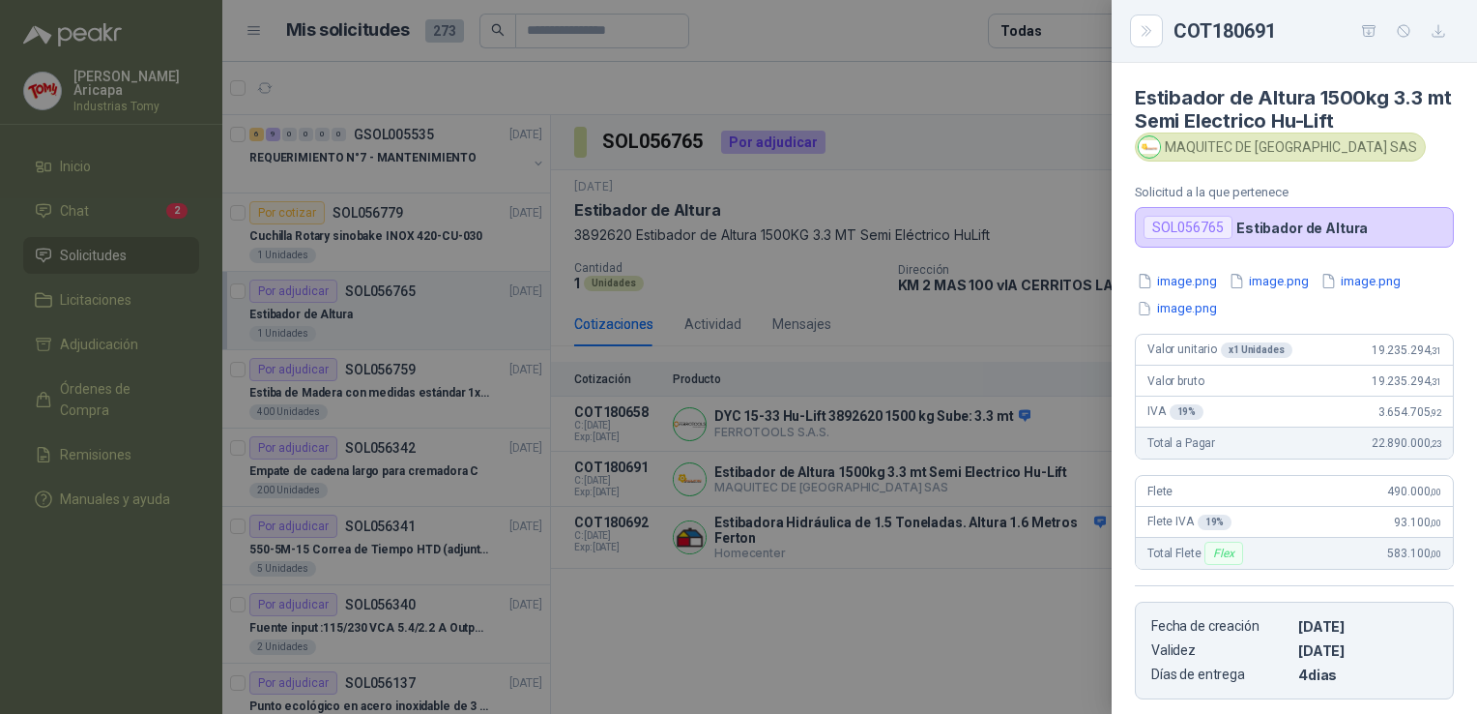
click at [890, 618] on div at bounding box center [738, 357] width 1477 height 714
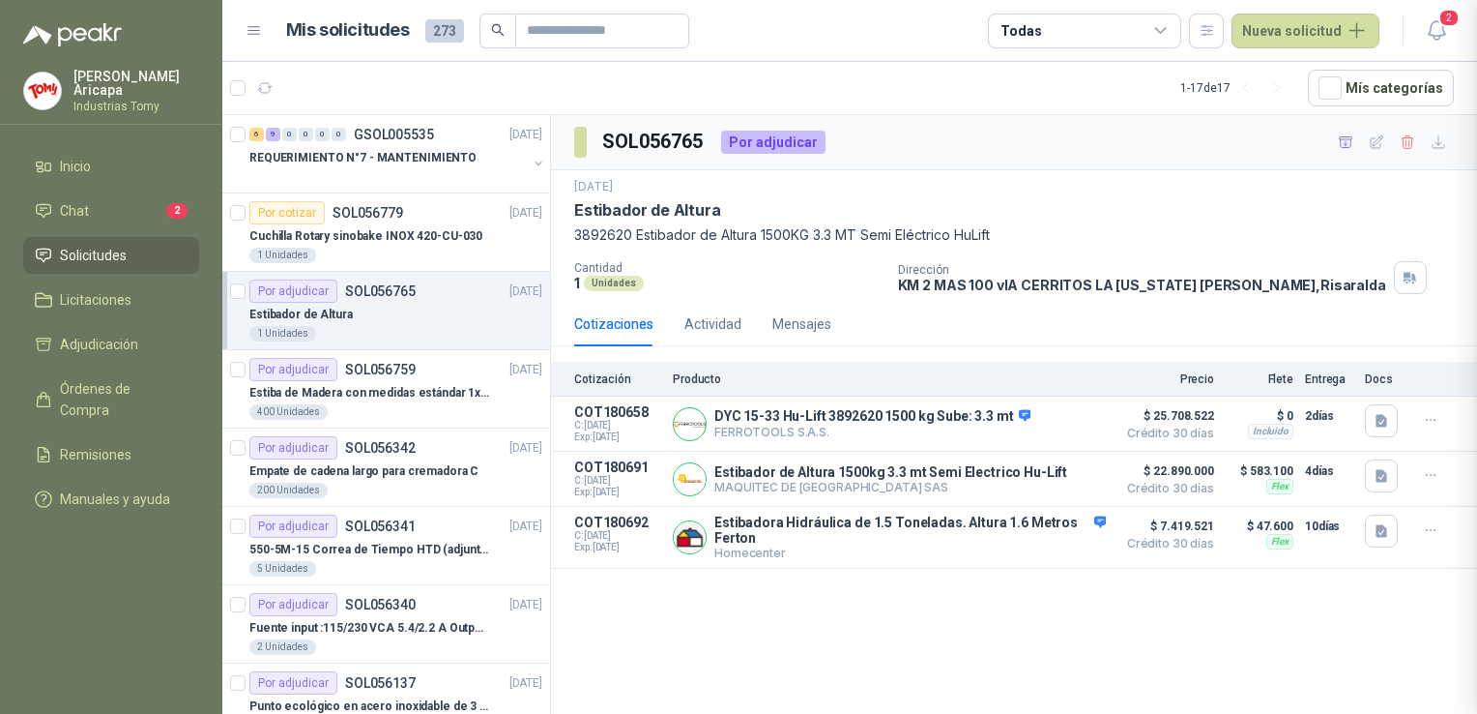
scroll to position [304, 0]
click at [1064, 621] on div "SOL056765 Por adjudicar [DATE] Estibador de Altura 3892620 Estibador de Altura …" at bounding box center [1014, 417] width 926 height 605
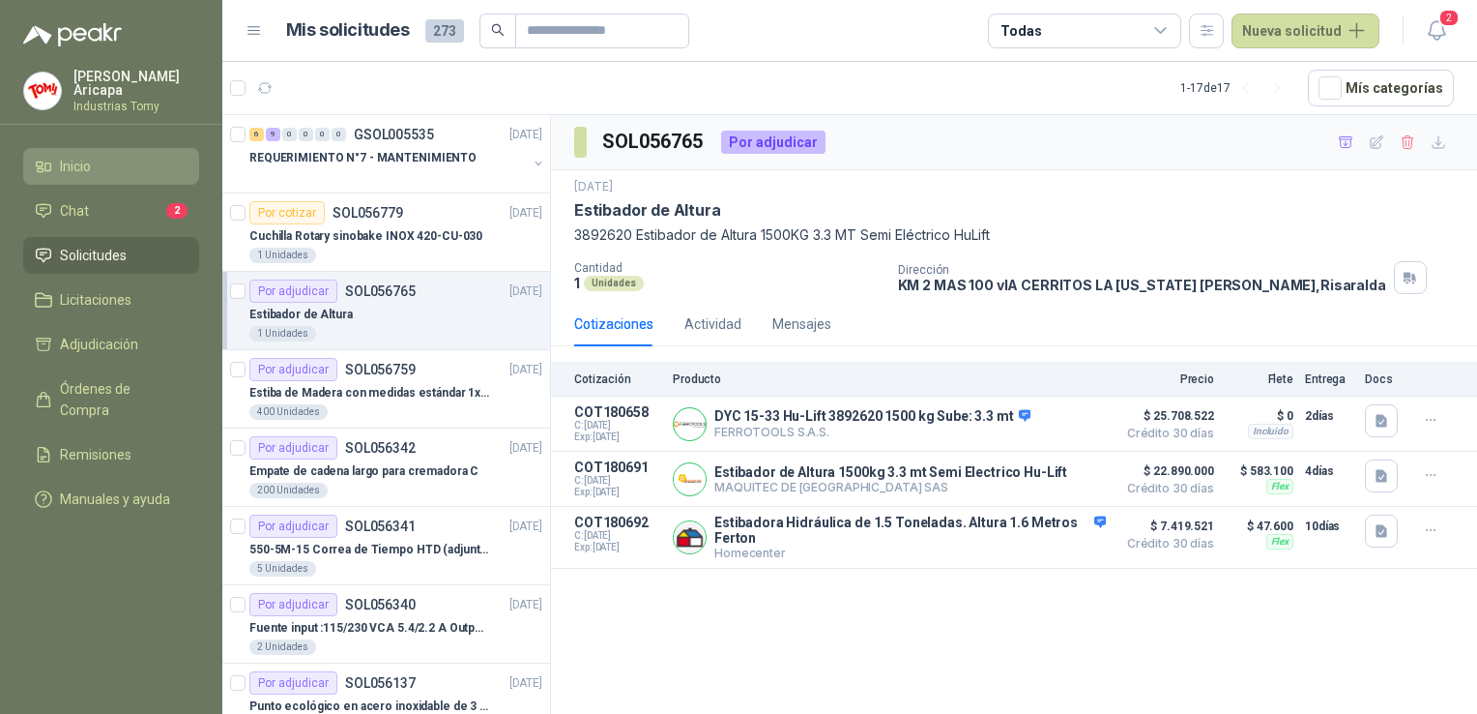
click at [116, 156] on li "Inicio" at bounding box center [111, 166] width 153 height 21
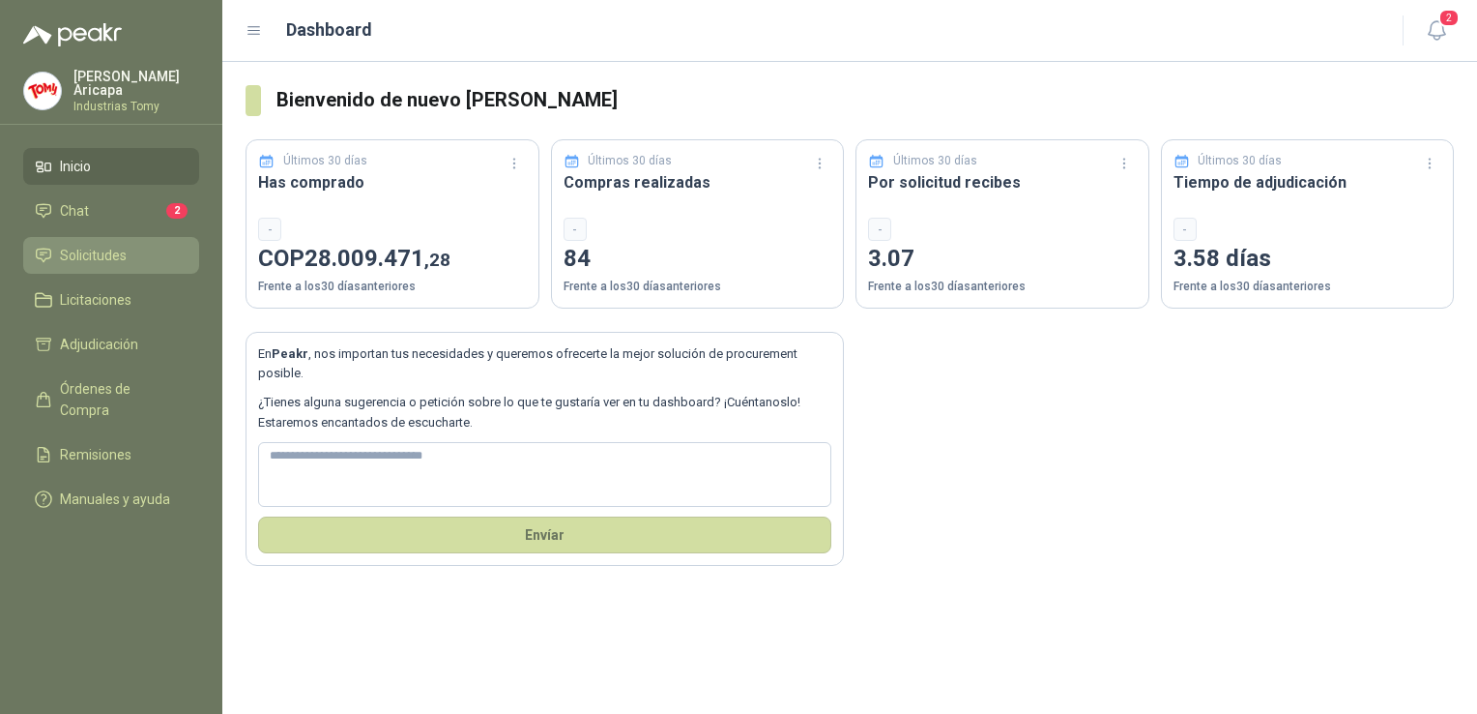
click at [62, 246] on span "Solicitudes" at bounding box center [93, 255] width 67 height 21
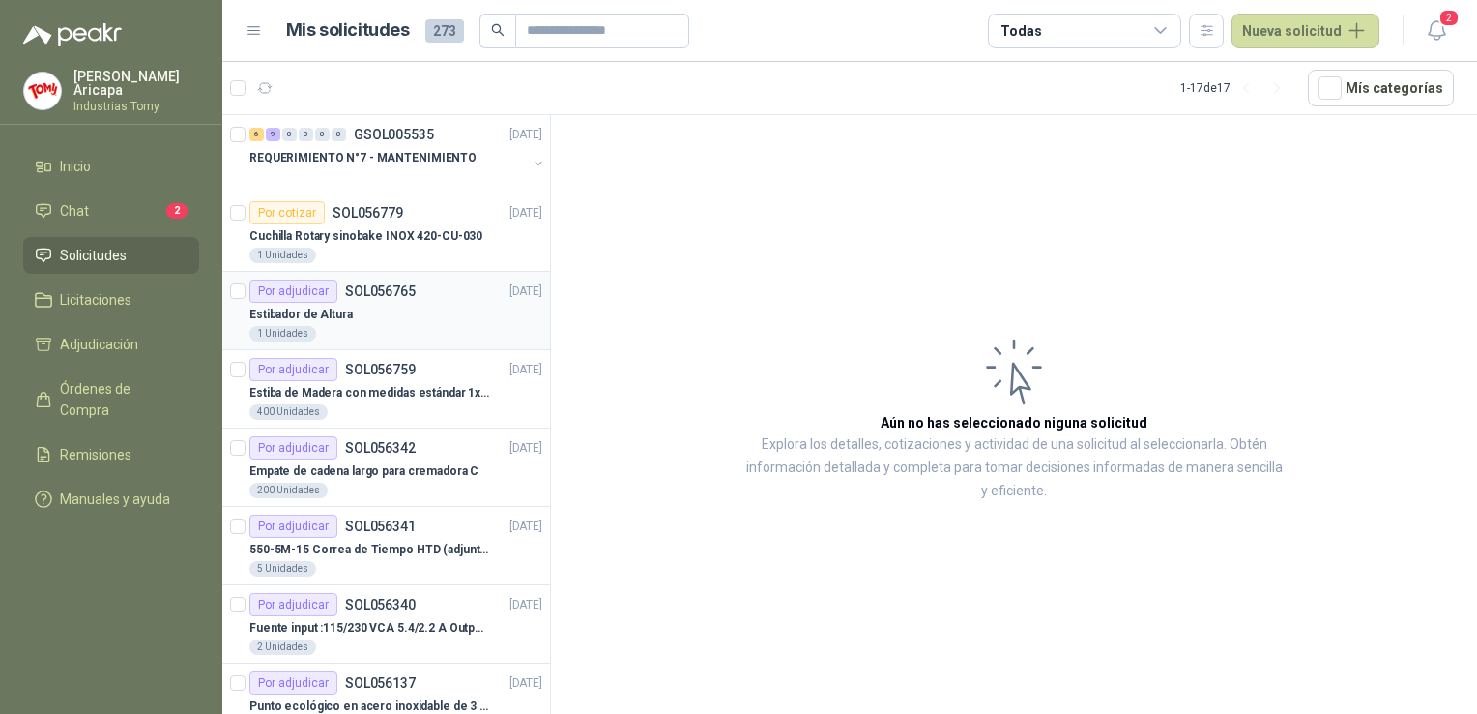
click at [414, 318] on div "Estibador de Altura" at bounding box center [395, 314] width 293 height 23
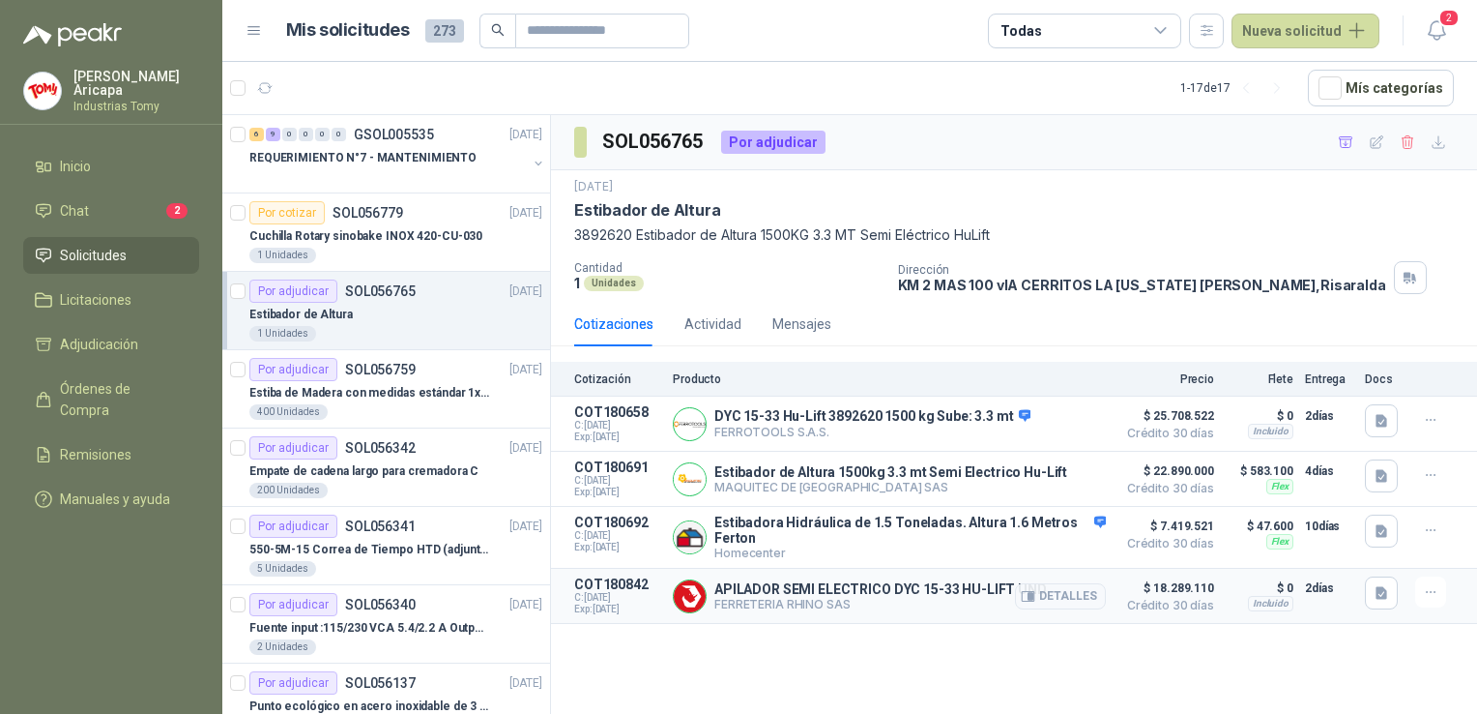
click at [1066, 581] on div "Detalles" at bounding box center [1060, 595] width 91 height 39
click at [1062, 595] on button "Detalles" at bounding box center [1060, 596] width 91 height 26
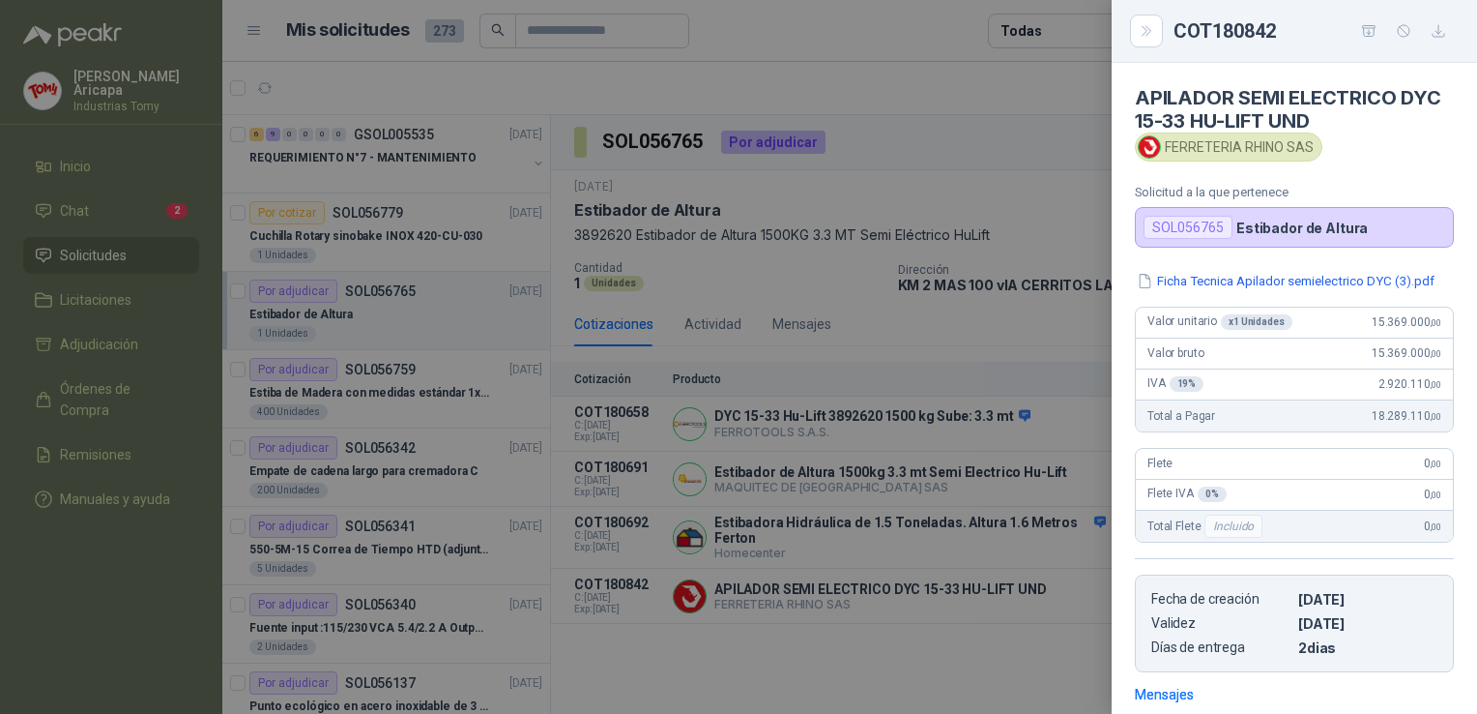
click at [1200, 291] on div "Ficha Tecnica Apilador semielectrico DYC (3).pdf Valor unitario x 1 Unidades 15…" at bounding box center [1294, 471] width 365 height 401
click at [1206, 280] on button "Ficha Tecnica Apilador semielectrico DYC (3).pdf" at bounding box center [1286, 281] width 302 height 20
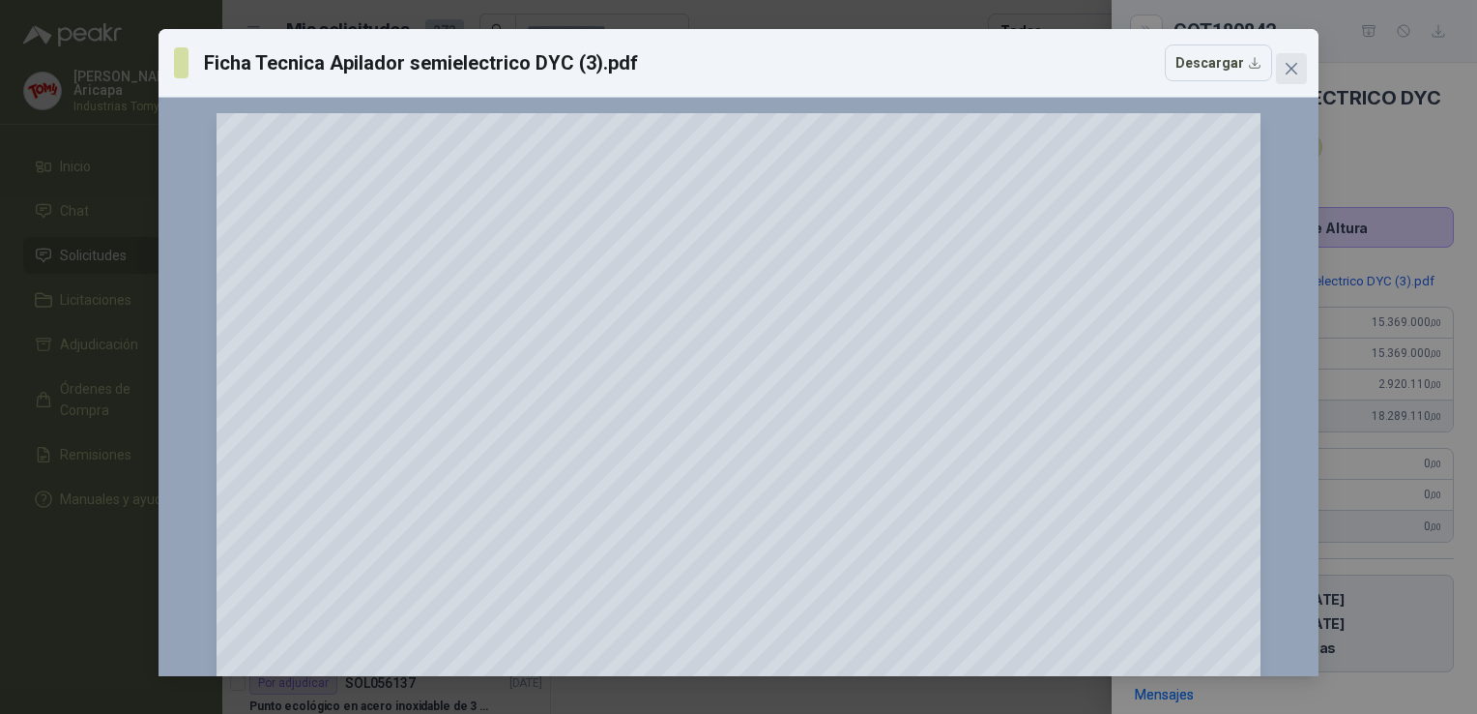
click at [1293, 59] on button "Close" at bounding box center [1291, 68] width 31 height 31
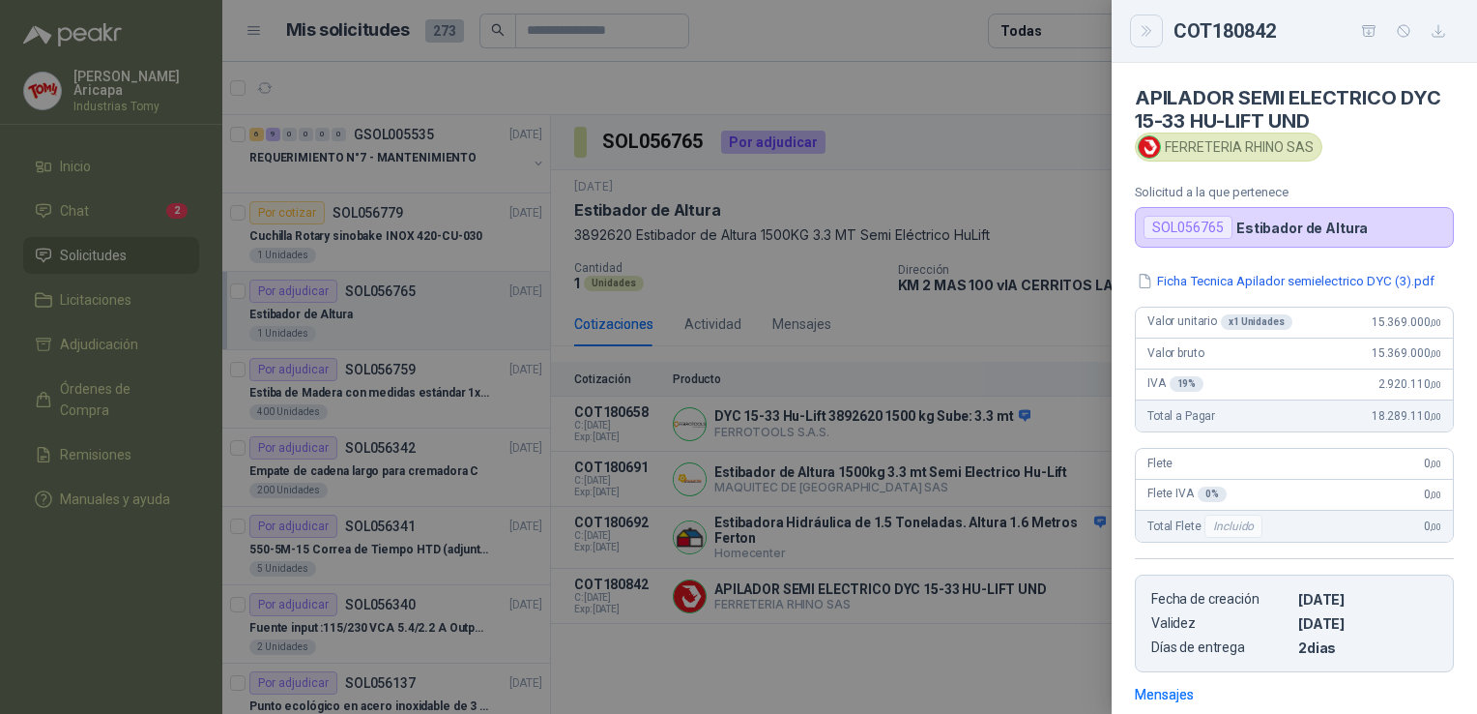
click at [1133, 32] on button "Close" at bounding box center [1146, 31] width 33 height 33
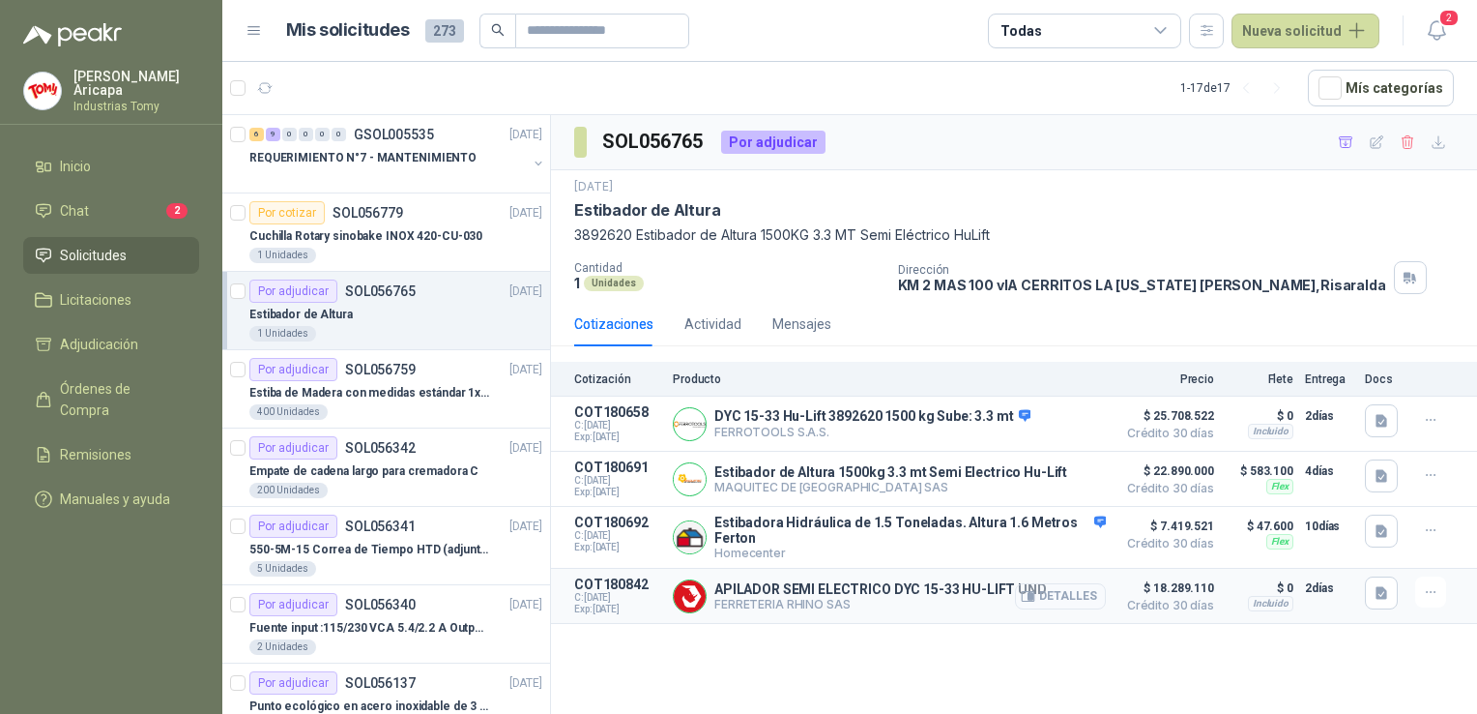
click at [1052, 601] on button "Detalles" at bounding box center [1060, 596] width 91 height 26
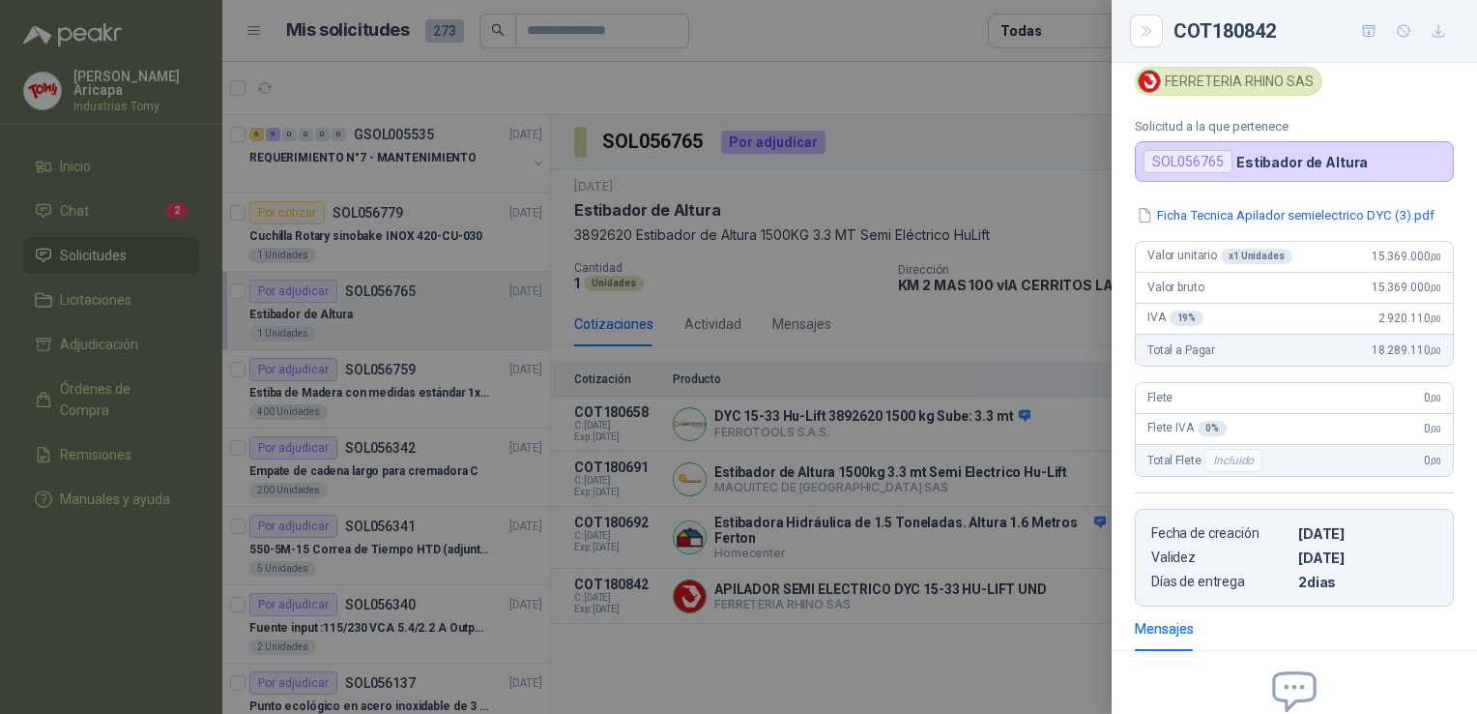
scroll to position [0, 0]
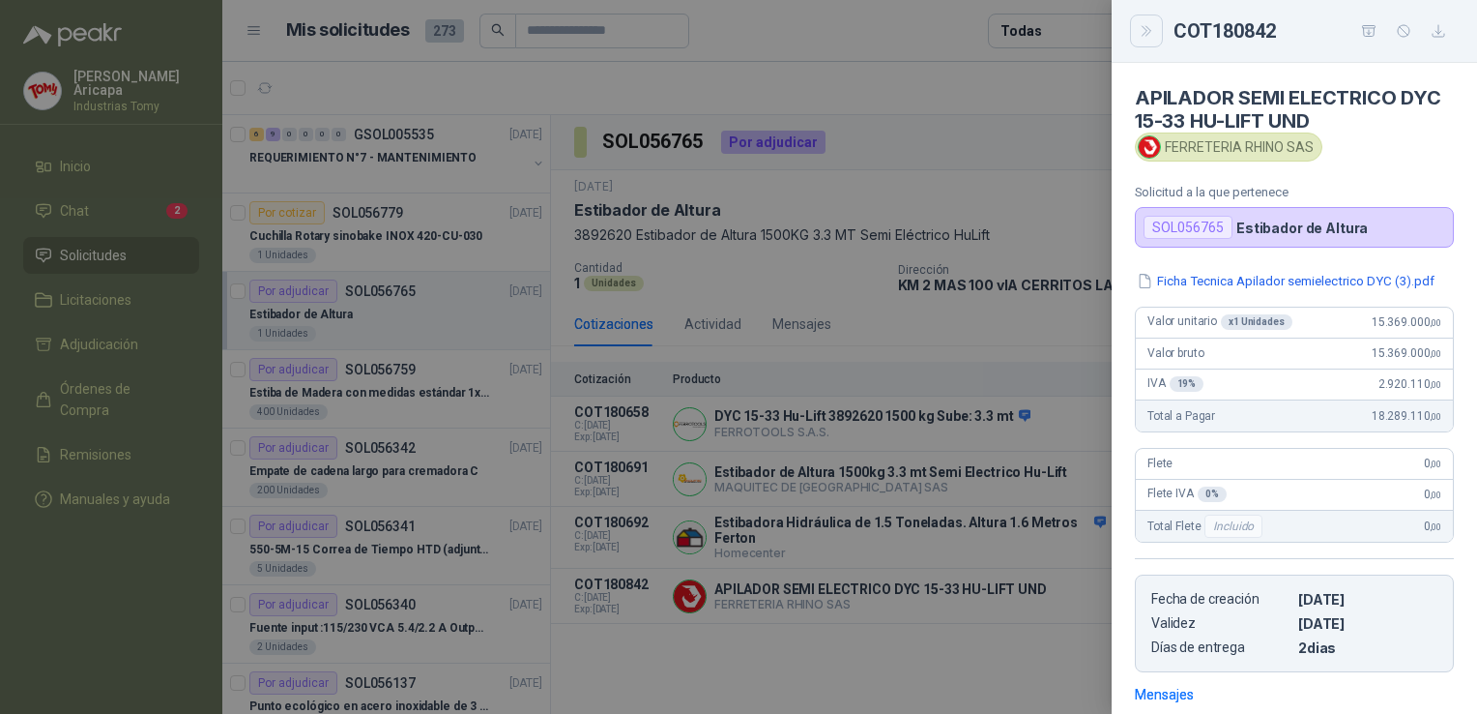
click at [1144, 25] on icon "Close" at bounding box center [1147, 31] width 16 height 16
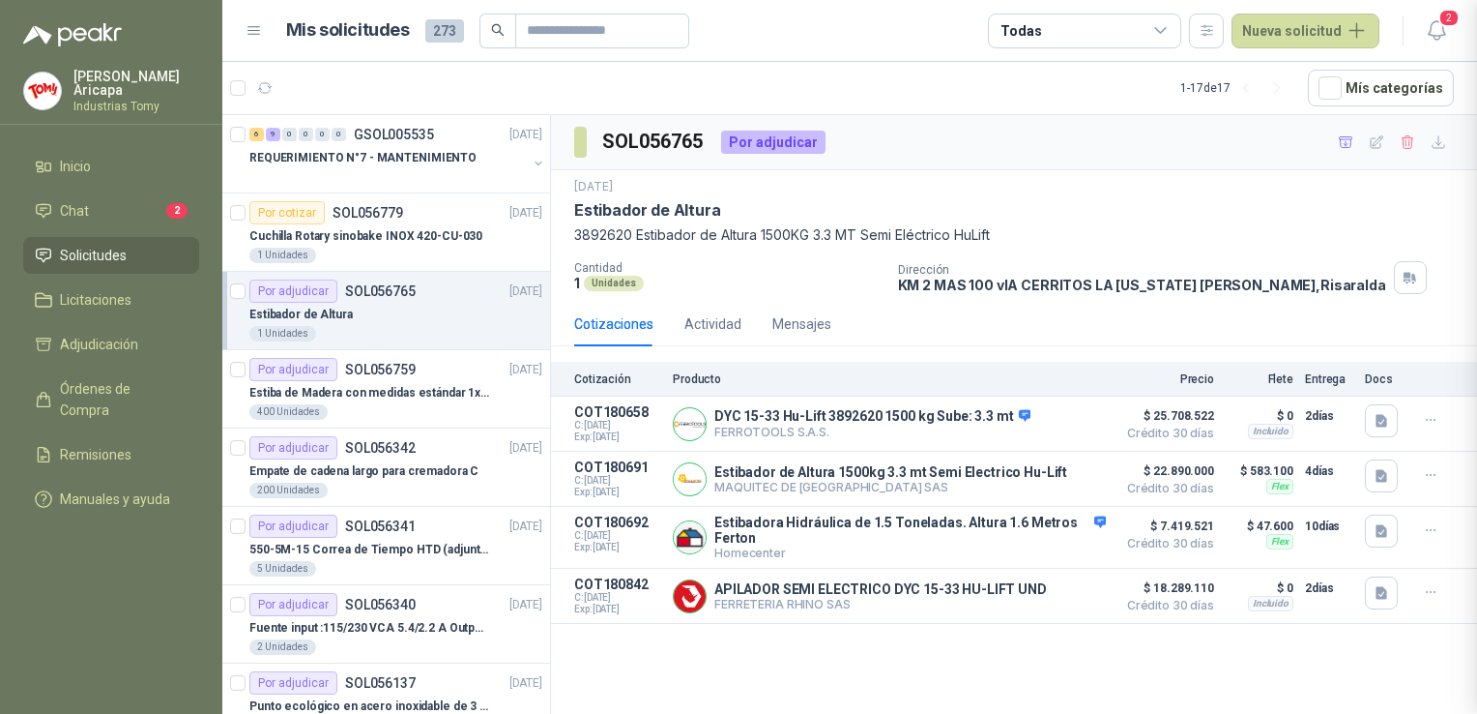
scroll to position [276, 0]
click at [350, 388] on p "Estiba de Madera con medidas estándar 1x120x15 de alto" at bounding box center [369, 393] width 241 height 18
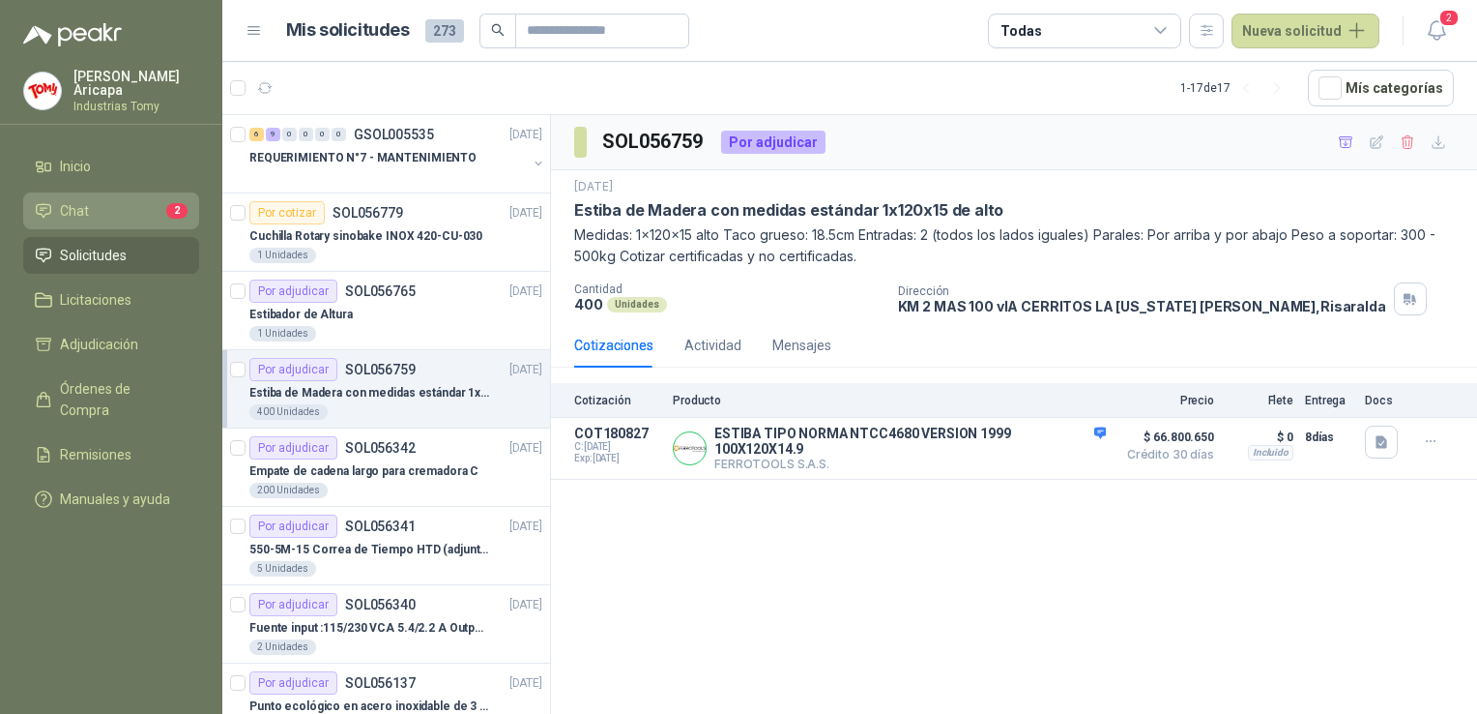
click at [152, 212] on li "Chat 2" at bounding box center [111, 210] width 153 height 21
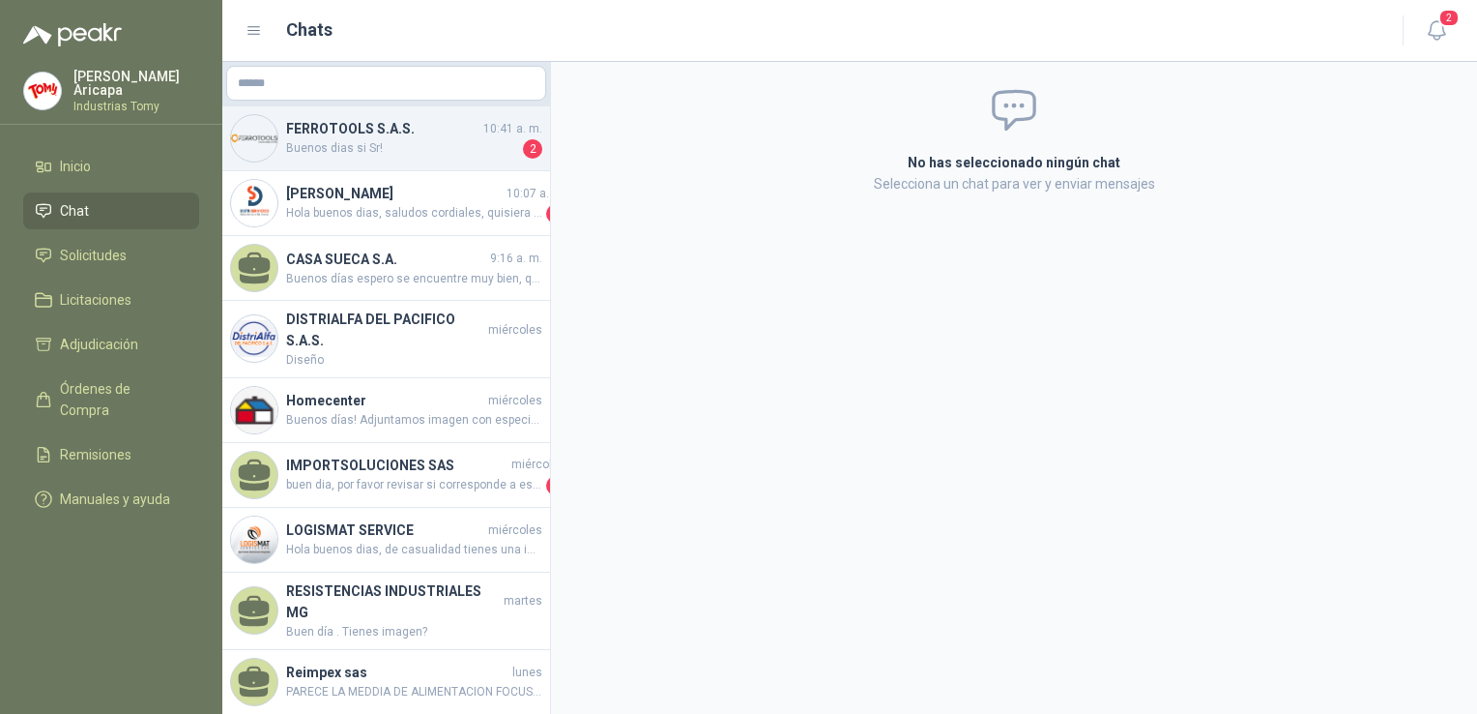
click at [406, 144] on span "Buenos dias si Sr!" at bounding box center [402, 148] width 233 height 19
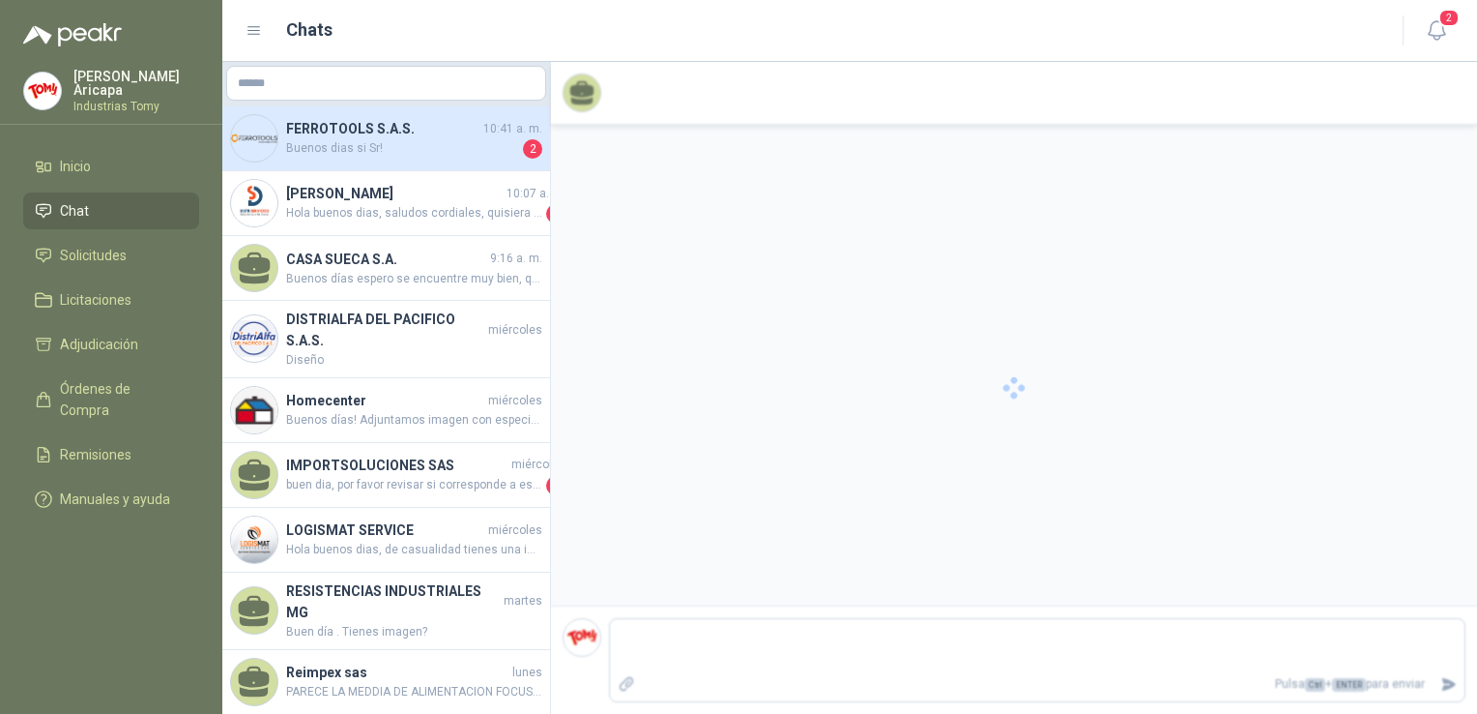
scroll to position [1230, 0]
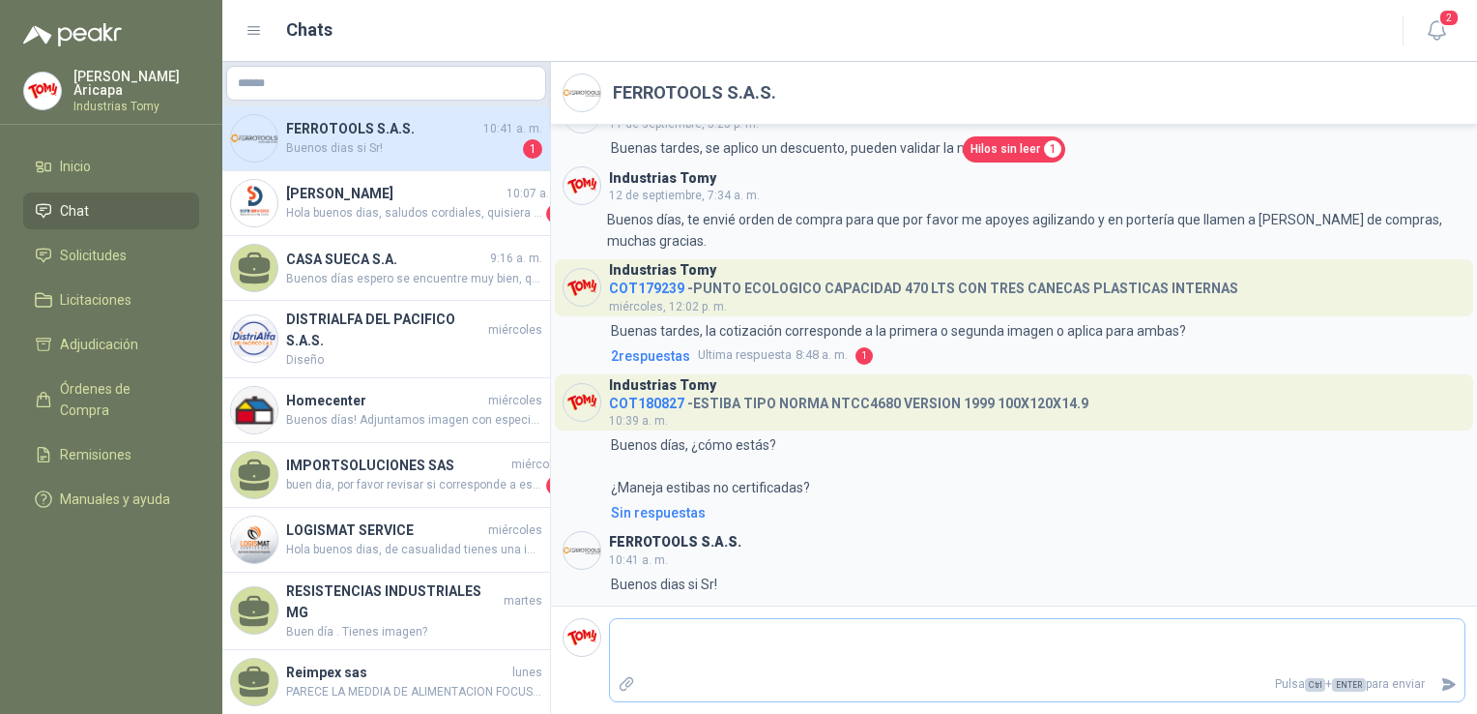
click at [808, 648] on textarea at bounding box center [1037, 645] width 855 height 44
click at [753, 642] on textarea at bounding box center [1037, 645] width 855 height 44
type textarea "*"
type textarea "**"
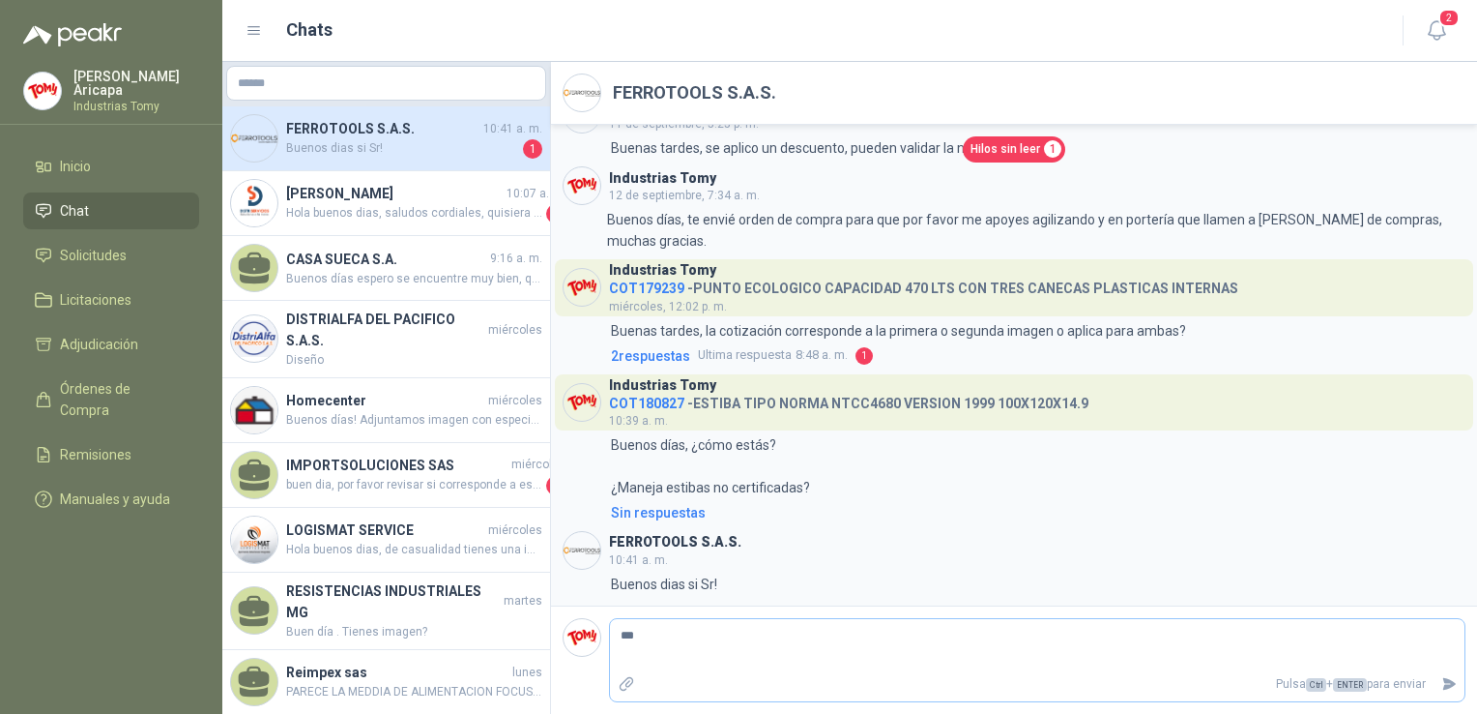
type textarea "****"
type textarea "*****"
type textarea "******"
type textarea "*******"
type textarea "********"
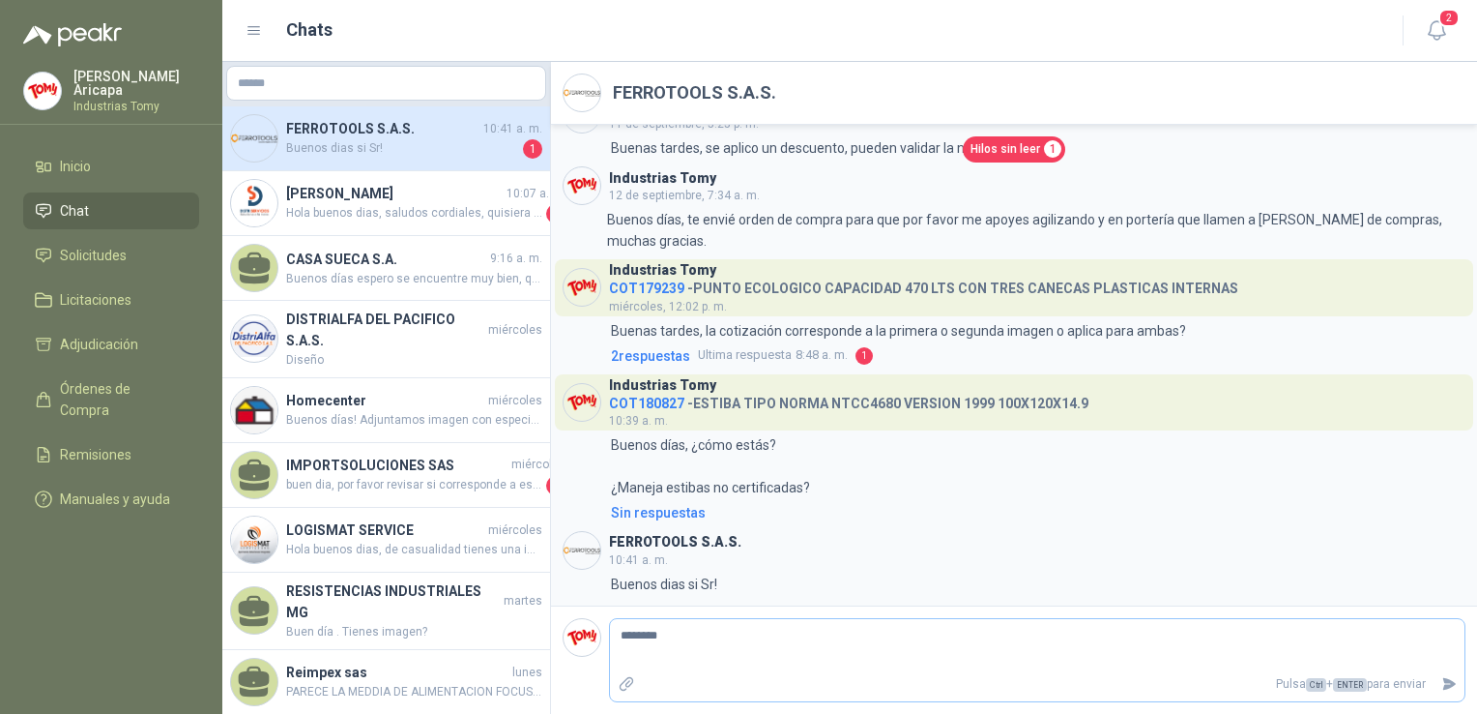
type textarea "*********"
type textarea "**********"
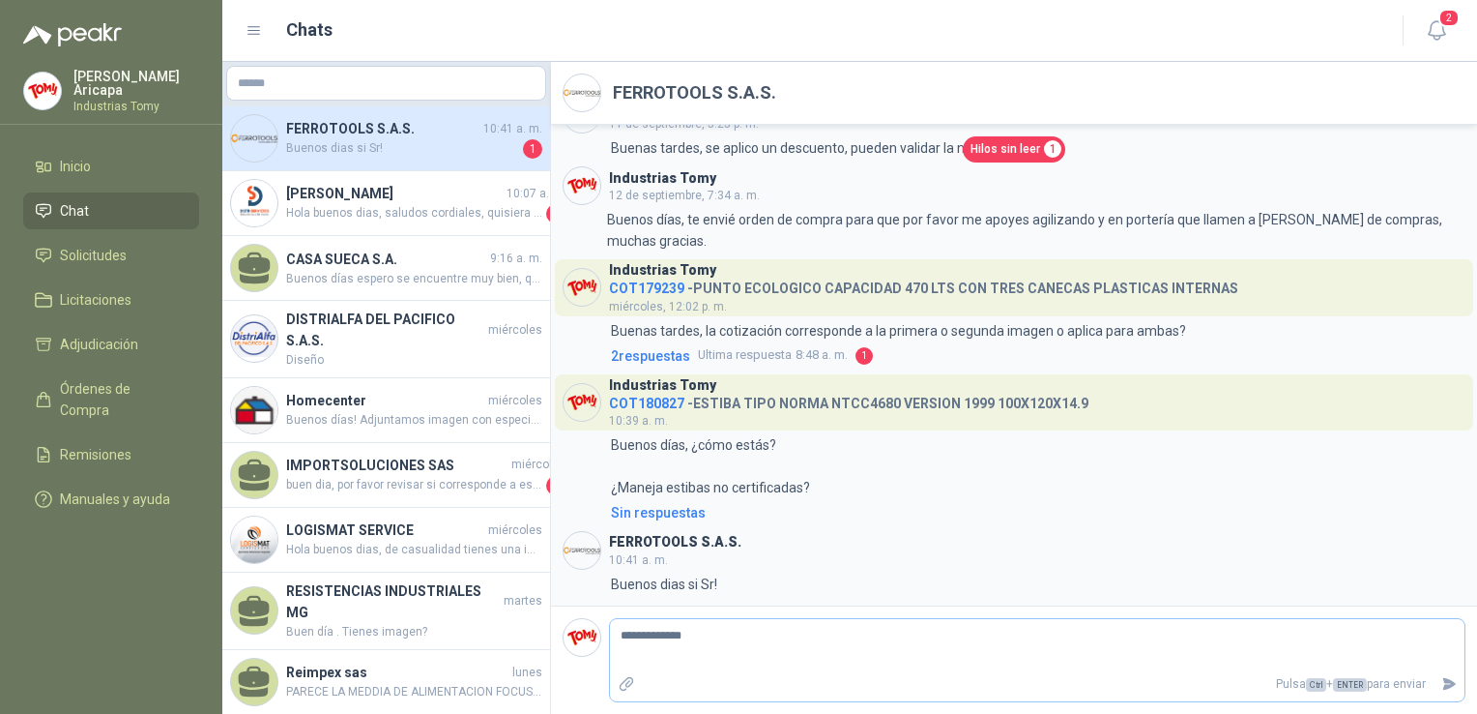
type textarea "**********"
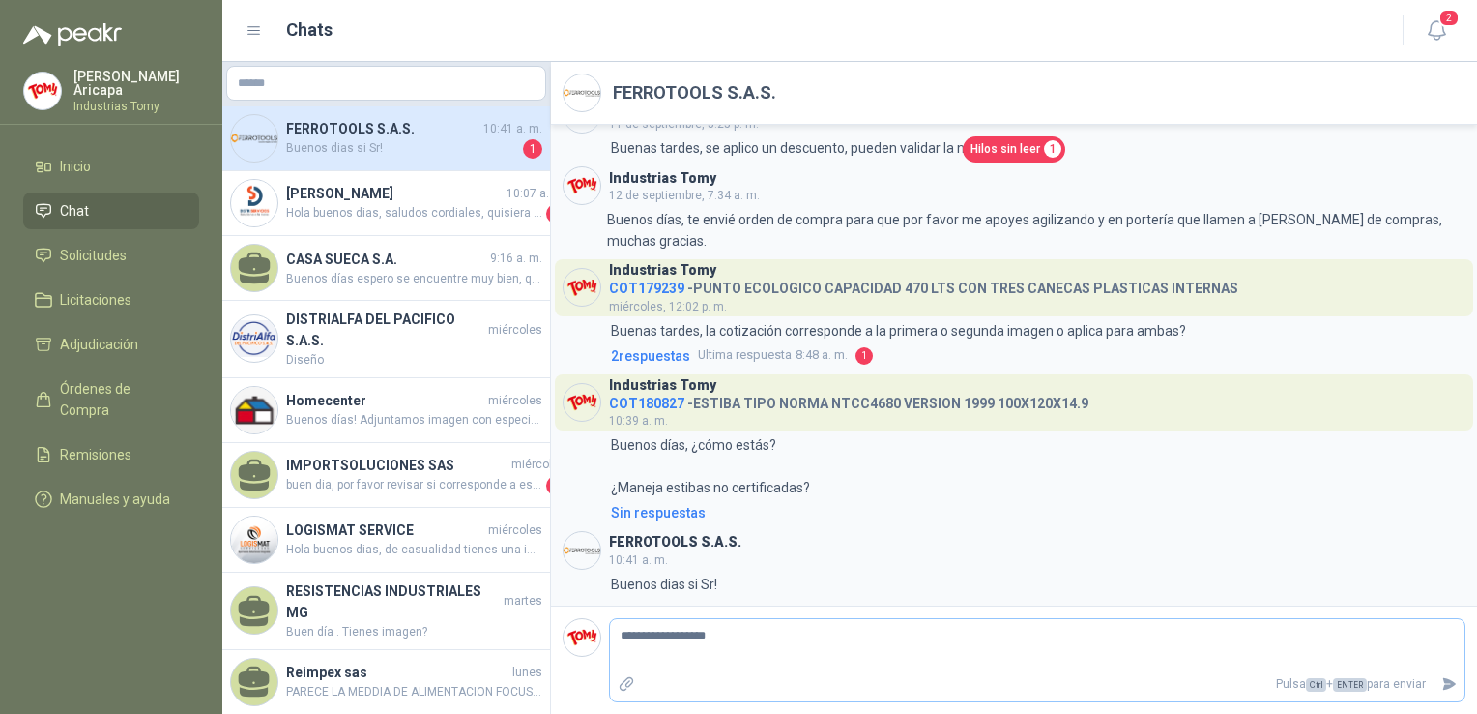
type textarea "**********"
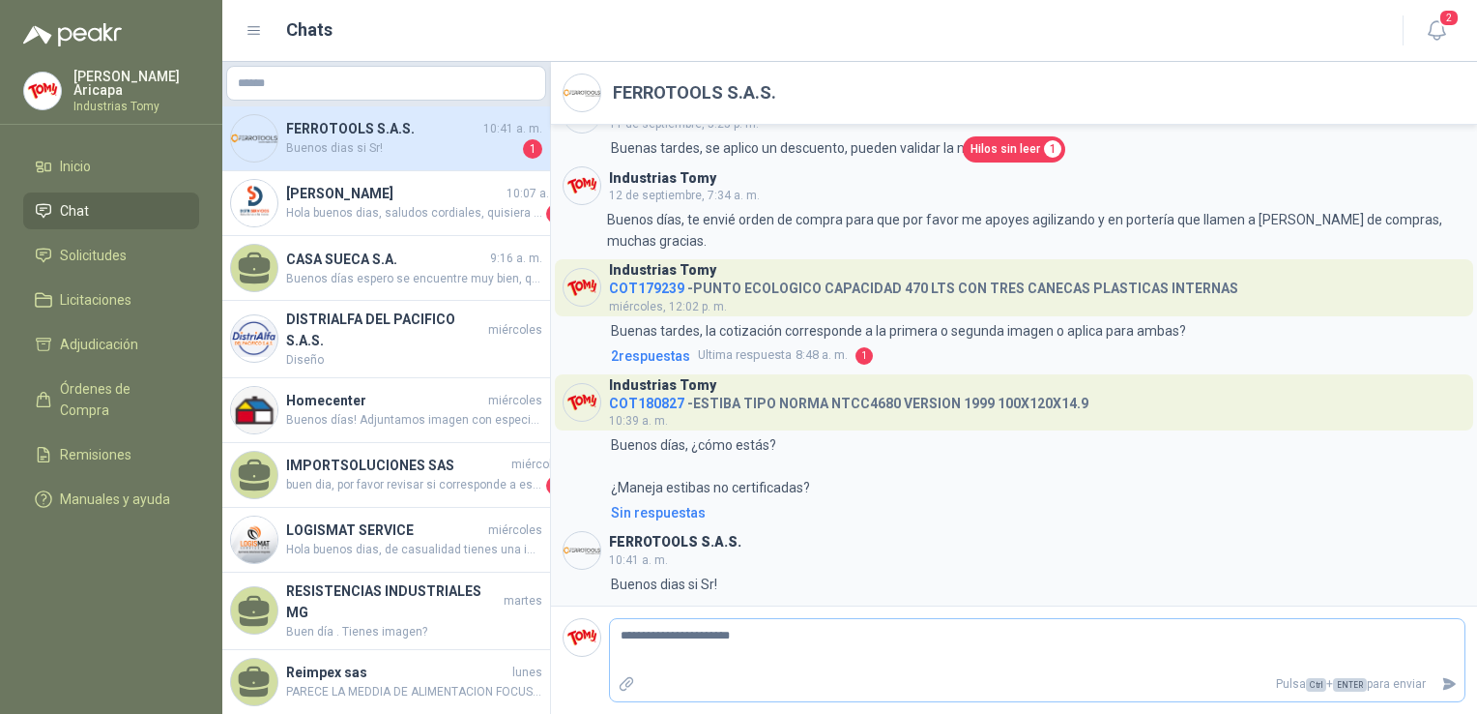
type textarea "**********"
drag, startPoint x: 753, startPoint y: 642, endPoint x: 1154, endPoint y: 689, distance: 404.1
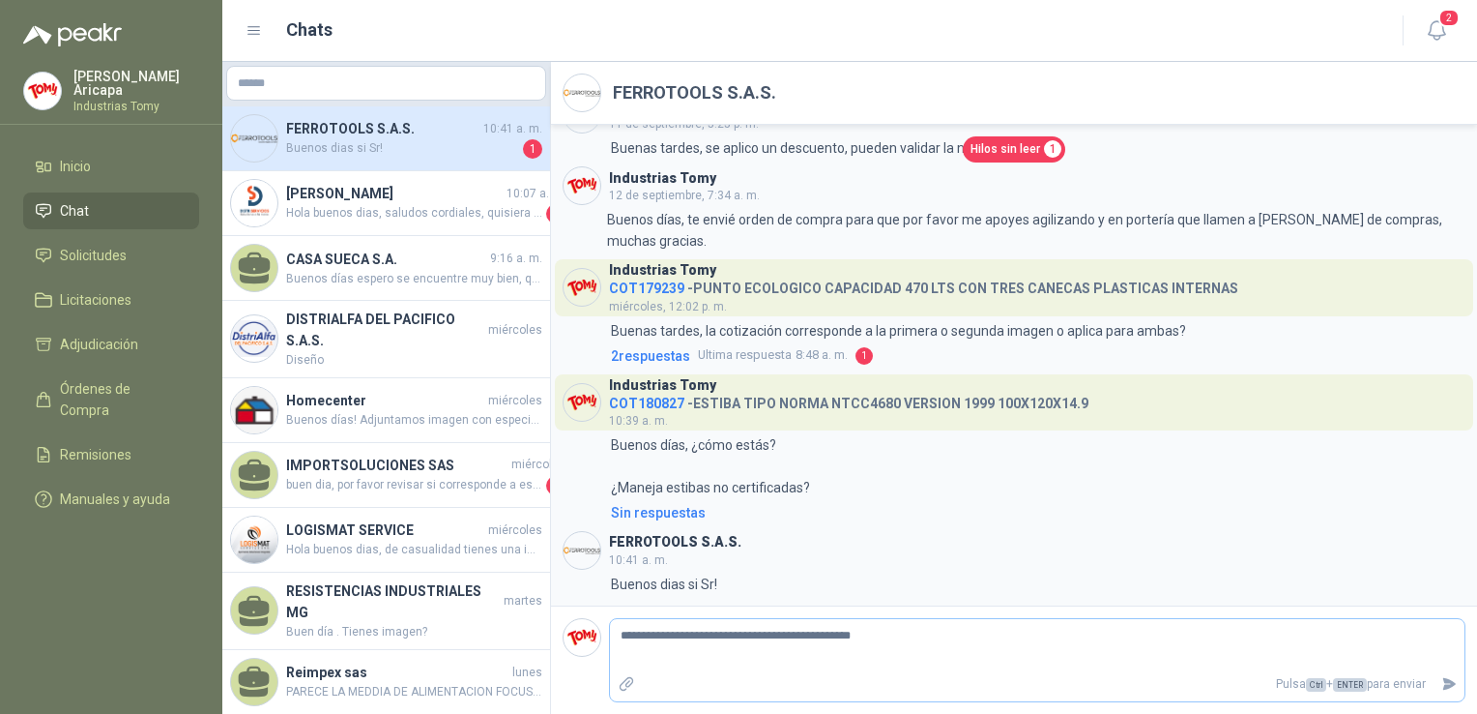
click at [1154, 689] on div "**********" at bounding box center [1037, 660] width 857 height 84
click at [1457, 686] on button "Enviar" at bounding box center [1450, 684] width 32 height 34
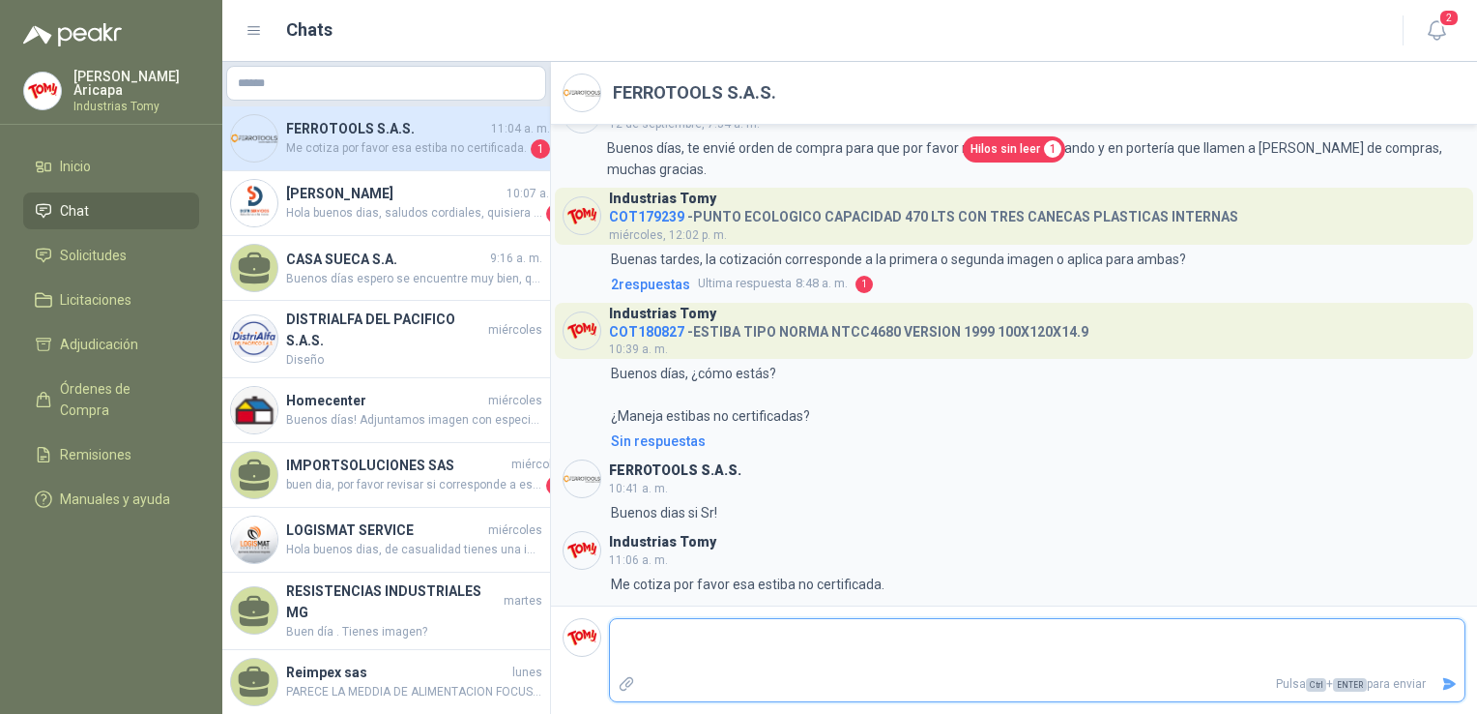
click at [891, 658] on textarea at bounding box center [1037, 645] width 855 height 44
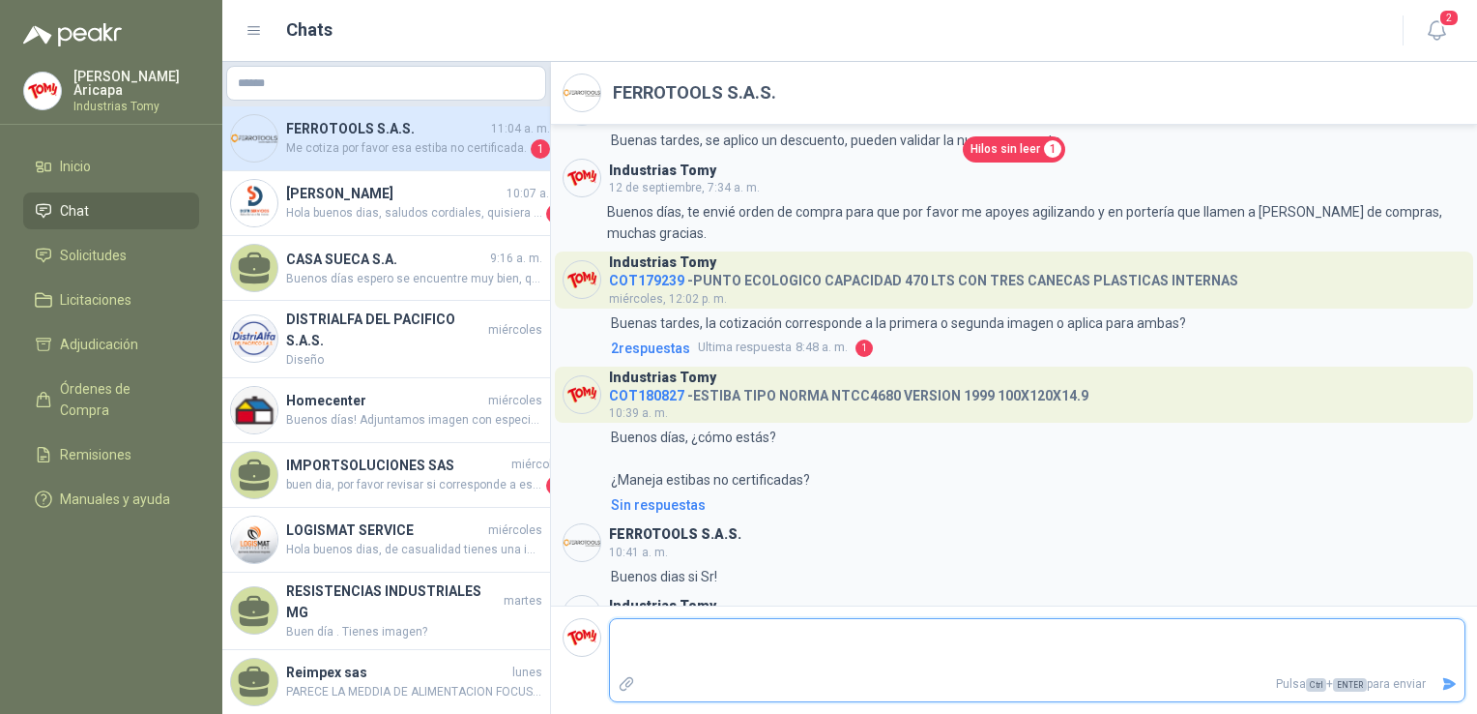
scroll to position [1205, 0]
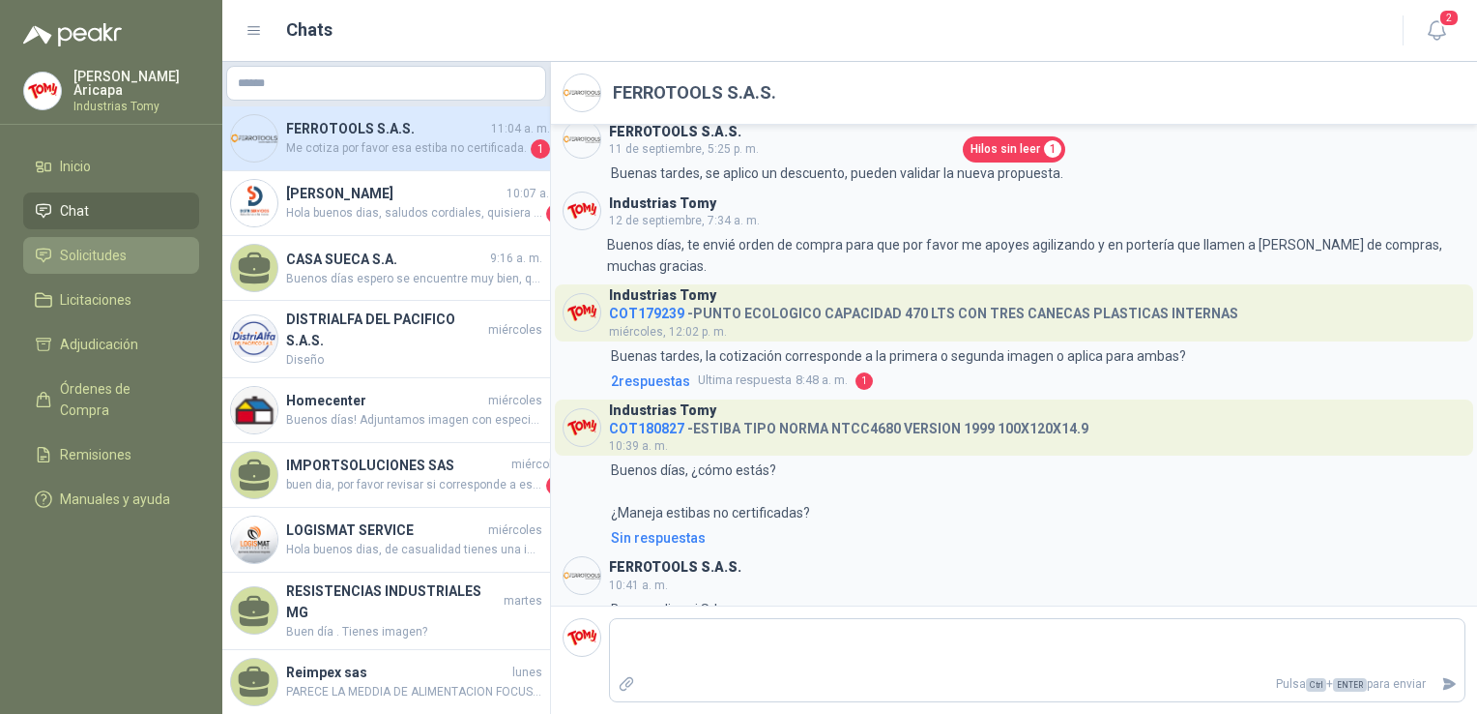
click at [102, 237] on link "Solicitudes" at bounding box center [111, 255] width 176 height 37
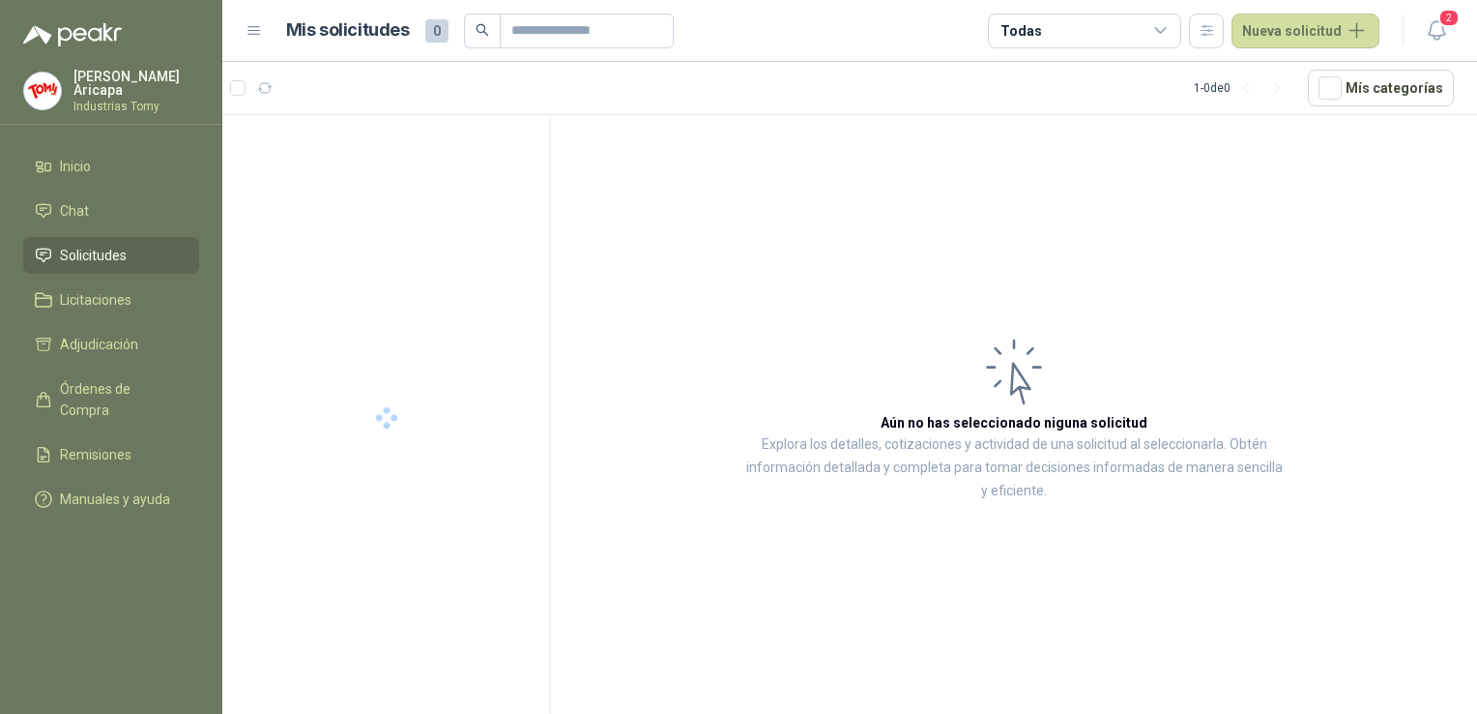
click at [70, 261] on link "Solicitudes" at bounding box center [111, 255] width 176 height 37
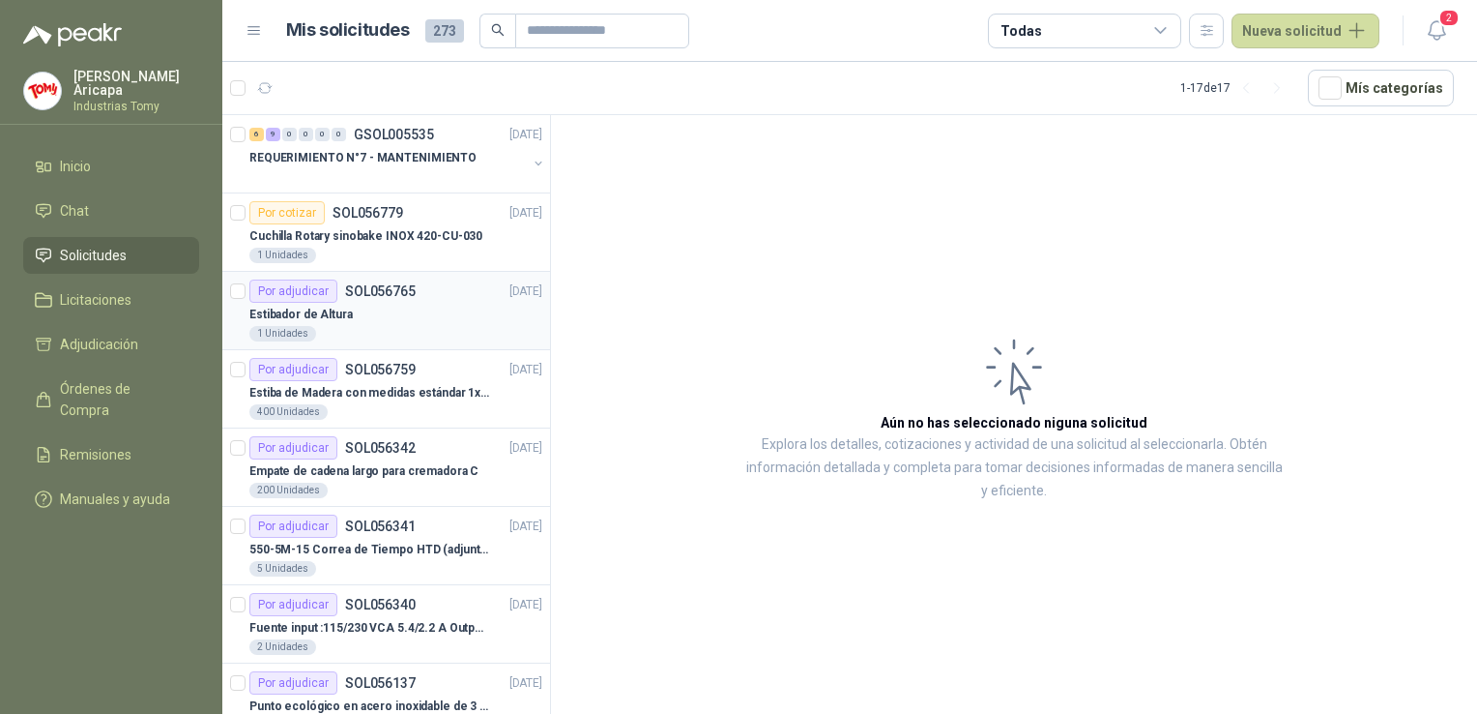
click at [379, 304] on div "Estibador de Altura" at bounding box center [395, 314] width 293 height 23
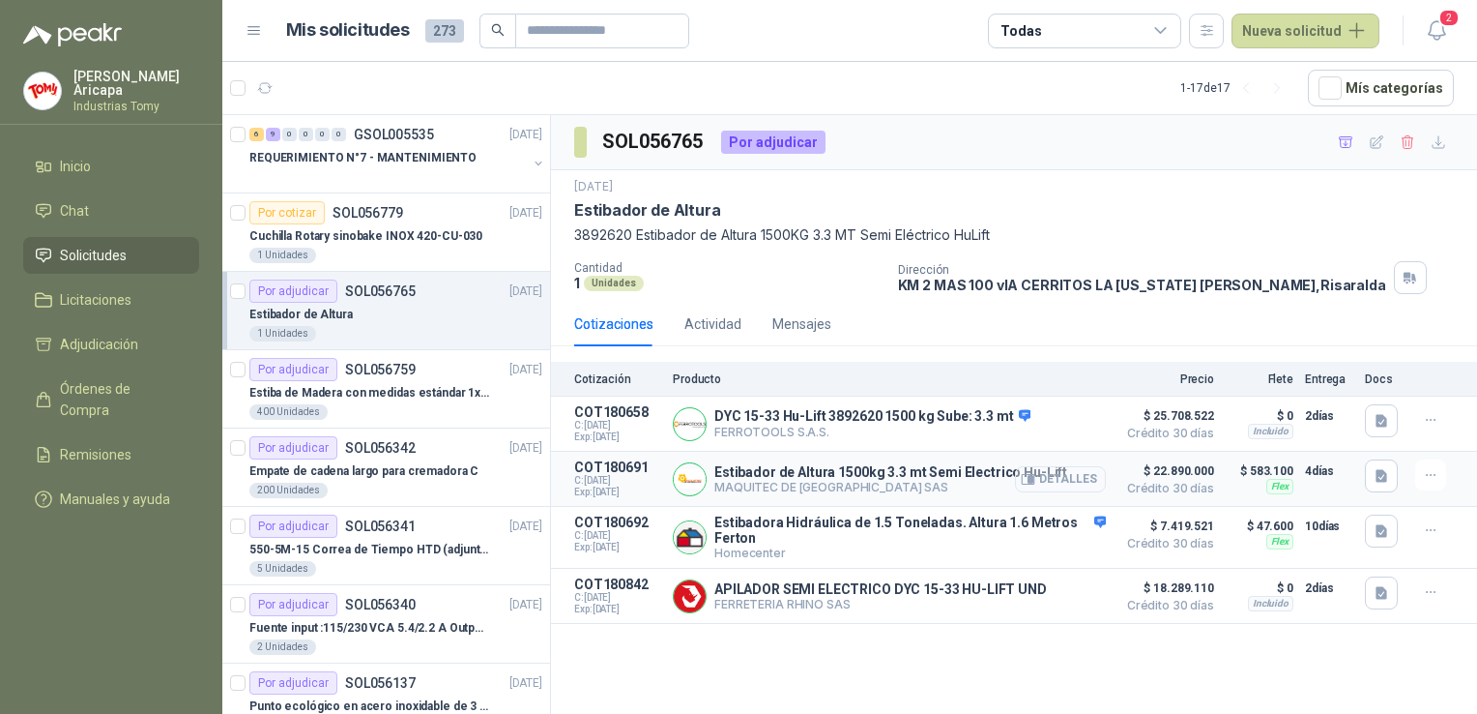
click at [1068, 474] on button "Detalles" at bounding box center [1060, 479] width 91 height 26
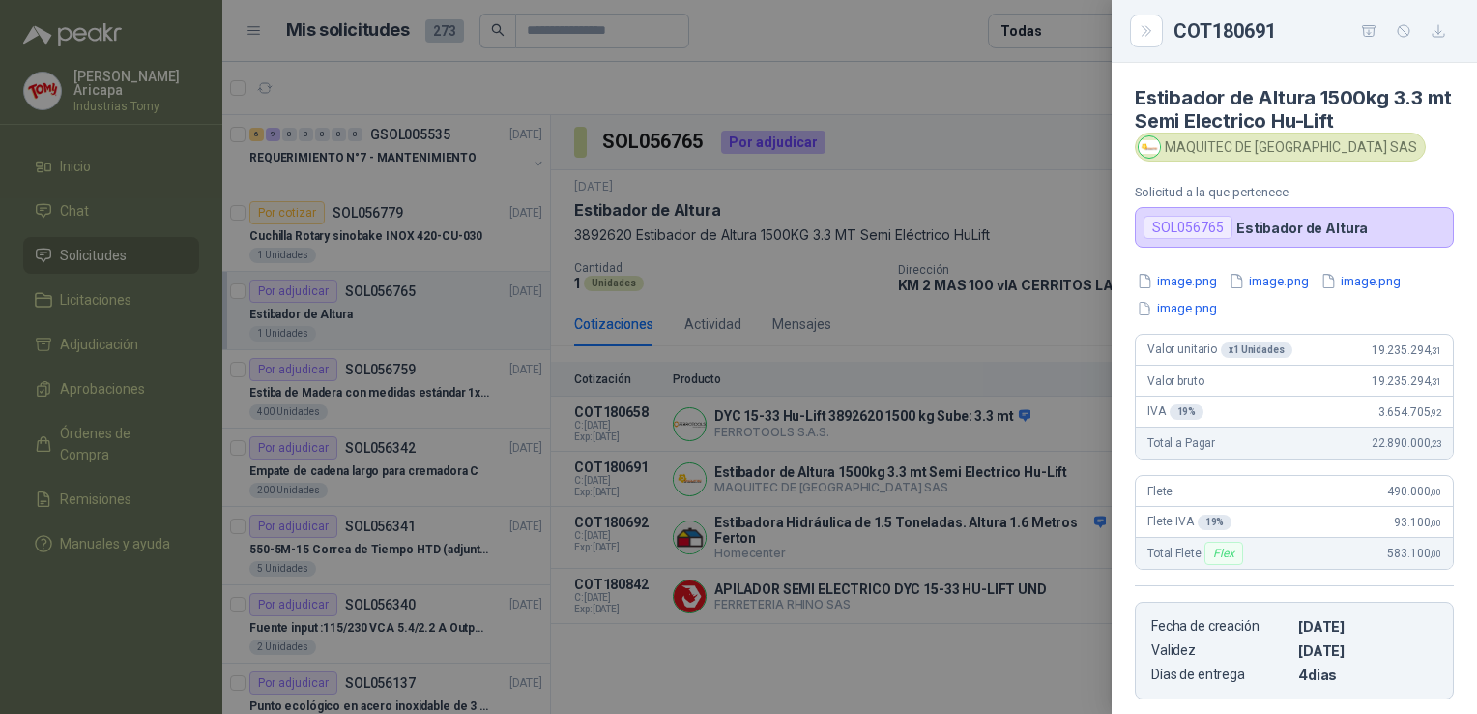
click at [896, 121] on div at bounding box center [738, 357] width 1477 height 714
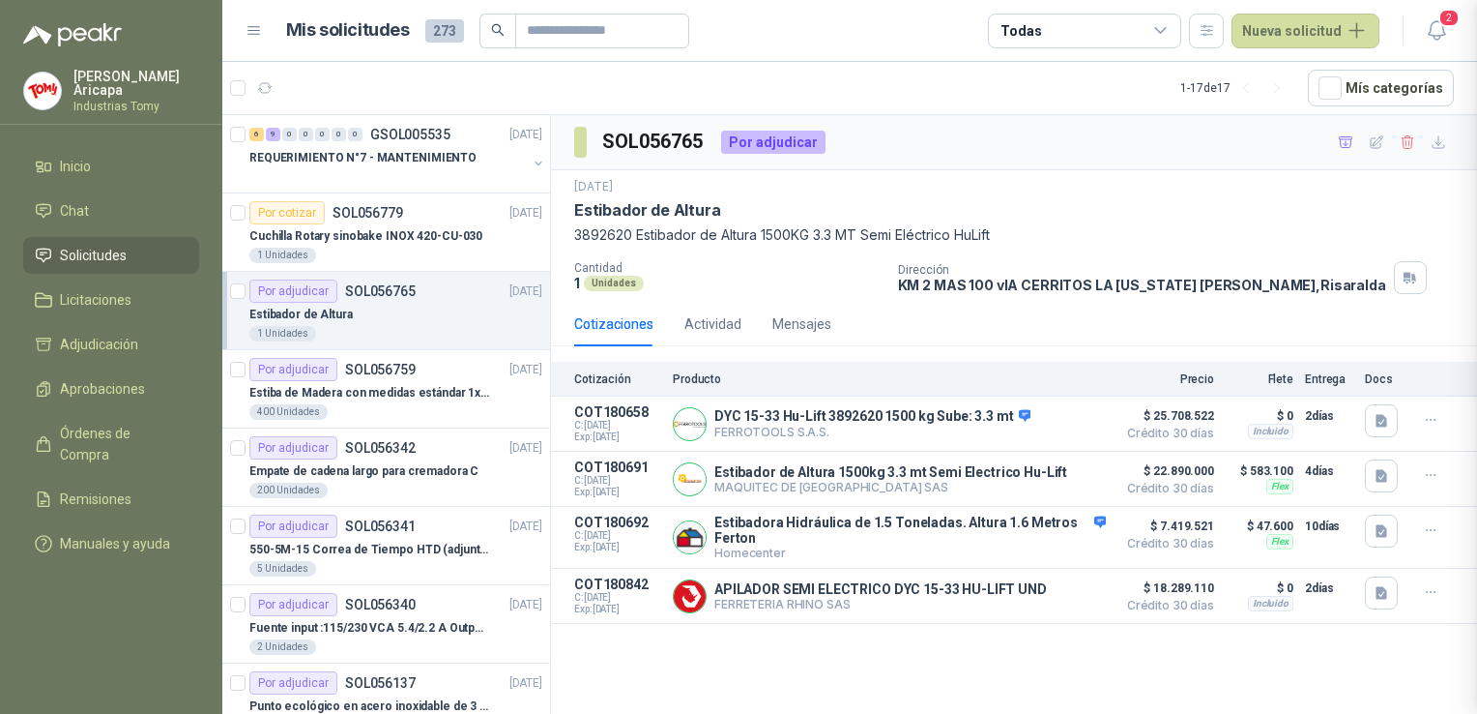
scroll to position [304, 0]
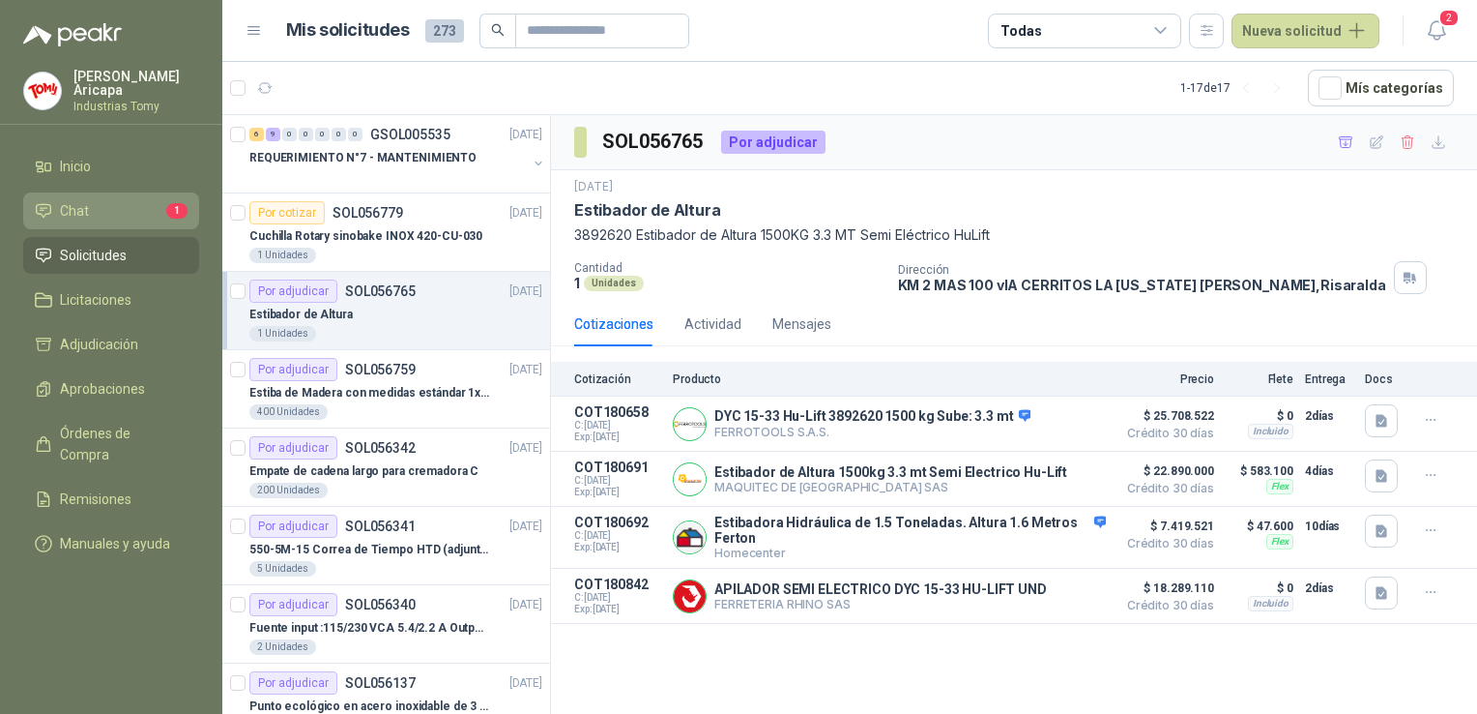
click at [101, 204] on li "Chat 1" at bounding box center [111, 210] width 153 height 21
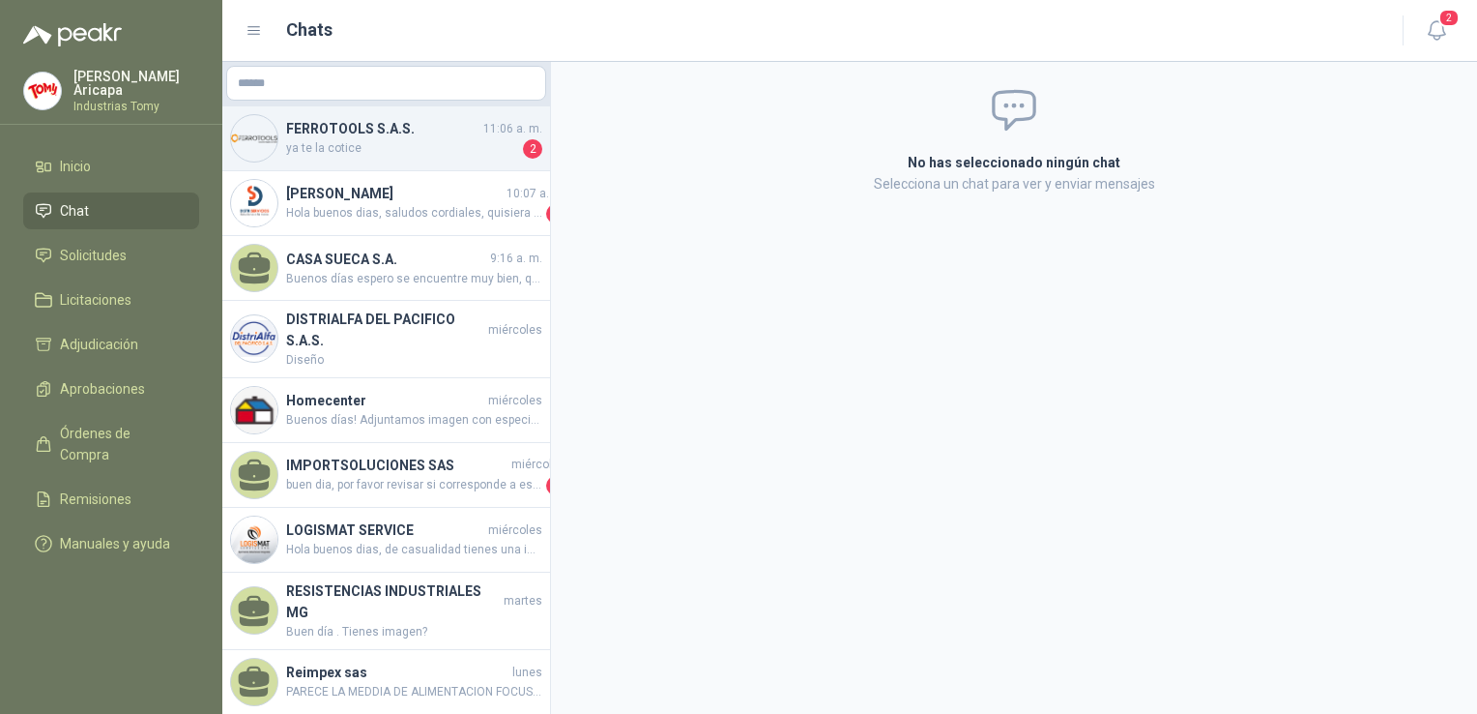
click at [402, 155] on span "ya te la cotice" at bounding box center [402, 148] width 233 height 19
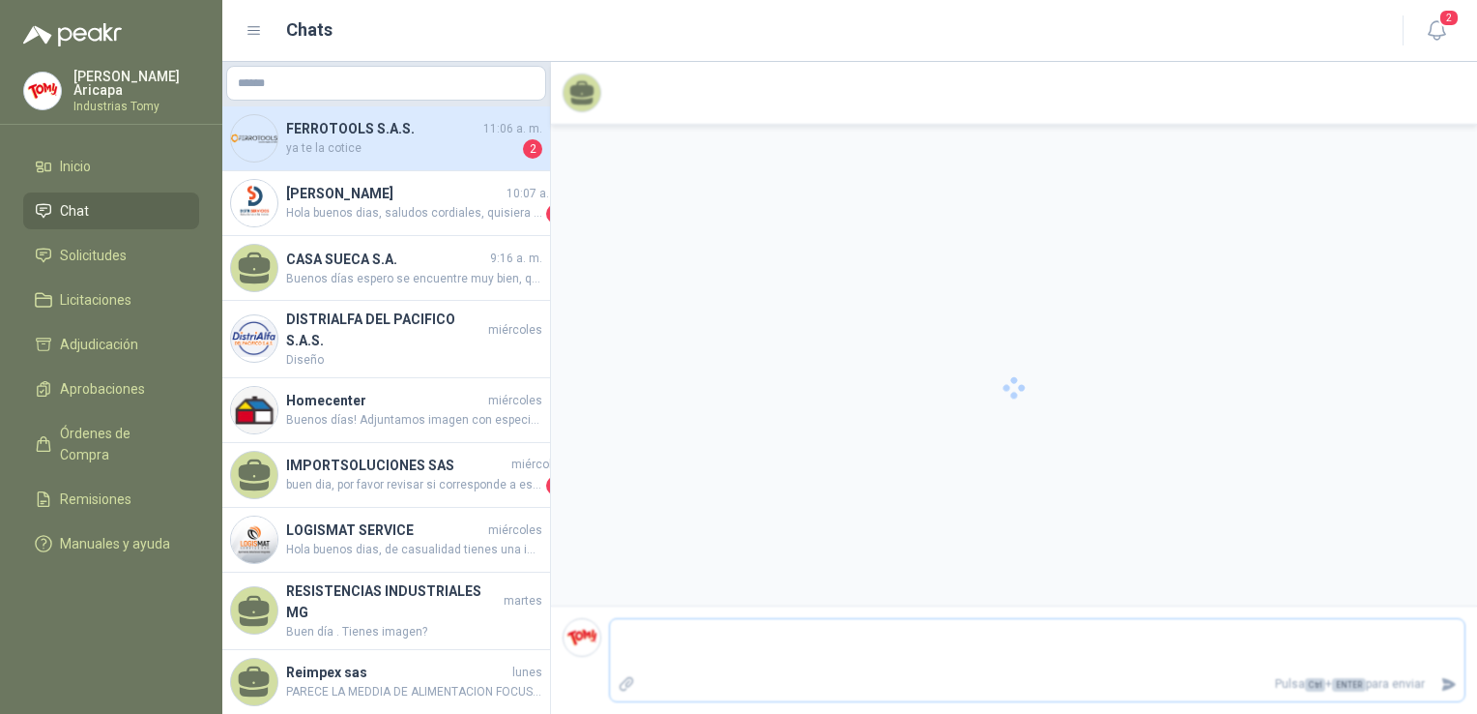
scroll to position [1373, 0]
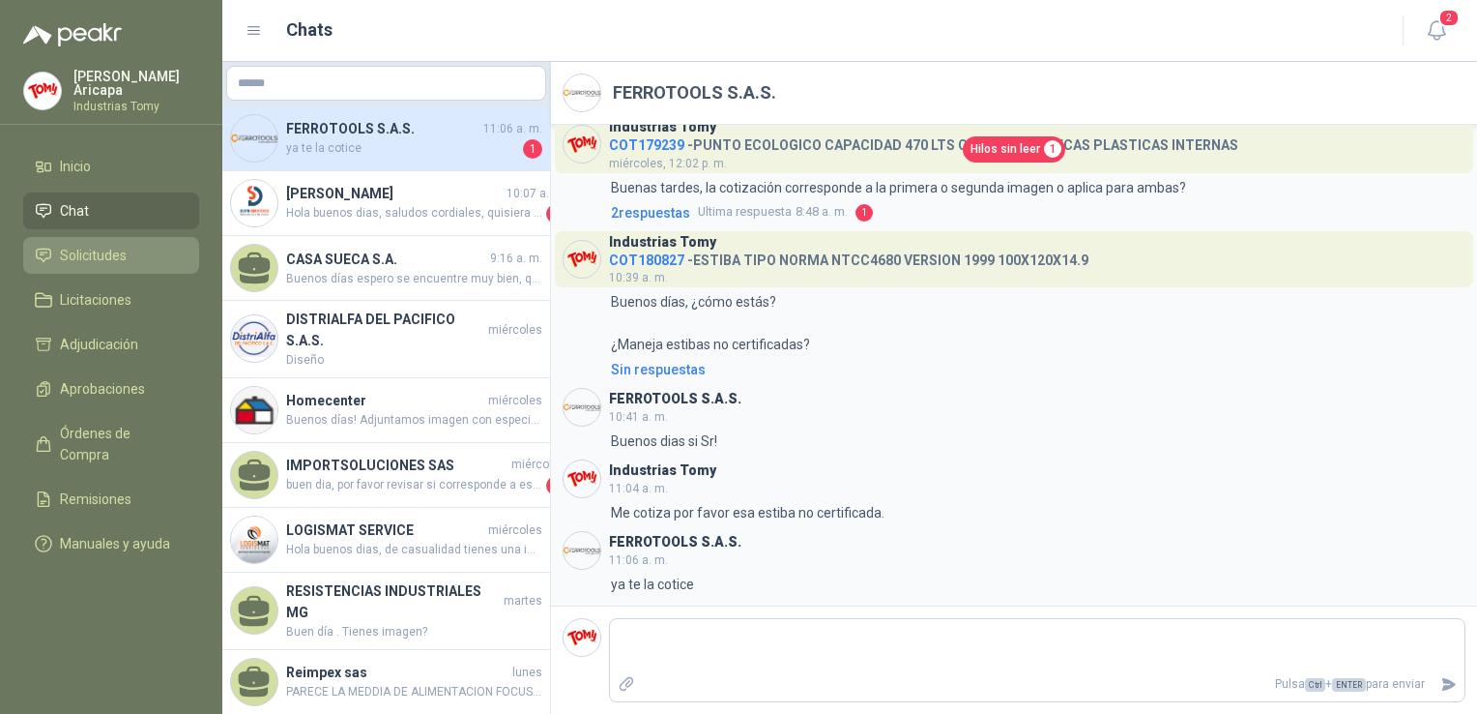
click at [63, 245] on span "Solicitudes" at bounding box center [93, 255] width 67 height 21
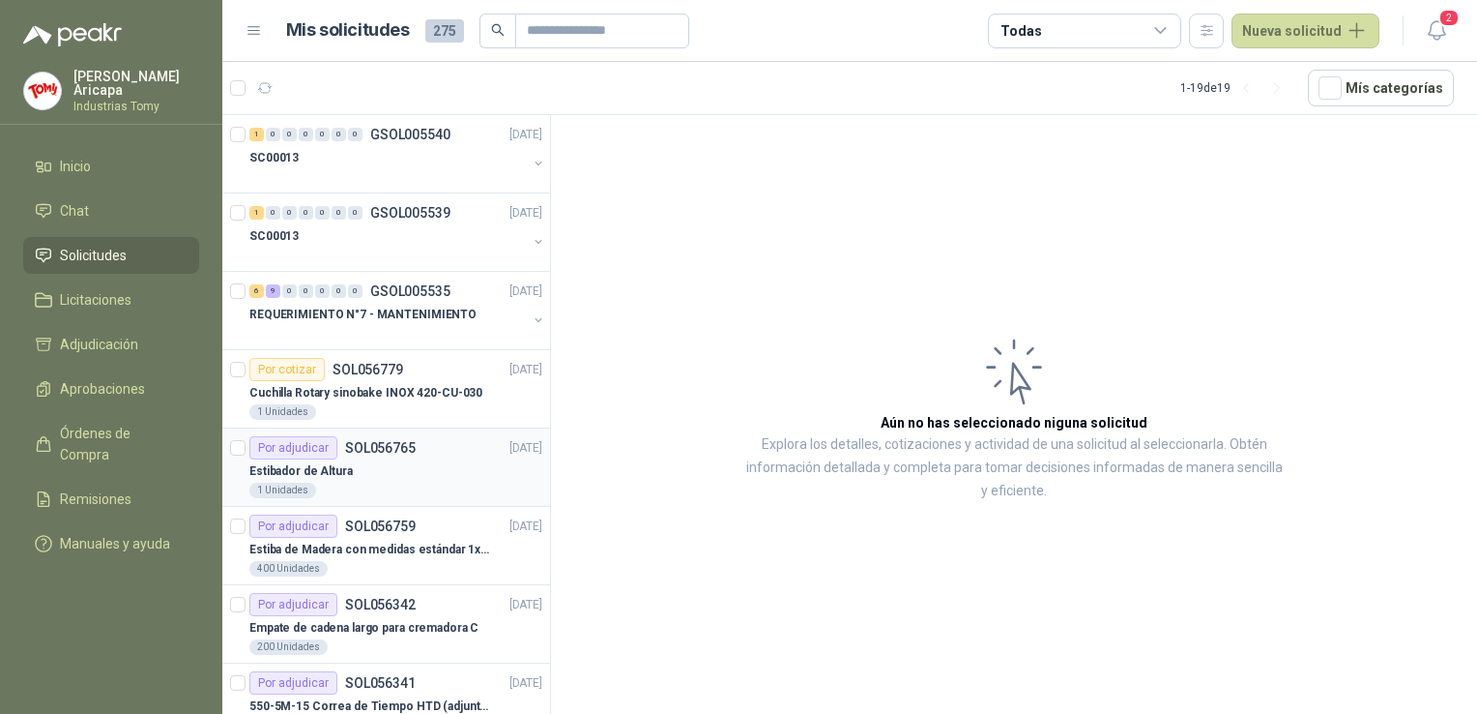
click at [384, 487] on div "1 Unidades" at bounding box center [395, 489] width 293 height 15
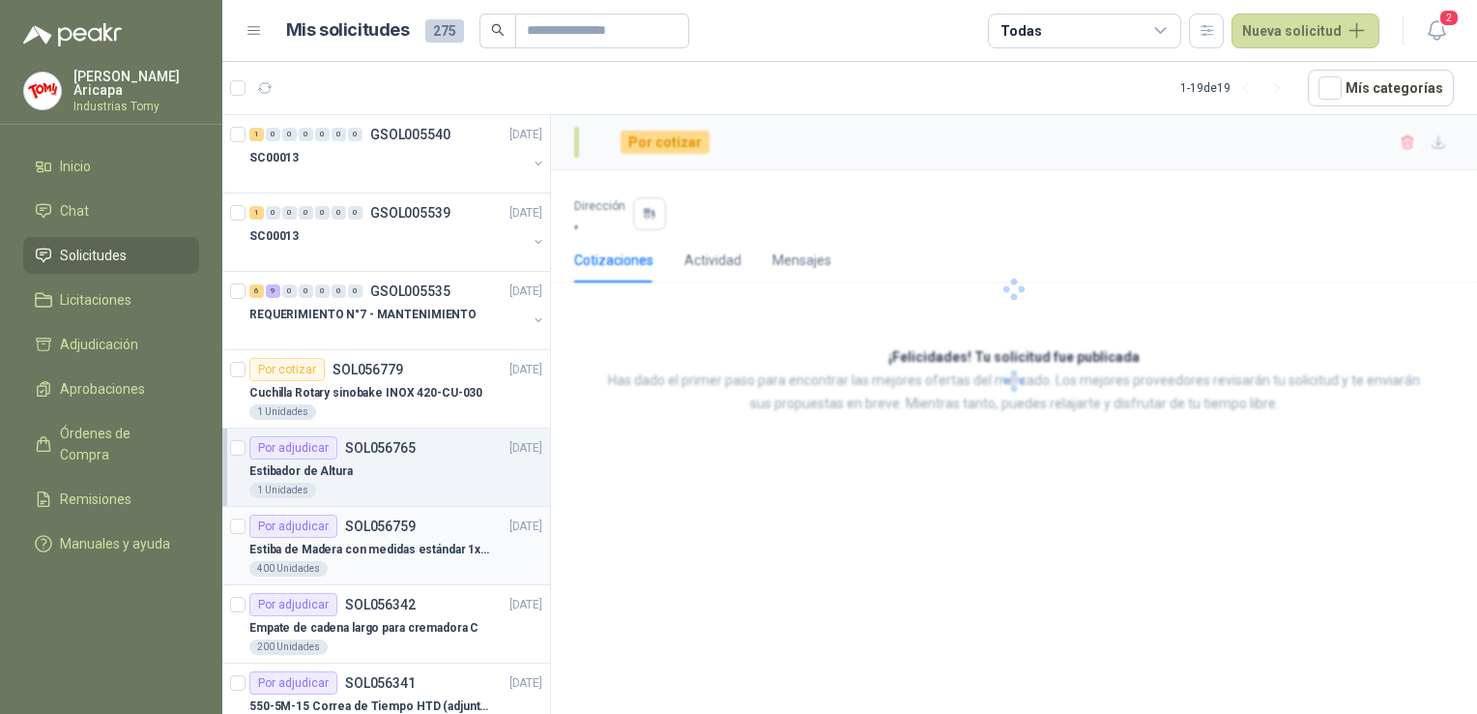
click at [379, 561] on div "400 Unidades" at bounding box center [395, 568] width 293 height 15
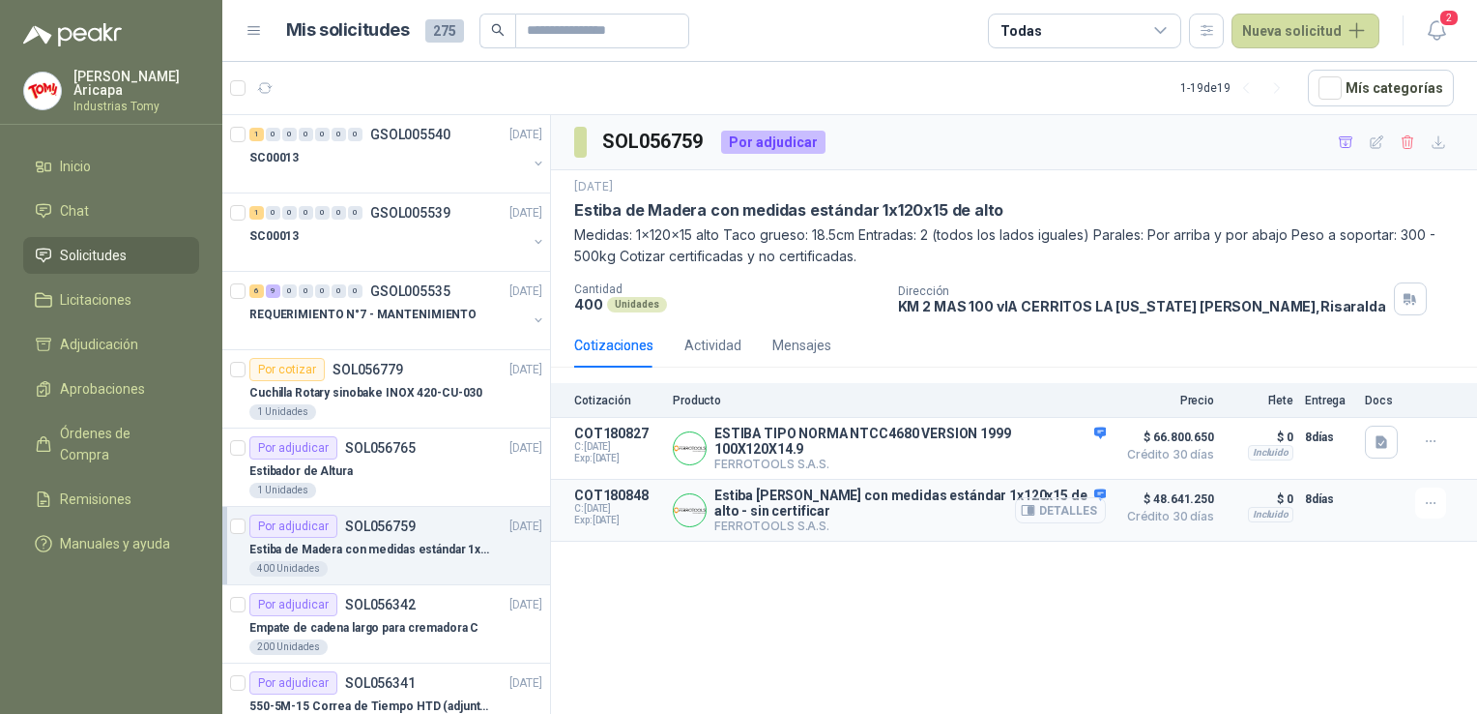
click at [1069, 516] on button "Detalles" at bounding box center [1060, 510] width 91 height 26
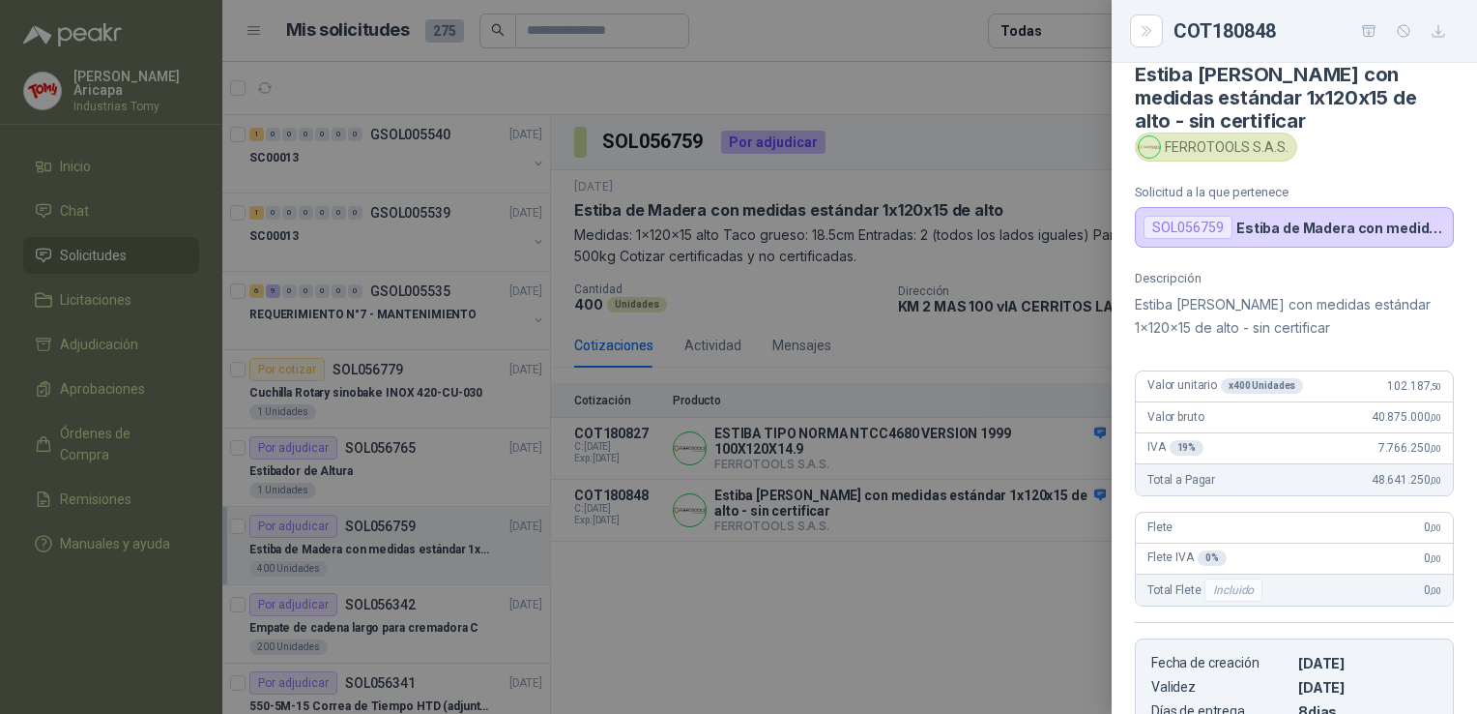
scroll to position [27, 0]
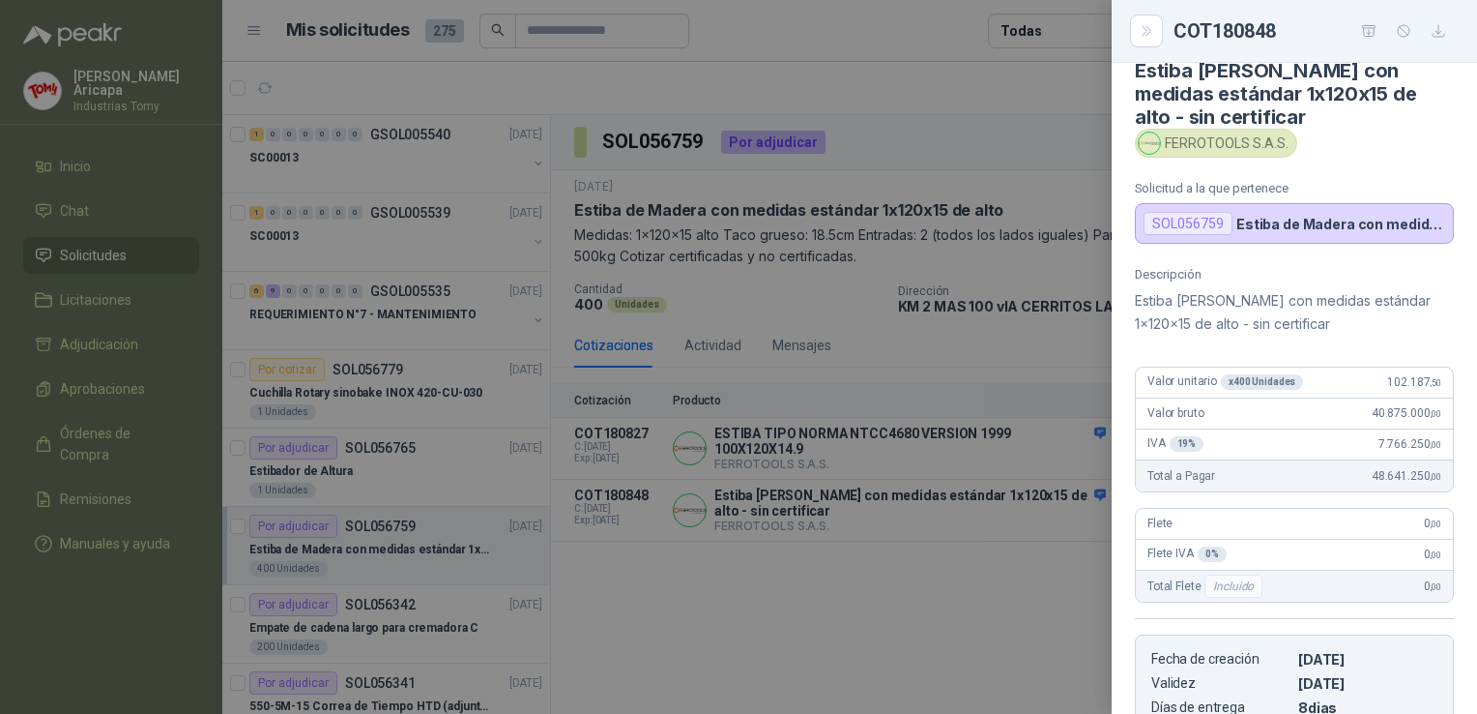
click at [665, 571] on div at bounding box center [738, 357] width 1477 height 714
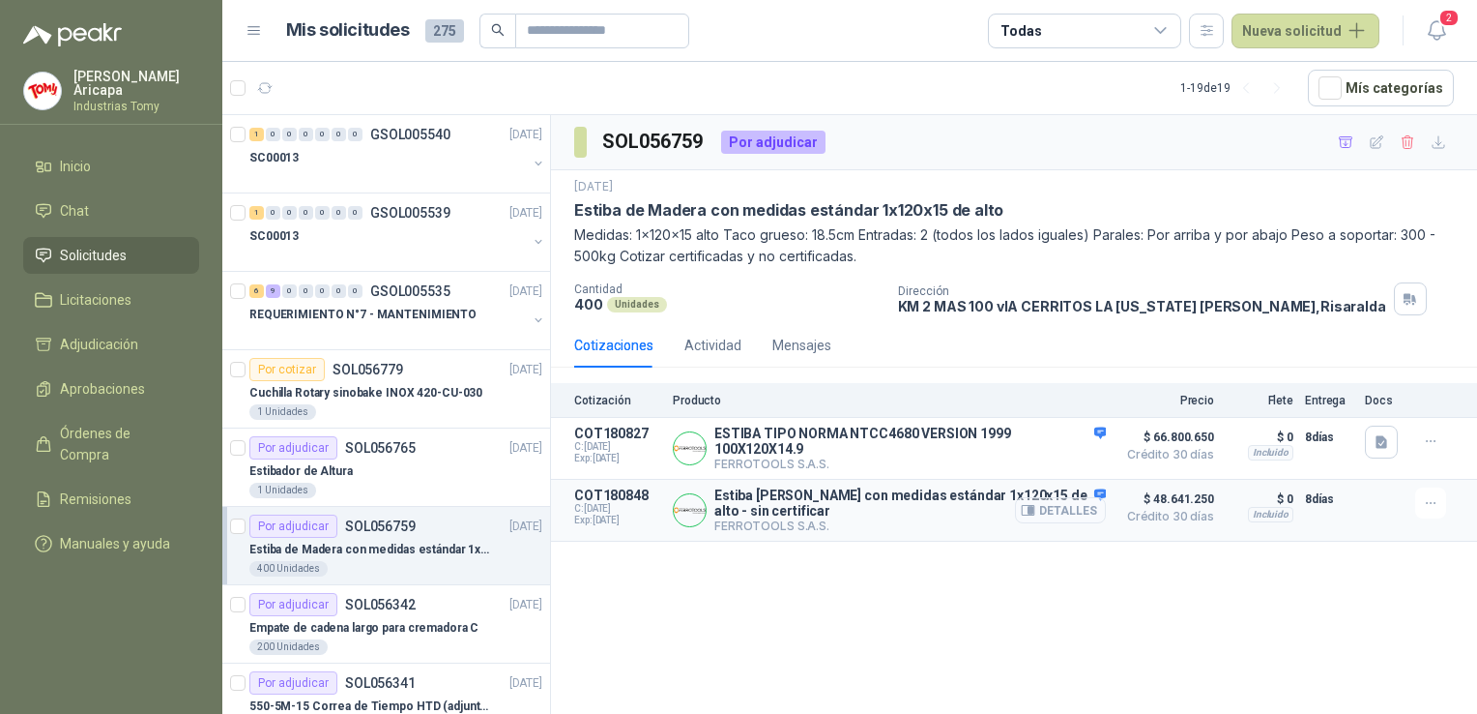
click at [1058, 514] on button "Detalles" at bounding box center [1060, 510] width 91 height 26
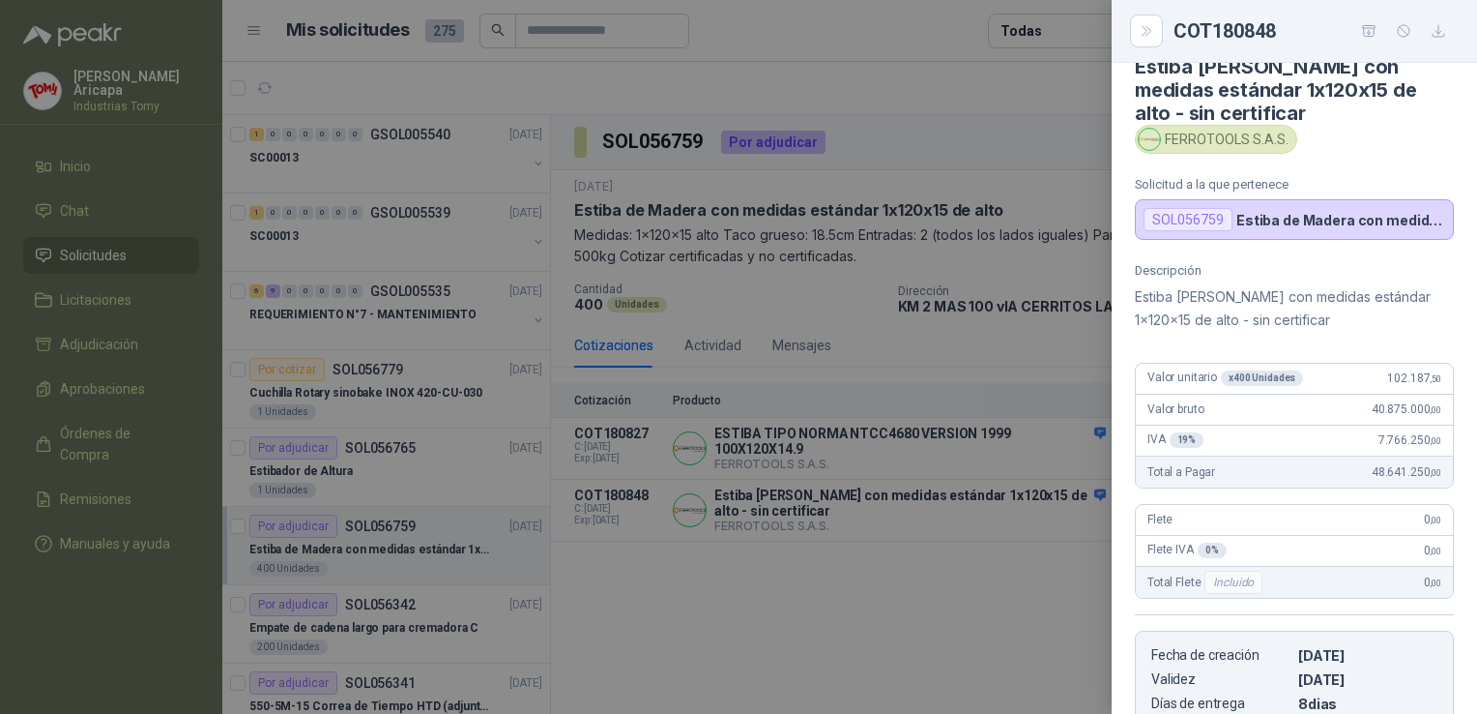
scroll to position [0, 0]
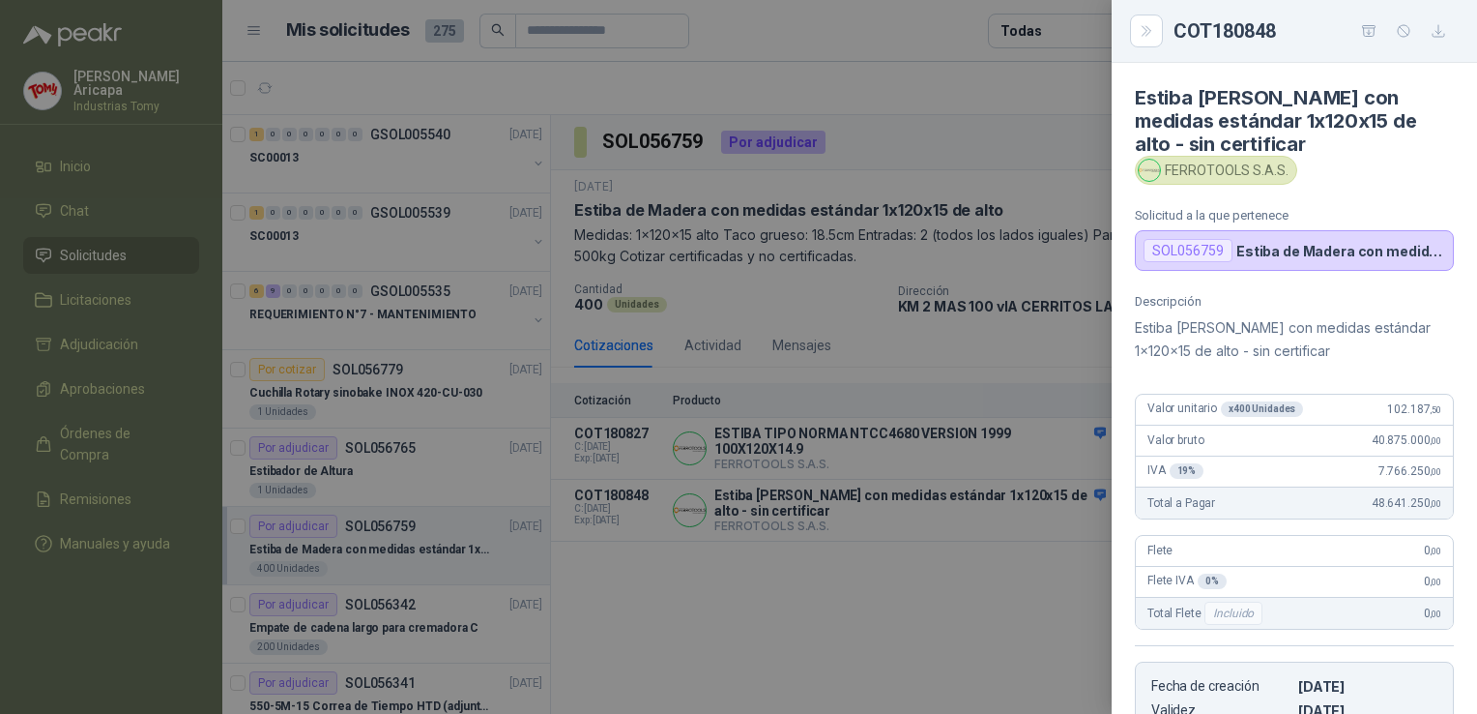
click at [1265, 249] on p "Estiba de Madera con medidas estándar 1x120x15 de alto" at bounding box center [1341, 251] width 209 height 16
drag, startPoint x: 1265, startPoint y: 249, endPoint x: 1259, endPoint y: 293, distance: 43.9
click at [1259, 294] on p "Descripción" at bounding box center [1294, 301] width 319 height 15
click at [1309, 246] on p "Estiba de Madera con medidas estándar 1x120x15 de alto" at bounding box center [1341, 251] width 209 height 16
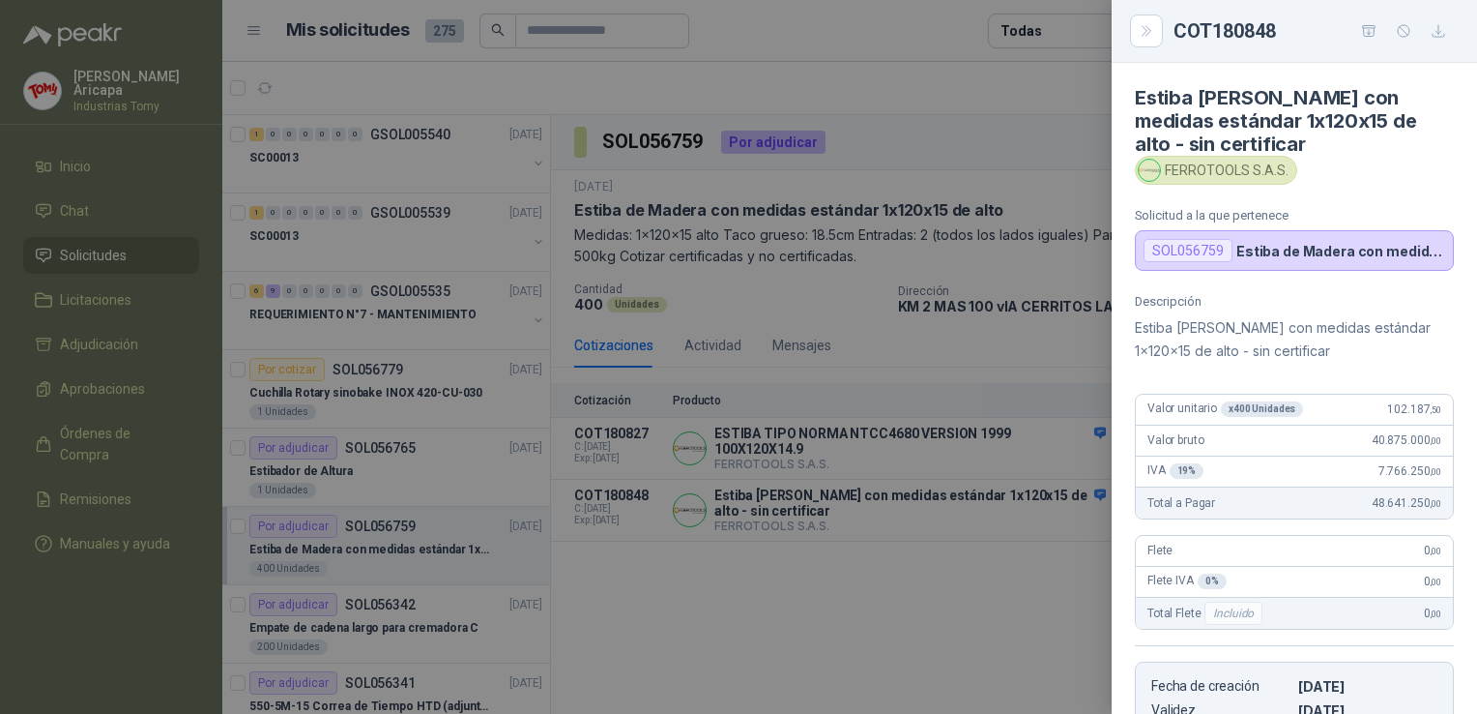
click at [1343, 339] on p "Estiba [PERSON_NAME] con medidas estándar 1x120x15 de alto - sin certificar" at bounding box center [1294, 339] width 319 height 46
drag, startPoint x: 1280, startPoint y: 251, endPoint x: 1270, endPoint y: 260, distance: 13.7
click at [1270, 260] on div "SOL056759 Estiba [PERSON_NAME] con medidas estándar 1x120x15 de alto" at bounding box center [1294, 250] width 319 height 41
click at [1141, 21] on button "Close" at bounding box center [1146, 31] width 33 height 33
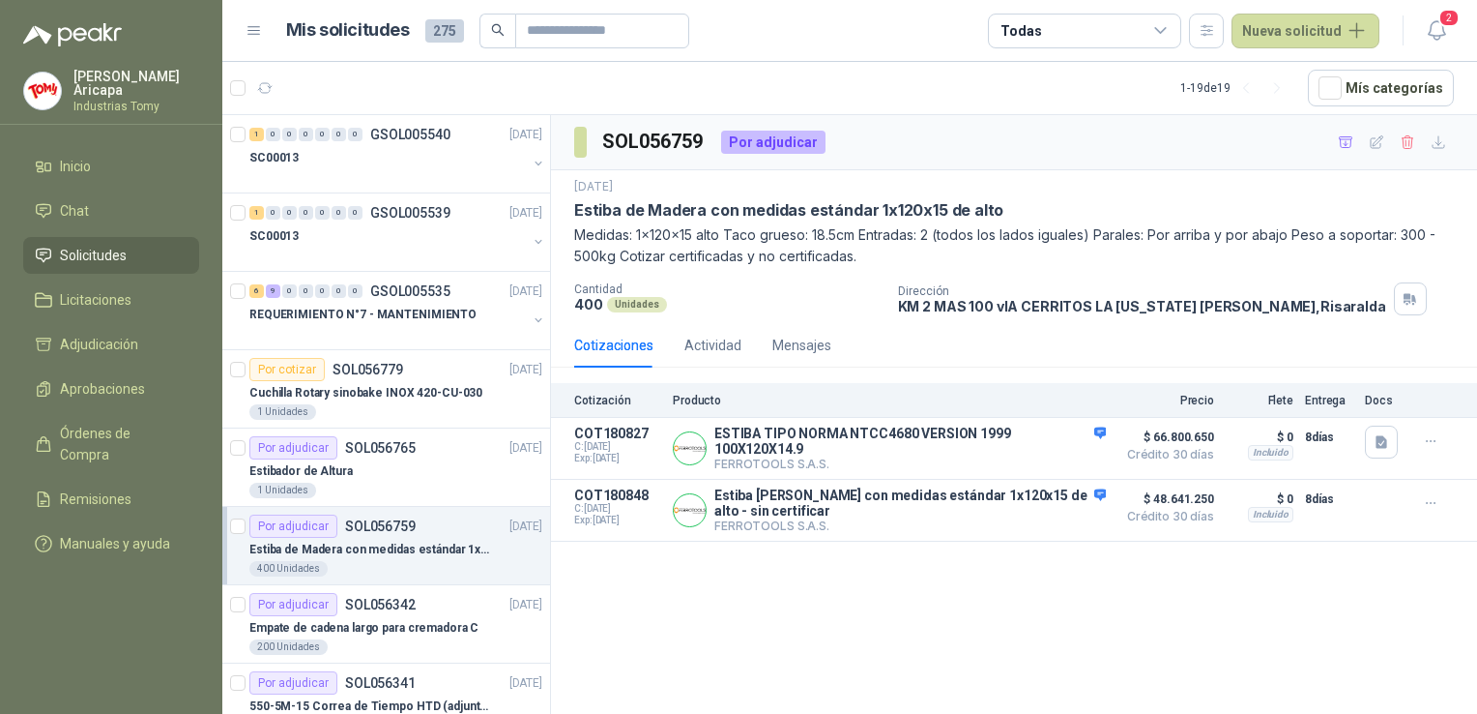
click at [1059, 626] on div "SOL056759 Por adjudicar [DATE] Estiba [PERSON_NAME] con medidas estándar 1x120x…" at bounding box center [1014, 417] width 926 height 605
click at [1168, 570] on div "SOL056759 Por adjudicar [DATE] Estiba [PERSON_NAME] con medidas estándar 1x120x…" at bounding box center [1014, 417] width 926 height 605
click at [716, 346] on div "Actividad" at bounding box center [713, 345] width 57 height 21
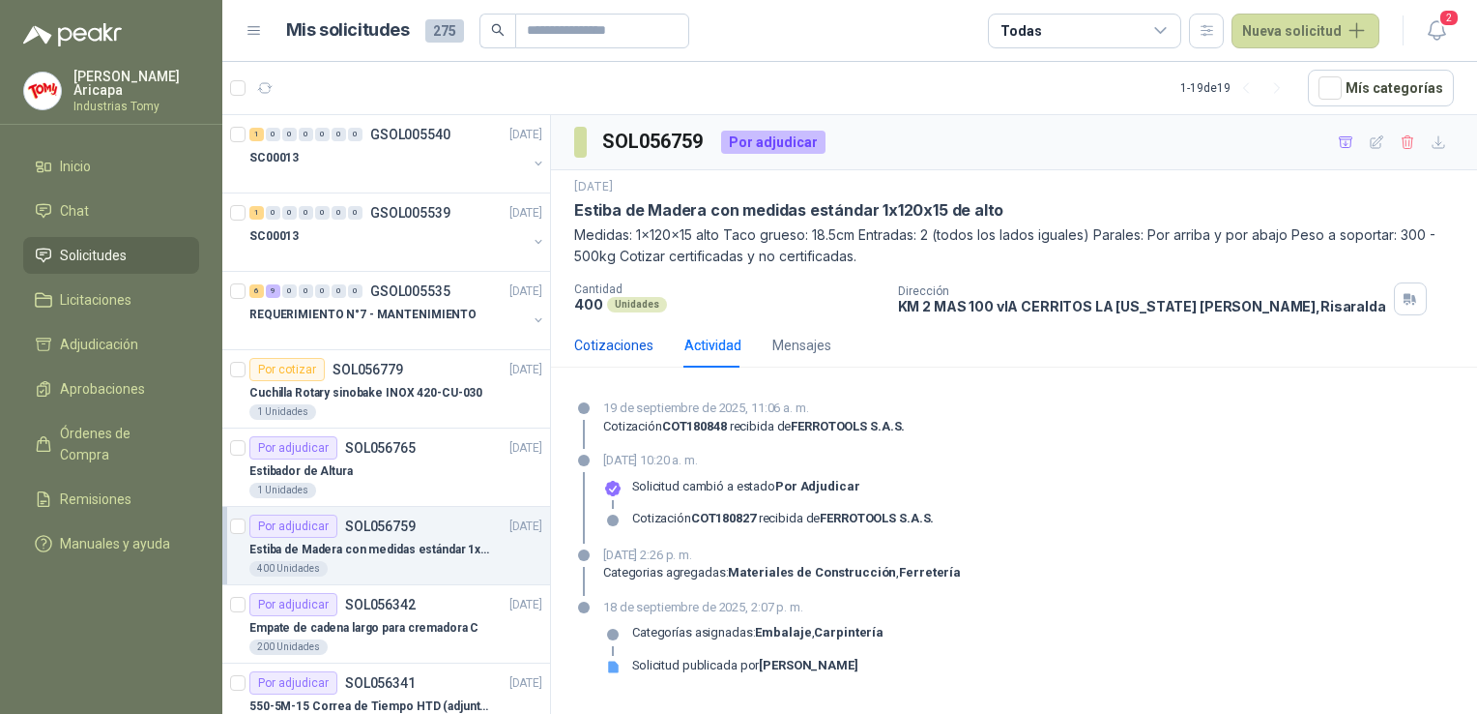
click at [634, 342] on div "Cotizaciones" at bounding box center [613, 345] width 79 height 21
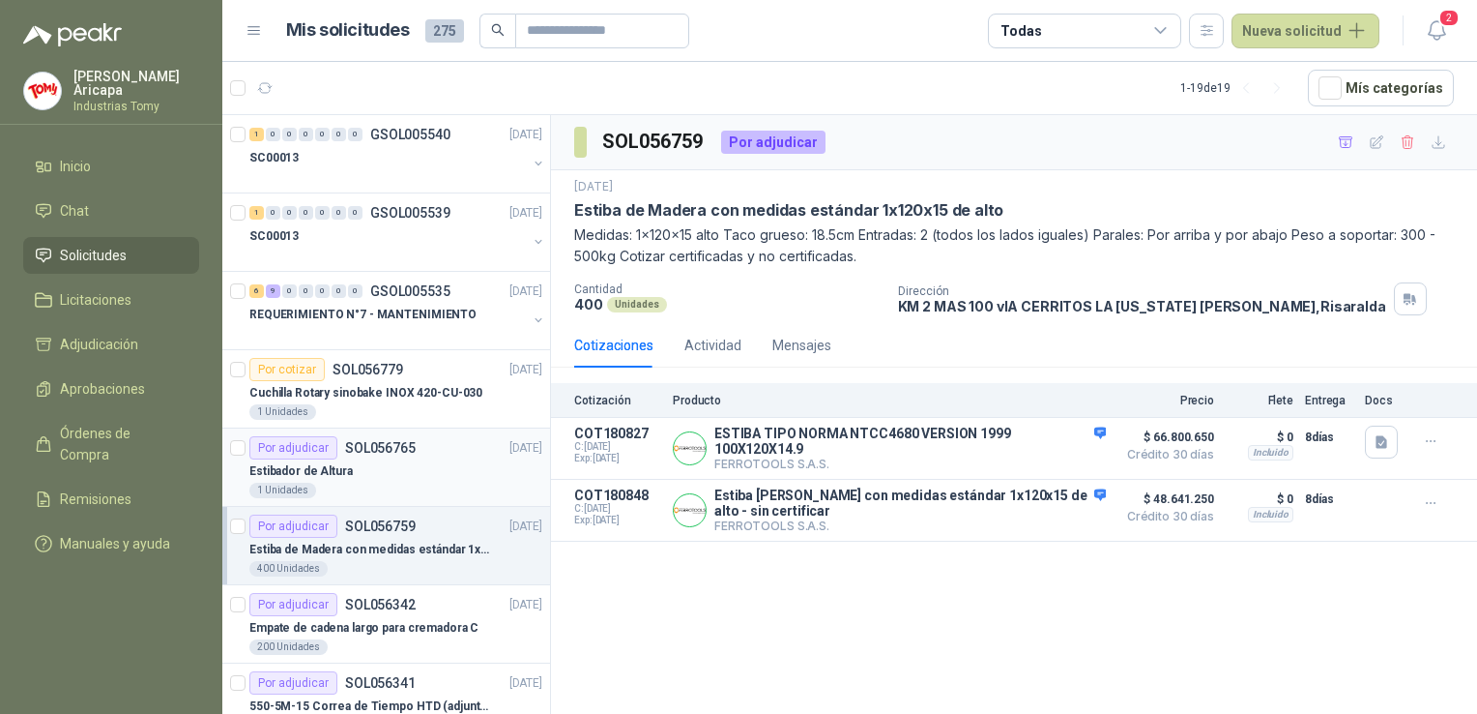
click at [390, 480] on div "Estibador de Altura" at bounding box center [395, 470] width 293 height 23
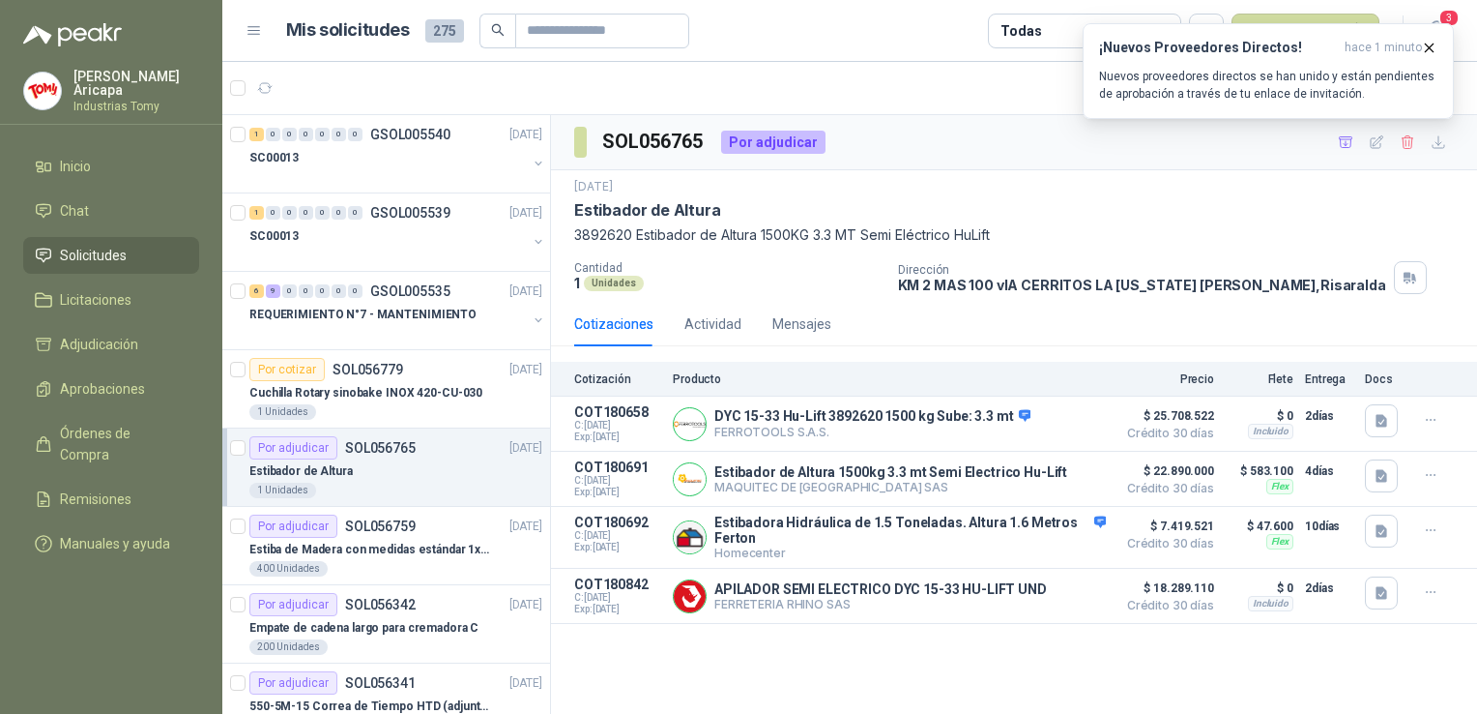
click at [1187, 226] on p "3892620 Estibador de Altura 1500KG 3.3 MT Semi Eléctrico HuLift" at bounding box center [1014, 234] width 880 height 21
click at [1439, 19] on span "3" at bounding box center [1449, 18] width 21 height 18
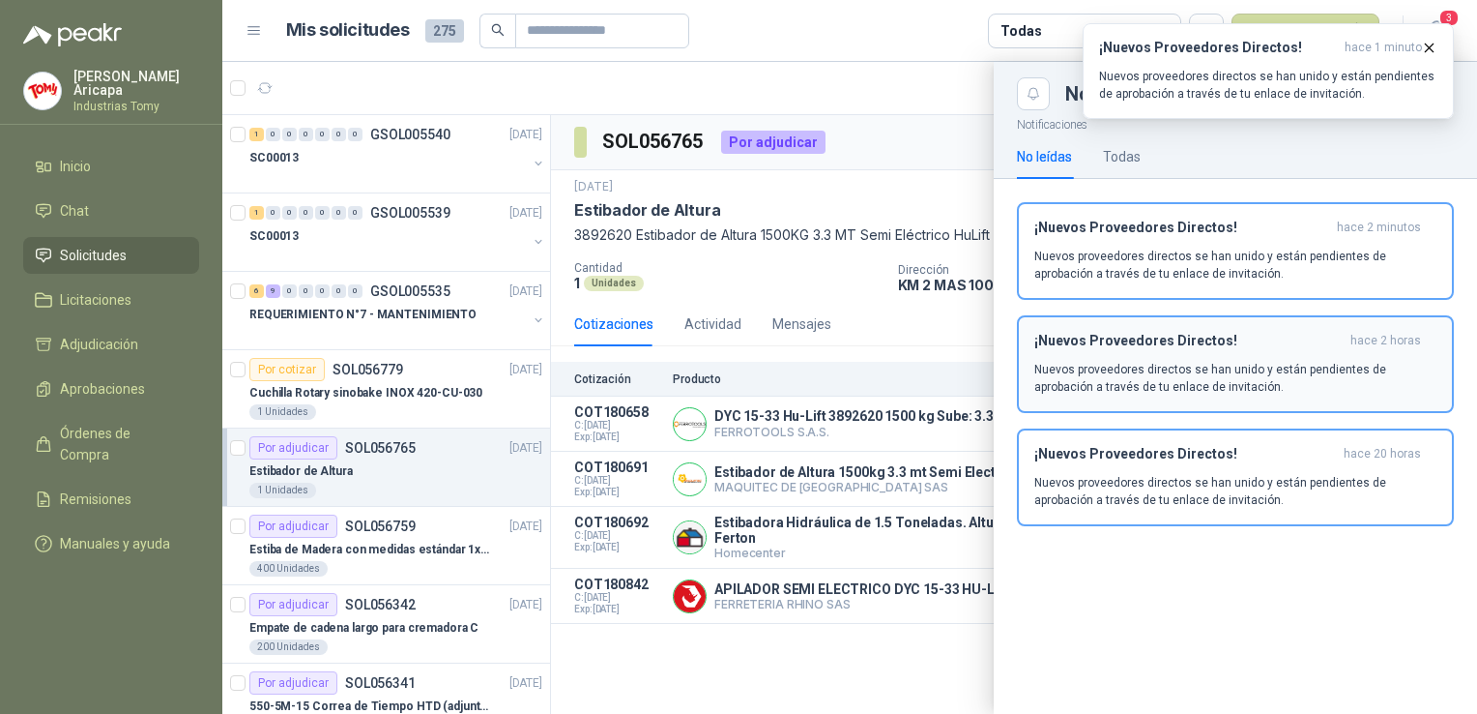
click at [1115, 335] on h3 "¡Nuevos Proveedores Directos!" at bounding box center [1189, 341] width 308 height 16
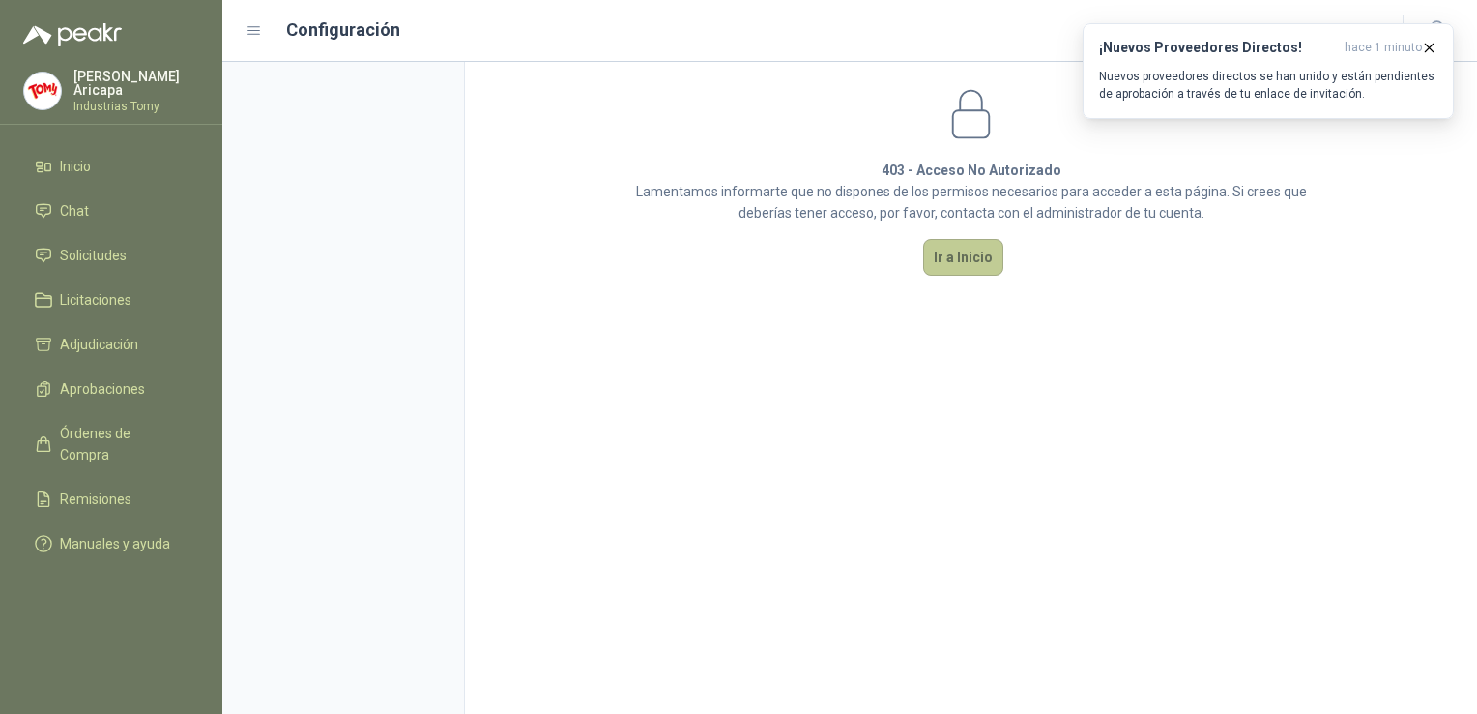
click at [970, 267] on button "Ir a Inicio" at bounding box center [963, 257] width 80 height 37
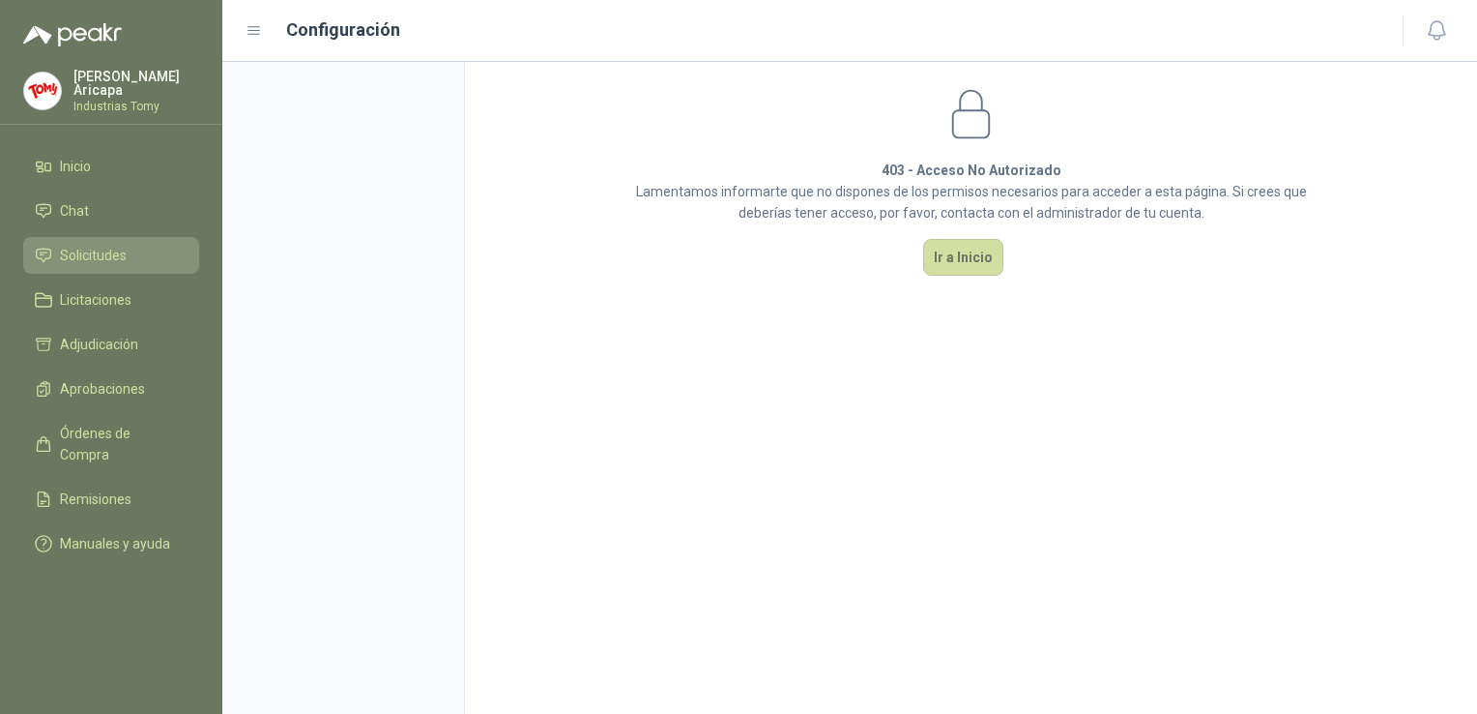
click at [74, 249] on span "Solicitudes" at bounding box center [93, 255] width 67 height 21
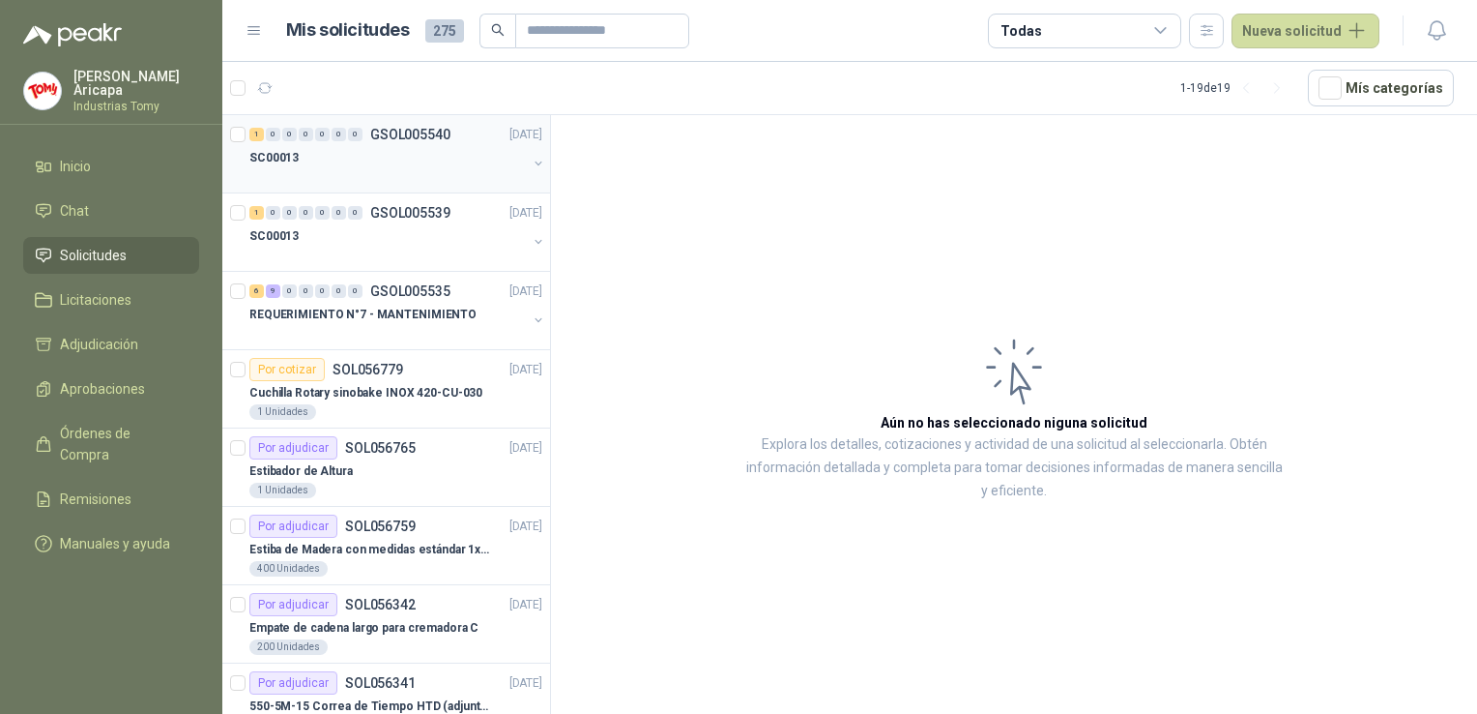
click at [385, 118] on div "1 0 0 0 0 0 0 GSOL005540 [DATE] SC00013" at bounding box center [386, 154] width 328 height 78
click at [367, 260] on div at bounding box center [388, 255] width 278 height 15
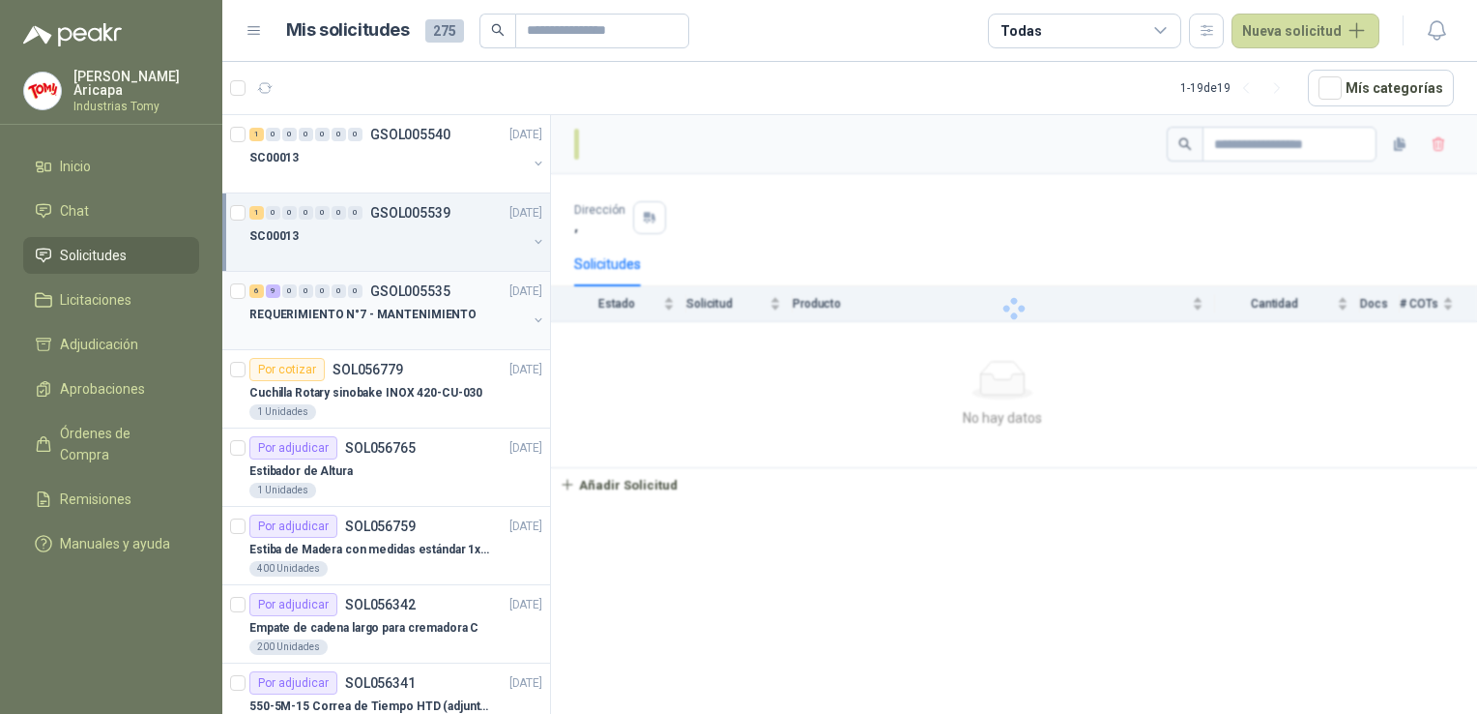
click at [367, 292] on div "6 9 0 0 0 0 0 GSOL005535" at bounding box center [349, 291] width 201 height 14
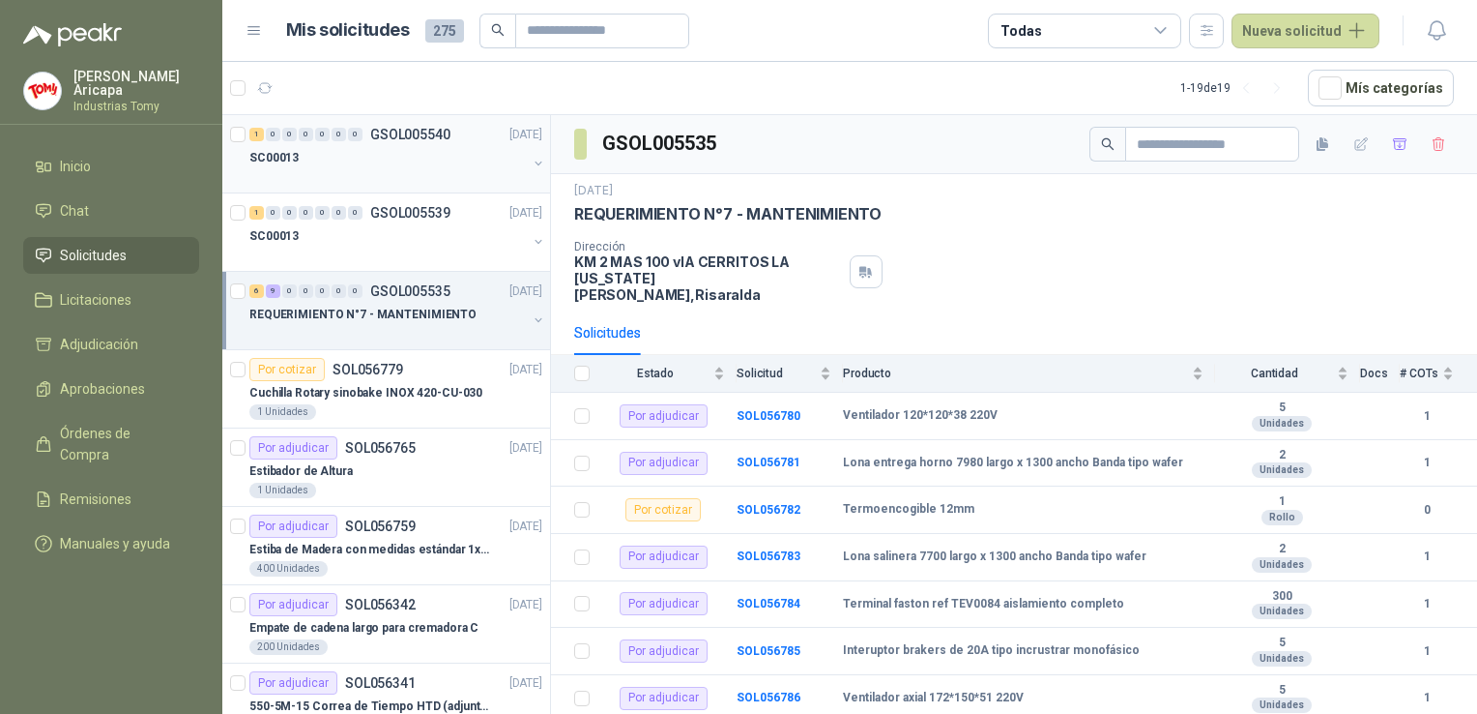
click at [382, 147] on div "SC00013" at bounding box center [388, 157] width 278 height 23
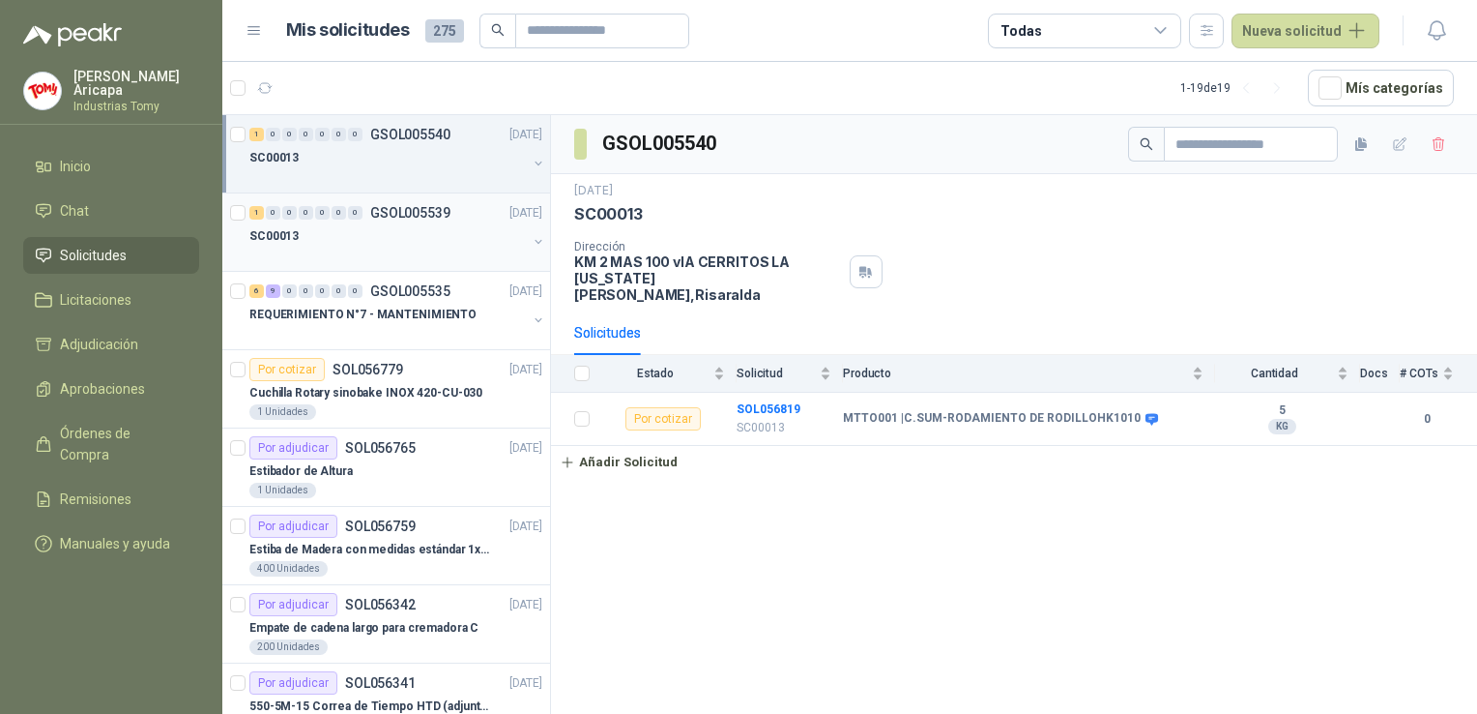
click at [364, 231] on div "SC00013" at bounding box center [388, 235] width 278 height 23
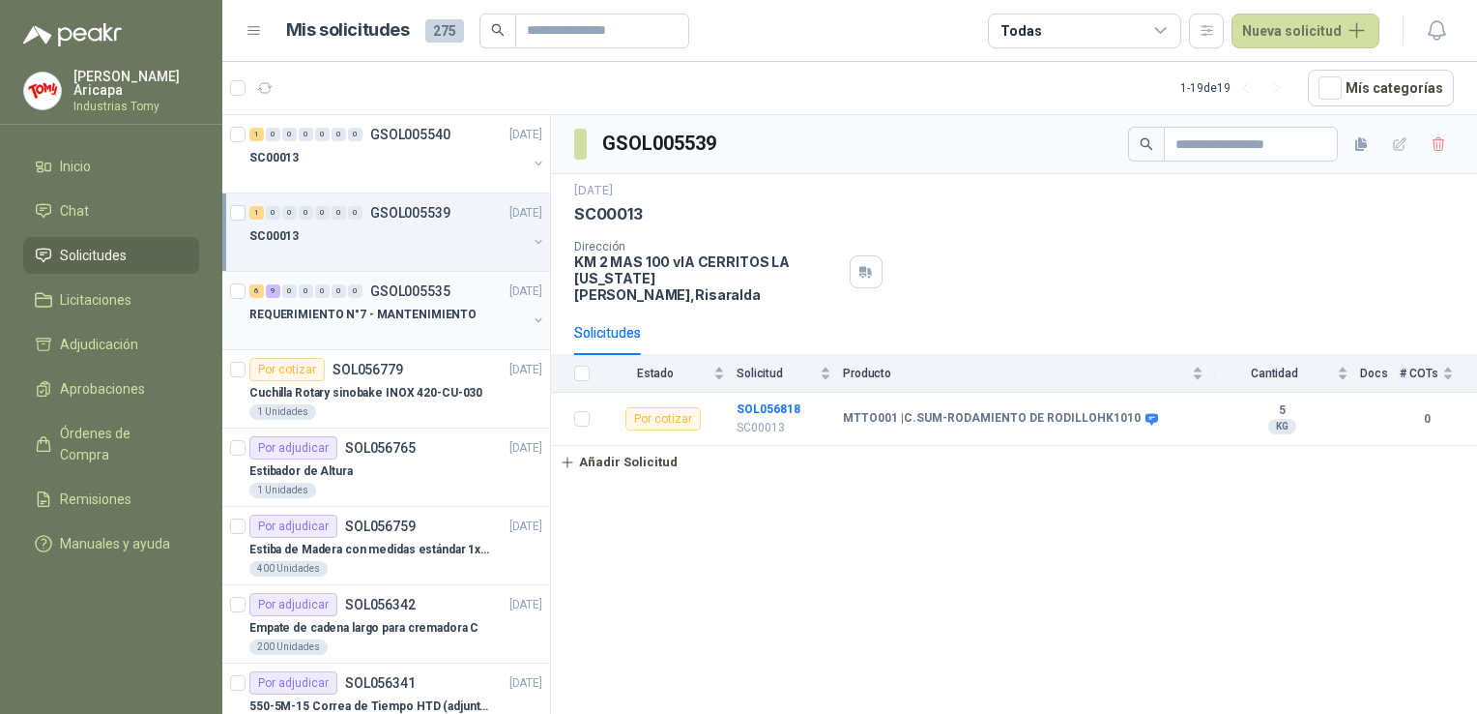
click at [361, 309] on p "REQUERIMIENTO N°7 - MANTENIMIENTO" at bounding box center [362, 315] width 227 height 18
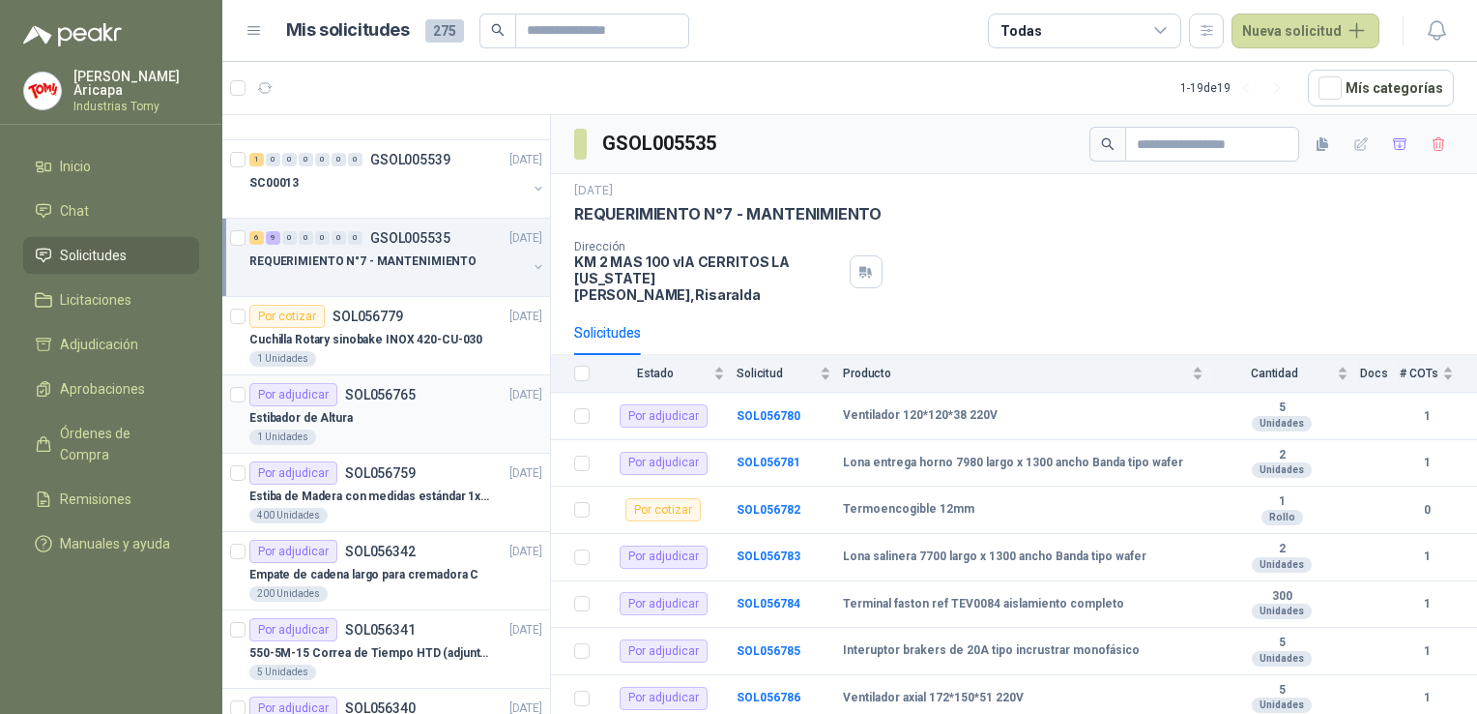
scroll to position [97, 0]
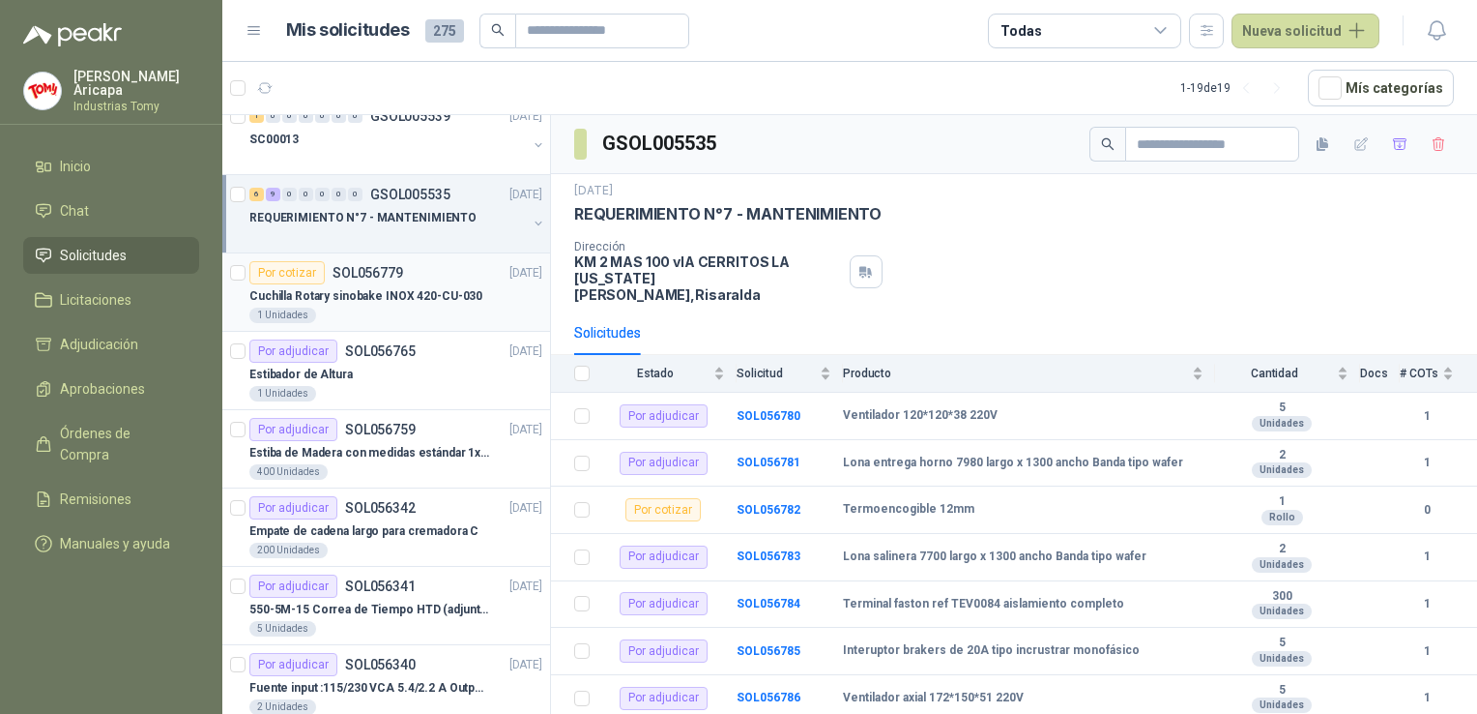
click at [370, 288] on p "Cuchilla Rotary sinobake INOX 420-CU-030" at bounding box center [365, 296] width 233 height 18
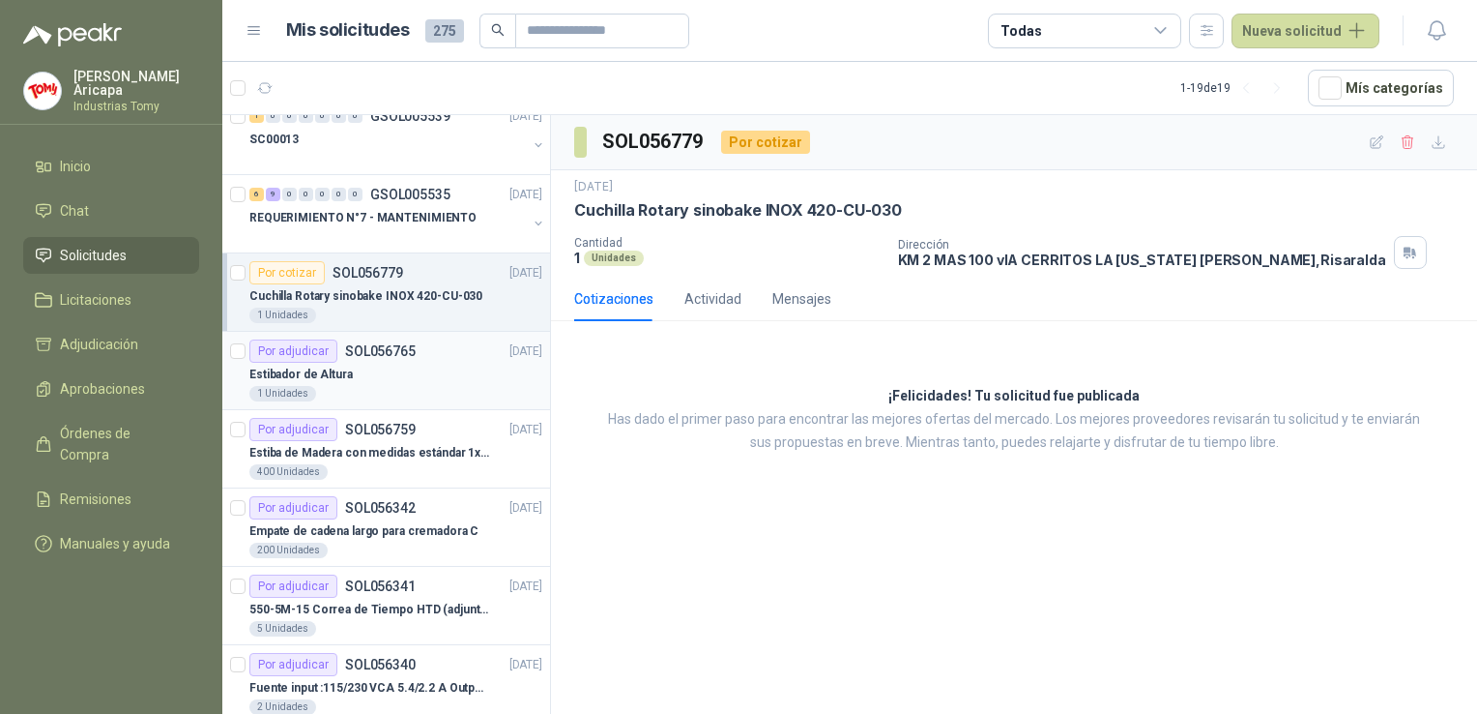
click at [381, 370] on div "Estibador de Altura" at bounding box center [395, 374] width 293 height 23
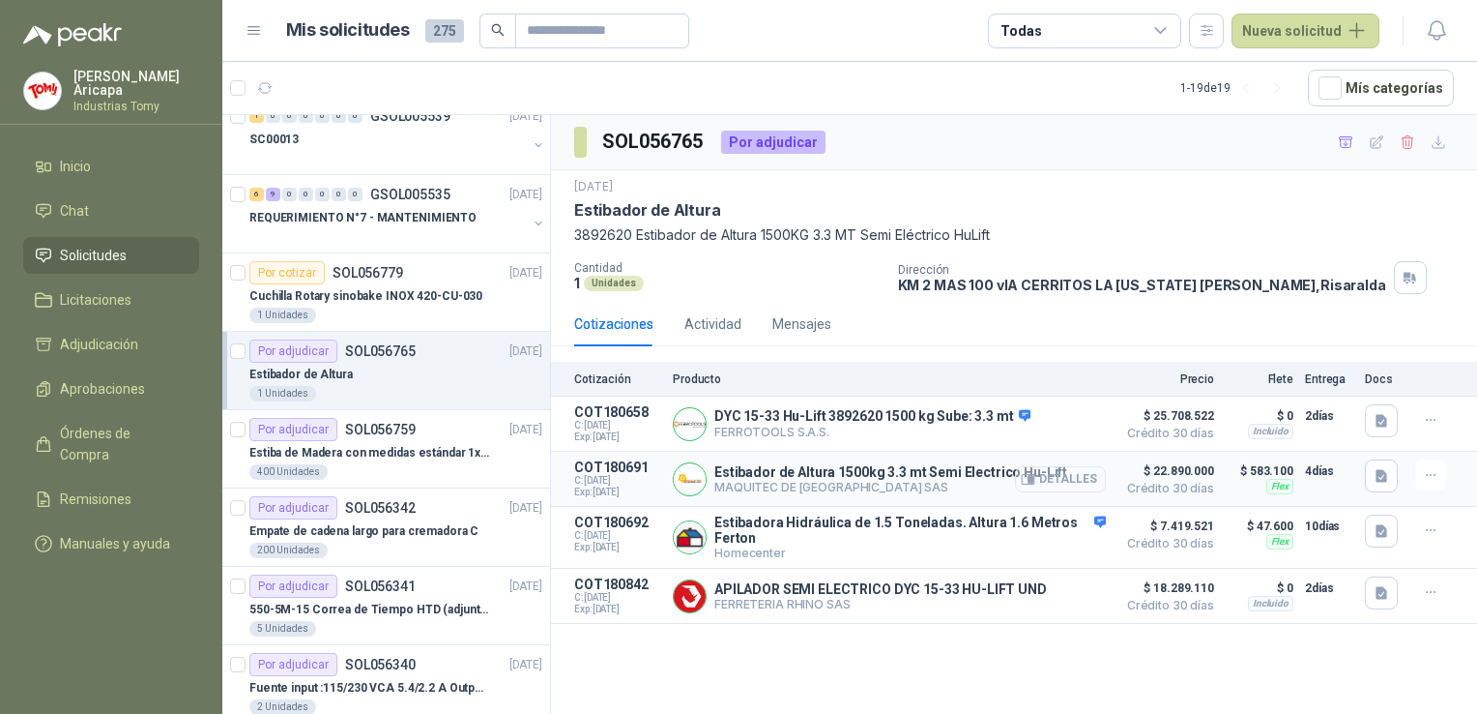
click at [1064, 481] on button "Detalles" at bounding box center [1060, 479] width 91 height 26
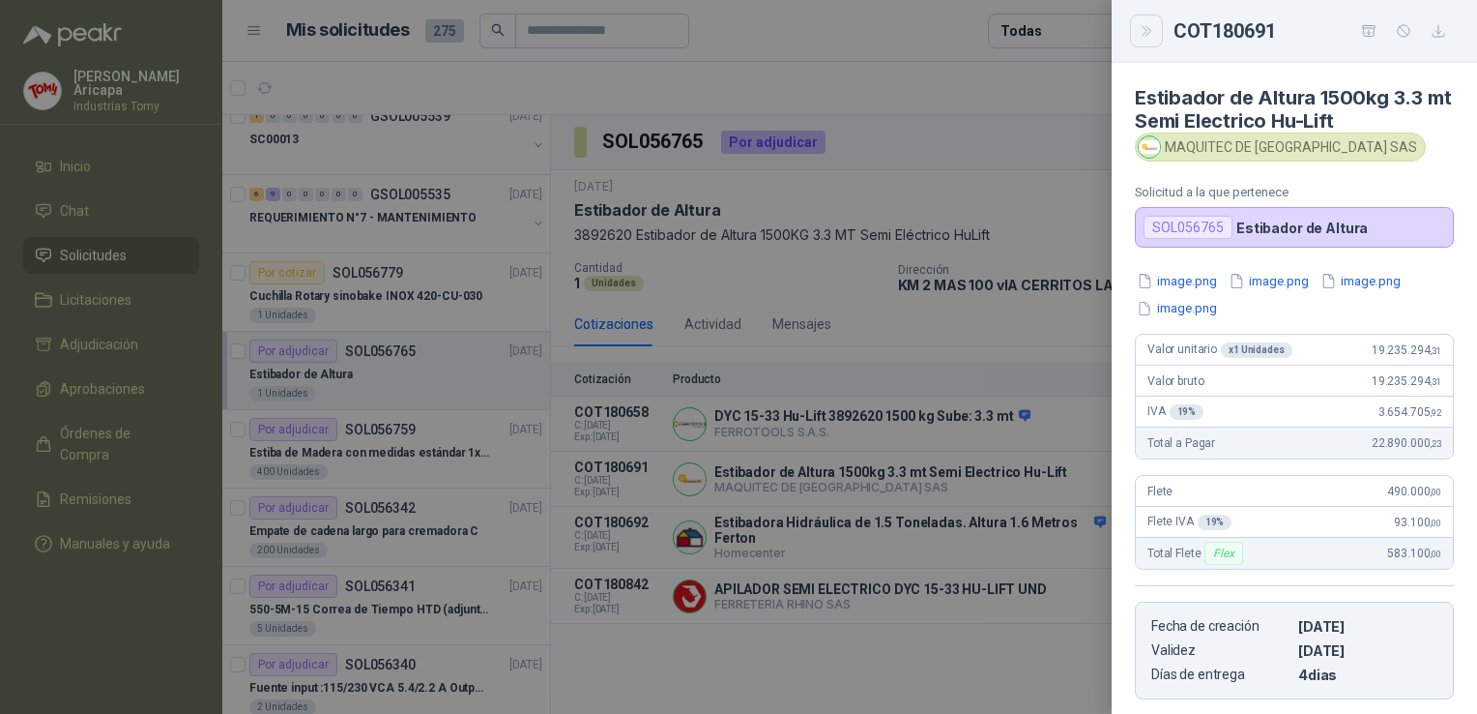
click at [1143, 21] on button "Close" at bounding box center [1146, 31] width 33 height 33
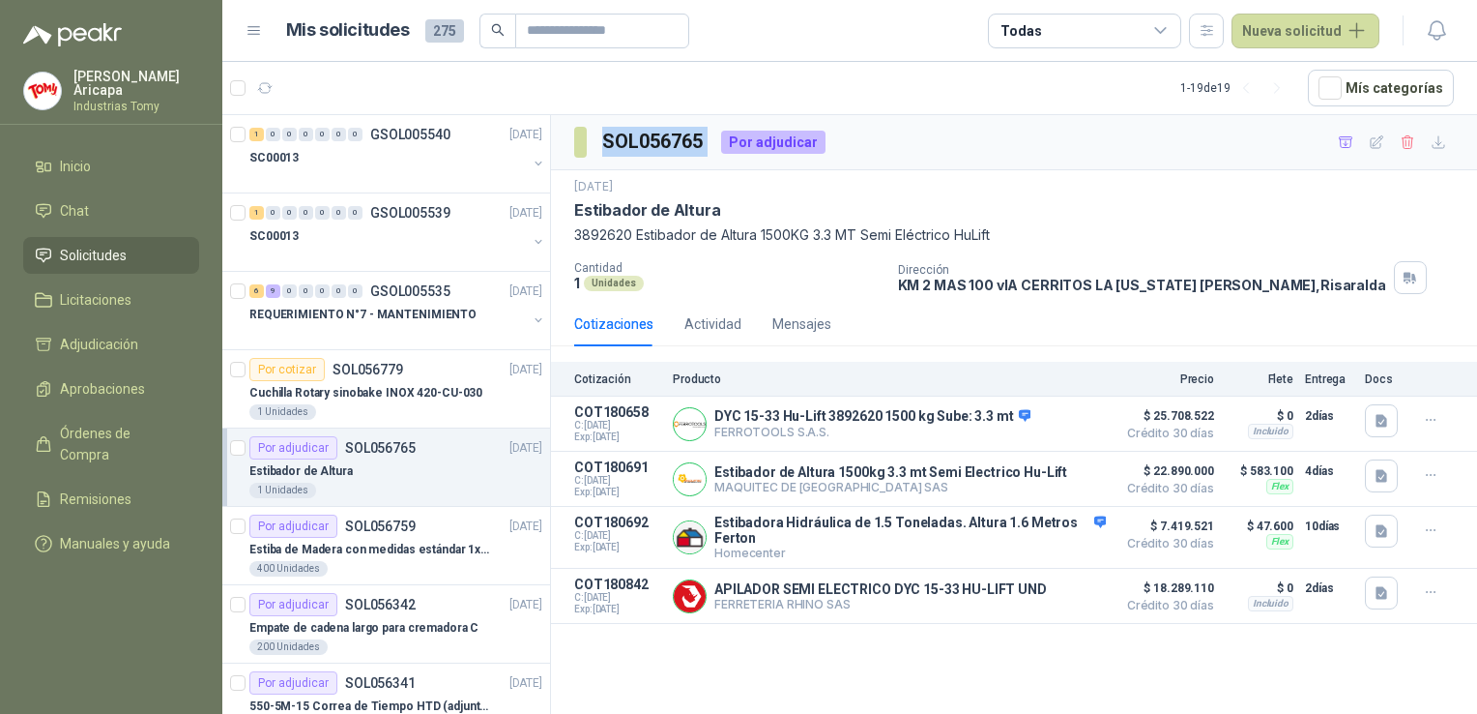
drag, startPoint x: 605, startPoint y: 138, endPoint x: 716, endPoint y: 144, distance: 110.4
click at [716, 144] on div "SOL056765 Por adjudicar" at bounding box center [699, 142] width 251 height 31
drag, startPoint x: 716, startPoint y: 144, endPoint x: 941, endPoint y: 148, distance: 225.3
click at [941, 148] on div "SOL056765 Por adjudicar" at bounding box center [1014, 142] width 926 height 55
click at [940, 146] on div "SOL056765 Por adjudicar" at bounding box center [1014, 142] width 926 height 55
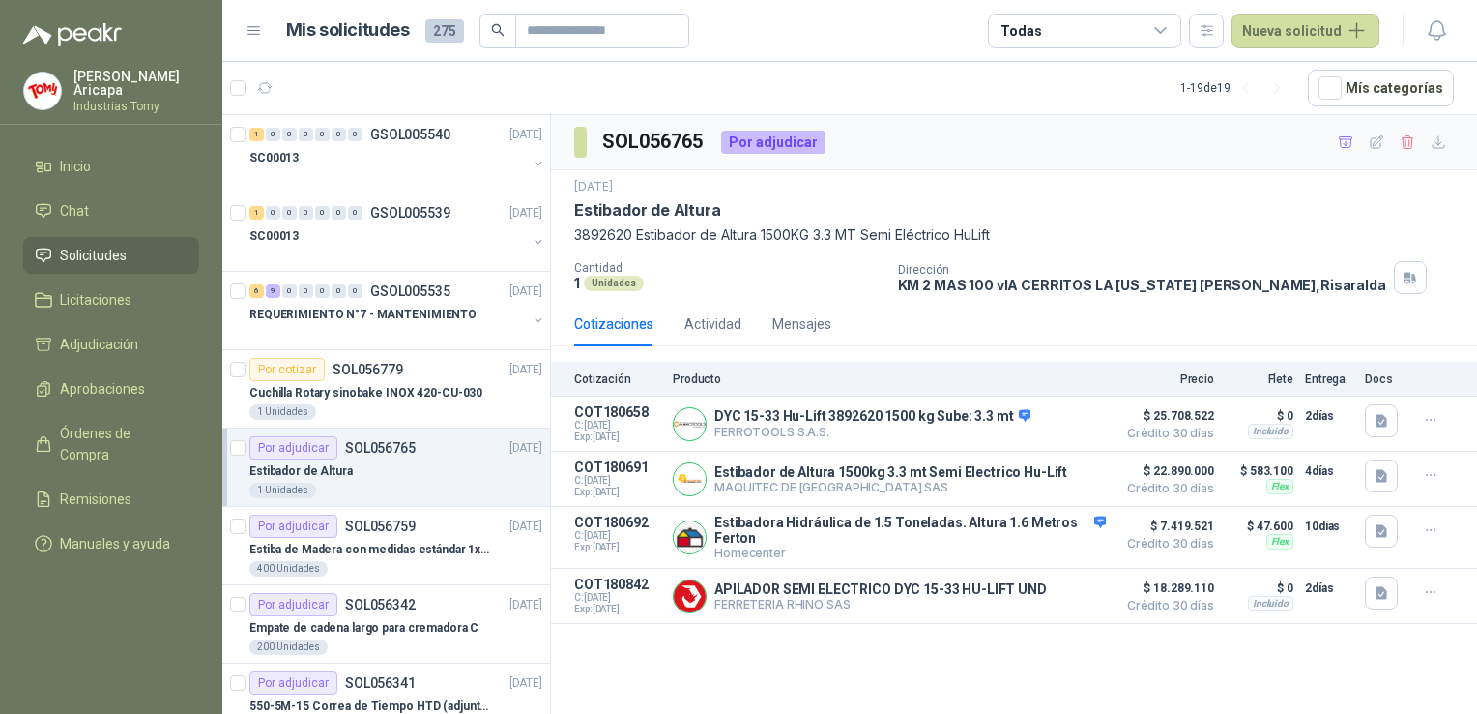
click at [93, 245] on span "Solicitudes" at bounding box center [93, 255] width 67 height 21
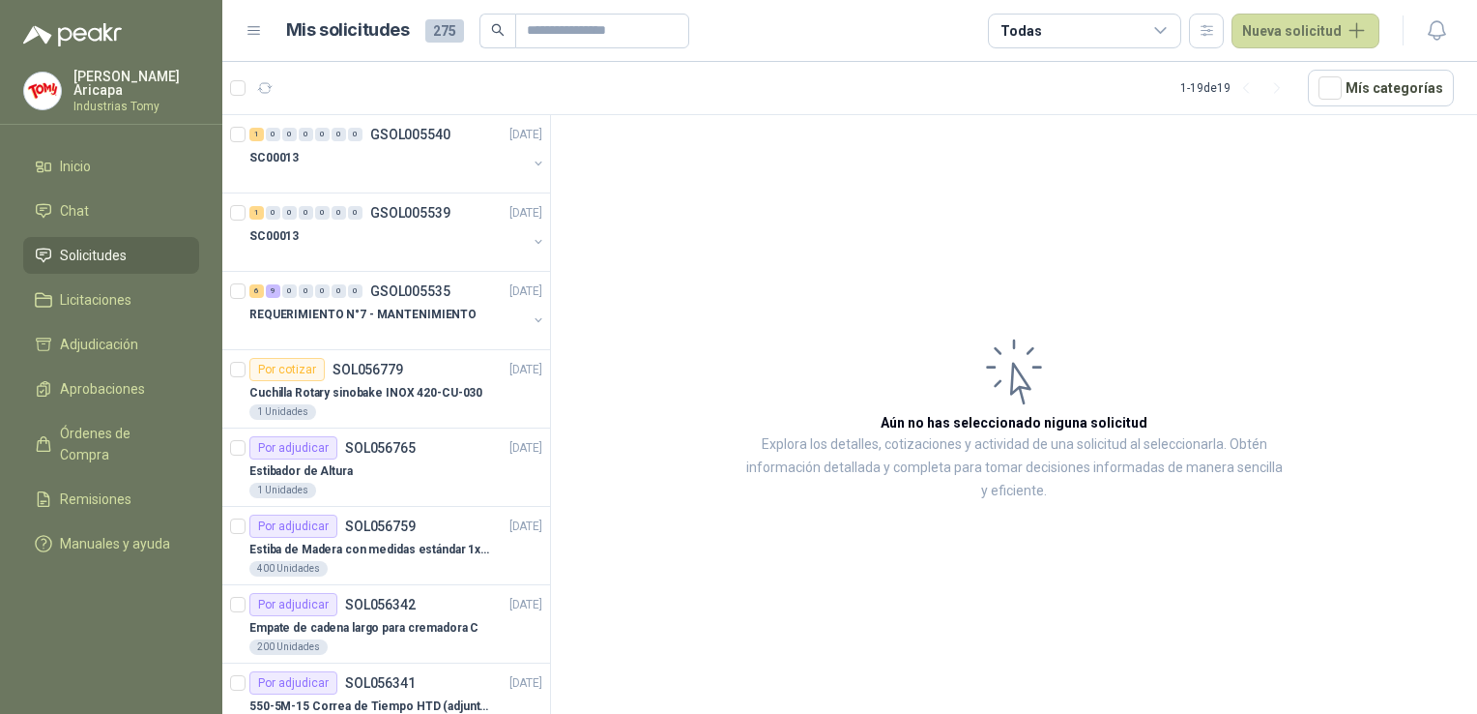
click at [109, 262] on link "Solicitudes" at bounding box center [111, 255] width 176 height 37
click at [599, 21] on input "text" at bounding box center [594, 31] width 135 height 33
click at [576, 25] on input "text" at bounding box center [594, 31] width 135 height 33
click at [623, 195] on article "Aún no has seleccionado niguna solicitud Explora los detalles, cotizaciones y a…" at bounding box center [1014, 417] width 926 height 605
click at [372, 329] on div at bounding box center [388, 333] width 278 height 15
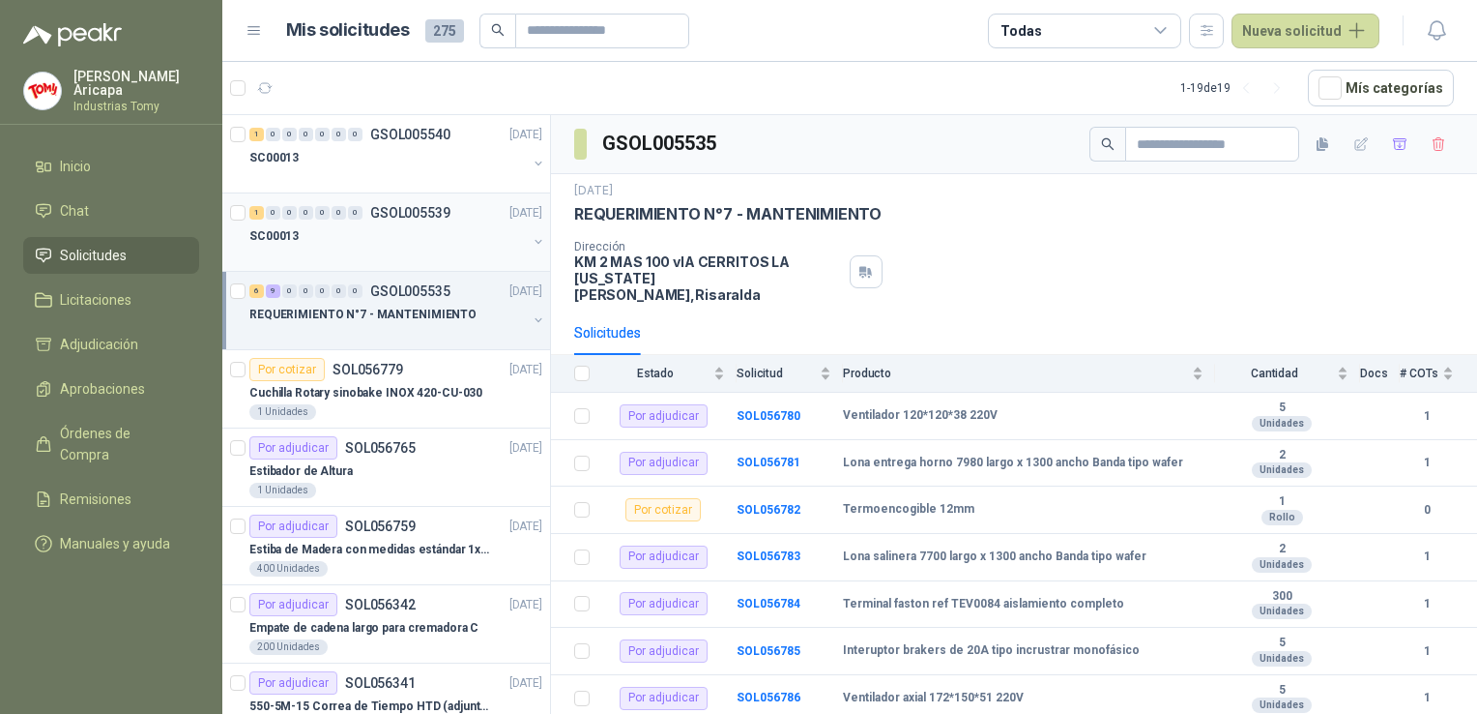
click at [375, 239] on div "SC00013" at bounding box center [388, 235] width 278 height 23
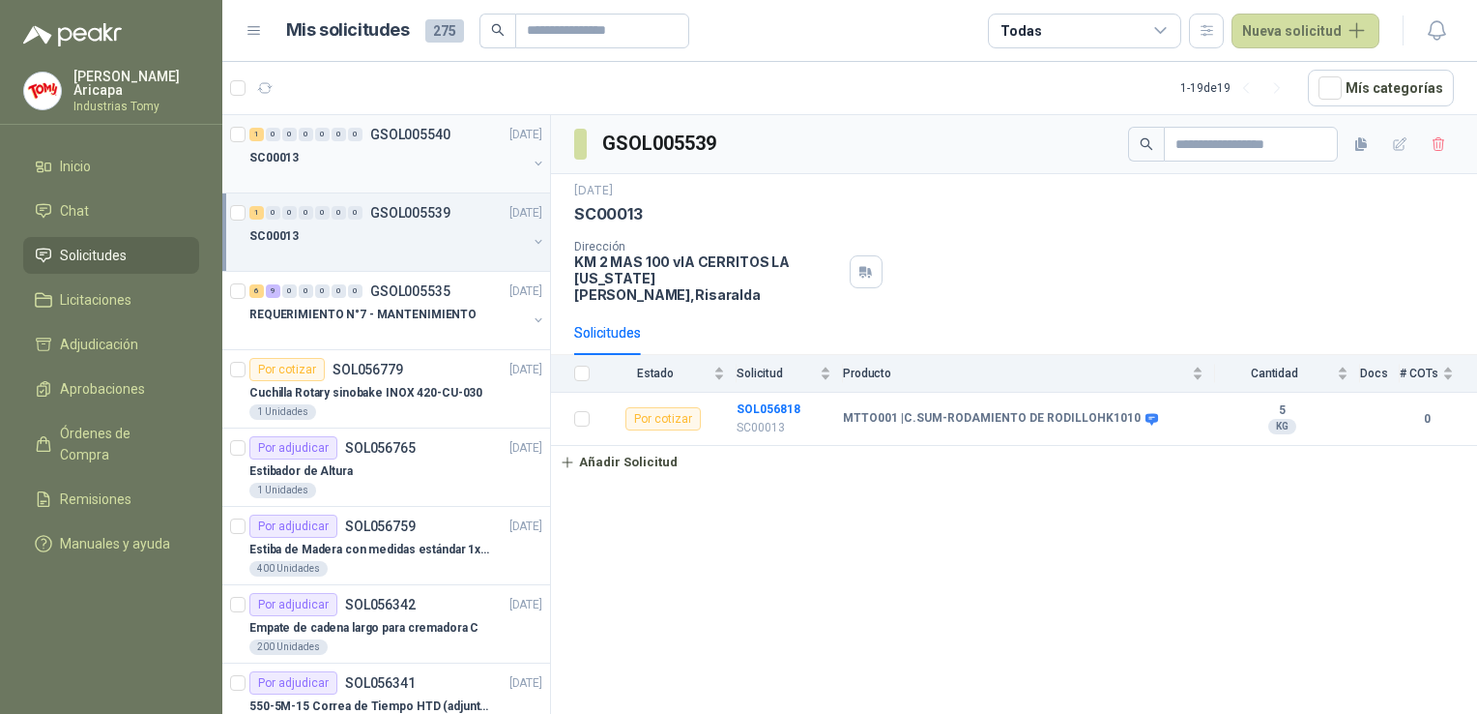
click at [385, 164] on div "SC00013" at bounding box center [388, 157] width 278 height 23
click at [394, 240] on div "SC00013" at bounding box center [388, 235] width 278 height 23
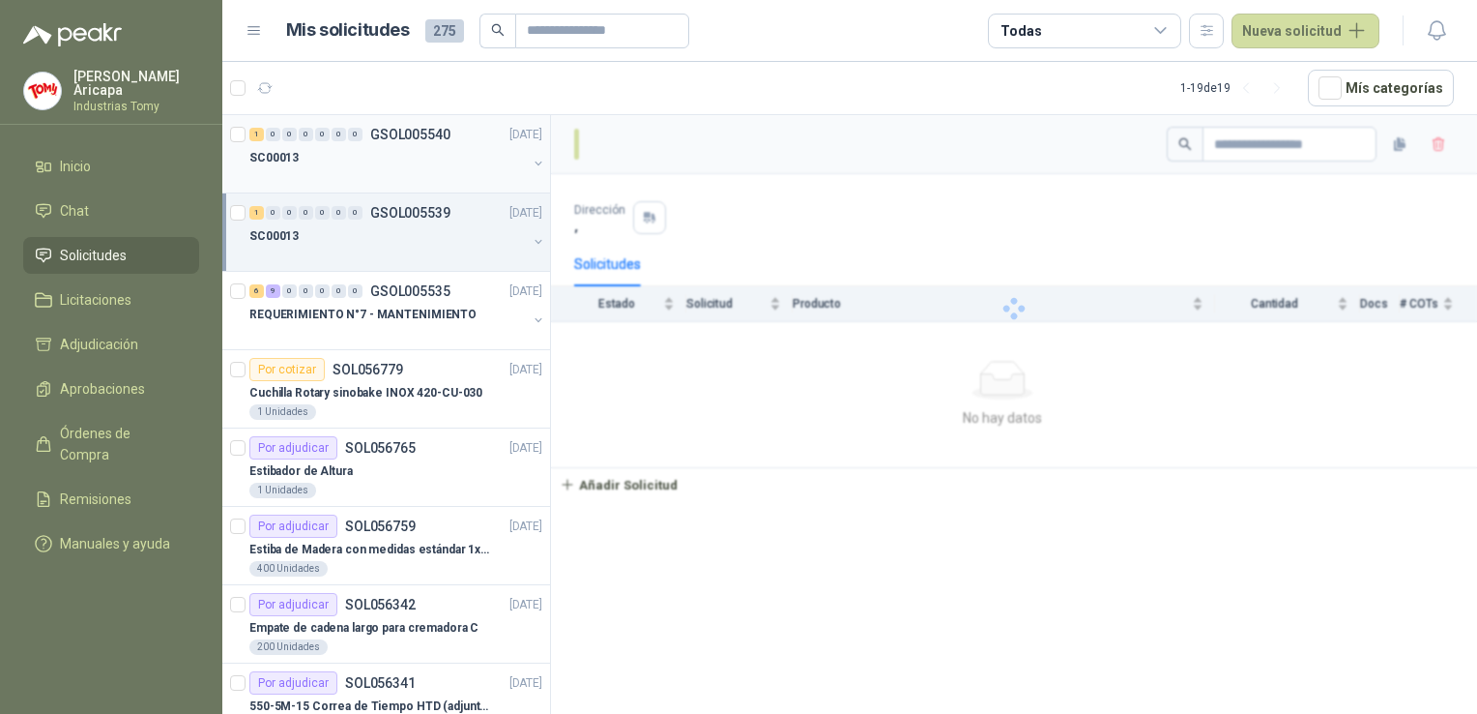
click at [397, 169] on div at bounding box center [388, 176] width 278 height 15
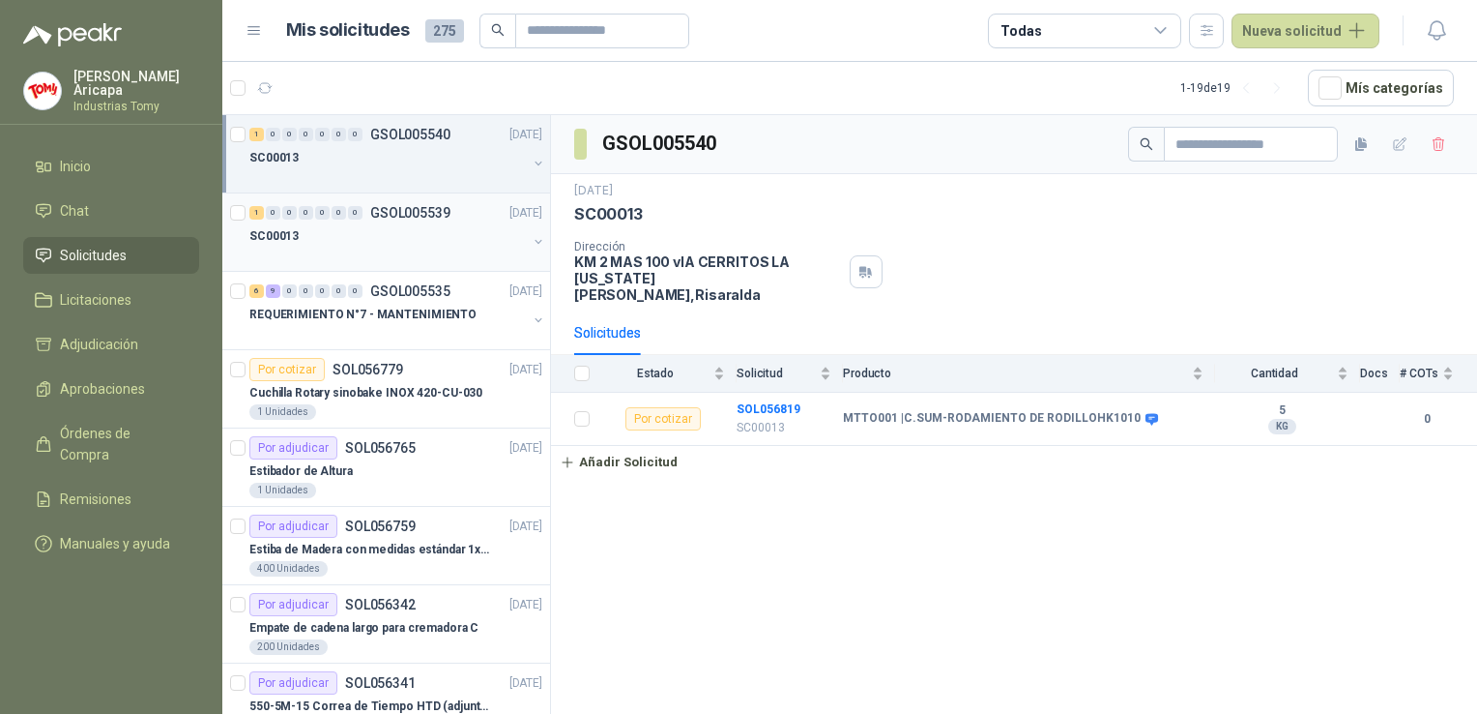
click at [389, 236] on div "SC00013" at bounding box center [388, 235] width 278 height 23
click at [382, 161] on div "SC00013" at bounding box center [388, 157] width 278 height 23
click at [398, 248] on div at bounding box center [388, 255] width 278 height 15
click at [390, 175] on div at bounding box center [388, 176] width 278 height 15
click at [895, 538] on div "GSOL005540 [DATE] SC00013 Dirección KM 2 MAS 100 vIA CERRITOS LA [US_STATE][PER…" at bounding box center [1014, 417] width 926 height 605
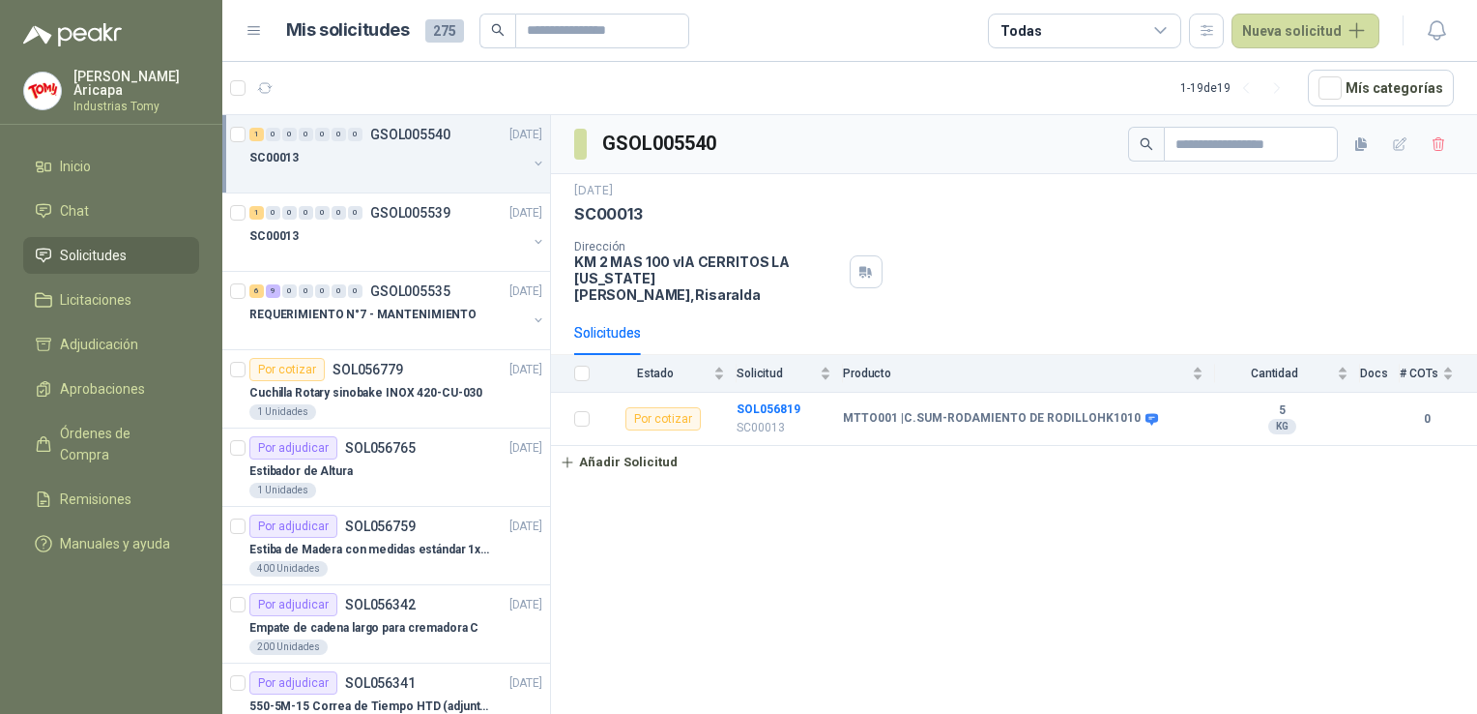
click at [771, 555] on div "GSOL005540 [DATE] SC00013 Dirección KM 2 MAS 100 vIA CERRITOS LA [US_STATE][PER…" at bounding box center [1014, 417] width 926 height 605
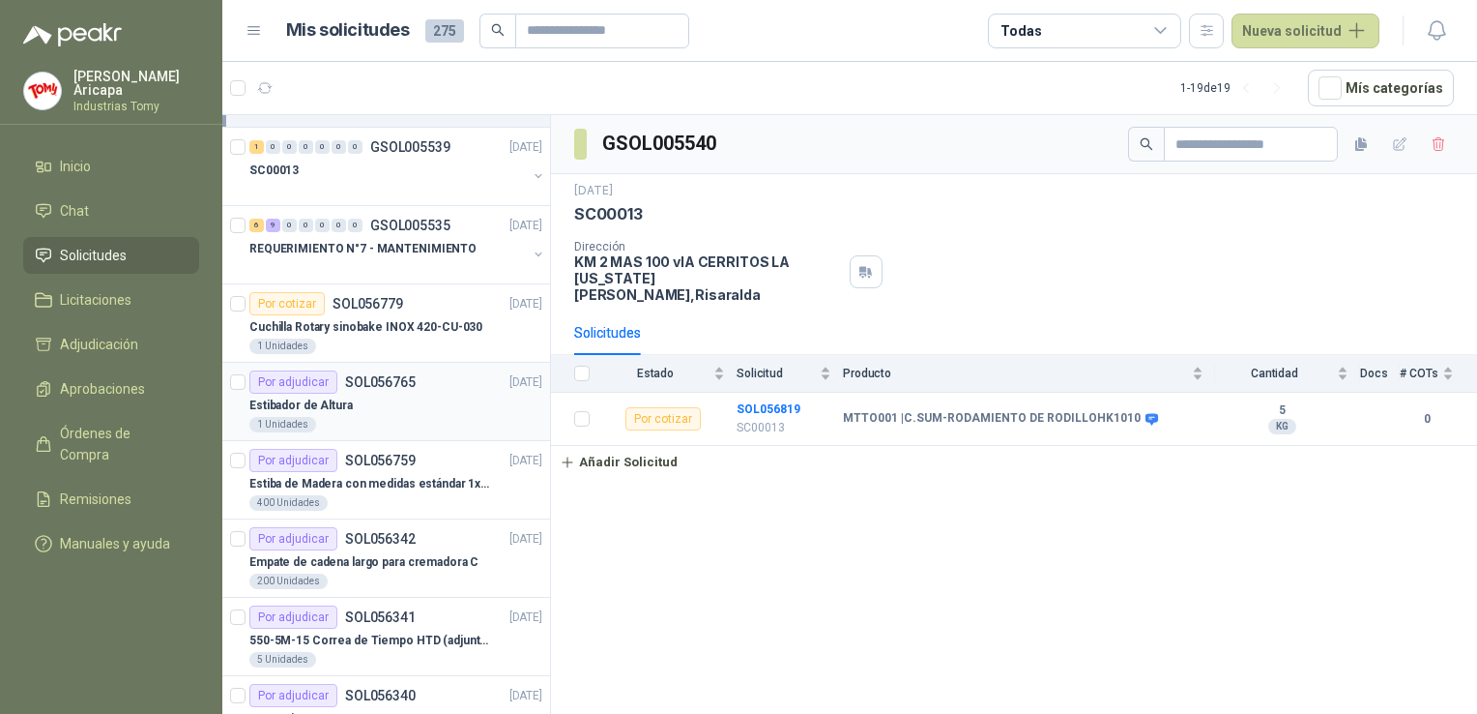
scroll to position [97, 0]
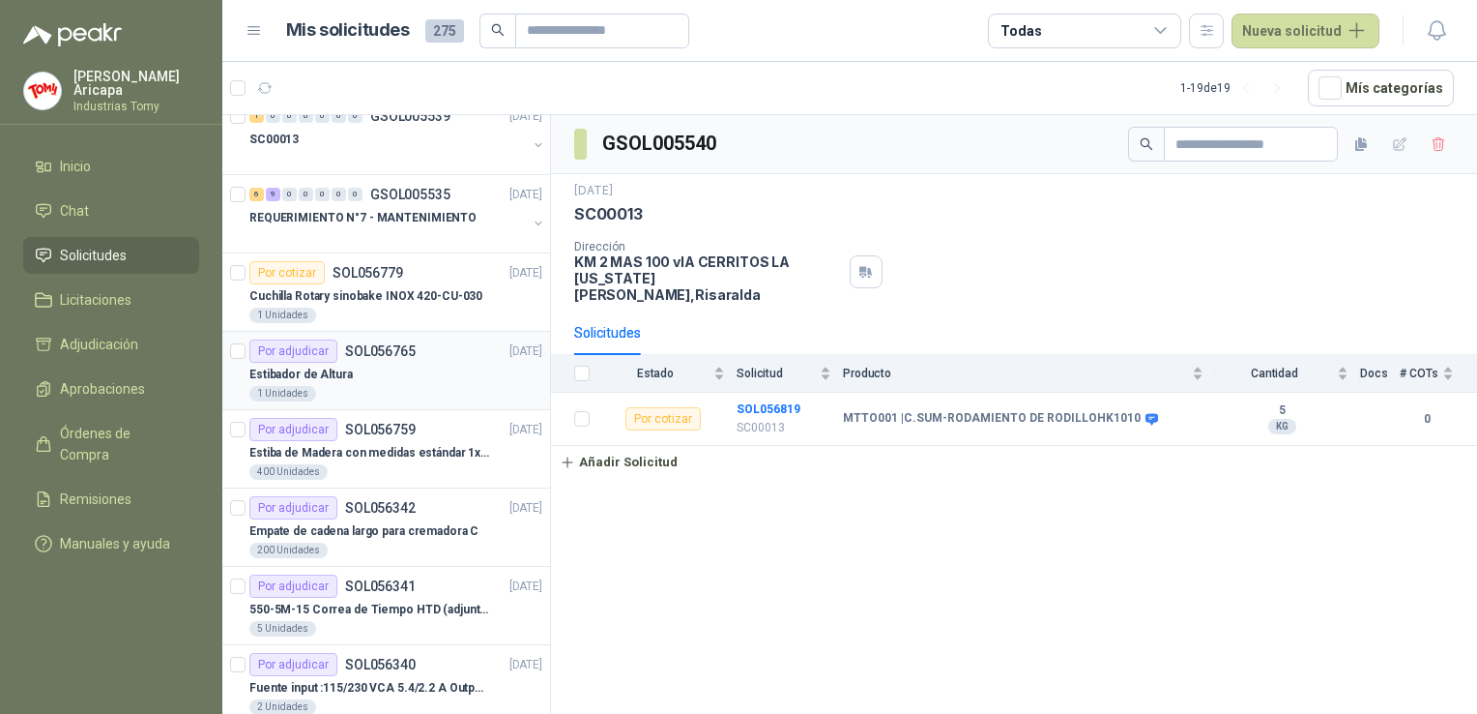
click at [406, 378] on div "Estibador de Altura" at bounding box center [395, 374] width 293 height 23
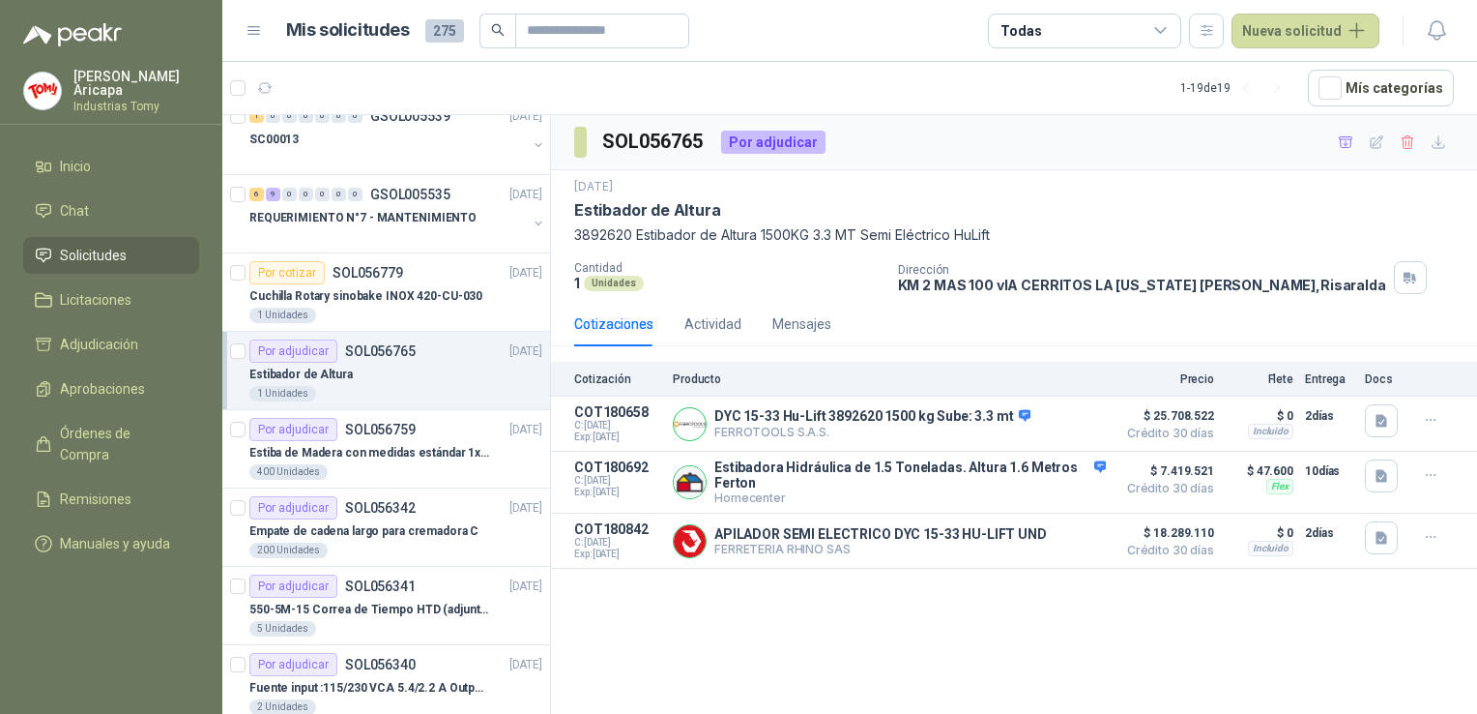
click at [1192, 639] on div "SOL056765 Por adjudicar [DATE] Estibador de Altura 3892620 Estibador de Altura …" at bounding box center [1014, 417] width 926 height 605
click at [955, 633] on div "SOL056765 Por adjudicar [DATE] Estibador de Altura 3892620 Estibador de Altura …" at bounding box center [1014, 417] width 926 height 605
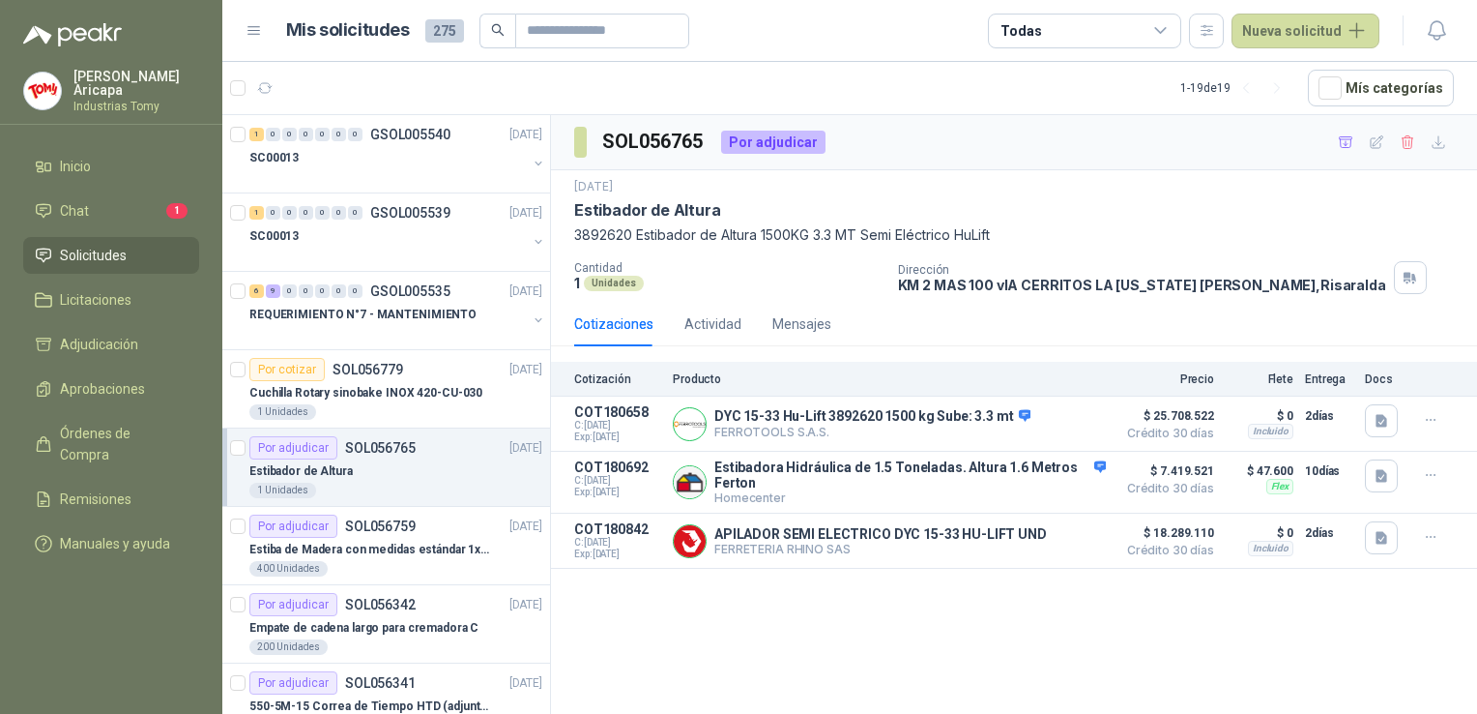
click at [801, 606] on div "SOL056765 Por adjudicar [DATE] Estibador de Altura 3892620 Estibador de Altura …" at bounding box center [1014, 417] width 926 height 605
click at [870, 607] on div "SOL056765 Por adjudicar [DATE] Estibador de Altura 3892620 Estibador de Altura …" at bounding box center [1014, 417] width 926 height 605
click at [742, 625] on div "SOL056765 Por adjudicar [DATE] Estibador de Altura 3892620 Estibador de Altura …" at bounding box center [1014, 417] width 926 height 605
click at [425, 469] on div "Estibador de Altura" at bounding box center [395, 470] width 293 height 23
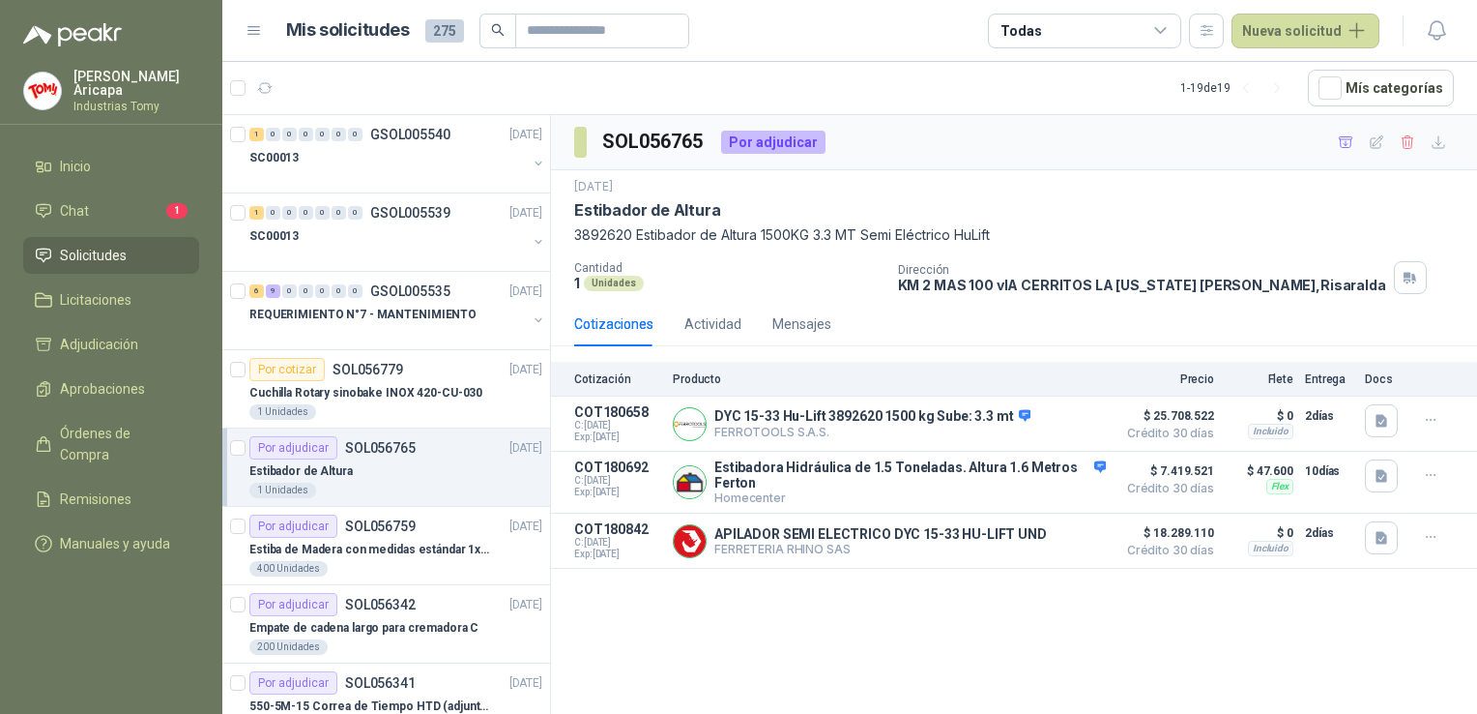
click at [975, 656] on div "SOL056765 Por adjudicar [DATE] Estibador de Altura 3892620 Estibador de Altura …" at bounding box center [1014, 417] width 926 height 605
click at [1025, 640] on div "SOL056765 Por adjudicar [DATE] Estibador de Altura 3892620 Estibador de Altura …" at bounding box center [1014, 417] width 926 height 605
click at [1060, 627] on div "SOL056765 Por adjudicar [DATE] Estibador de Altura 3892620 Estibador de Altura …" at bounding box center [1014, 417] width 926 height 605
click at [603, 137] on section "SOL056765" at bounding box center [639, 142] width 131 height 31
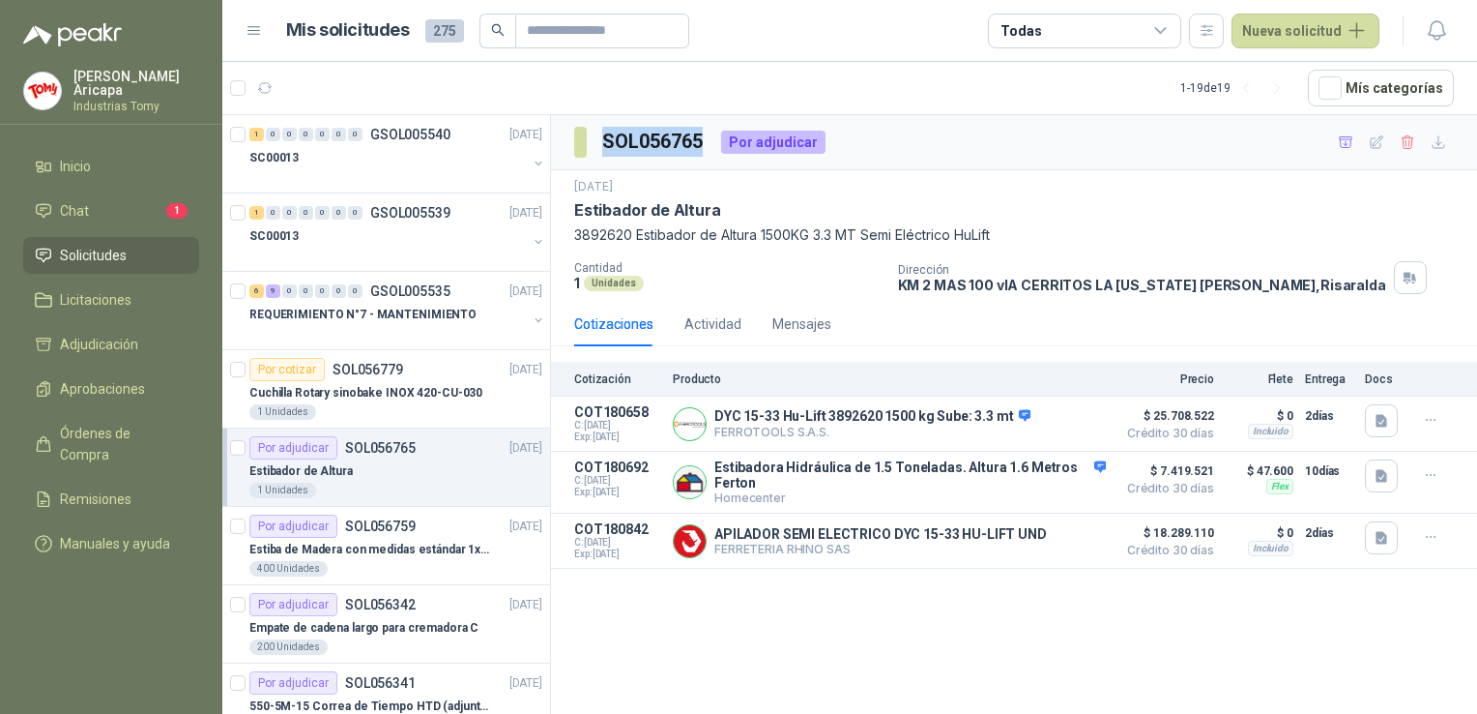
drag, startPoint x: 603, startPoint y: 137, endPoint x: 711, endPoint y: 138, distance: 107.3
click at [711, 138] on div "SOL056765 Por adjudicar" at bounding box center [699, 142] width 251 height 31
click at [706, 138] on h3 "SOL056765" at bounding box center [653, 142] width 103 height 30
click at [702, 143] on h3 "SOL056765" at bounding box center [653, 142] width 103 height 30
drag, startPoint x: 702, startPoint y: 143, endPoint x: 582, endPoint y: 133, distance: 120.3
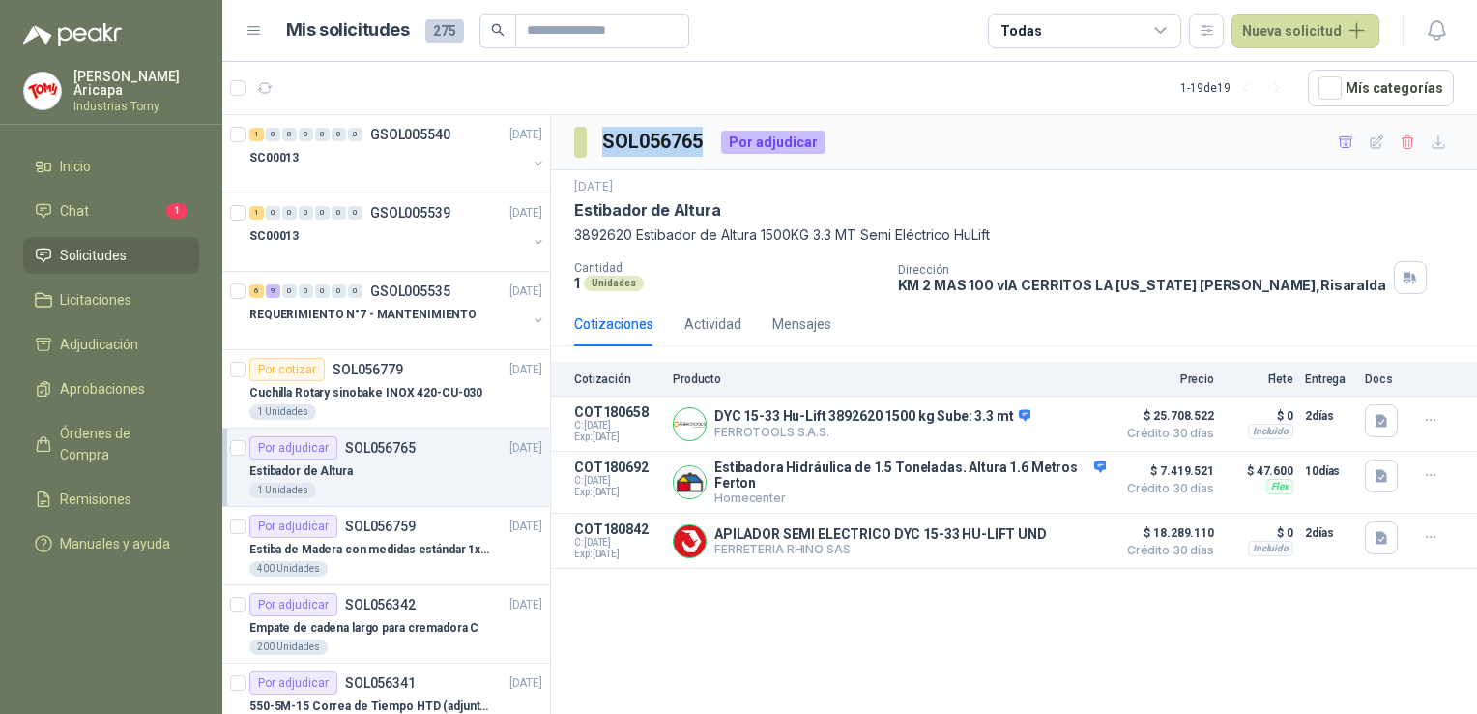
click at [582, 133] on section "SOL056765" at bounding box center [639, 142] width 131 height 31
click at [710, 139] on div "SOL056765 Por adjudicar" at bounding box center [699, 142] width 251 height 31
drag, startPoint x: 708, startPoint y: 140, endPoint x: 576, endPoint y: 133, distance: 131.7
click at [576, 133] on div "SOL056765 Por adjudicar" at bounding box center [699, 142] width 251 height 31
drag, startPoint x: 576, startPoint y: 133, endPoint x: 839, endPoint y: 180, distance: 267.1
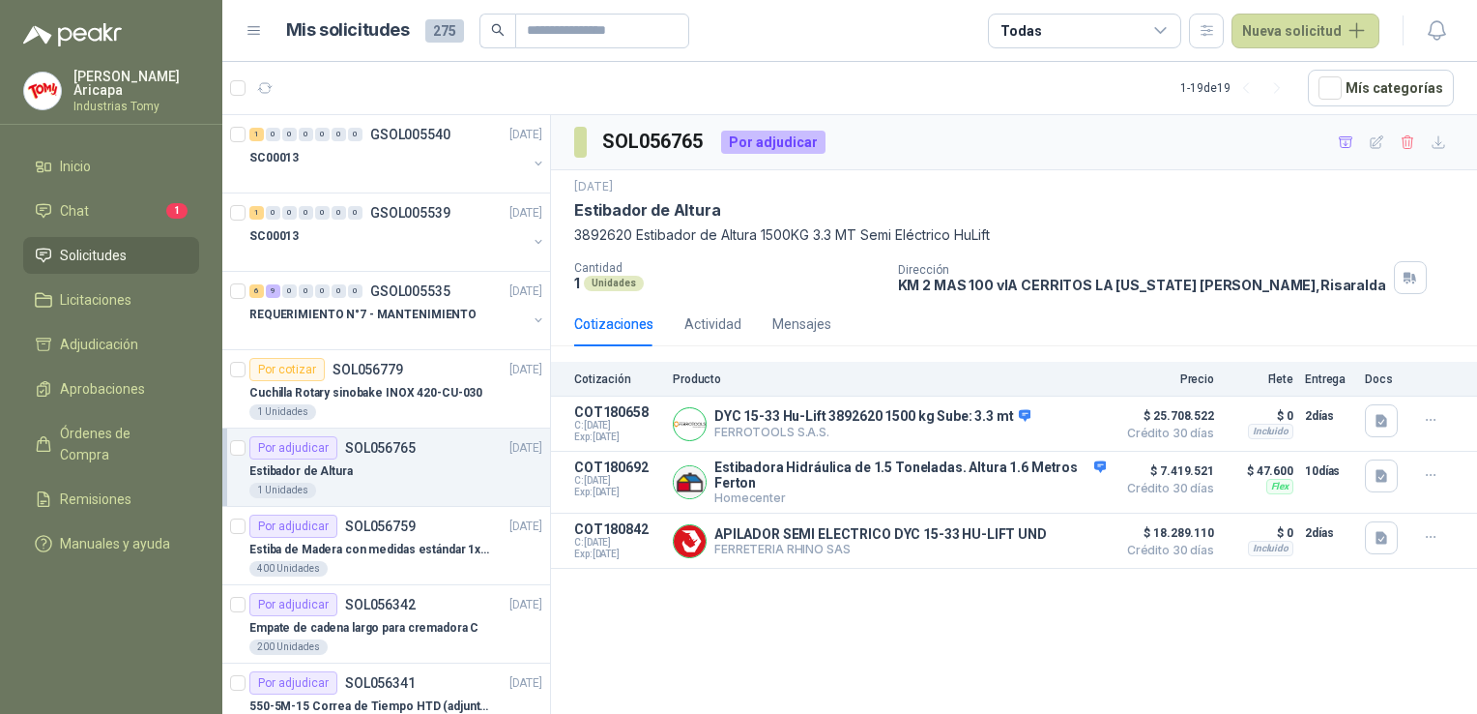
click at [839, 180] on div "[DATE]" at bounding box center [1014, 187] width 880 height 18
click at [857, 594] on div "SOL056765 Por adjudicar [DATE] Estibador de Altura 3892620 Estibador de Altura …" at bounding box center [1014, 417] width 926 height 605
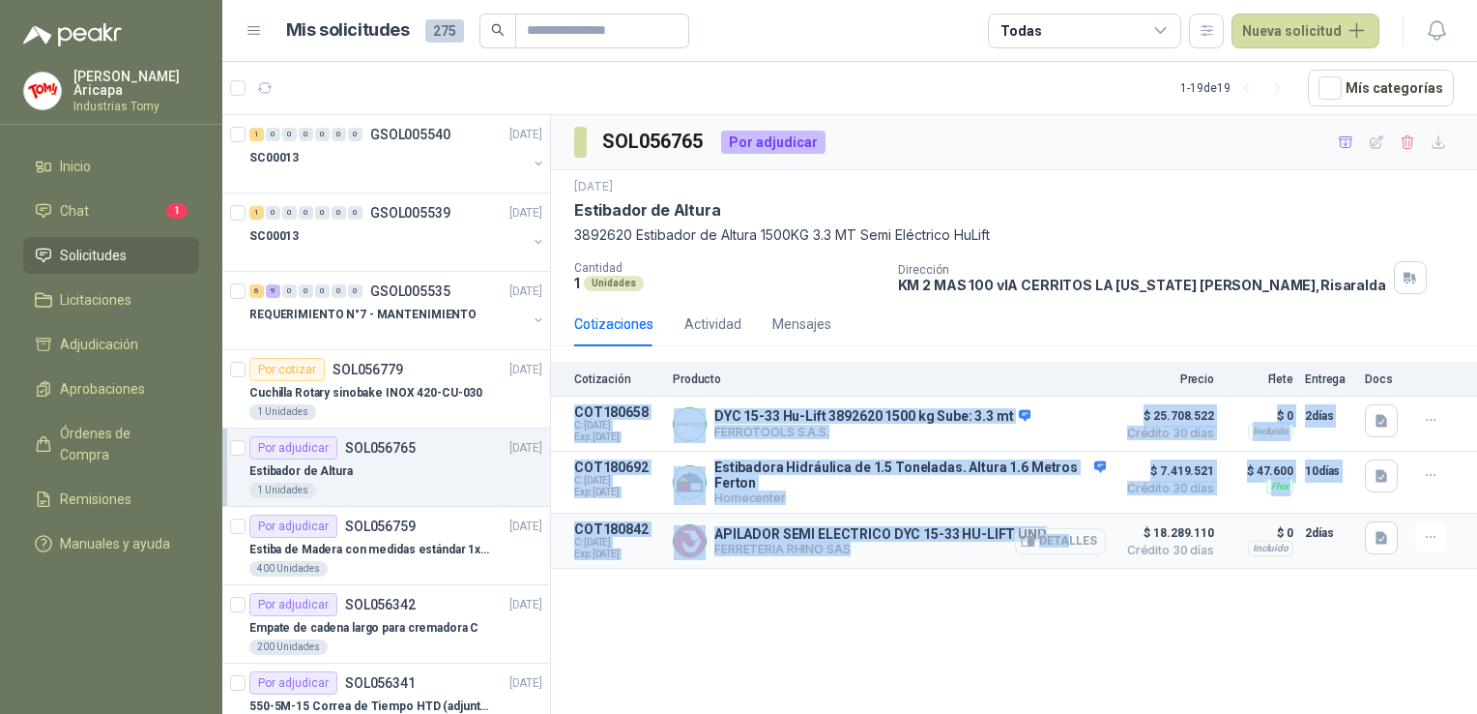
drag, startPoint x: 574, startPoint y: 408, endPoint x: 1071, endPoint y: 536, distance: 513.1
click at [1071, 536] on div "Cotización Producto Precio Flete Entrega Docs COT180658 C: [DATE] Exp: [DATE] D…" at bounding box center [1014, 465] width 926 height 207
drag, startPoint x: 1071, startPoint y: 536, endPoint x: 876, endPoint y: 585, distance: 201.4
click at [876, 585] on div "SOL056765 Por adjudicar [DATE] Estibador de Altura 3892620 Estibador de Altura …" at bounding box center [1014, 417] width 926 height 605
click at [855, 552] on p "FERRETERIA RHINO SAS" at bounding box center [881, 548] width 333 height 15
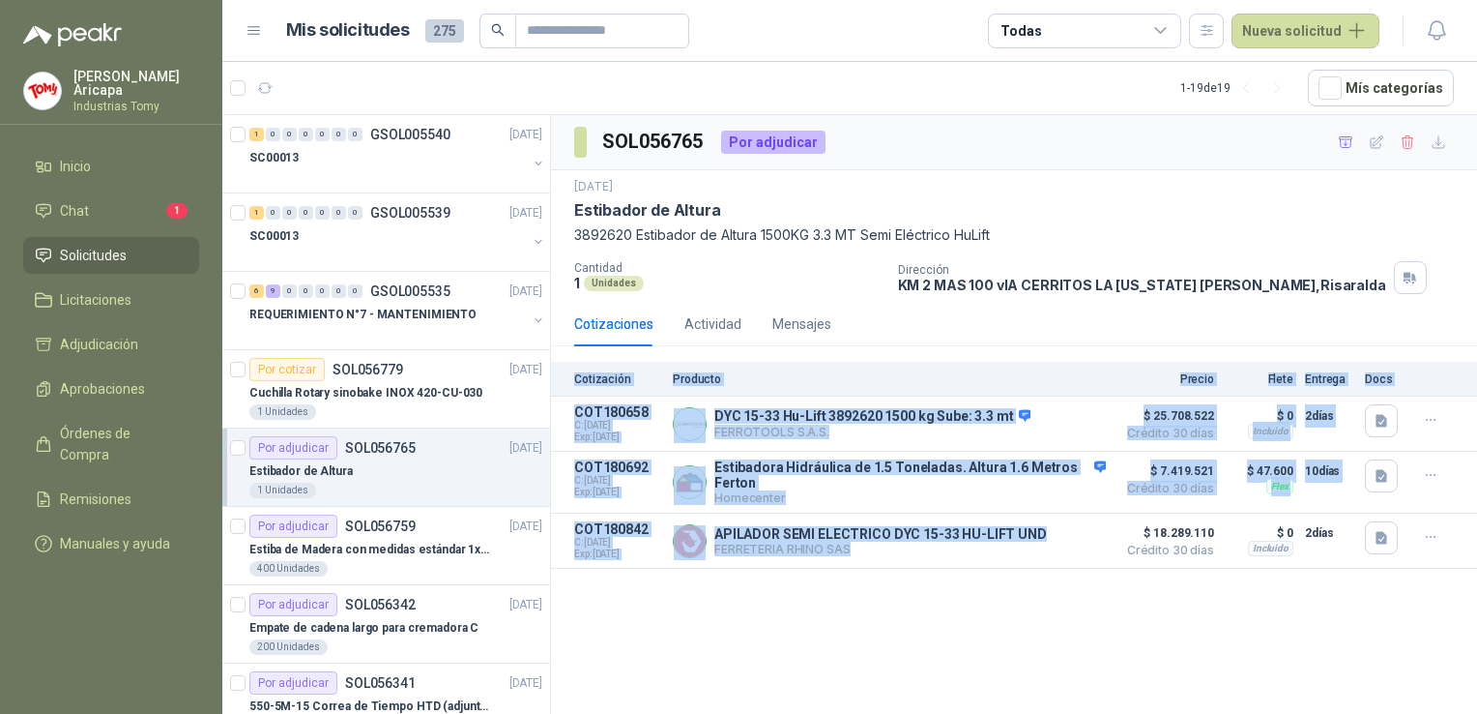
drag, startPoint x: 855, startPoint y: 553, endPoint x: 572, endPoint y: 382, distance: 330.2
click at [572, 382] on div "Cotización Producto Precio Flete Entrega Docs COT180658 C: [DATE] Exp: [DATE] D…" at bounding box center [1014, 465] width 926 height 207
click at [918, 636] on div "SOL056765 Por adjudicar [DATE] Estibador de Altura 3892620 Estibador de Altura …" at bounding box center [1014, 417] width 926 height 605
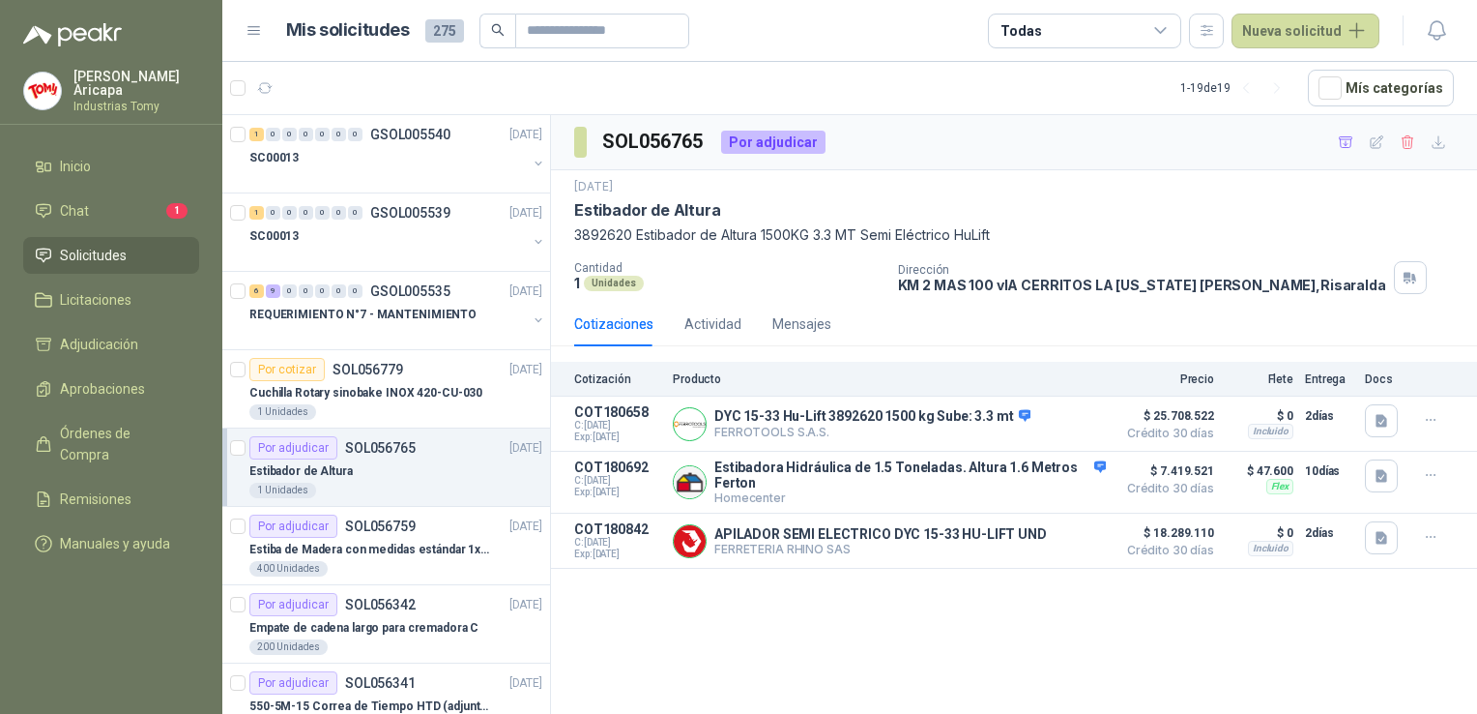
click at [843, 627] on div "SOL056765 Por adjudicar [DATE] Estibador de Altura 3892620 Estibador de Altura …" at bounding box center [1014, 417] width 926 height 605
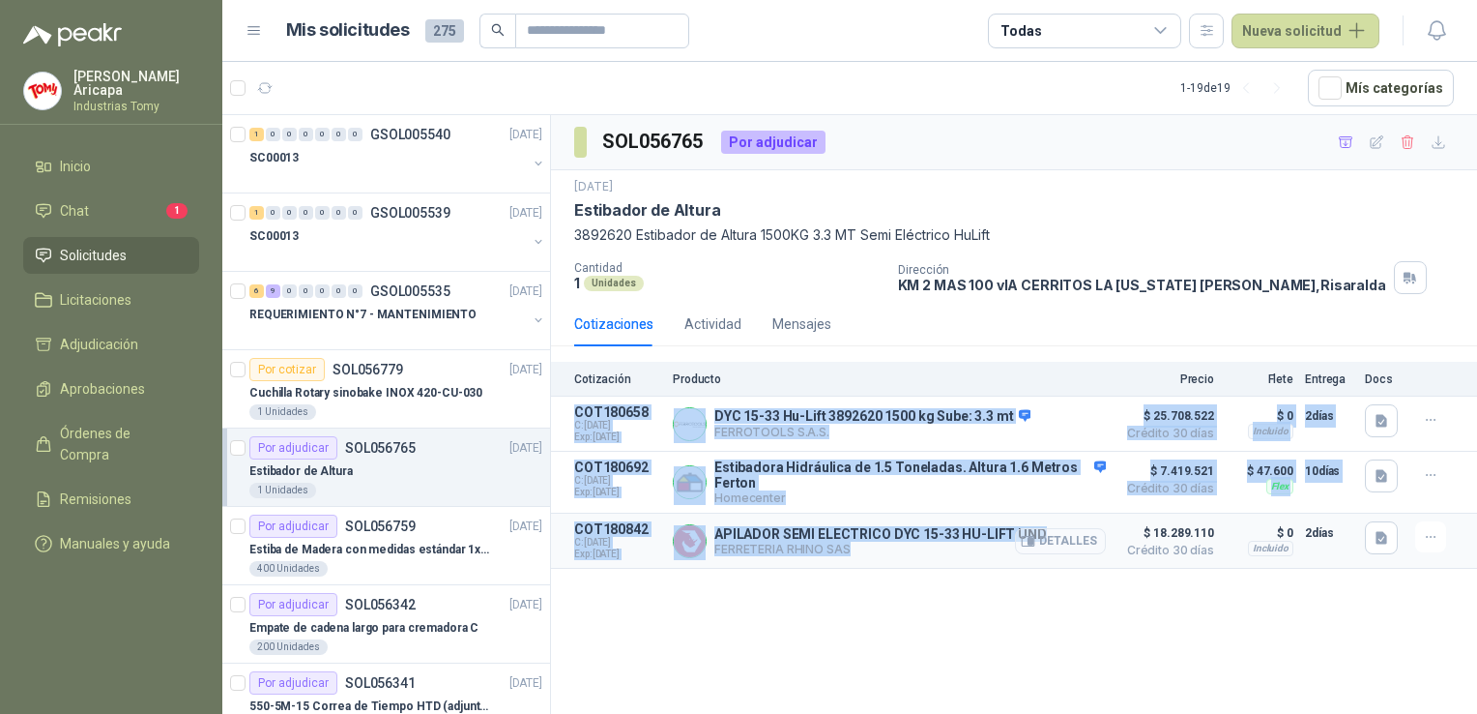
drag, startPoint x: 567, startPoint y: 413, endPoint x: 1035, endPoint y: 543, distance: 485.8
click at [1035, 543] on div "Cotización Producto Precio Flete Entrega Docs COT180658 C: [DATE] Exp: [DATE] D…" at bounding box center [1014, 465] width 926 height 207
drag, startPoint x: 1035, startPoint y: 543, endPoint x: 984, endPoint y: 601, distance: 76.8
click at [984, 601] on div "SOL056765 Por adjudicar [DATE] Estibador de Altura 3892620 Estibador de Altura …" at bounding box center [1014, 417] width 926 height 605
drag, startPoint x: 812, startPoint y: 640, endPoint x: 775, endPoint y: 619, distance: 42.5
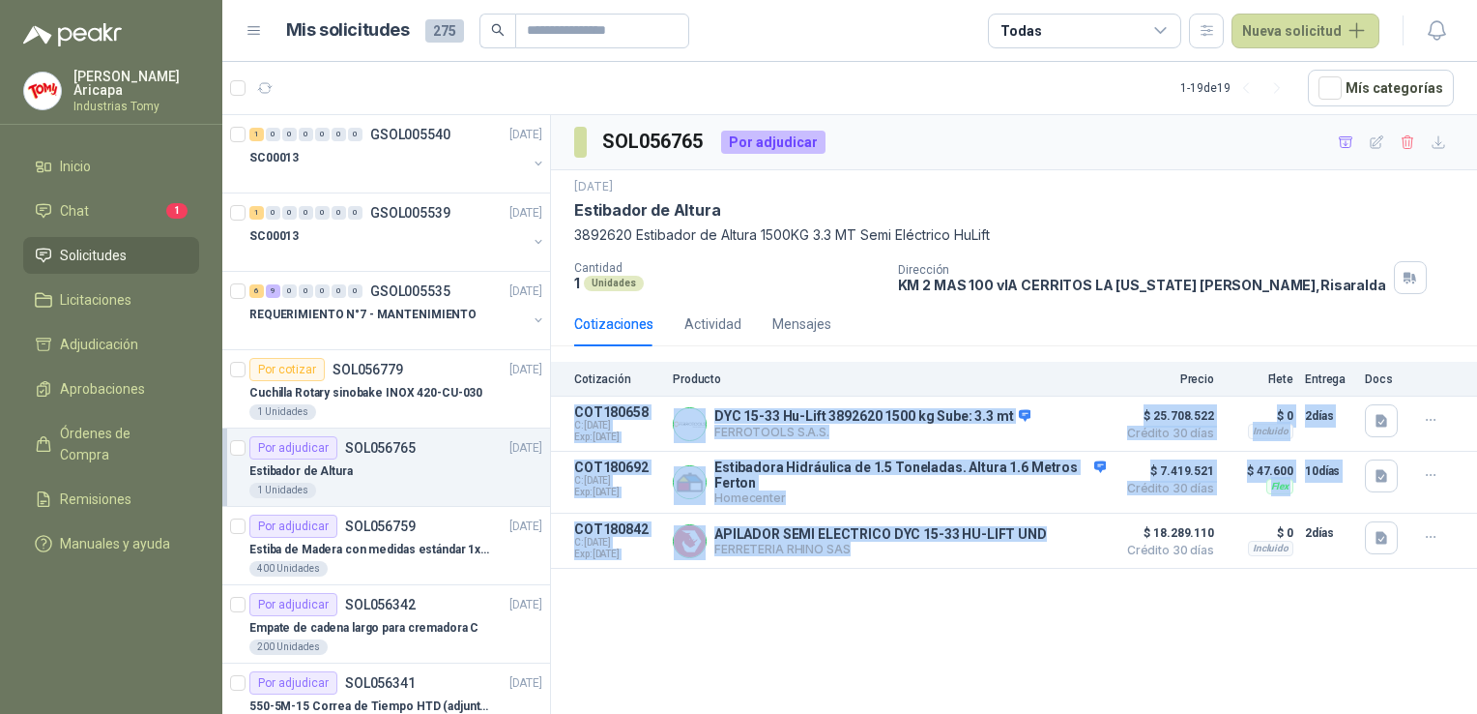
click at [811, 640] on div "SOL056765 Por adjudicar [DATE] Estibador de Altura 3892620 Estibador de Altura …" at bounding box center [1014, 417] width 926 height 605
click at [893, 637] on div "SOL056765 Por adjudicar [DATE] Estibador de Altura 3892620 Estibador de Altura …" at bounding box center [1014, 417] width 926 height 605
drag, startPoint x: 854, startPoint y: 549, endPoint x: 575, endPoint y: 396, distance: 317.6
click at [575, 396] on div "Cotización Producto Precio Flete Entrega Docs COT180658 C: [DATE] Exp: [DATE] D…" at bounding box center [1014, 465] width 926 height 207
click at [873, 663] on div "SOL056765 Por adjudicar [DATE] Estibador de Altura 3892620 Estibador de Altura …" at bounding box center [1014, 417] width 926 height 605
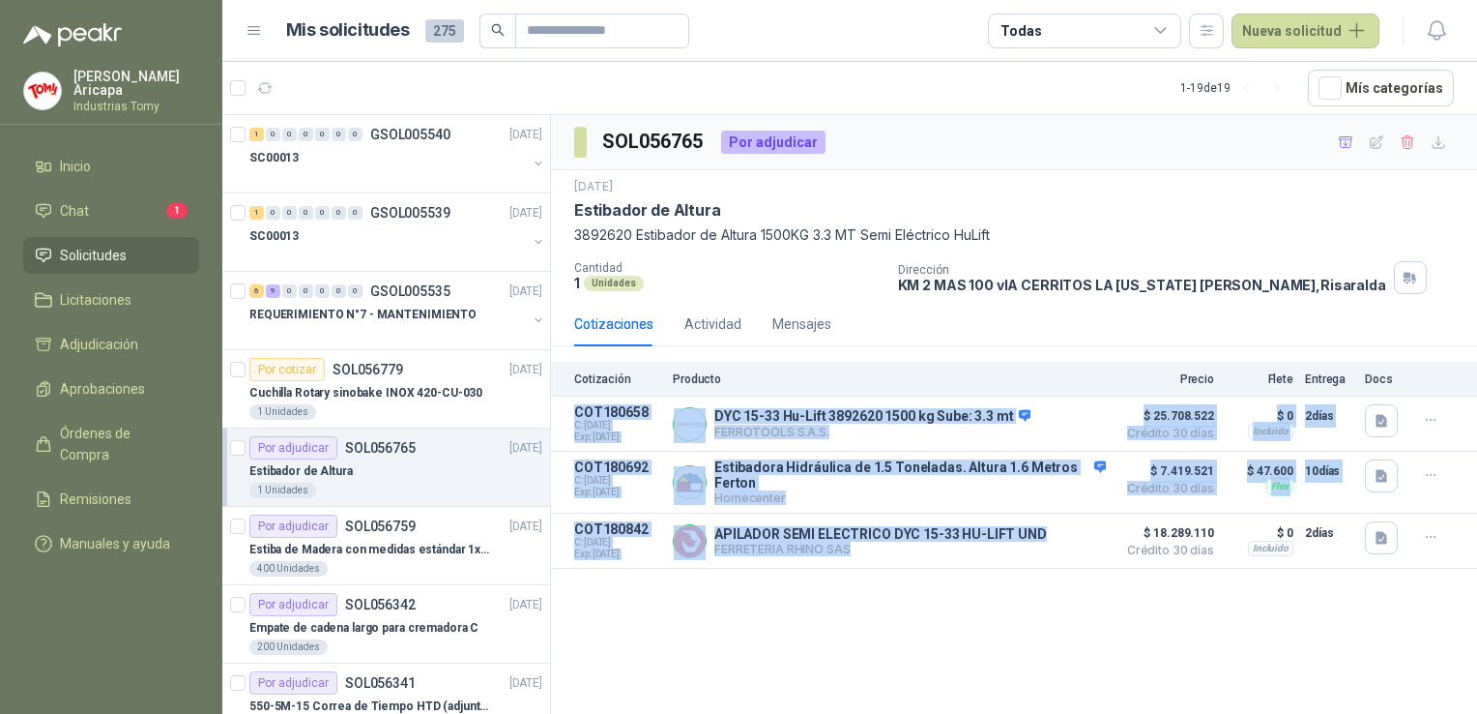
click at [920, 640] on div "SOL056765 Por adjudicar [DATE] Estibador de Altura 3892620 Estibador de Altura …" at bounding box center [1014, 417] width 926 height 605
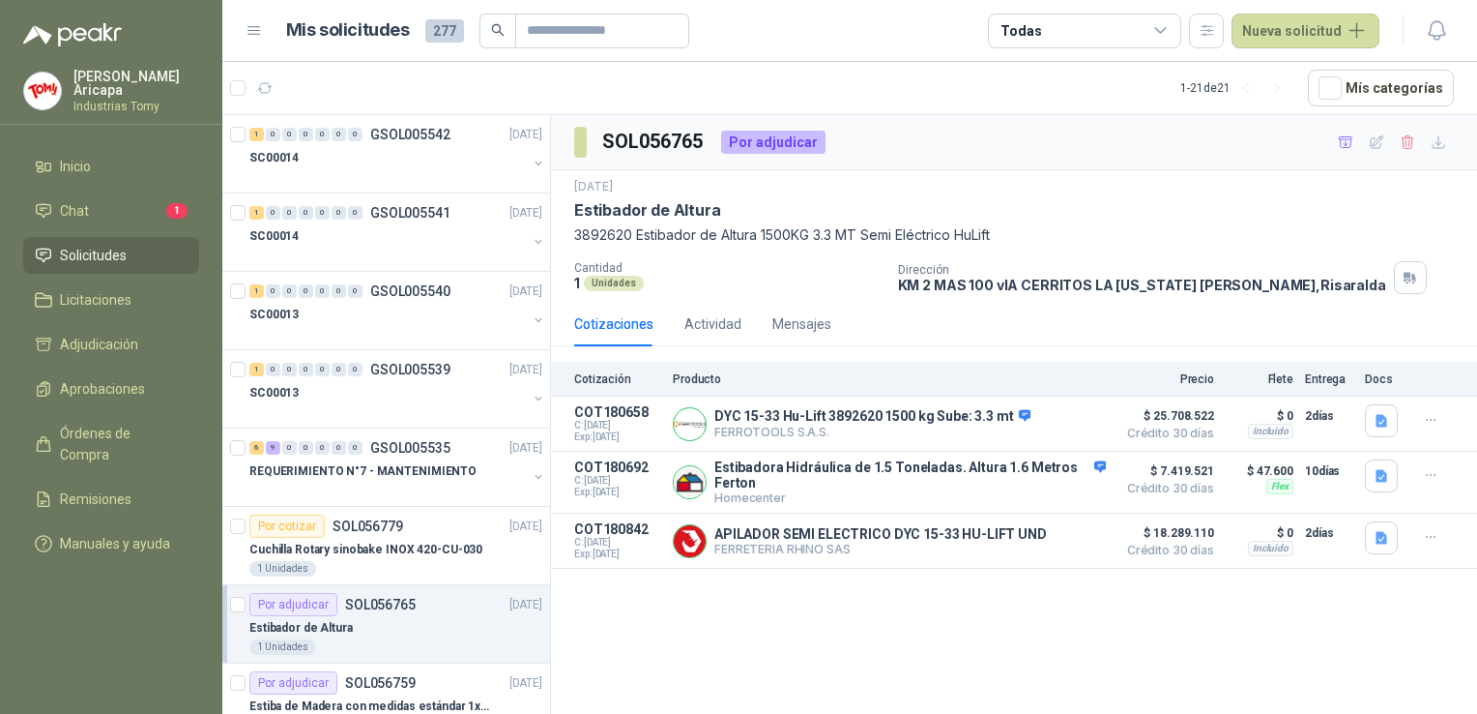
click at [1009, 619] on div "SOL056765 Por adjudicar [DATE] Estibador de Altura 3892620 Estibador de Altura …" at bounding box center [1014, 417] width 926 height 605
click at [661, 282] on div "1 Unidades" at bounding box center [728, 283] width 308 height 16
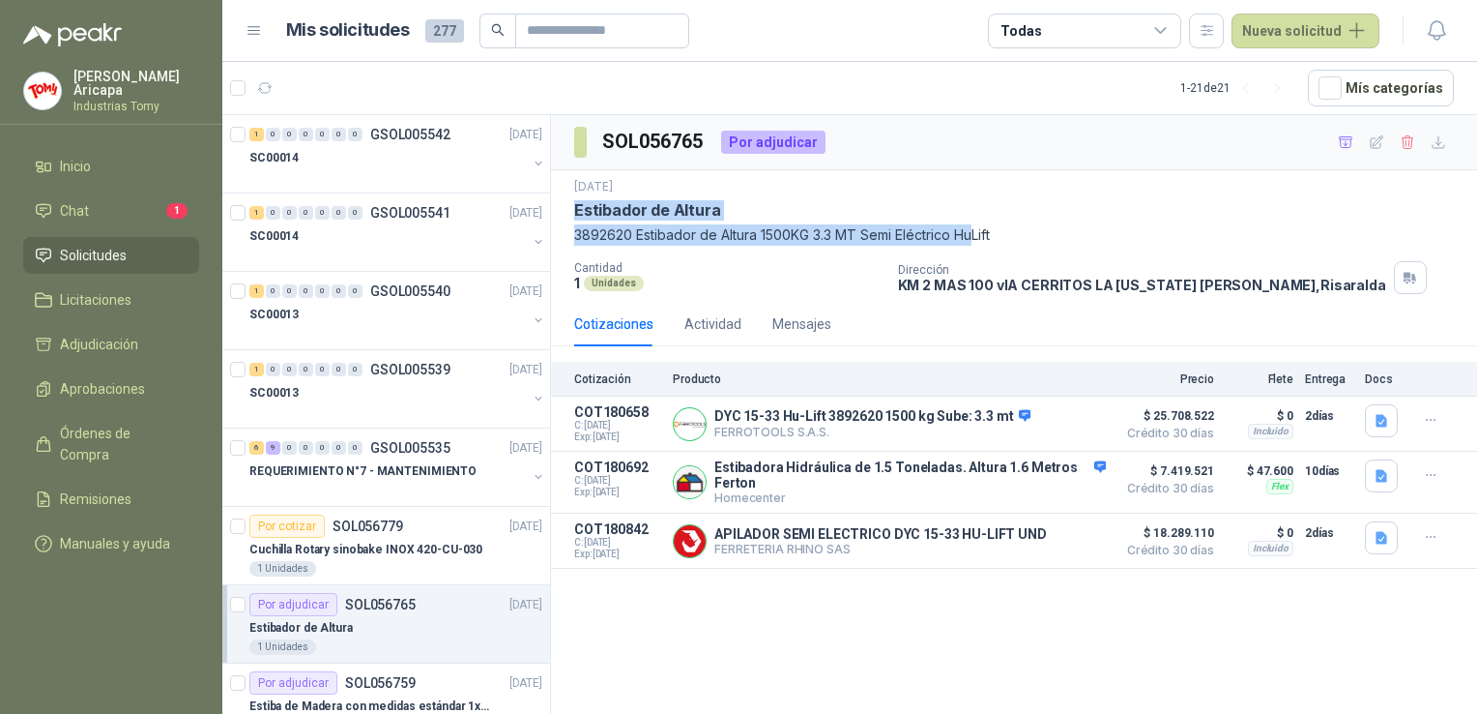
drag, startPoint x: 573, startPoint y: 209, endPoint x: 988, endPoint y: 245, distance: 416.3
click at [988, 245] on div "[DATE] Estibador de Altura 3892620 Estibador de Altura 1500KG 3.3 MT Semi Eléct…" at bounding box center [1014, 235] width 926 height 131
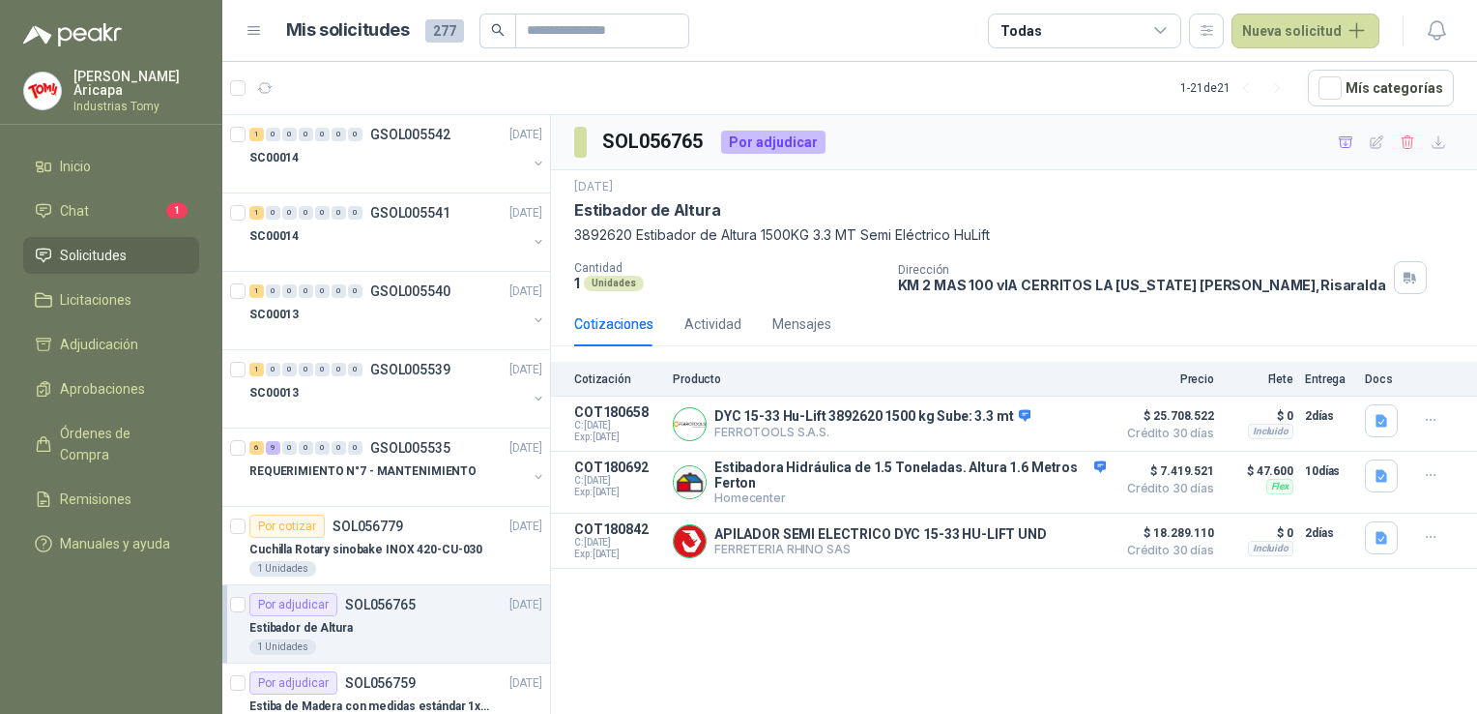
drag, startPoint x: 988, startPoint y: 245, endPoint x: 1033, endPoint y: 237, distance: 45.1
click at [1033, 237] on p "3892620 Estibador de Altura 1500KG 3.3 MT Semi Eléctrico HuLift" at bounding box center [1014, 234] width 880 height 21
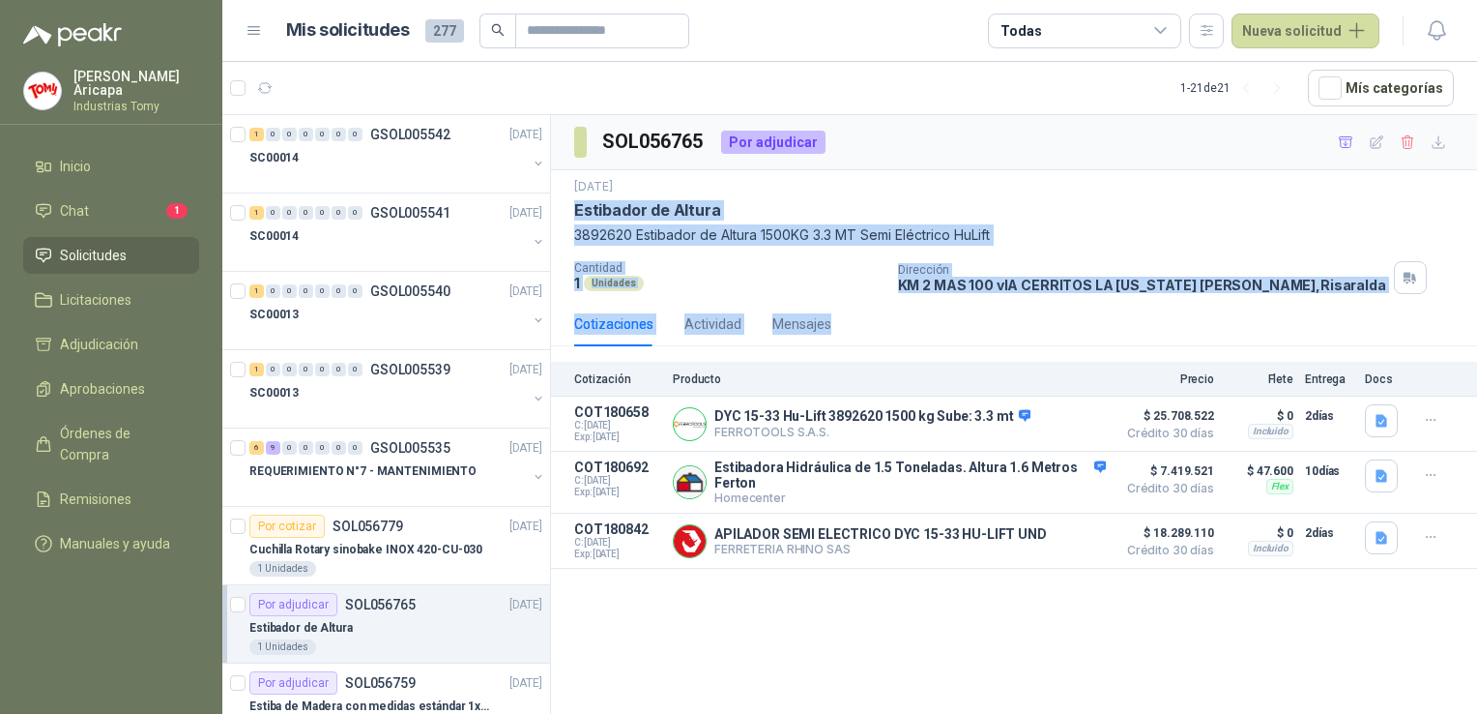
drag, startPoint x: 570, startPoint y: 211, endPoint x: 856, endPoint y: 333, distance: 311.1
click at [856, 333] on div "SOL056765 Por adjudicar [DATE] Estibador de Altura 3892620 Estibador de Altura …" at bounding box center [1014, 341] width 926 height 453
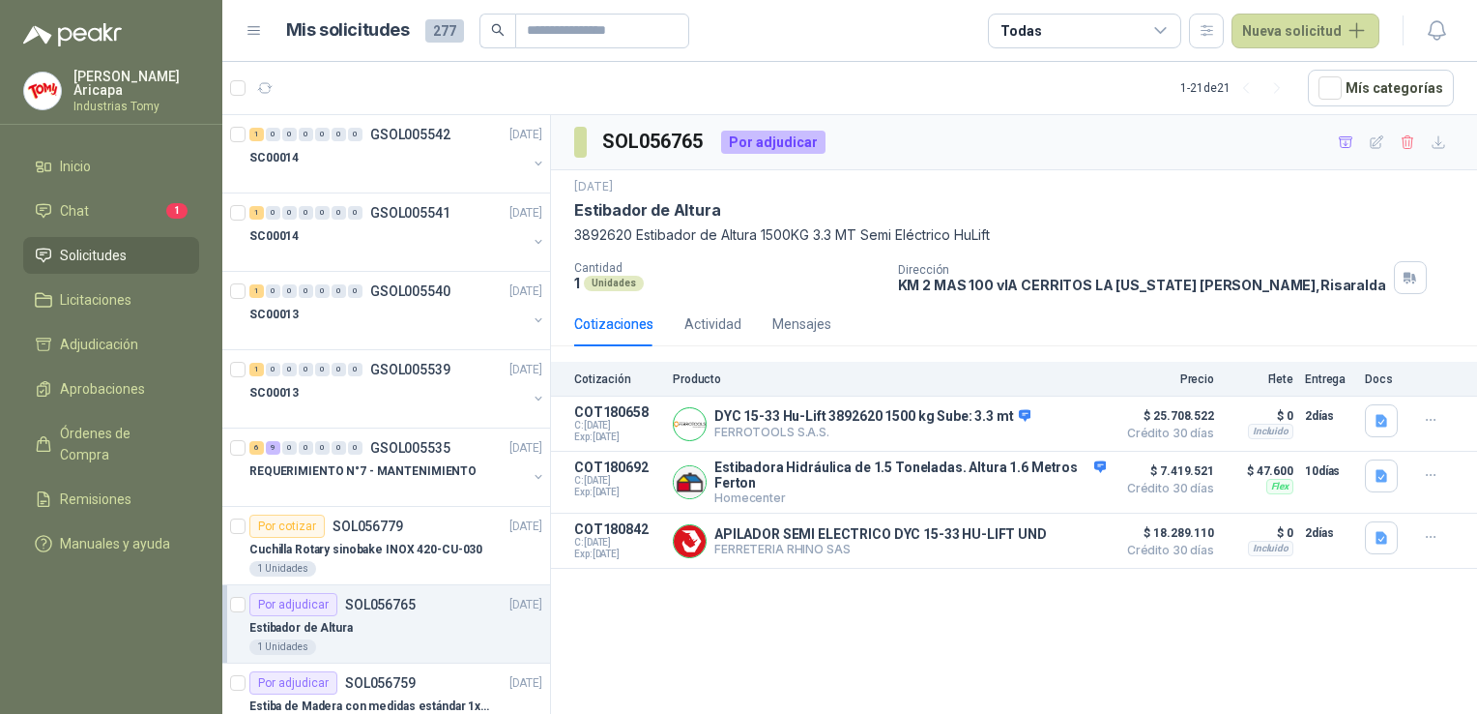
click at [756, 651] on div "SOL056765 Por adjudicar [DATE] Estibador de Altura 3892620 Estibador de Altura …" at bounding box center [1014, 417] width 926 height 605
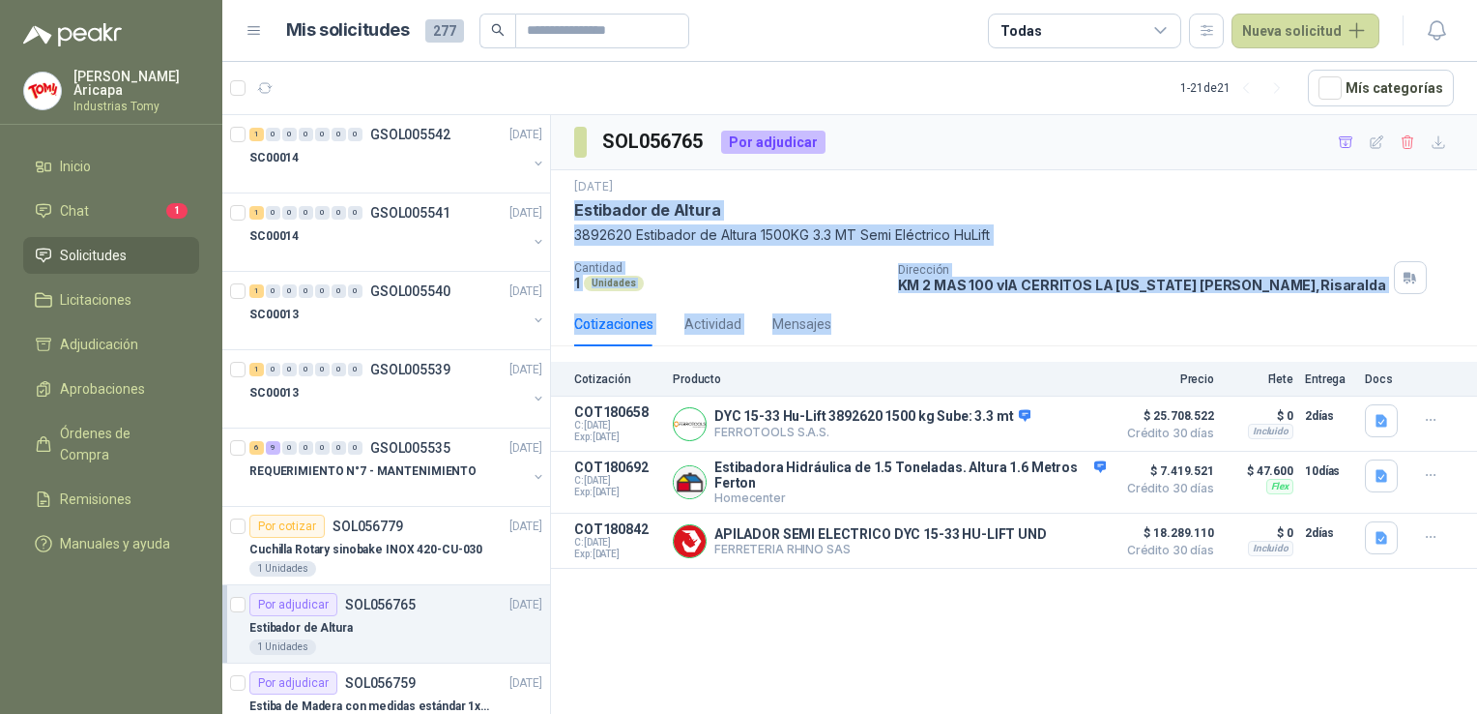
drag, startPoint x: 576, startPoint y: 211, endPoint x: 841, endPoint y: 332, distance: 291.2
click at [841, 332] on div "SOL056765 Por adjudicar [DATE] Estibador de Altura 3892620 Estibador de Altura …" at bounding box center [1014, 341] width 926 height 453
drag, startPoint x: 841, startPoint y: 332, endPoint x: 867, endPoint y: 331, distance: 26.1
click at [867, 331] on div "Cotizaciones Actividad Mensajes" at bounding box center [1014, 324] width 880 height 44
click at [840, 324] on div "Cotizaciones Actividad Mensajes" at bounding box center [1014, 324] width 880 height 44
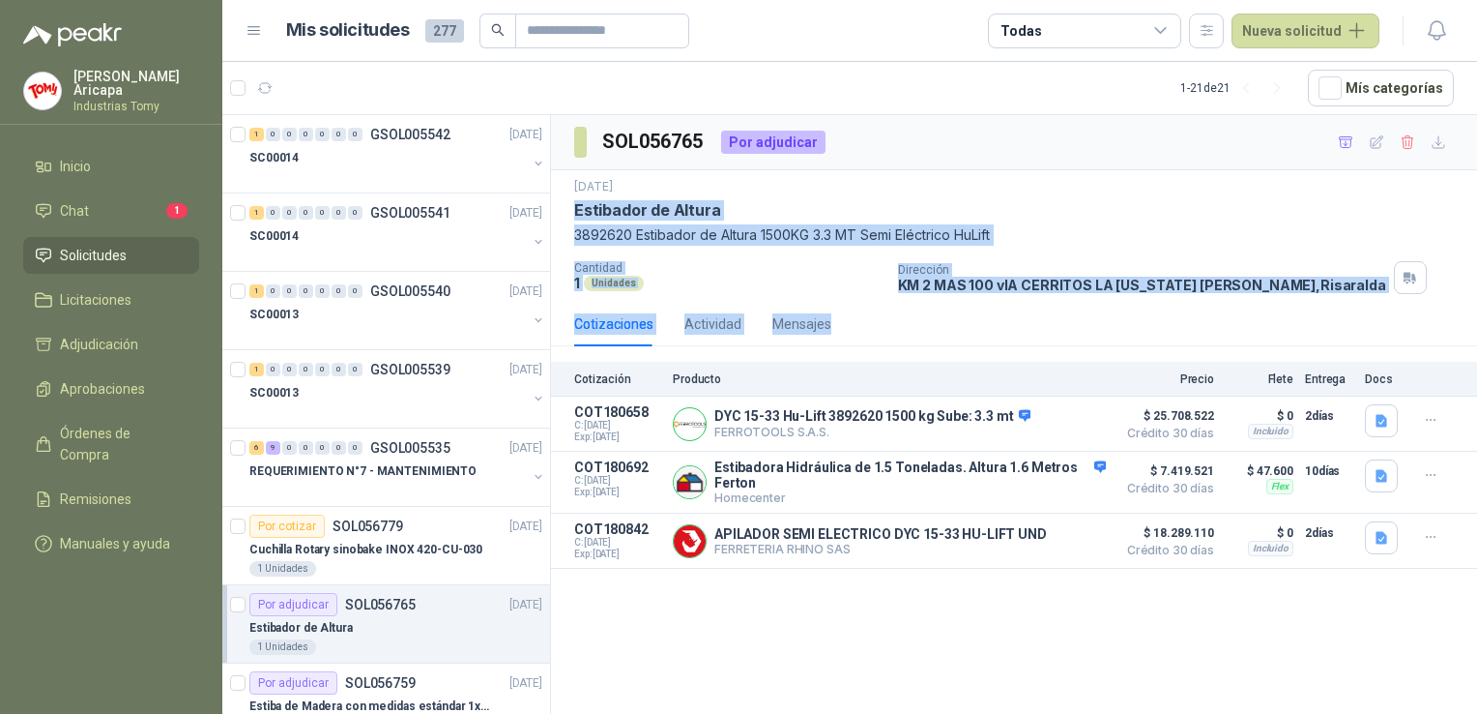
drag, startPoint x: 841, startPoint y: 323, endPoint x: 569, endPoint y: 217, distance: 292.7
click at [569, 217] on div "SOL056765 Por adjudicar [DATE] Estibador de Altura 3892620 Estibador de Altura …" at bounding box center [1014, 341] width 926 height 453
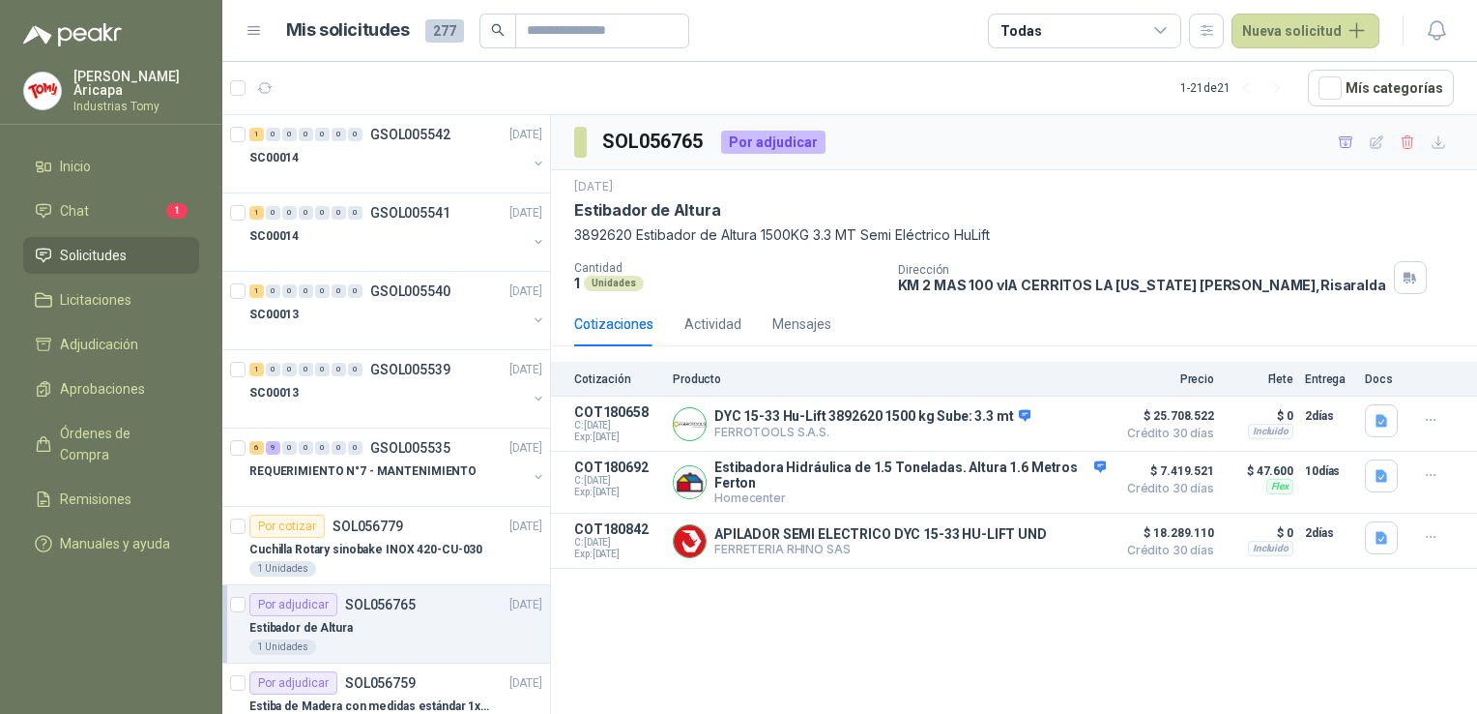
drag, startPoint x: 569, startPoint y: 217, endPoint x: 756, endPoint y: 193, distance: 189.0
click at [756, 193] on div "[DATE]" at bounding box center [1014, 187] width 880 height 18
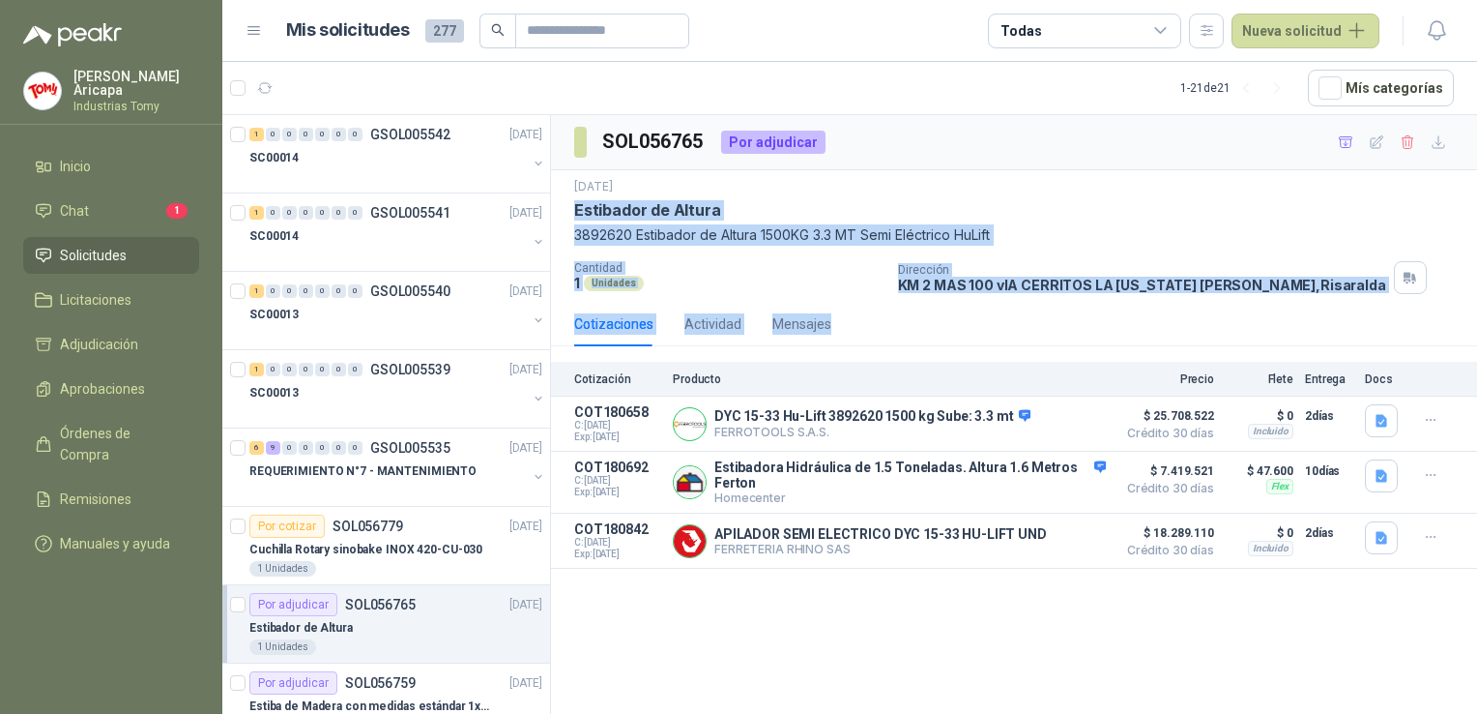
drag, startPoint x: 569, startPoint y: 206, endPoint x: 844, endPoint y: 327, distance: 300.9
click at [844, 327] on div "SOL056765 Por adjudicar [DATE] Estibador de Altura 3892620 Estibador de Altura …" at bounding box center [1014, 341] width 926 height 453
click at [844, 327] on div "Cotizaciones Actividad Mensajes" at bounding box center [1014, 324] width 880 height 44
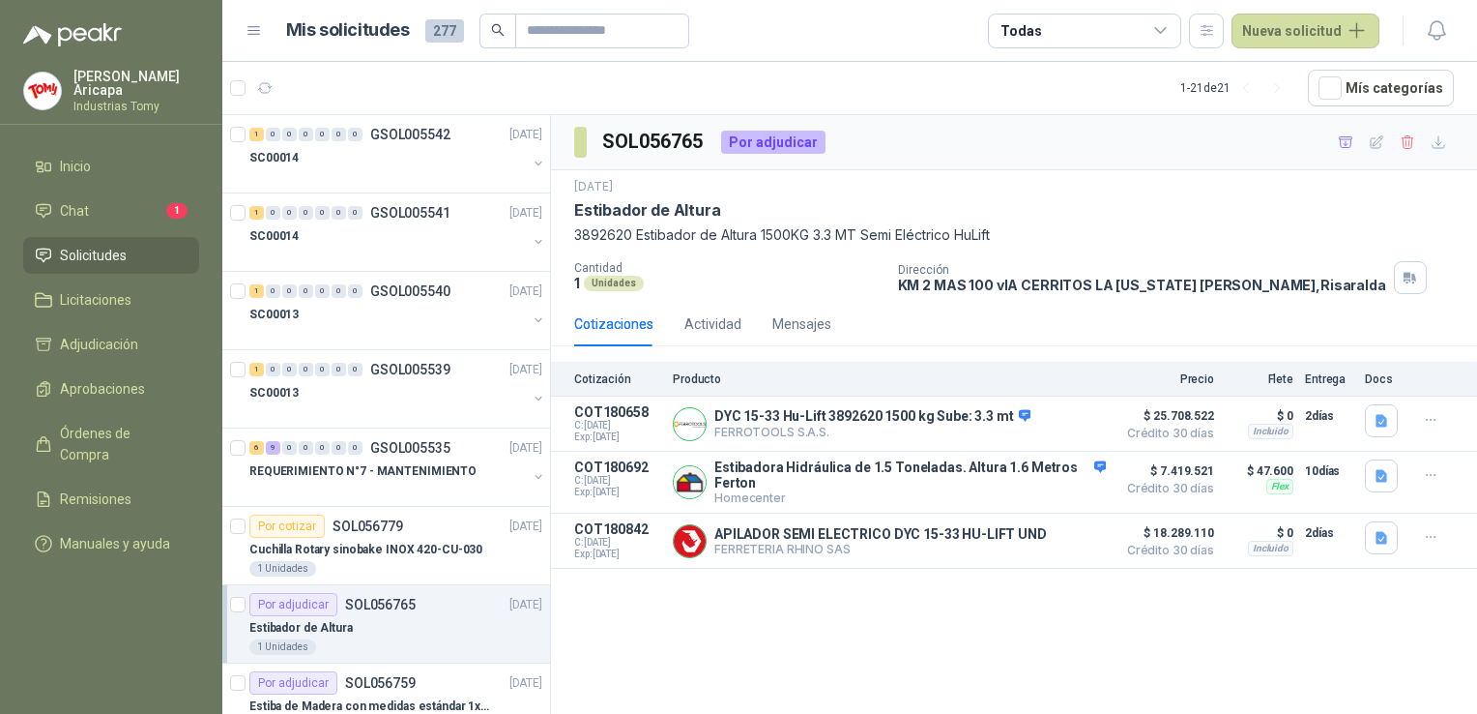
click at [776, 637] on div "SOL056765 Por adjudicar [DATE] Estibador de Altura 3892620 Estibador de Altura …" at bounding box center [1014, 417] width 926 height 605
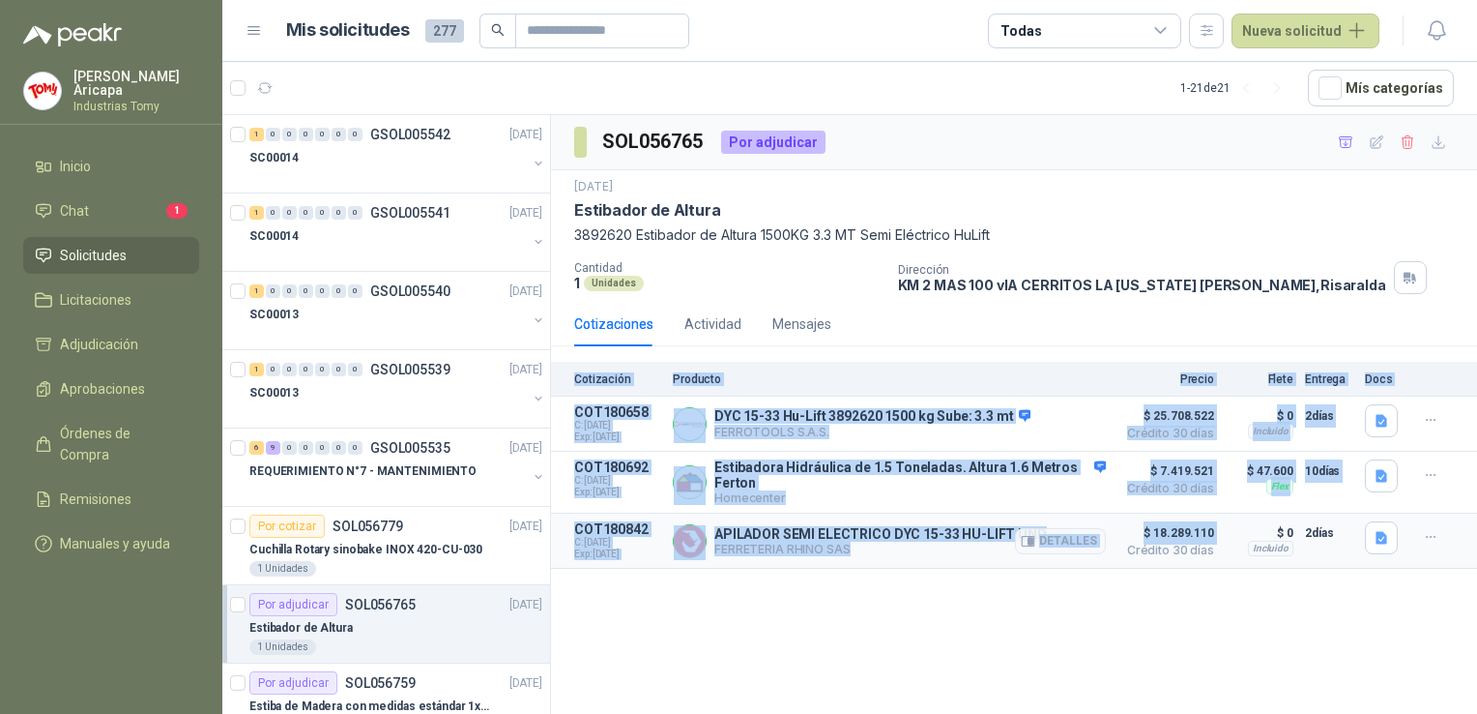
drag, startPoint x: 572, startPoint y: 377, endPoint x: 1116, endPoint y: 550, distance: 570.3
click at [1116, 550] on div "Cotización Producto Precio Flete Entrega Docs COT180658 C: [DATE] Exp: [DATE] D…" at bounding box center [1014, 465] width 926 height 207
drag, startPoint x: 1116, startPoint y: 550, endPoint x: 935, endPoint y: 609, distance: 190.2
click at [935, 609] on div "SOL056765 Por adjudicar [DATE] Estibador de Altura 3892620 Estibador de Altura …" at bounding box center [1014, 417] width 926 height 605
click at [956, 613] on div "SOL056765 Por adjudicar [DATE] Estibador de Altura 3892620 Estibador de Altura …" at bounding box center [1014, 417] width 926 height 605
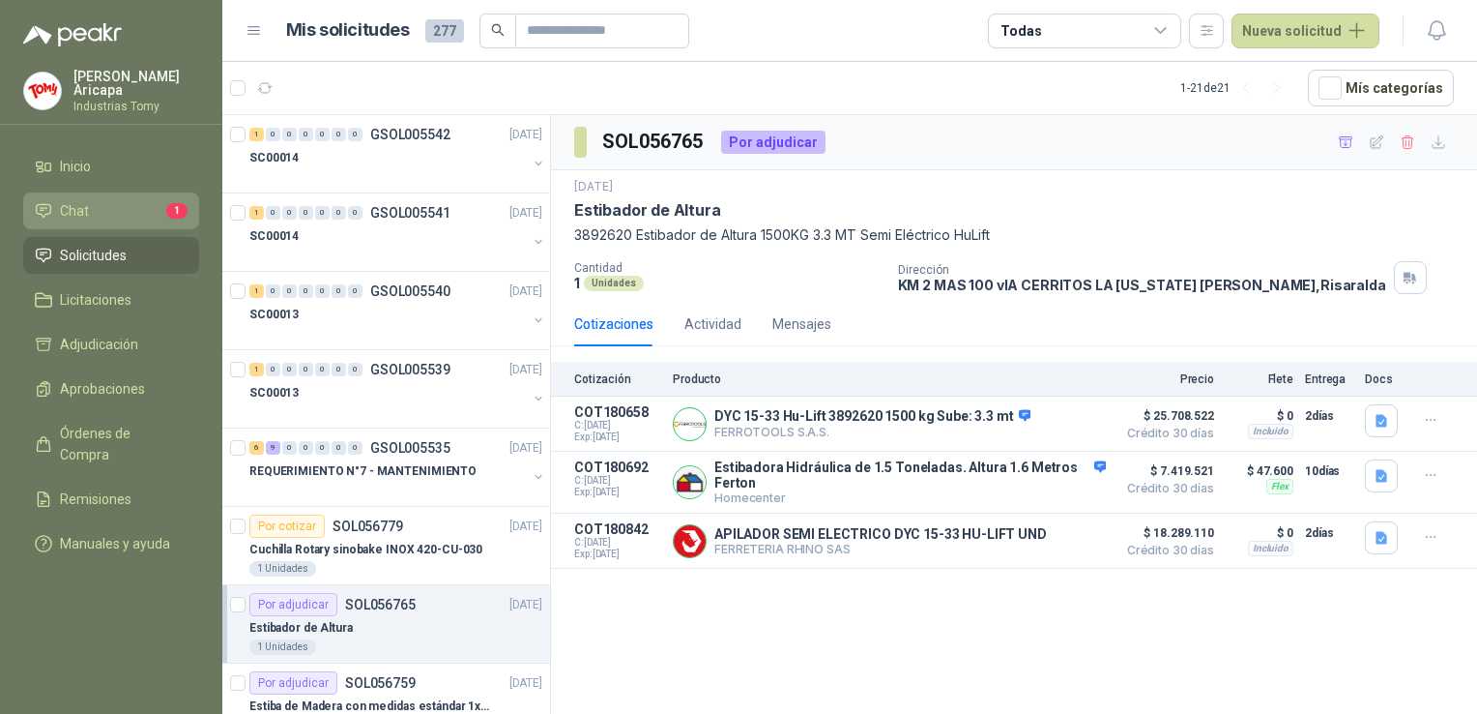
click at [139, 205] on li "Chat 1" at bounding box center [111, 210] width 153 height 21
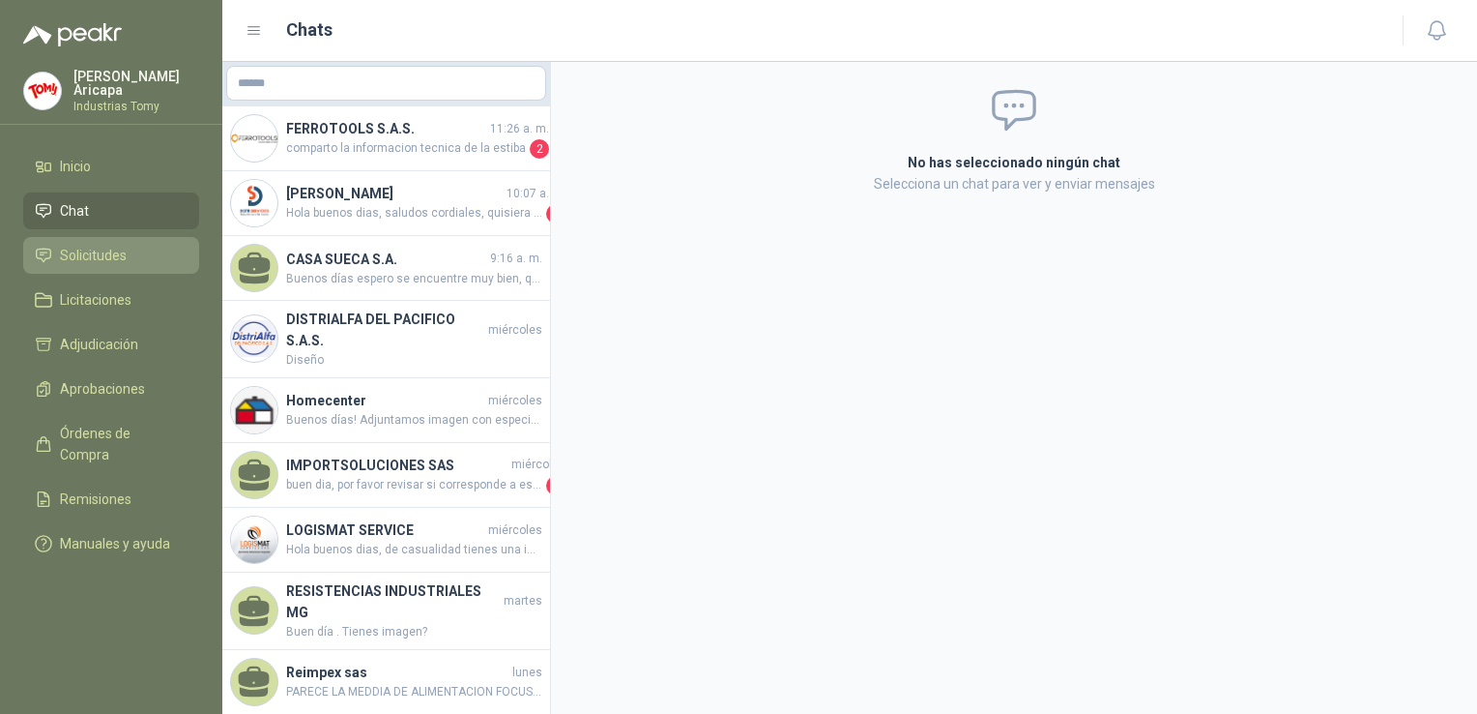
click at [109, 248] on span "Solicitudes" at bounding box center [93, 255] width 67 height 21
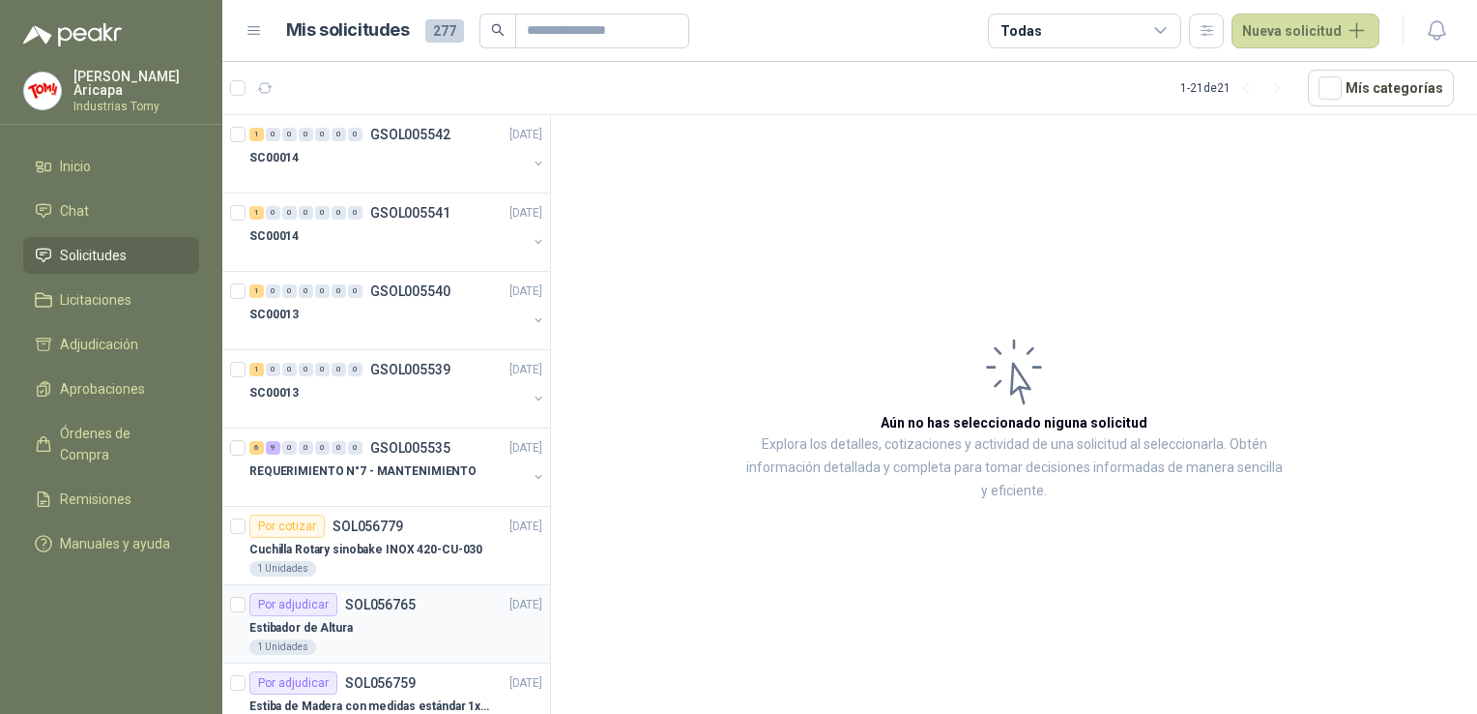
click at [383, 639] on div "1 Unidades" at bounding box center [395, 646] width 293 height 15
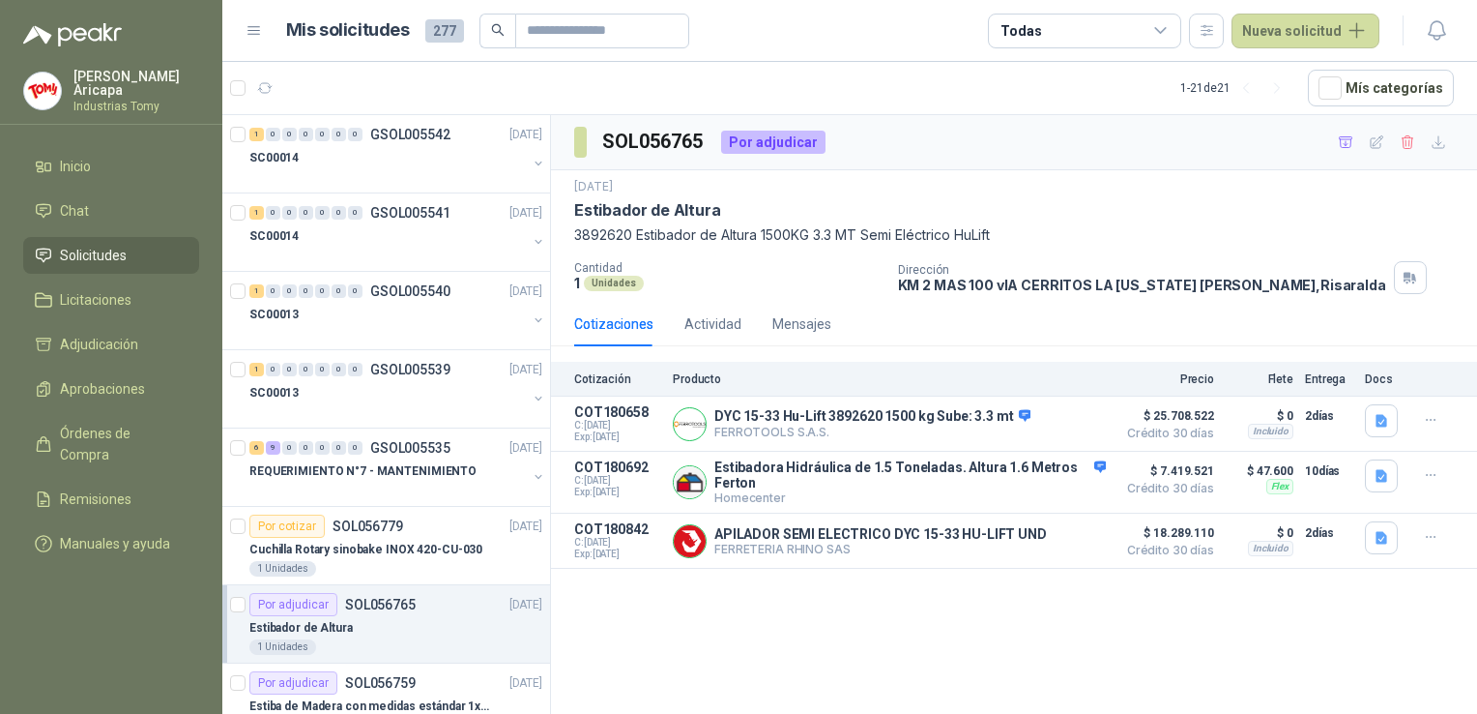
click at [904, 647] on div "SOL056765 Por adjudicar [DATE] Estibador de Altura 3892620 Estibador de Altura …" at bounding box center [1014, 417] width 926 height 605
click at [1044, 629] on div "SOL056765 Por adjudicar [DATE] Estibador de Altura 3892620 Estibador de Altura …" at bounding box center [1014, 417] width 926 height 605
